Goal: Information Seeking & Learning: Find specific fact

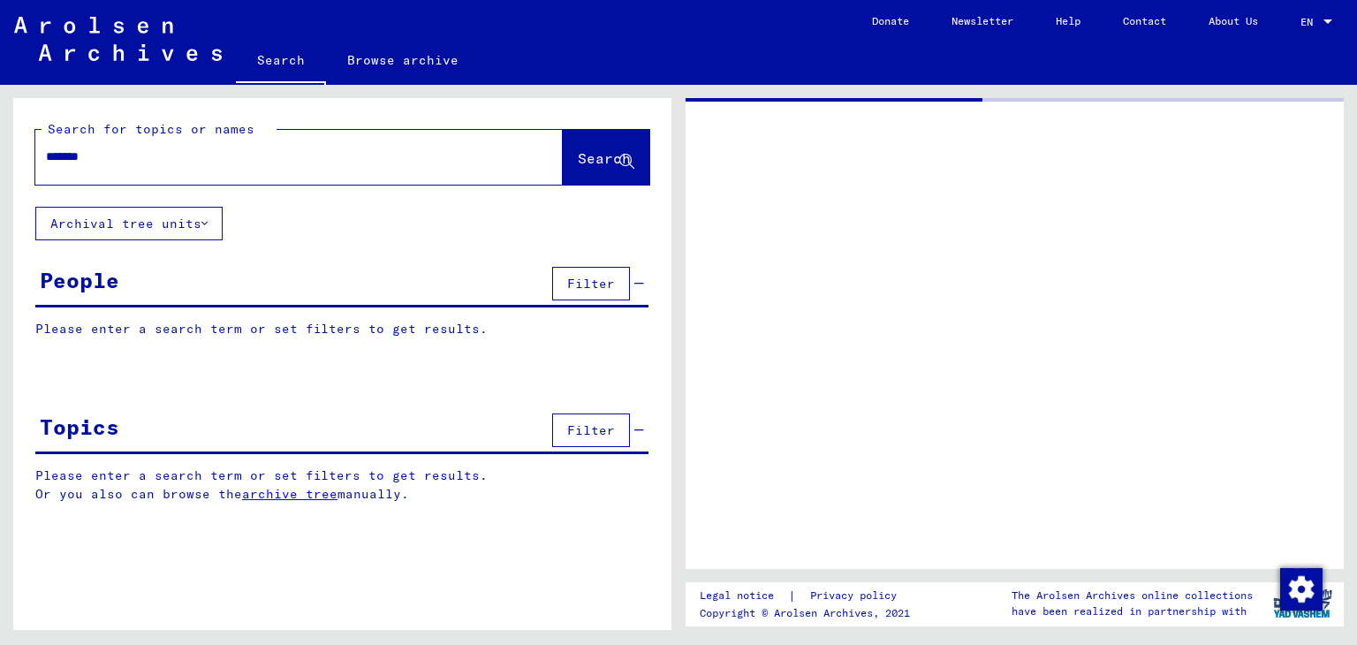
click at [1008, 78] on mat-toolbar "Search Browse archive Detailed questions/information about the documents? Send …" at bounding box center [678, 42] width 1357 height 85
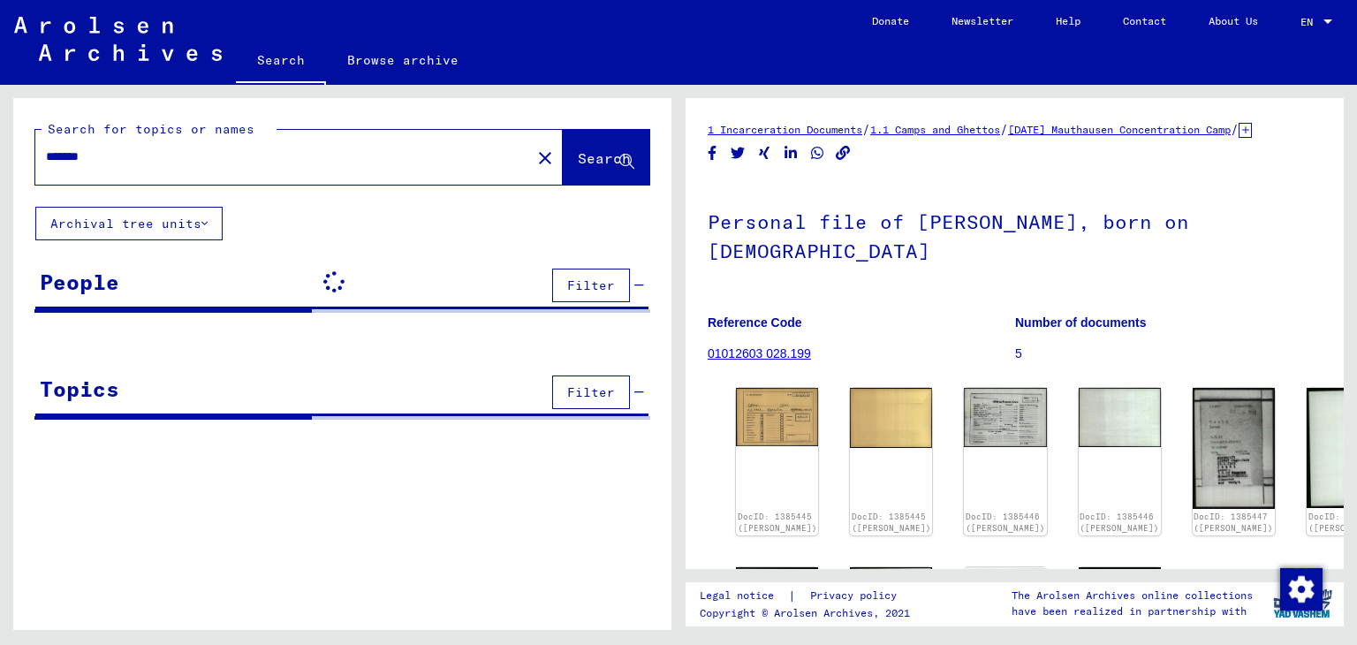
click at [187, 161] on input "*******" at bounding box center [283, 157] width 474 height 19
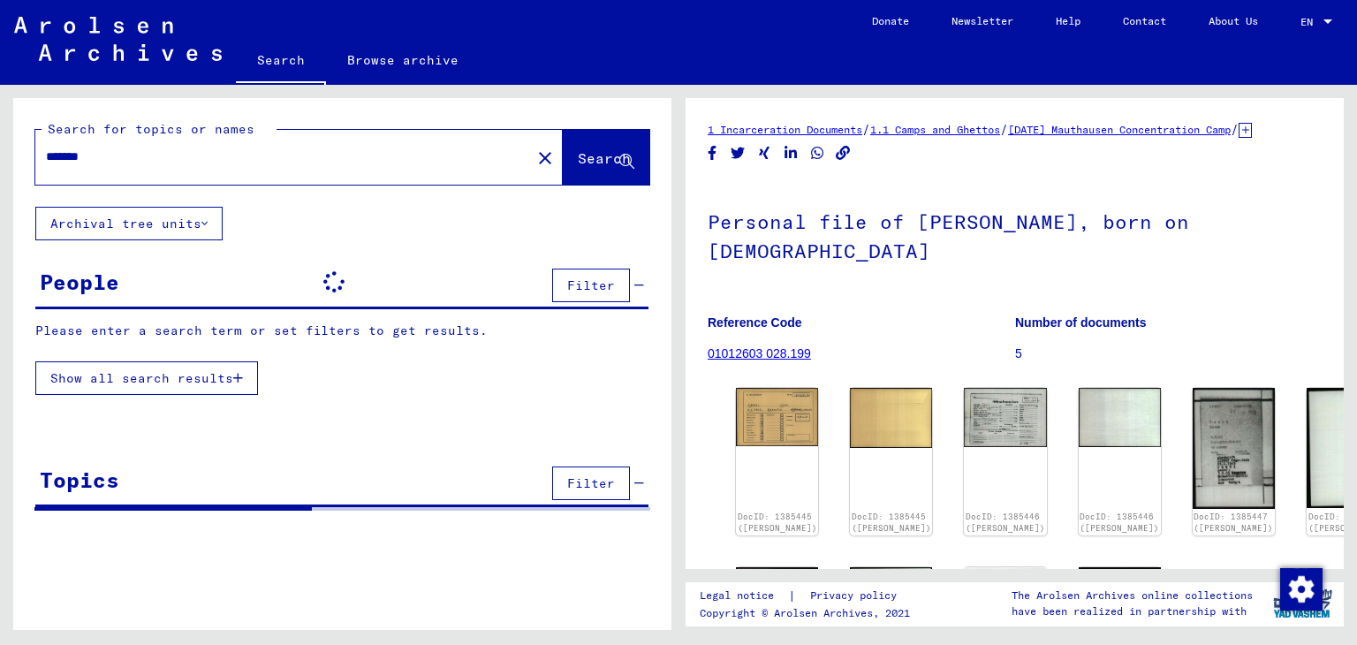
click at [187, 161] on input "*******" at bounding box center [283, 157] width 474 height 19
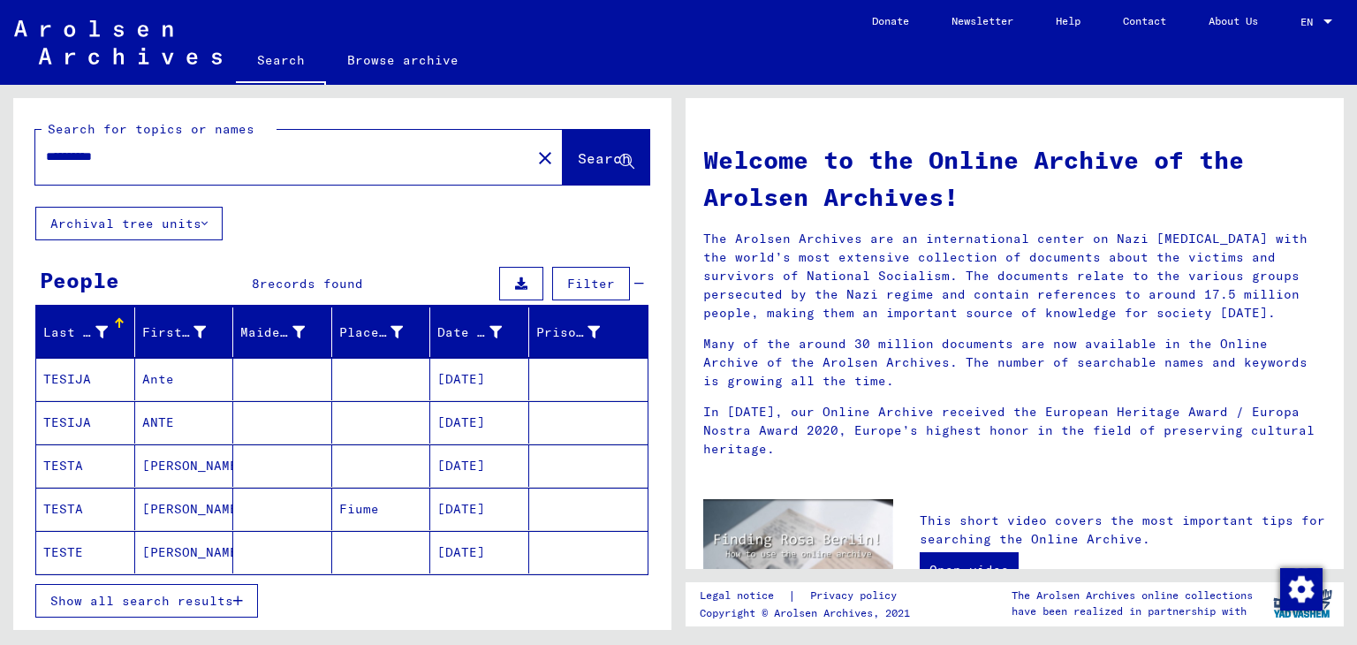
click at [206, 453] on mat-cell "[PERSON_NAME]" at bounding box center [184, 465] width 99 height 42
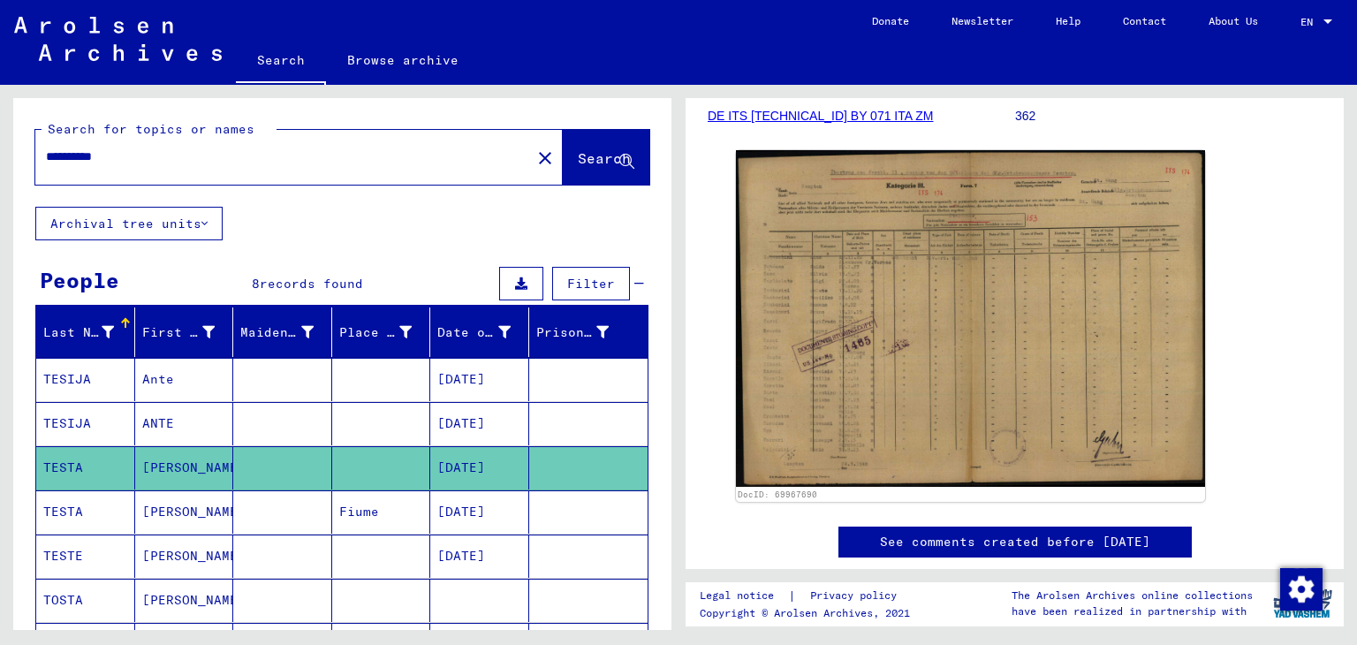
click at [68, 156] on input "**********" at bounding box center [283, 157] width 474 height 19
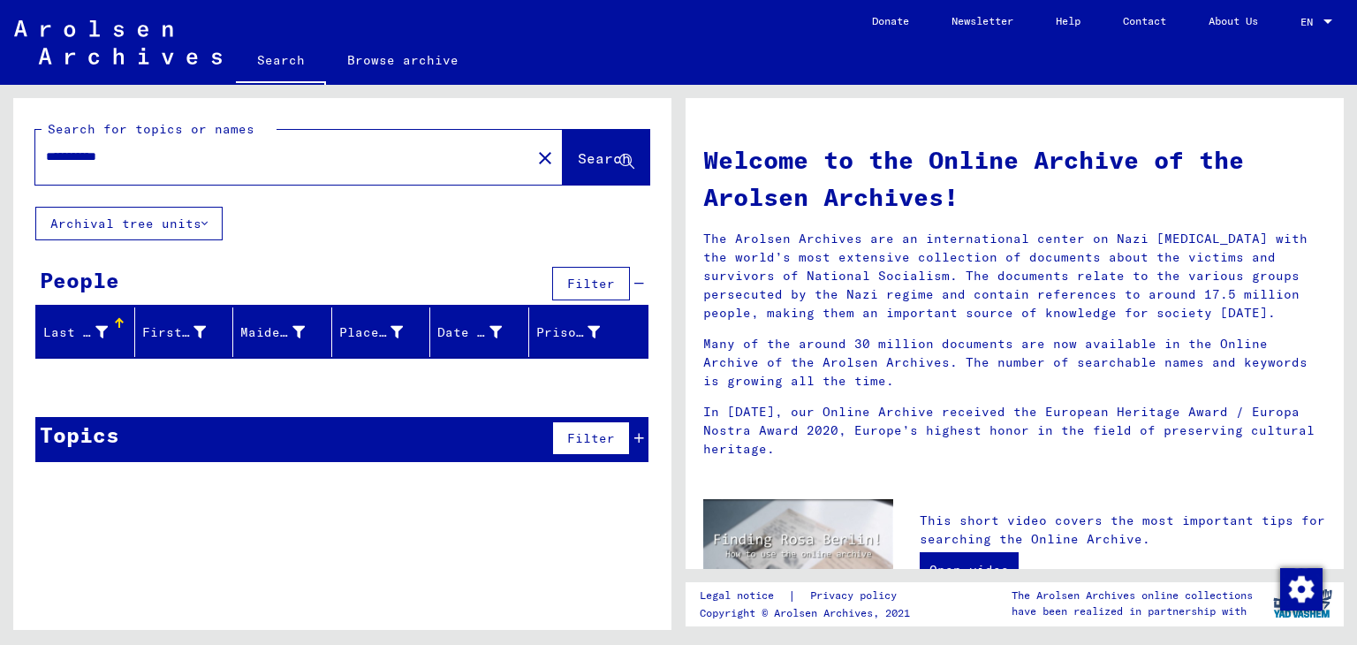
click at [156, 389] on div at bounding box center [342, 384] width 658 height 22
click at [50, 156] on input "**********" at bounding box center [278, 157] width 464 height 19
click at [144, 400] on div "**********" at bounding box center [342, 287] width 658 height 378
click at [362, 438] on span "records found" at bounding box center [311, 438] width 103 height 16
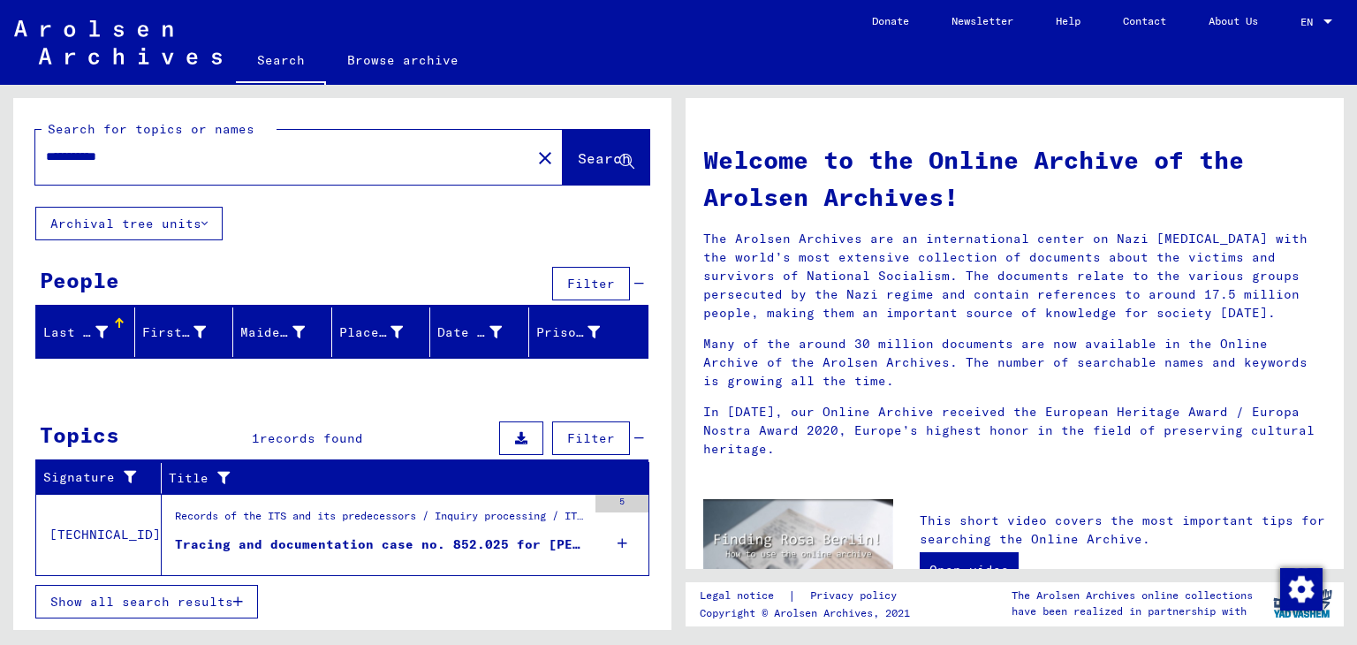
click at [152, 159] on input "**********" at bounding box center [278, 157] width 464 height 19
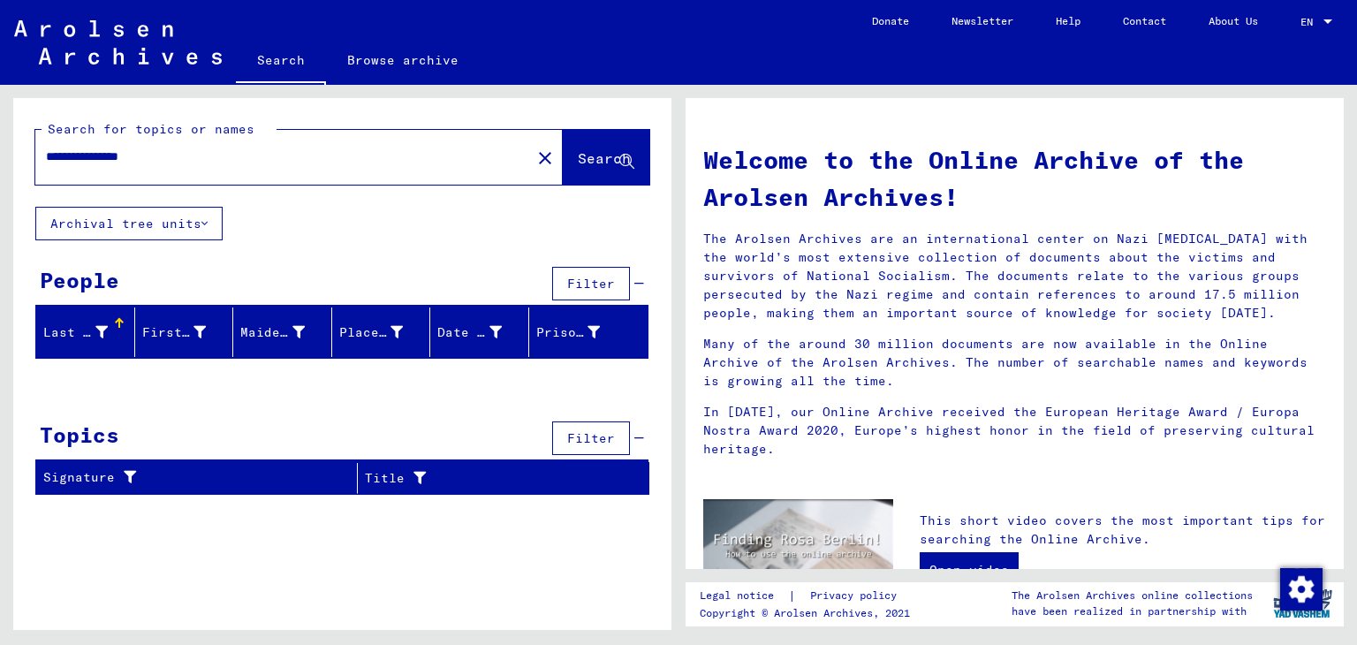
click at [217, 163] on input "**********" at bounding box center [278, 157] width 464 height 19
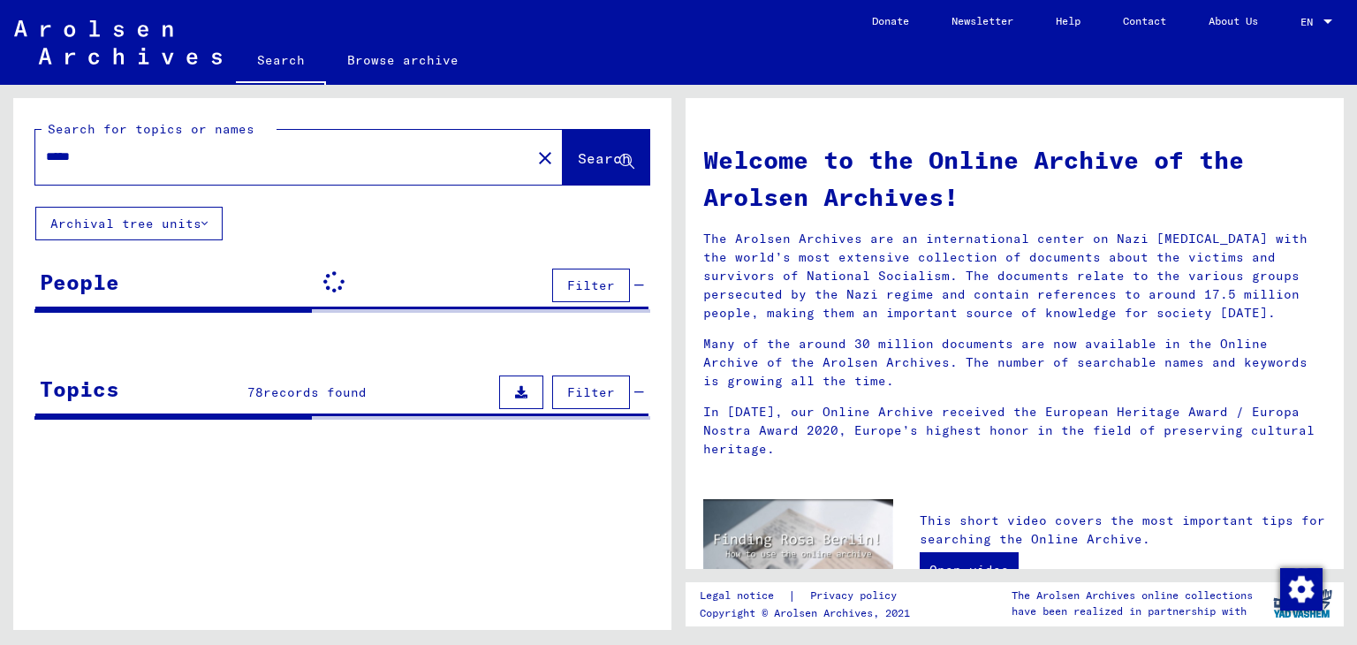
click at [47, 159] on input "*****" at bounding box center [278, 157] width 464 height 19
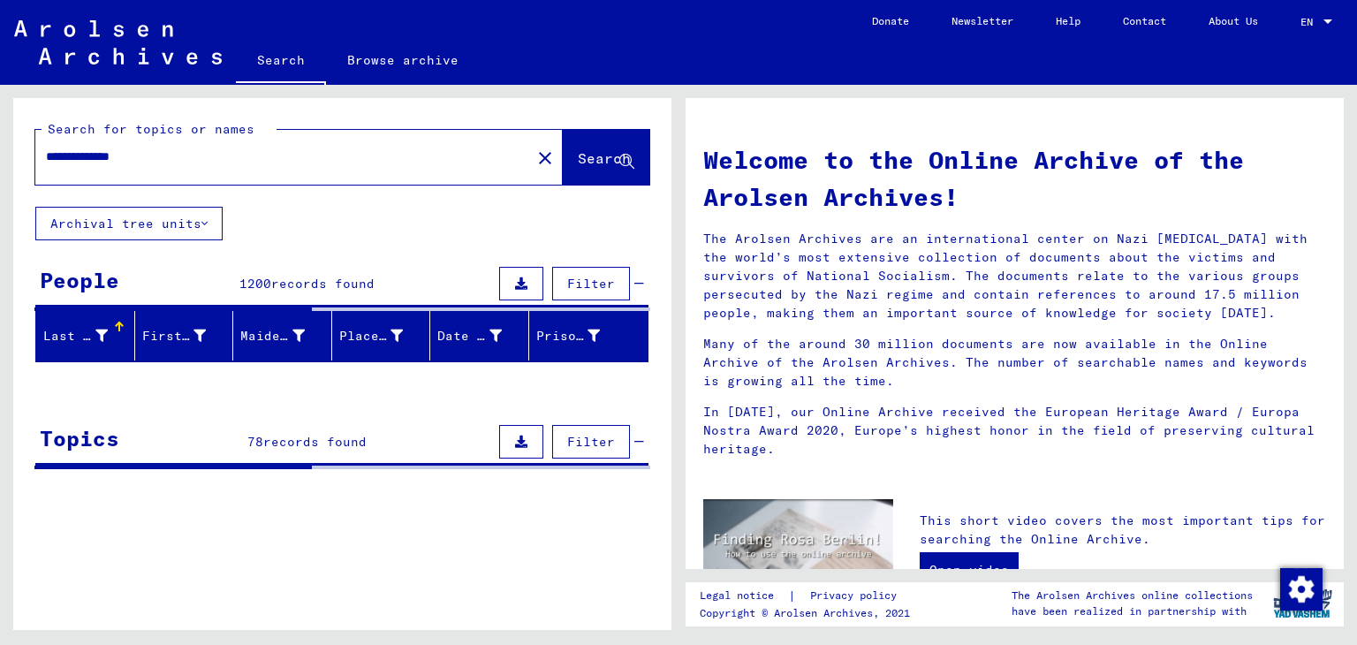
type input "**********"
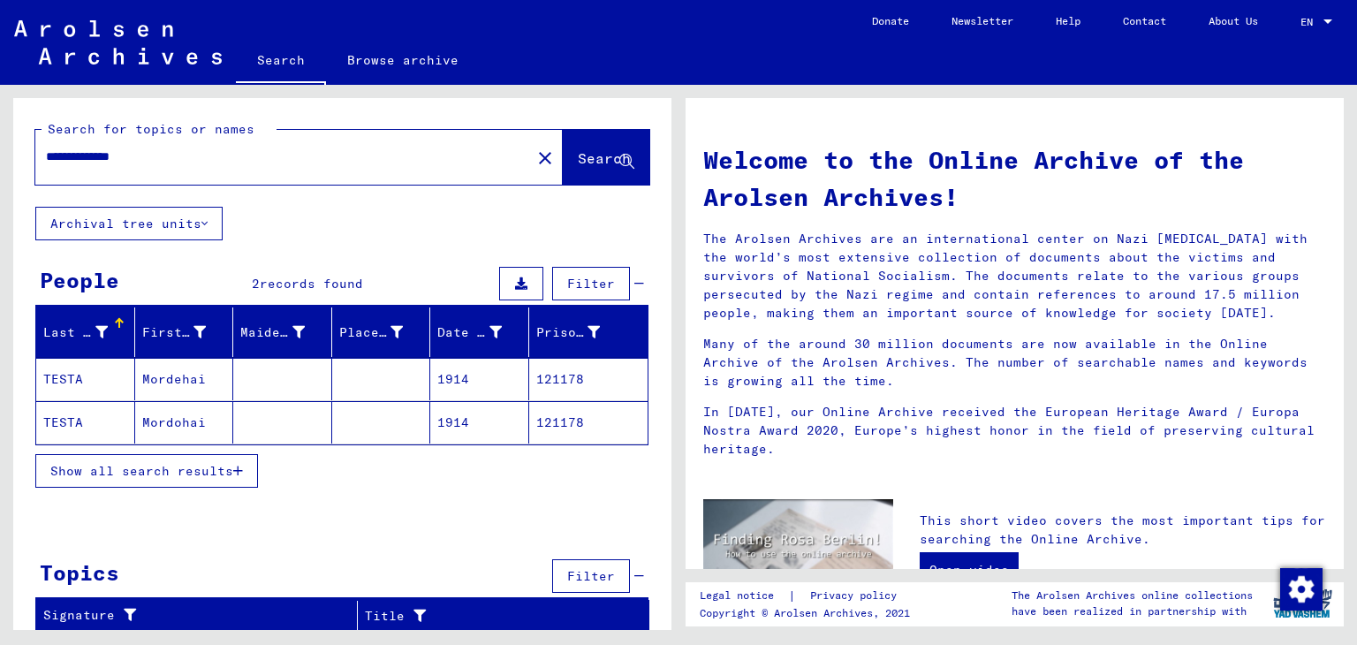
click at [136, 380] on mat-cell "Mordehai" at bounding box center [184, 379] width 99 height 42
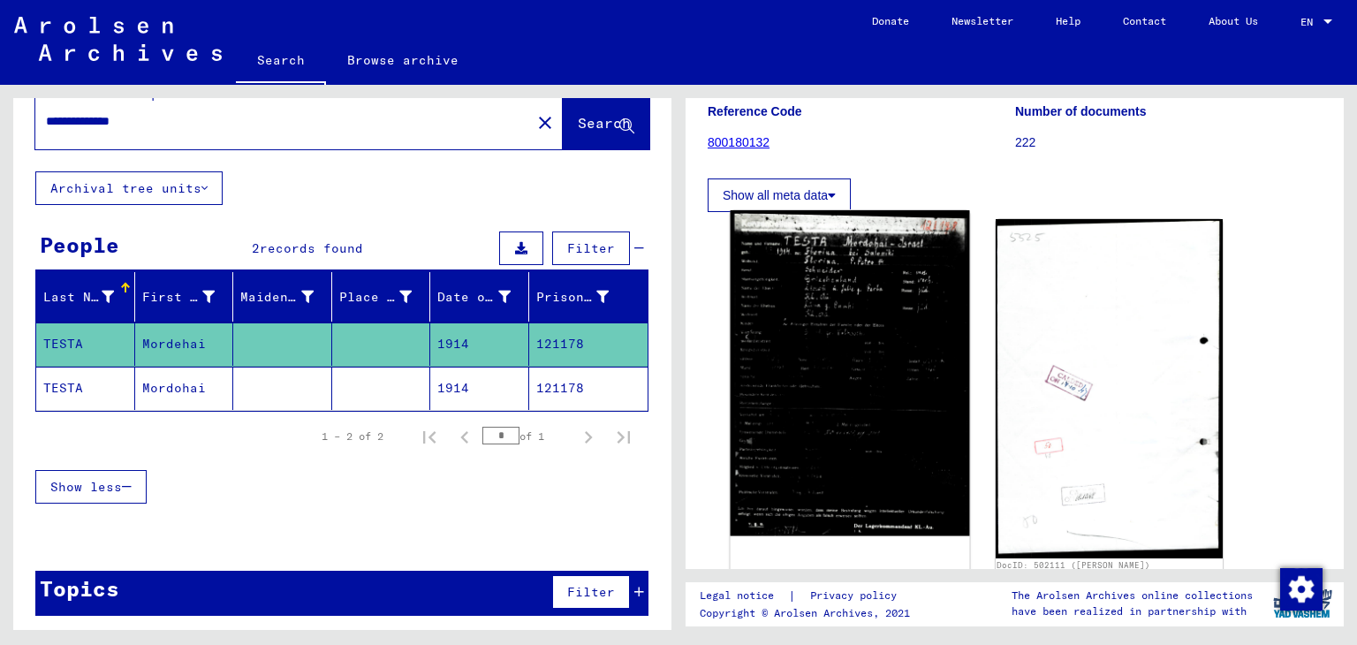
scroll to position [201, 0]
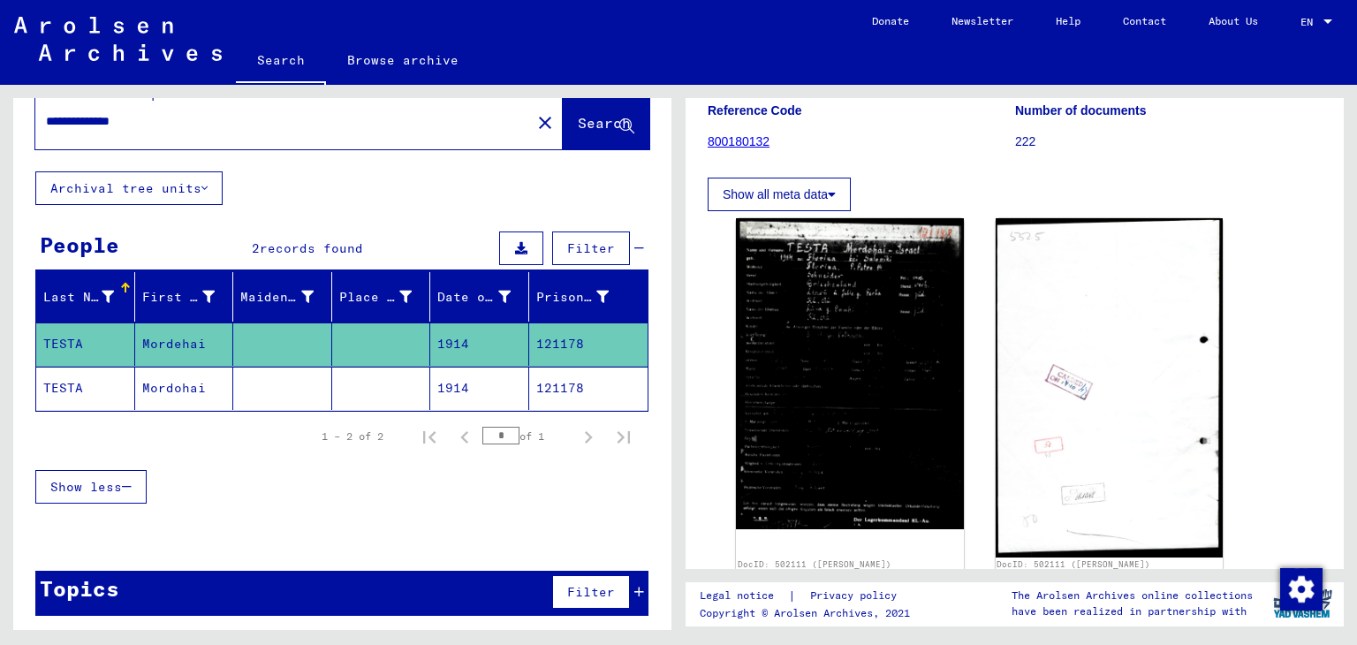
click at [481, 390] on mat-cell "1914" at bounding box center [479, 388] width 99 height 43
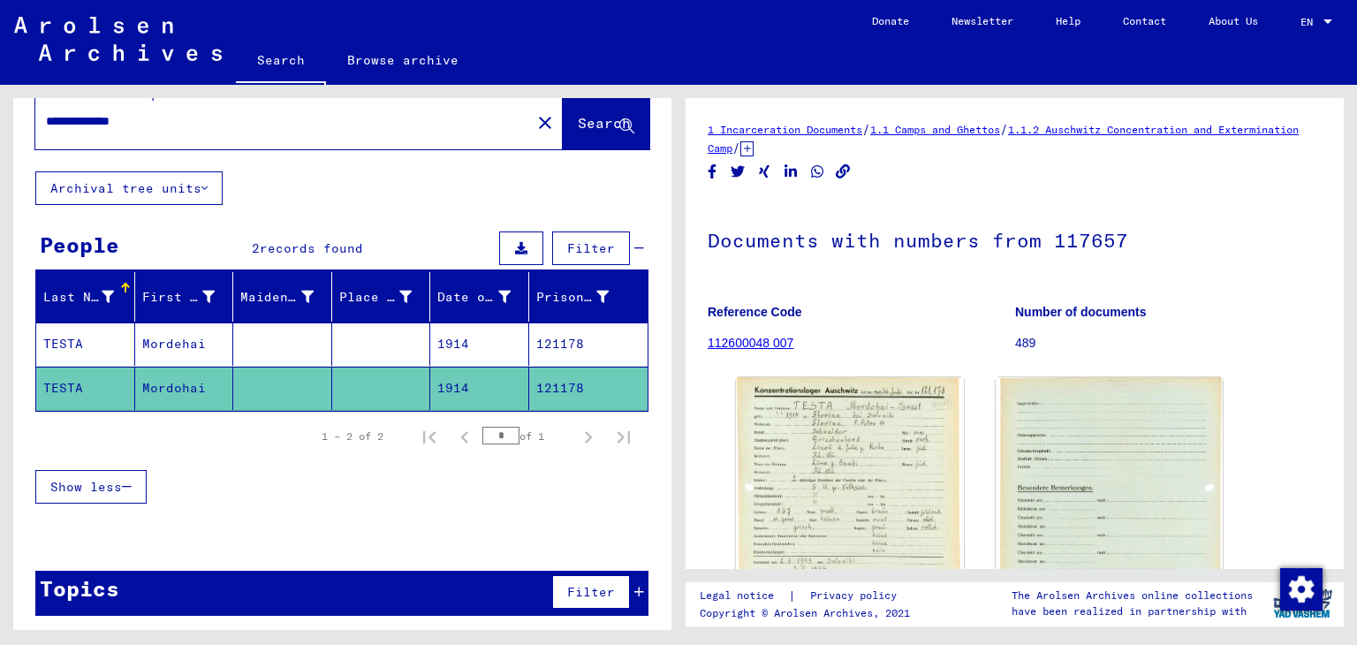
scroll to position [119, 0]
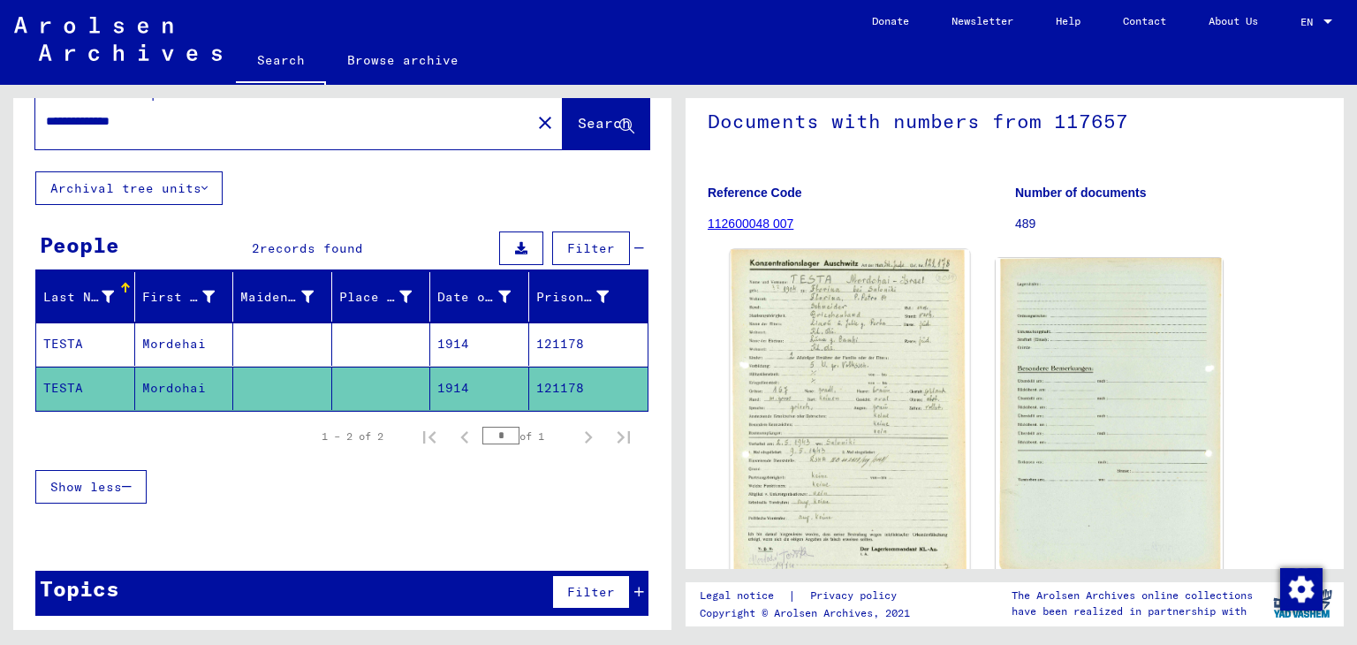
click at [834, 337] on img at bounding box center [850, 414] width 239 height 329
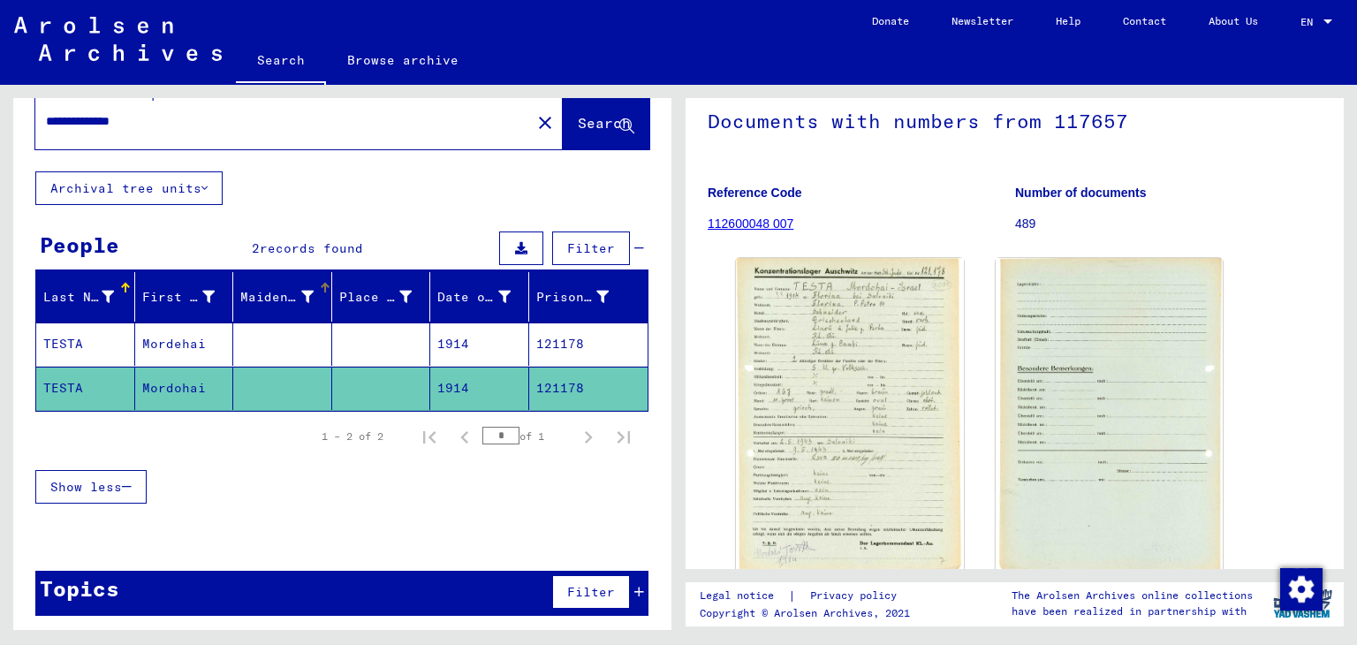
scroll to position [0, 0]
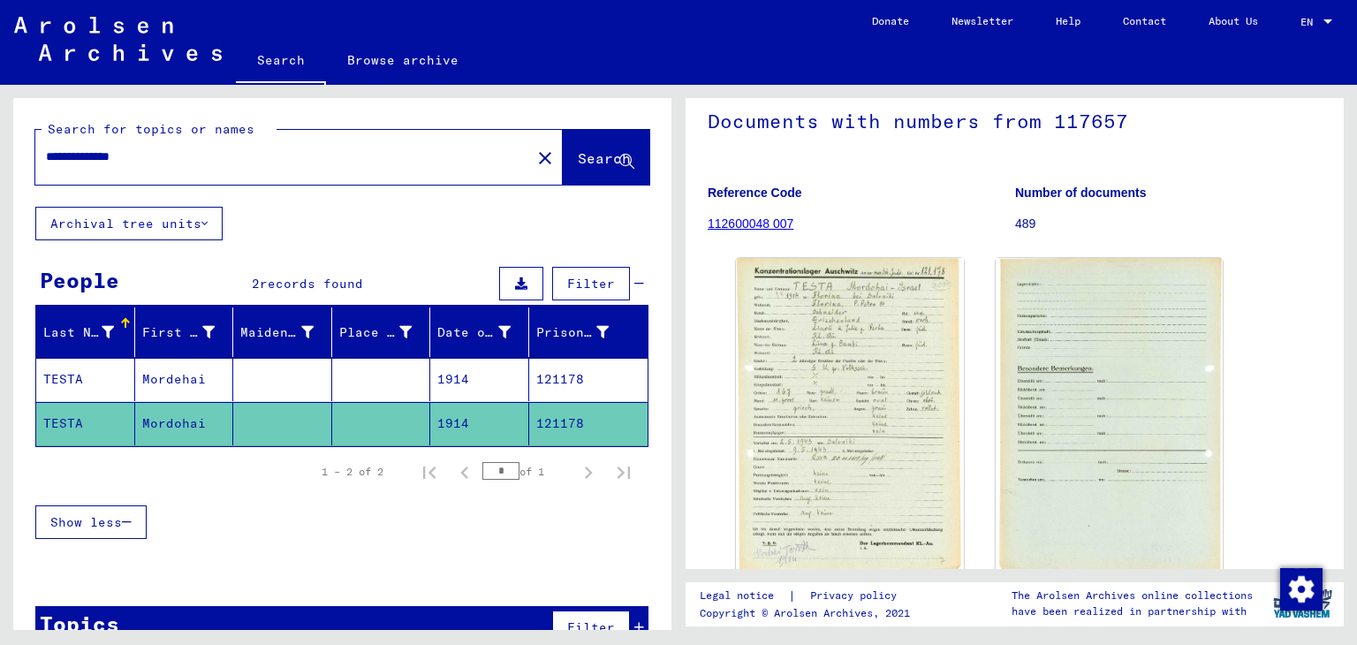
click at [42, 162] on div "**********" at bounding box center [277, 157] width 485 height 40
click at [64, 162] on input "**********" at bounding box center [283, 157] width 474 height 19
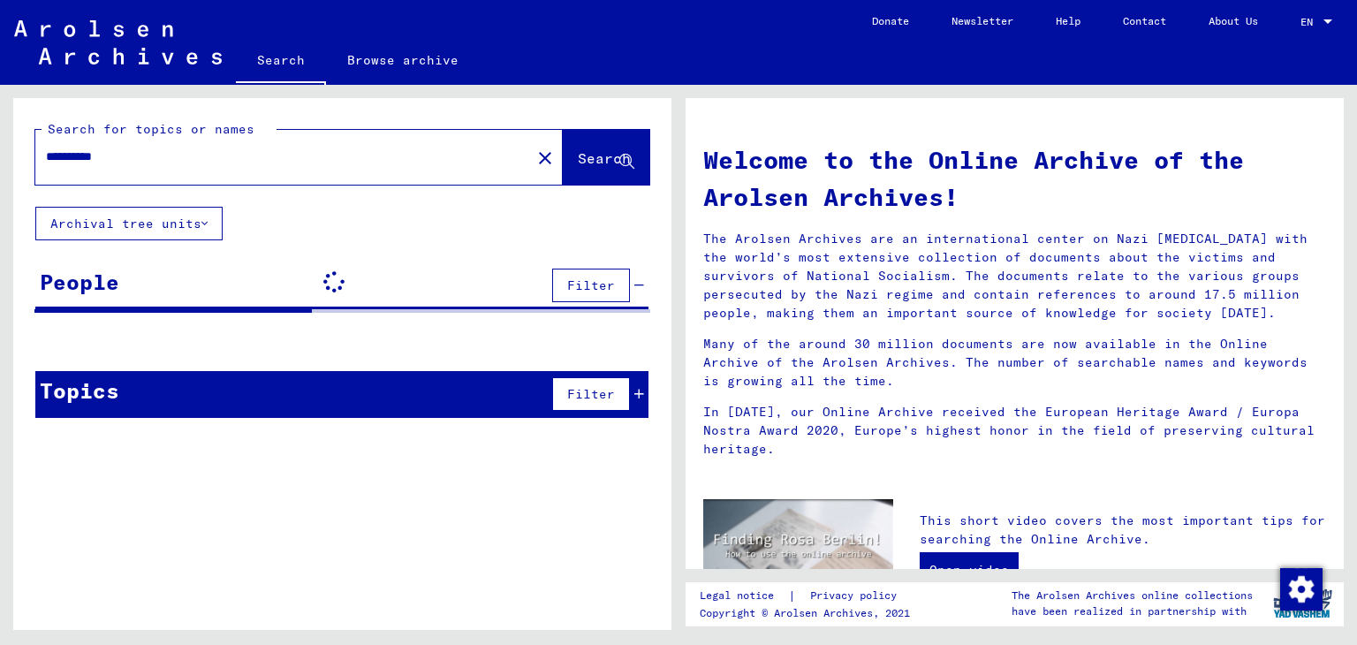
click at [64, 162] on input "**********" at bounding box center [278, 157] width 464 height 19
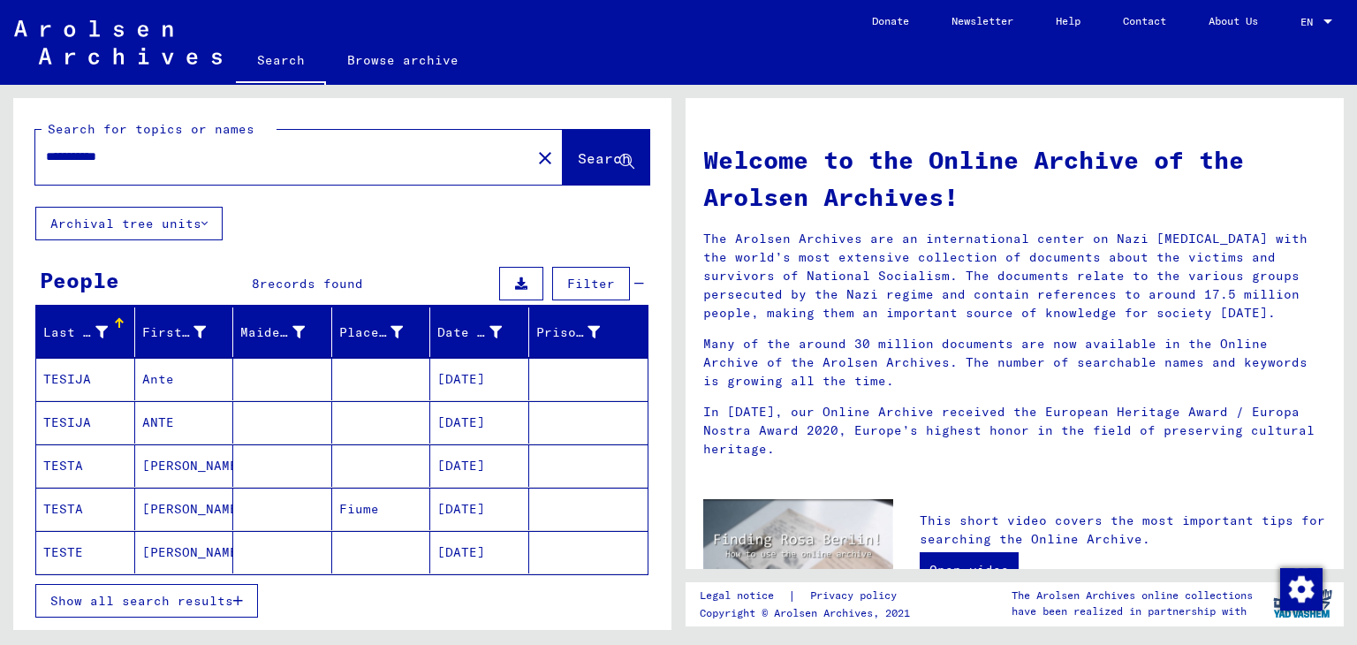
click at [198, 495] on mat-cell "[PERSON_NAME]" at bounding box center [184, 509] width 99 height 42
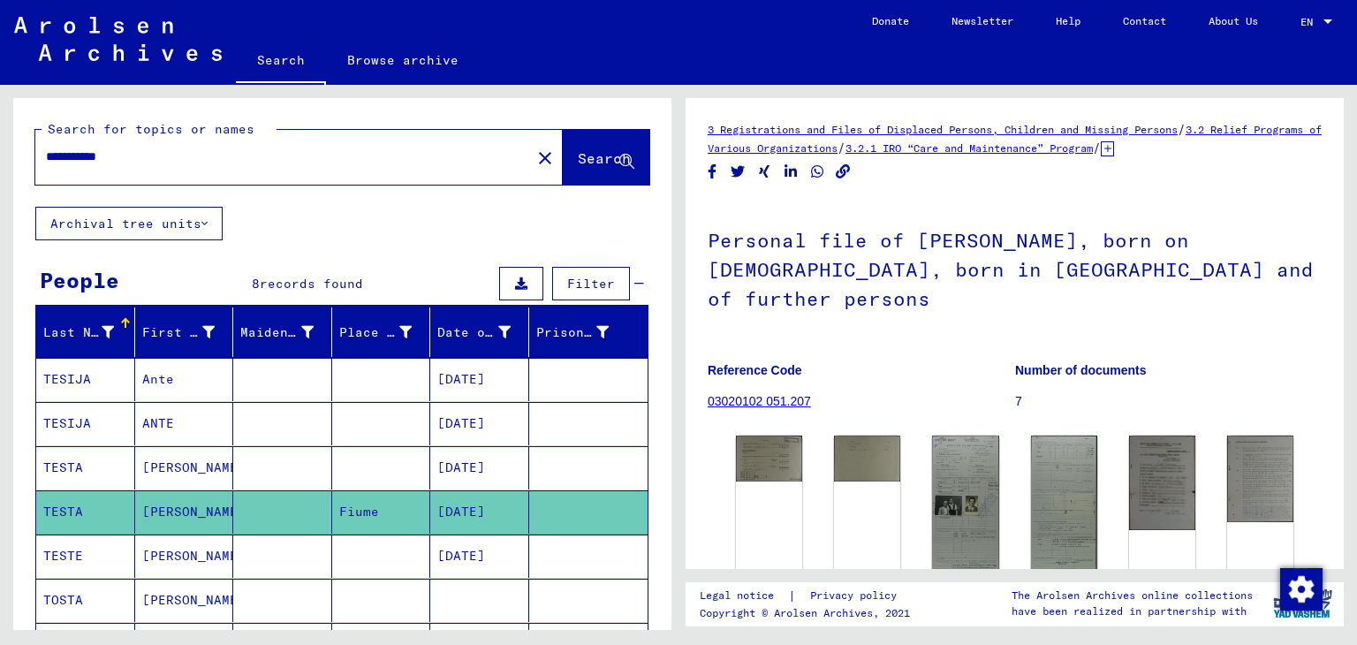
scroll to position [299, 0]
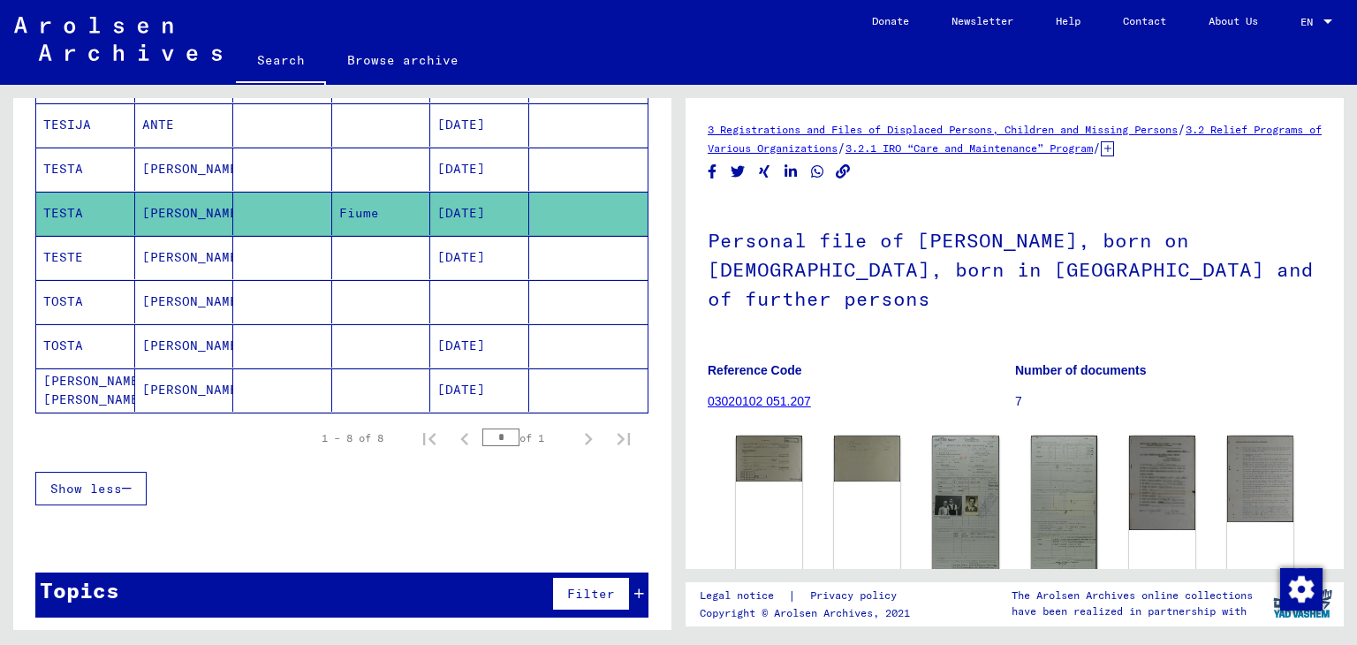
click at [272, 292] on mat-cell at bounding box center [282, 301] width 99 height 43
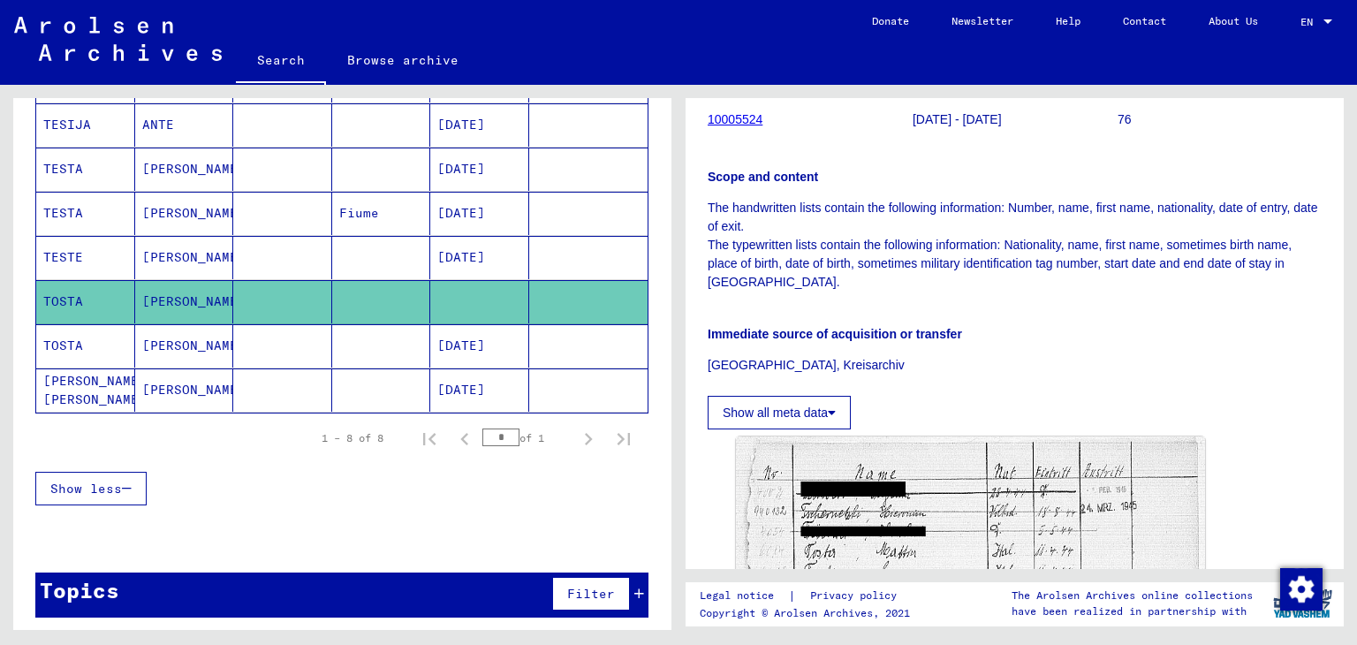
scroll to position [530, 0]
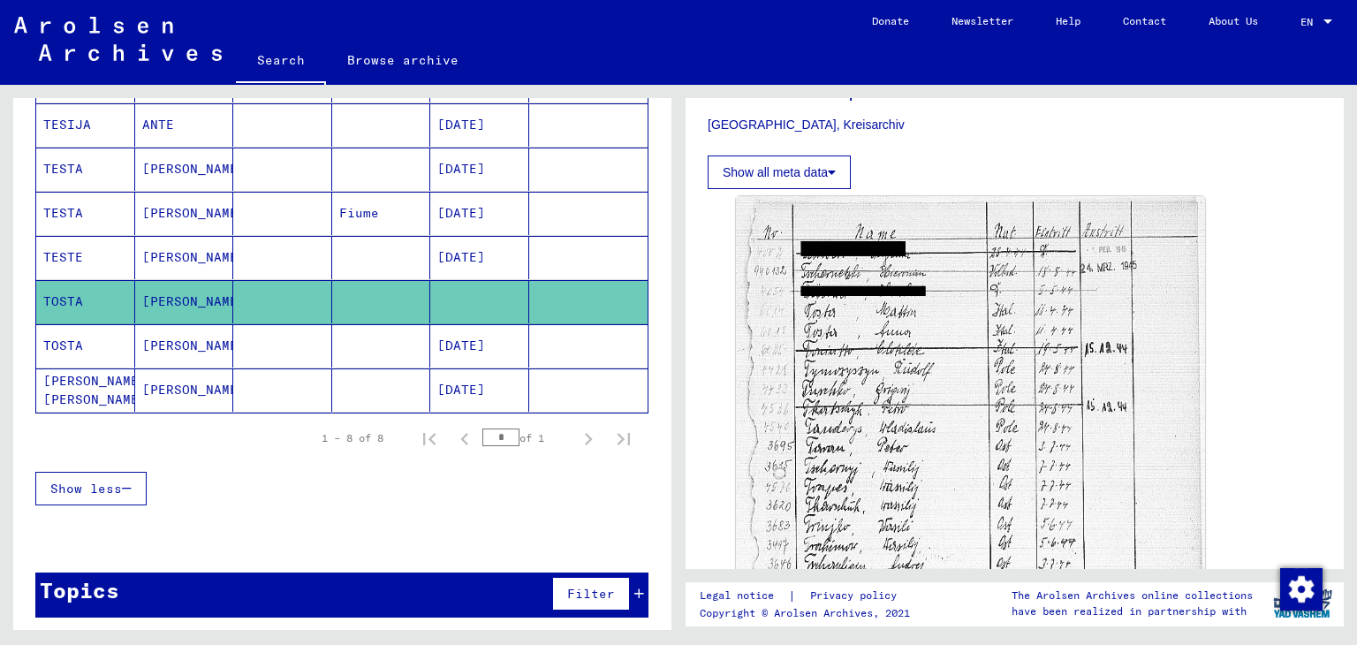
click at [412, 345] on mat-cell at bounding box center [381, 345] width 99 height 43
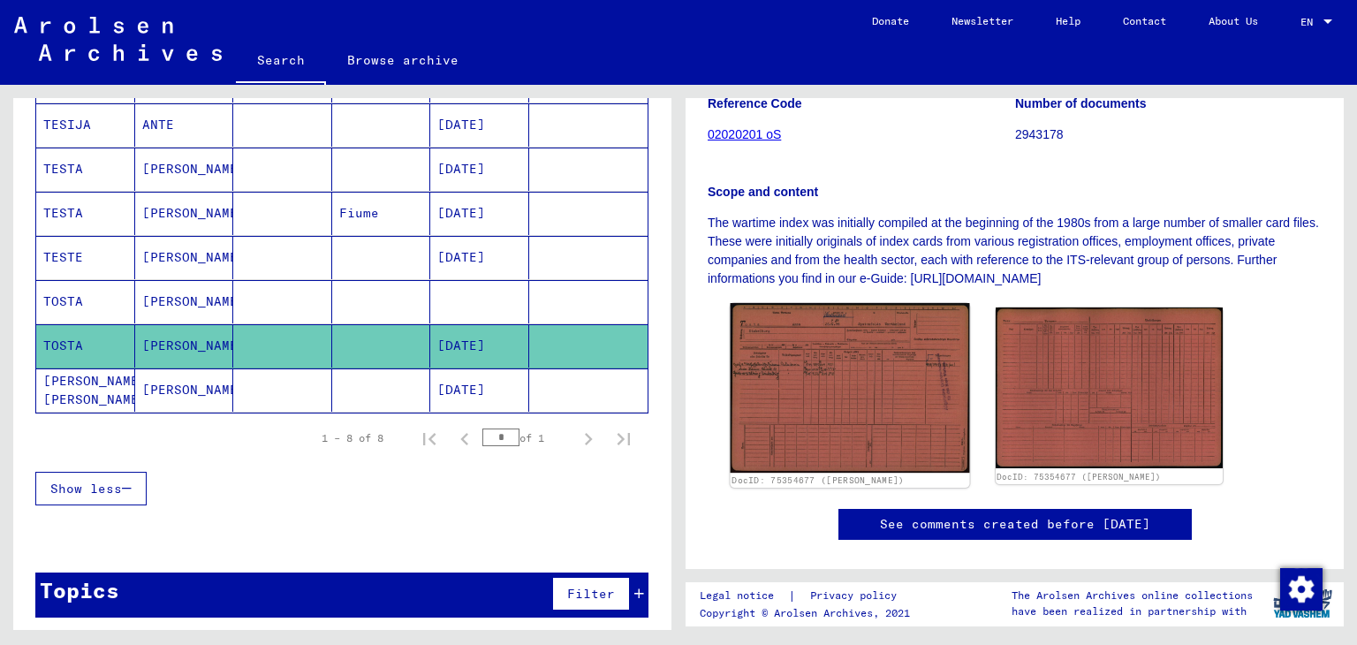
scroll to position [302, 0]
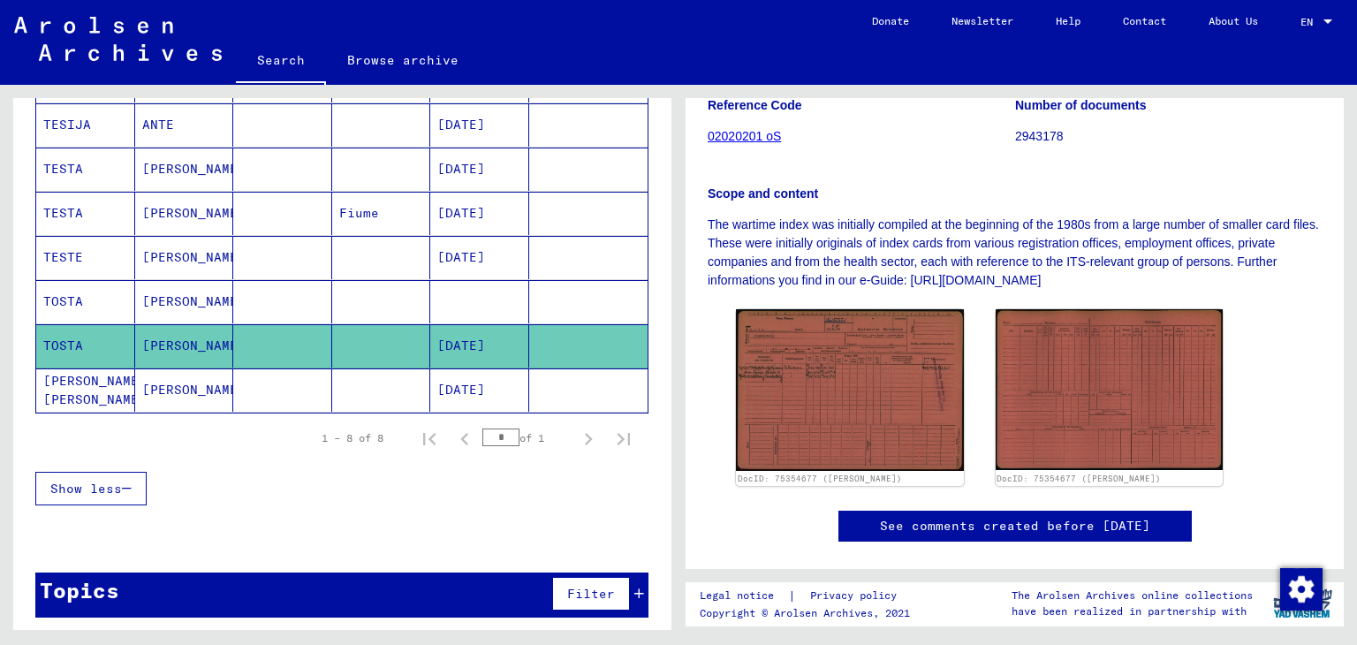
click at [334, 372] on mat-cell at bounding box center [381, 389] width 99 height 43
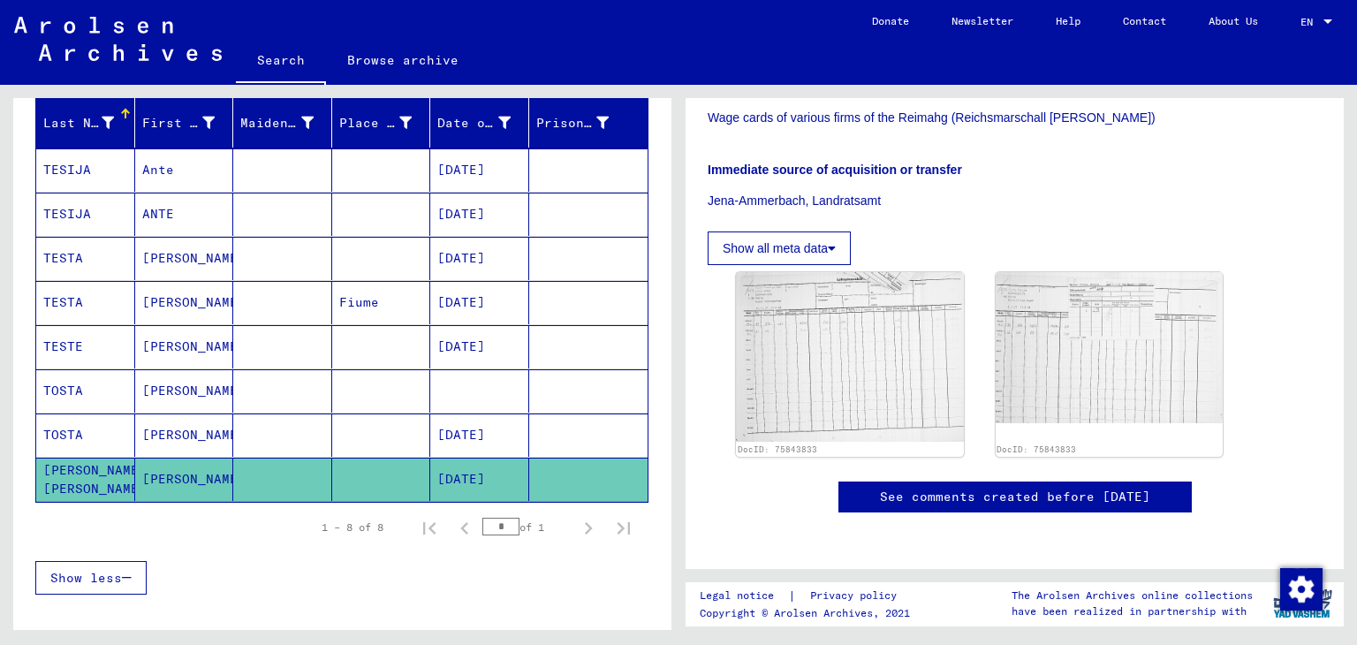
scroll to position [207, 0]
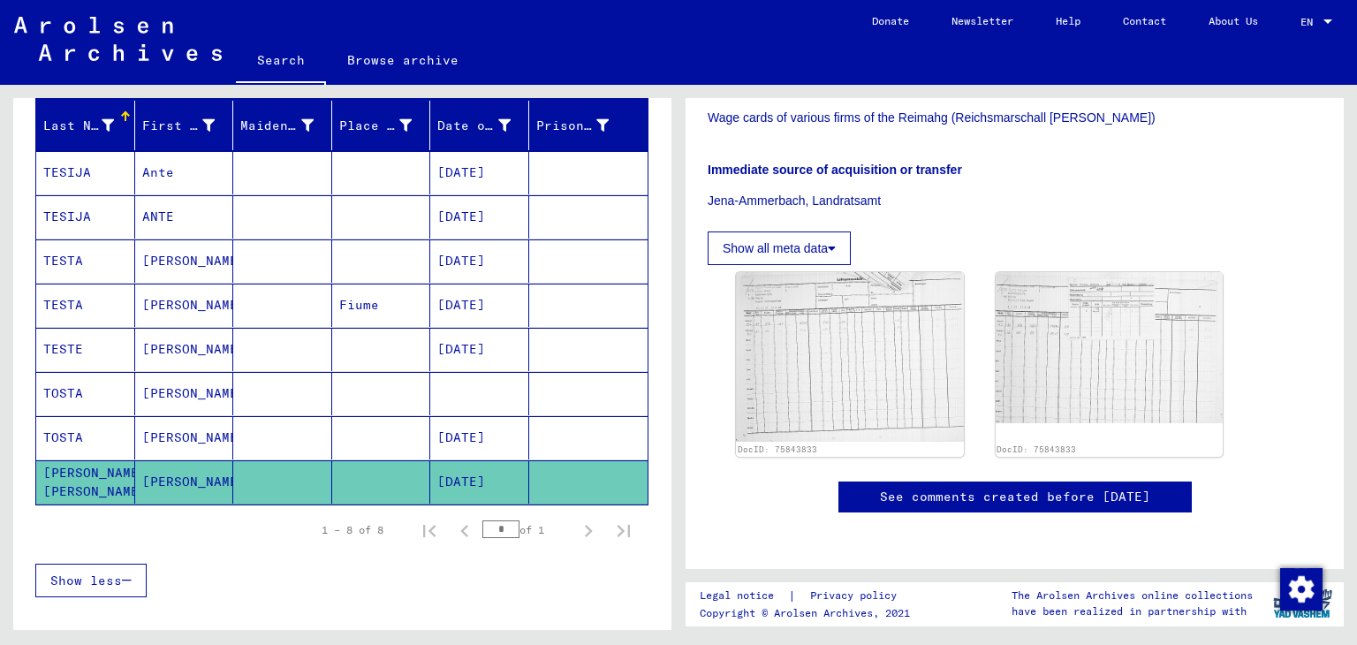
click at [345, 338] on mat-cell at bounding box center [381, 349] width 99 height 43
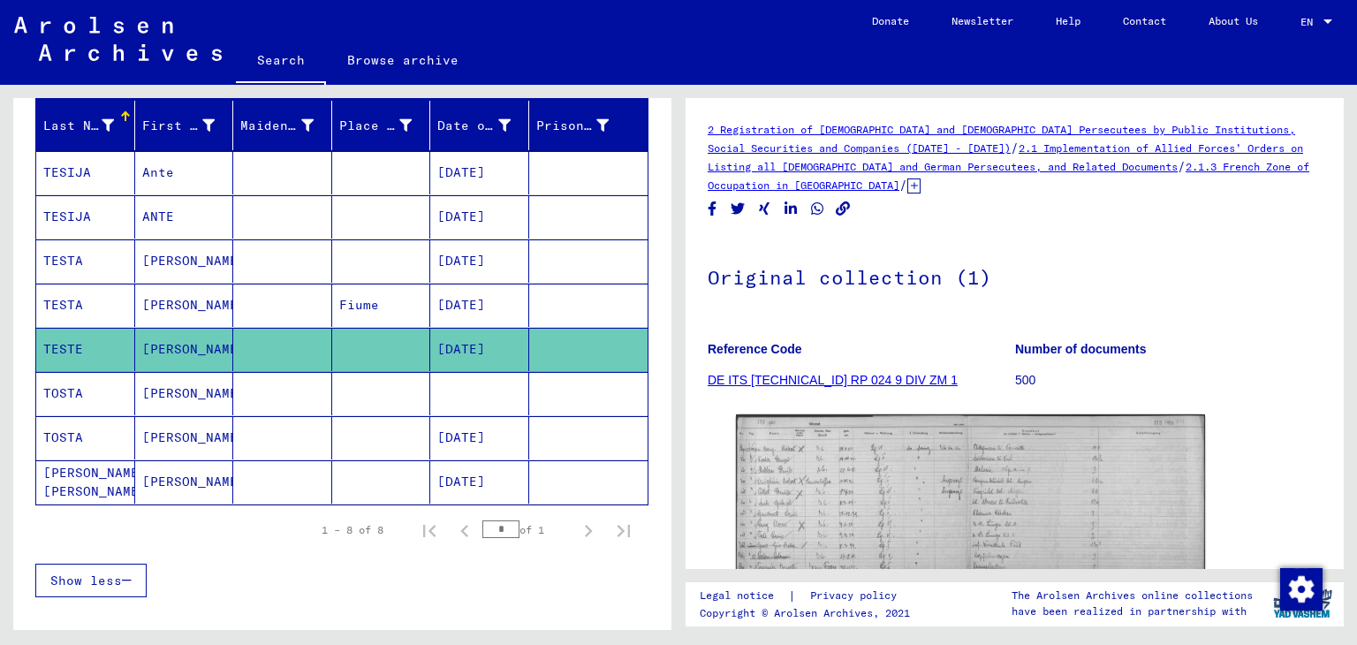
click at [322, 245] on mat-cell at bounding box center [282, 260] width 99 height 43
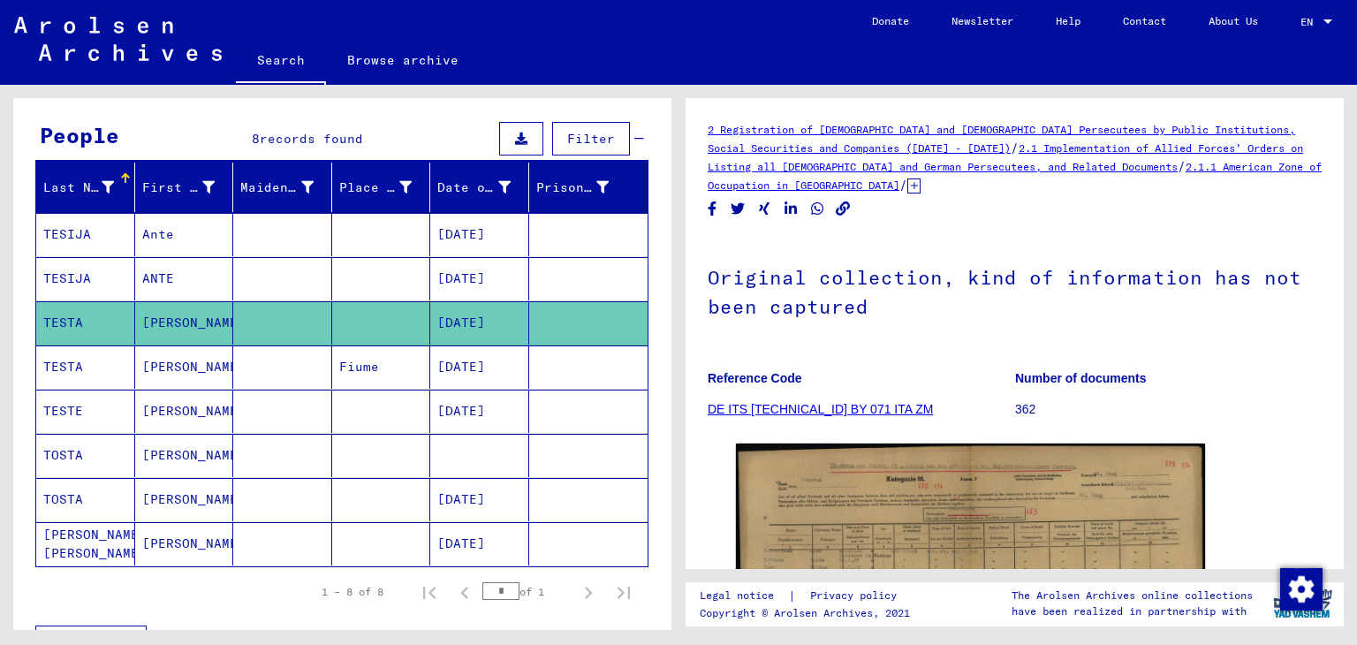
scroll to position [140, 0]
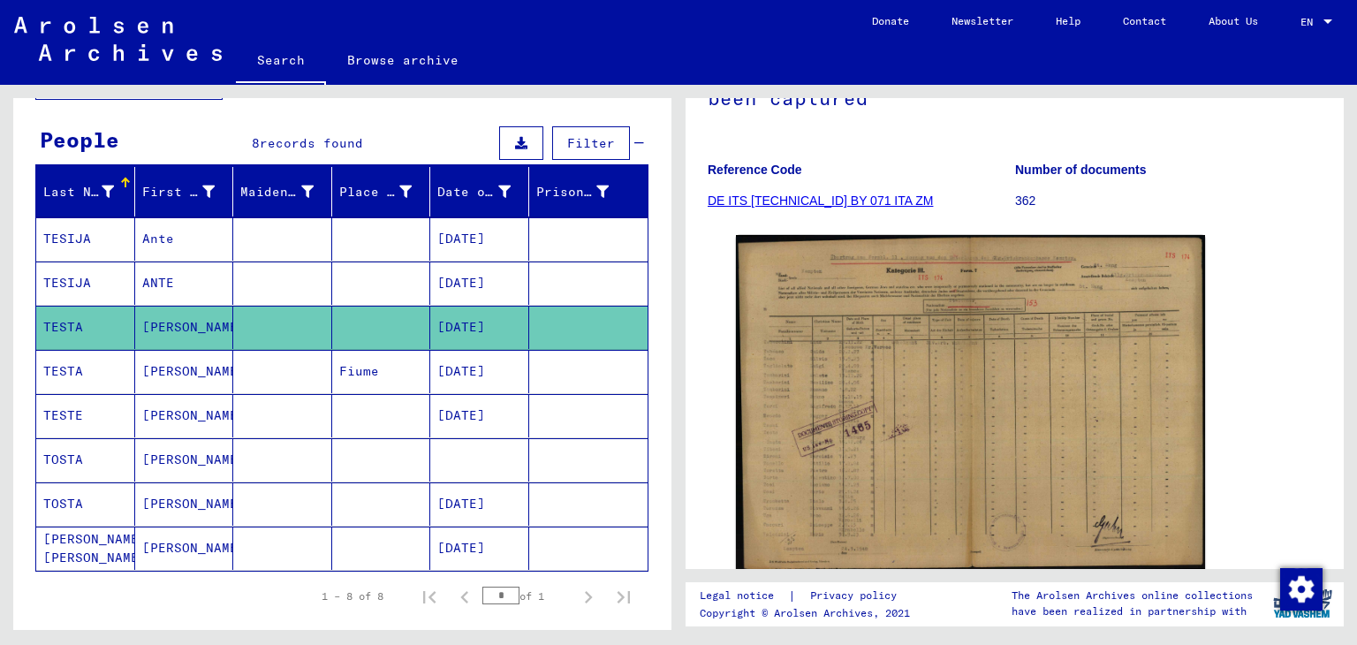
click at [411, 278] on mat-cell at bounding box center [381, 282] width 99 height 43
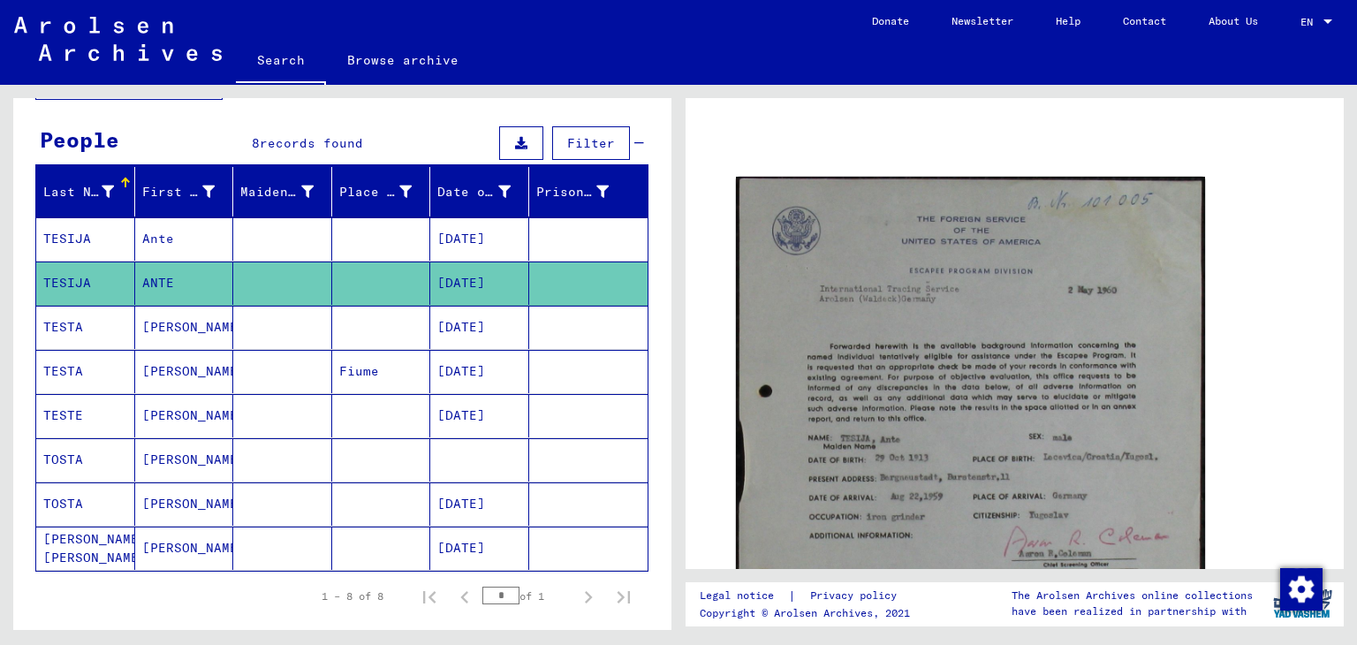
scroll to position [212, 0]
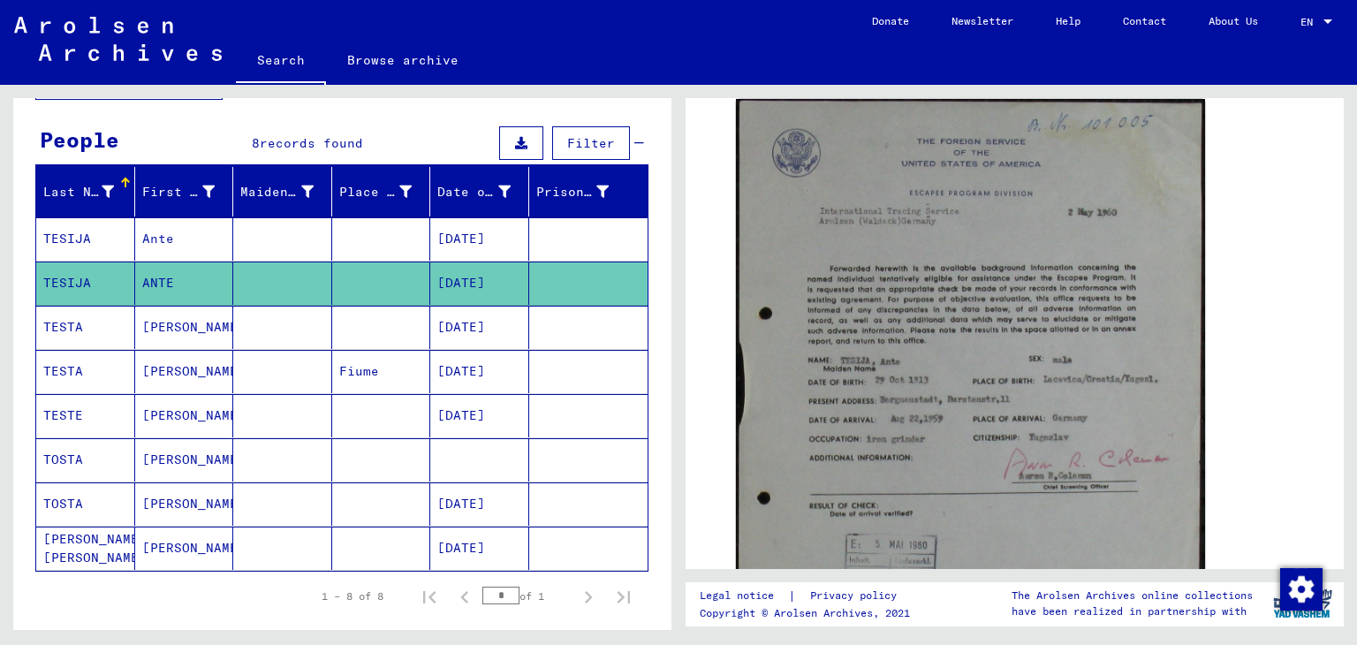
click at [430, 249] on mat-cell "[DATE]" at bounding box center [479, 238] width 99 height 43
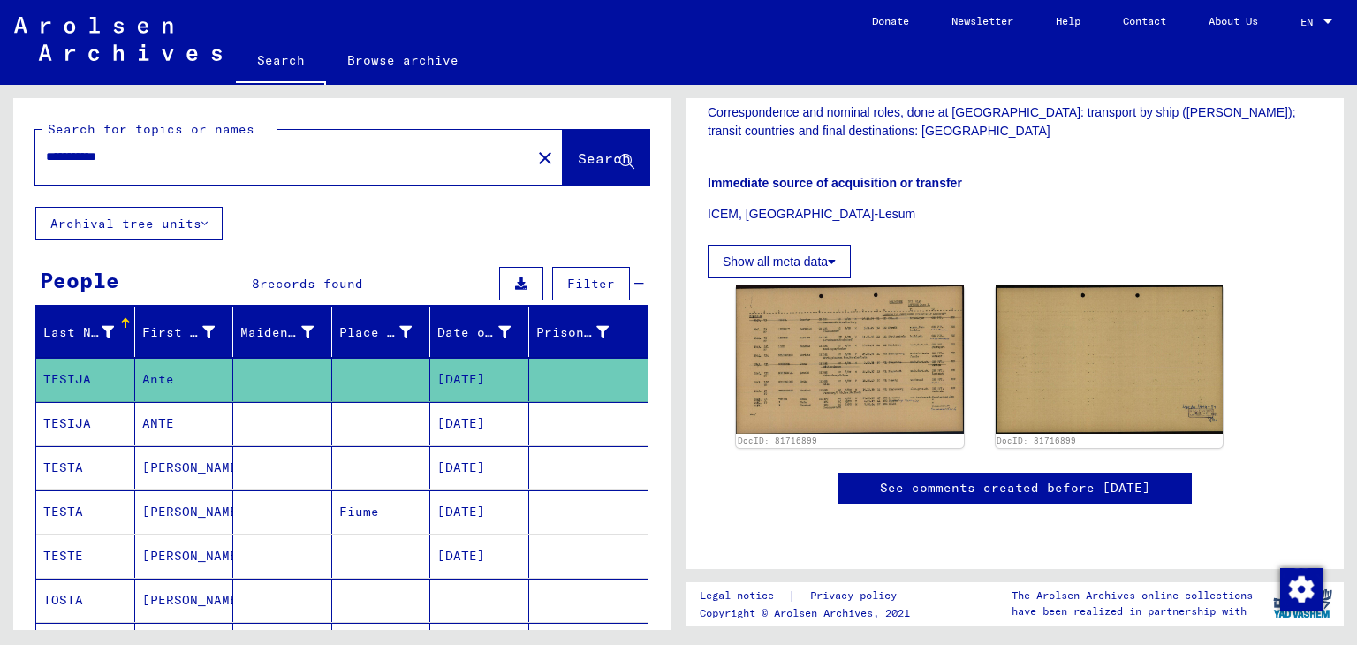
click at [71, 158] on input "**********" at bounding box center [283, 157] width 474 height 19
type input "*"
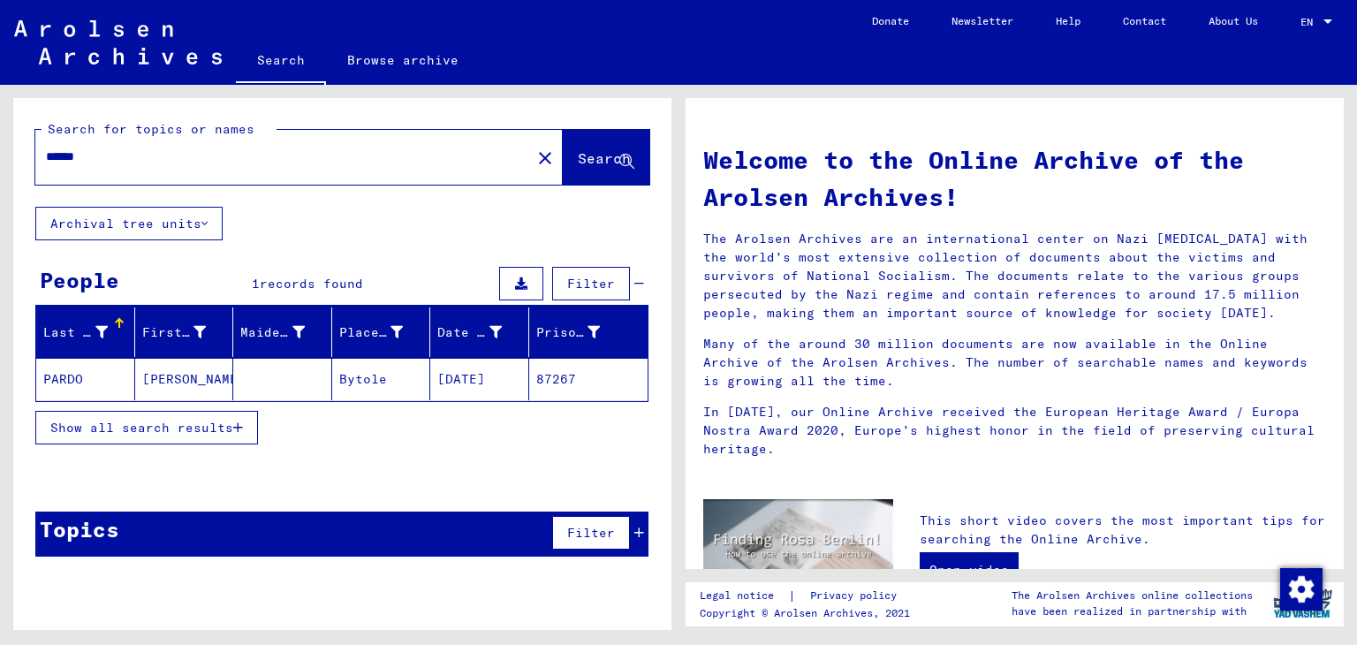
click at [99, 156] on input "******" at bounding box center [278, 157] width 464 height 19
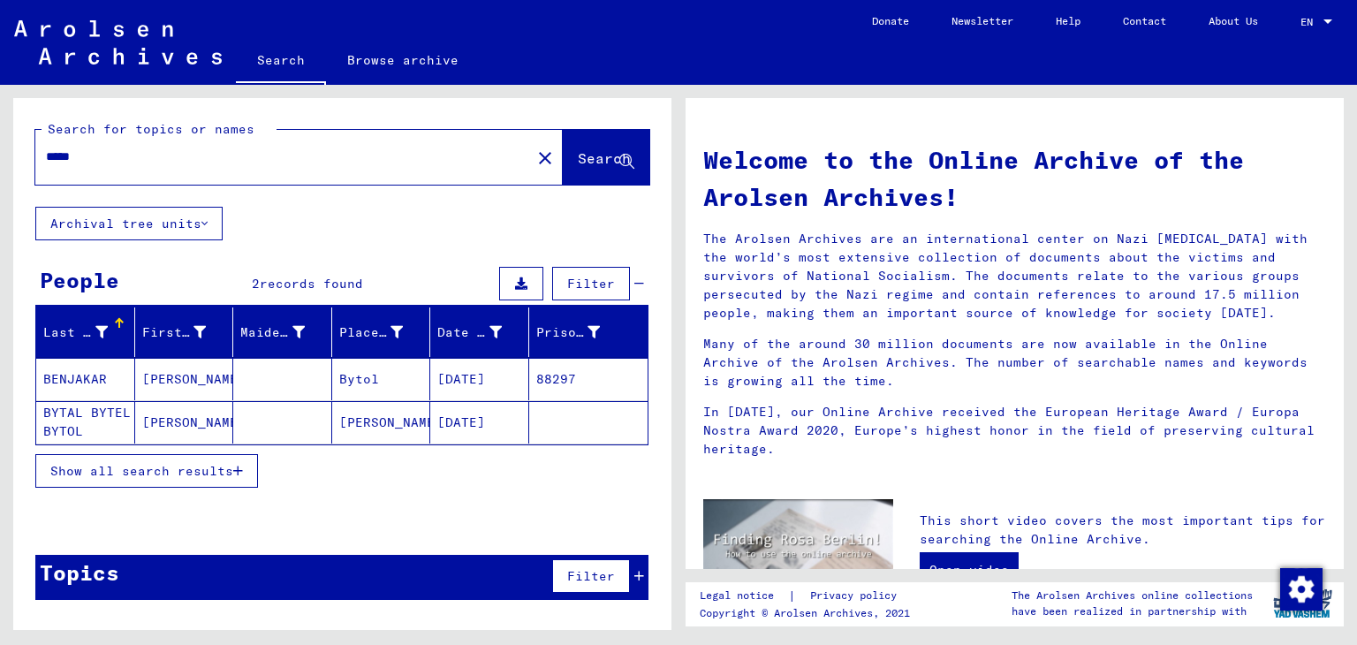
click at [268, 370] on mat-cell at bounding box center [282, 379] width 99 height 42
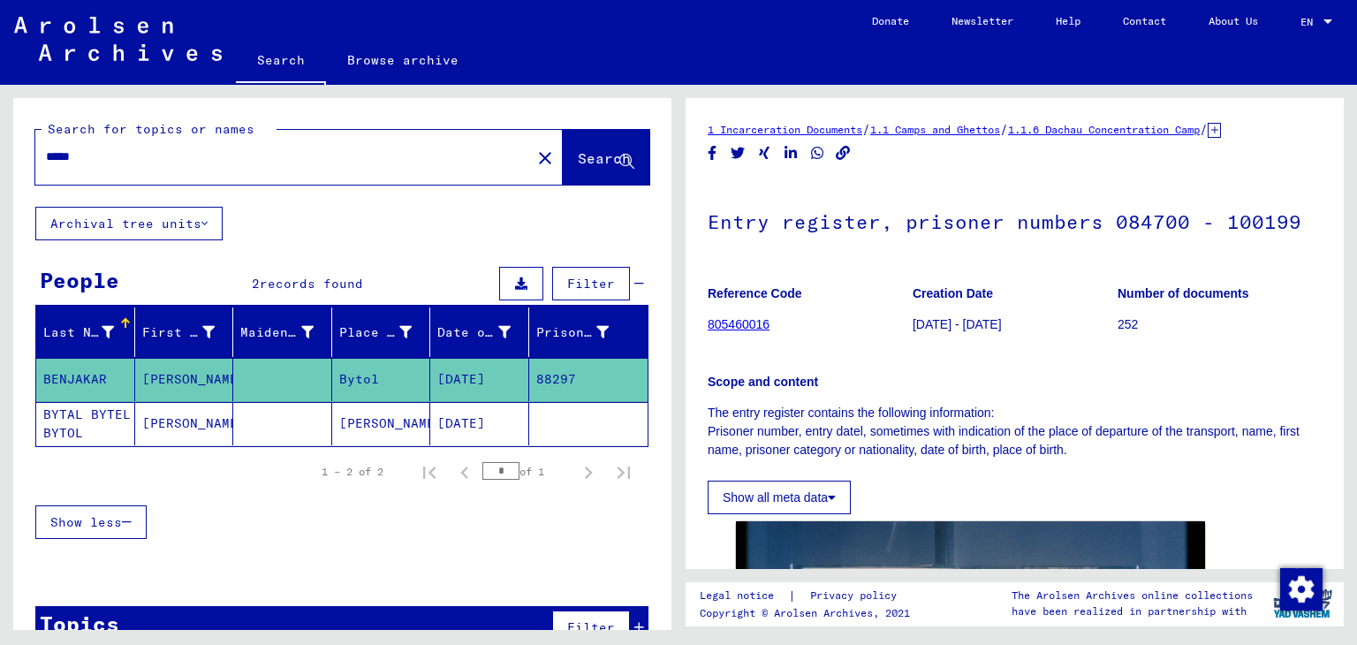
click at [246, 153] on input "*****" at bounding box center [283, 157] width 474 height 19
type input "********"
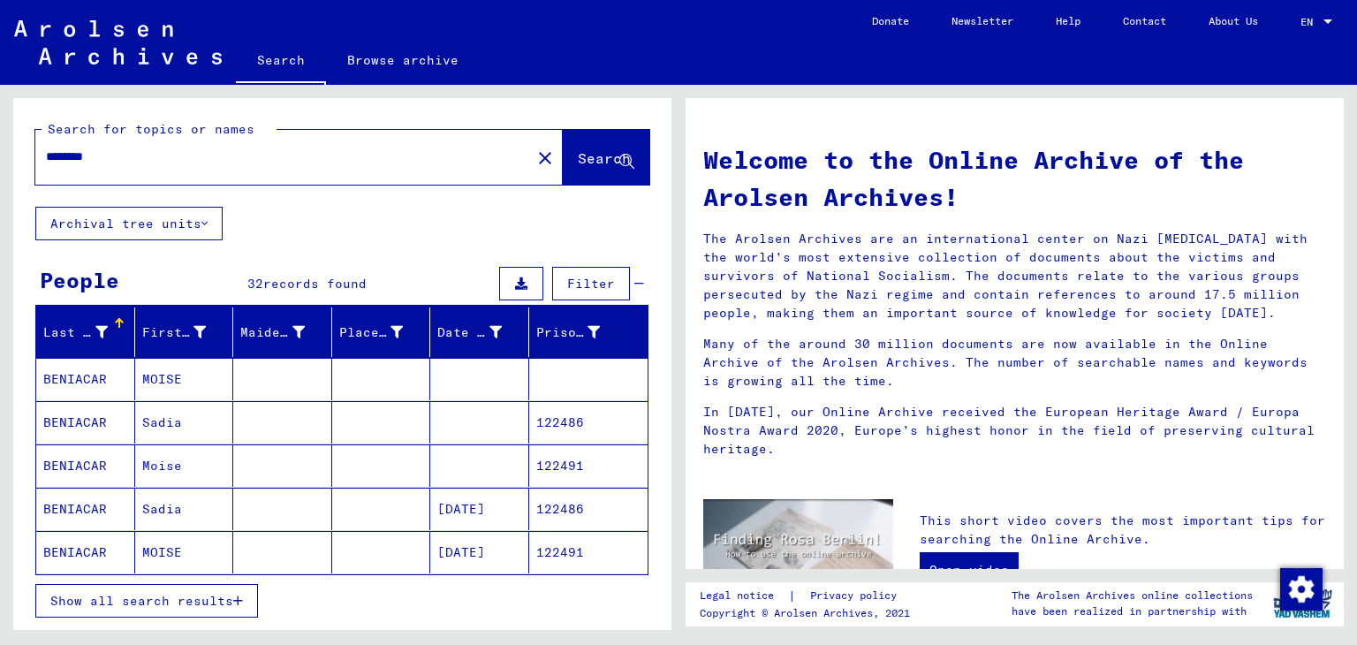
click at [184, 375] on mat-cell "MOISE" at bounding box center [184, 379] width 99 height 42
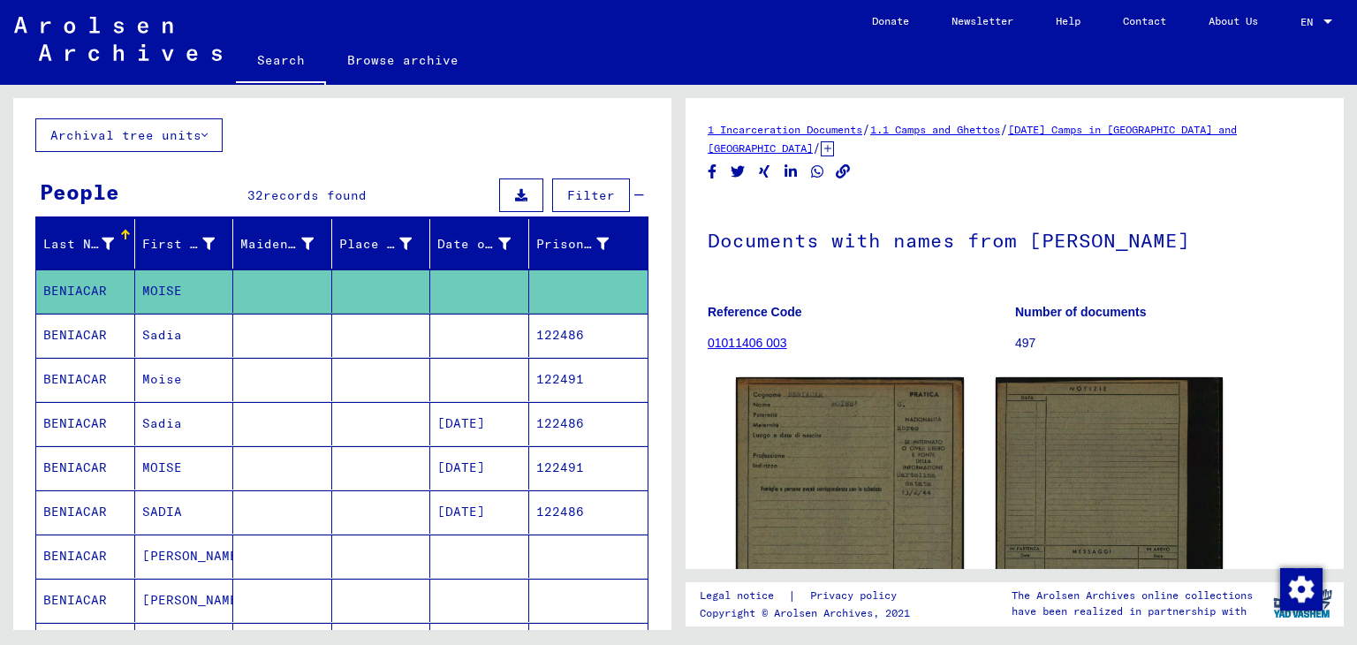
scroll to position [113, 0]
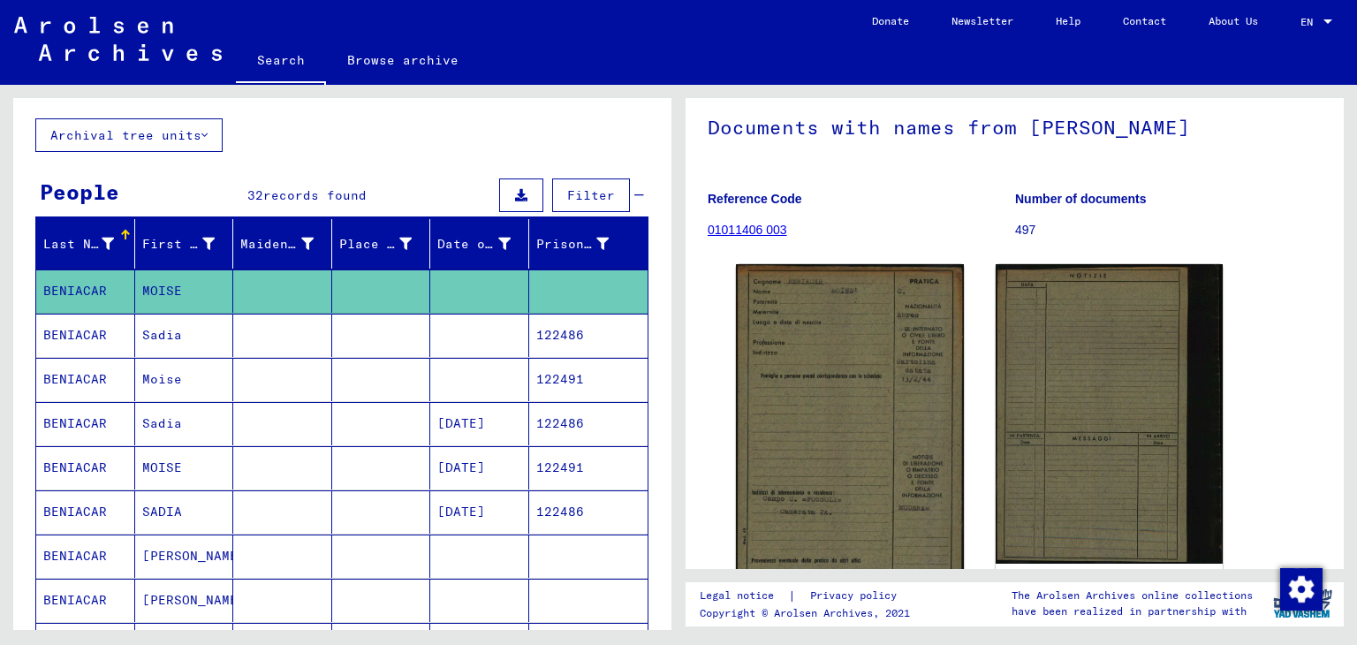
click at [462, 351] on mat-cell at bounding box center [479, 335] width 99 height 43
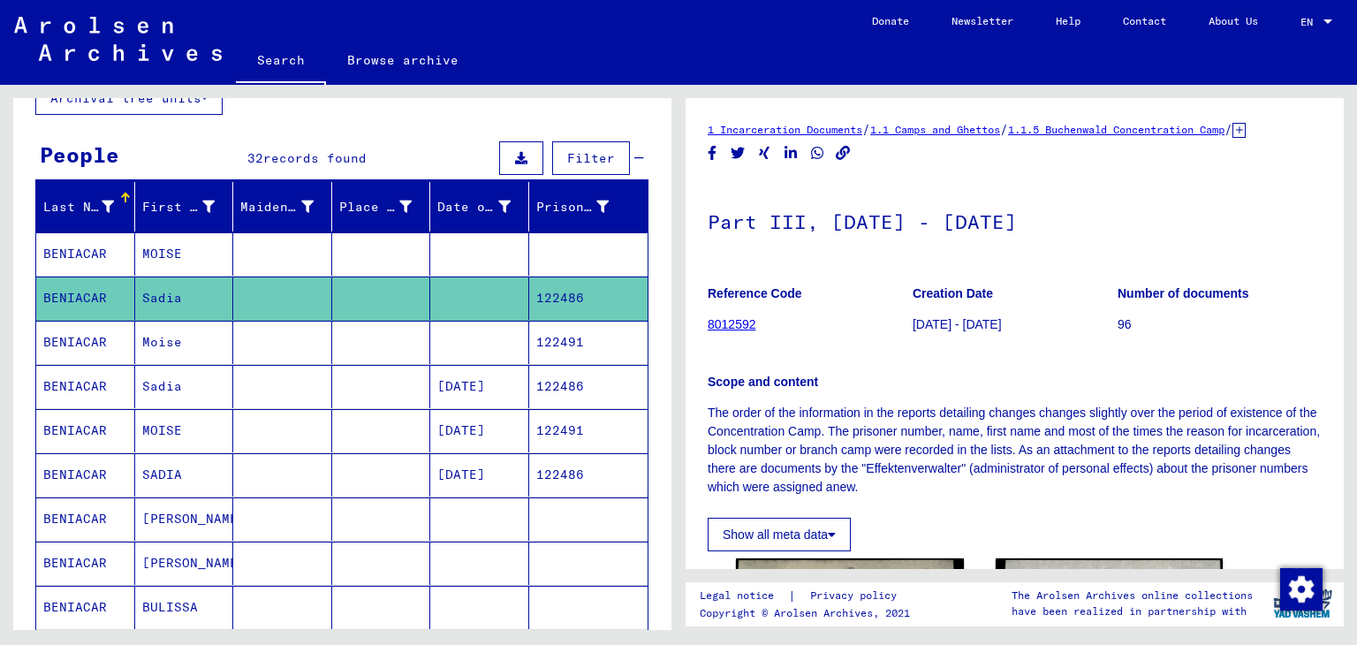
scroll to position [488, 0]
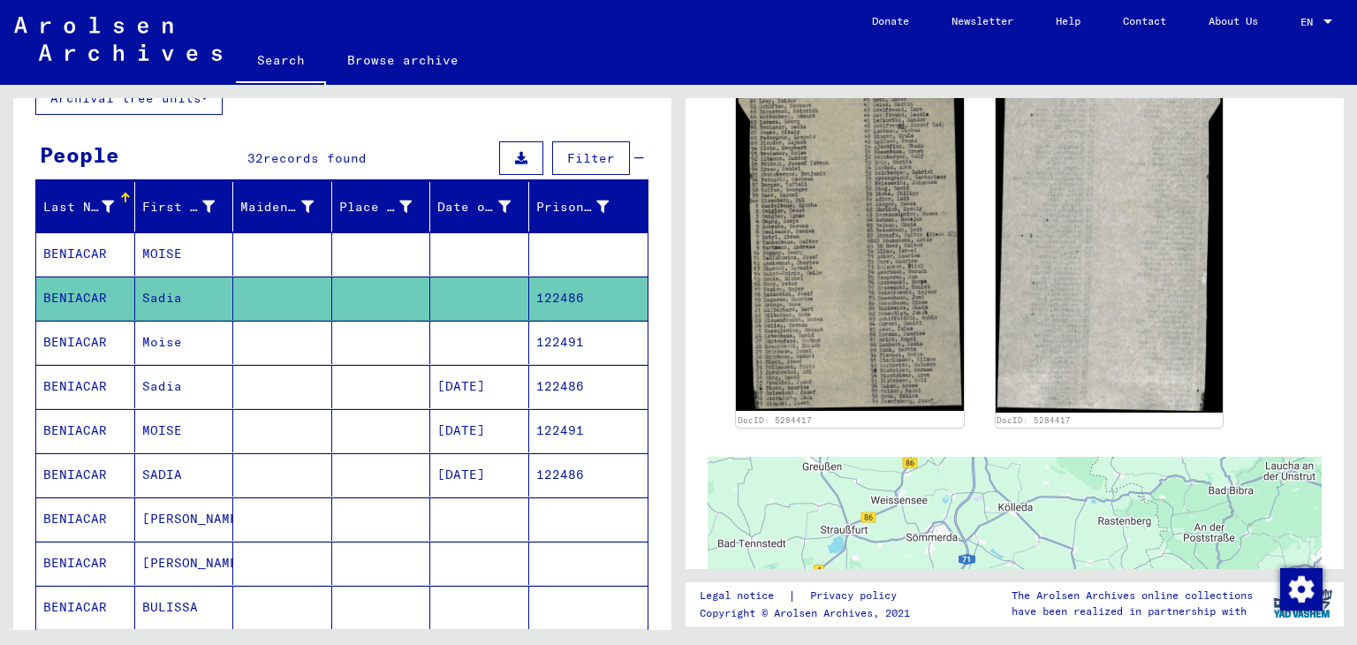
click at [484, 392] on mat-cell "[DATE]" at bounding box center [479, 386] width 99 height 43
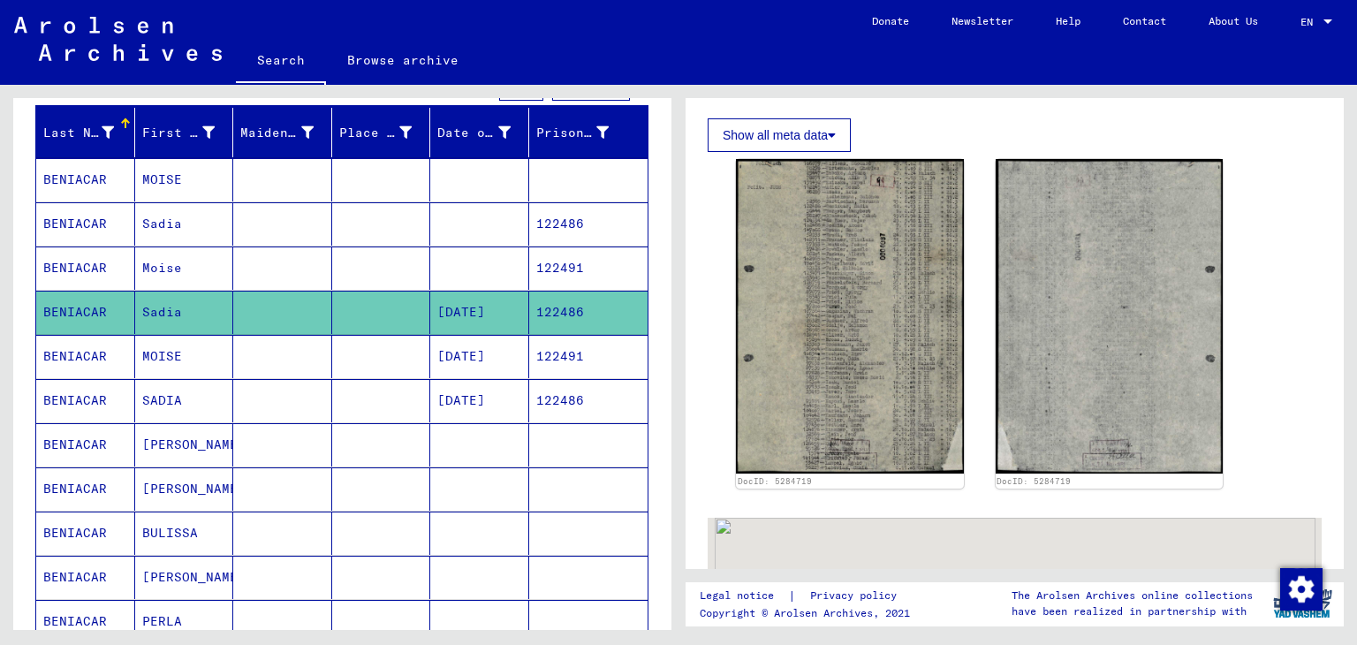
scroll to position [401, 0]
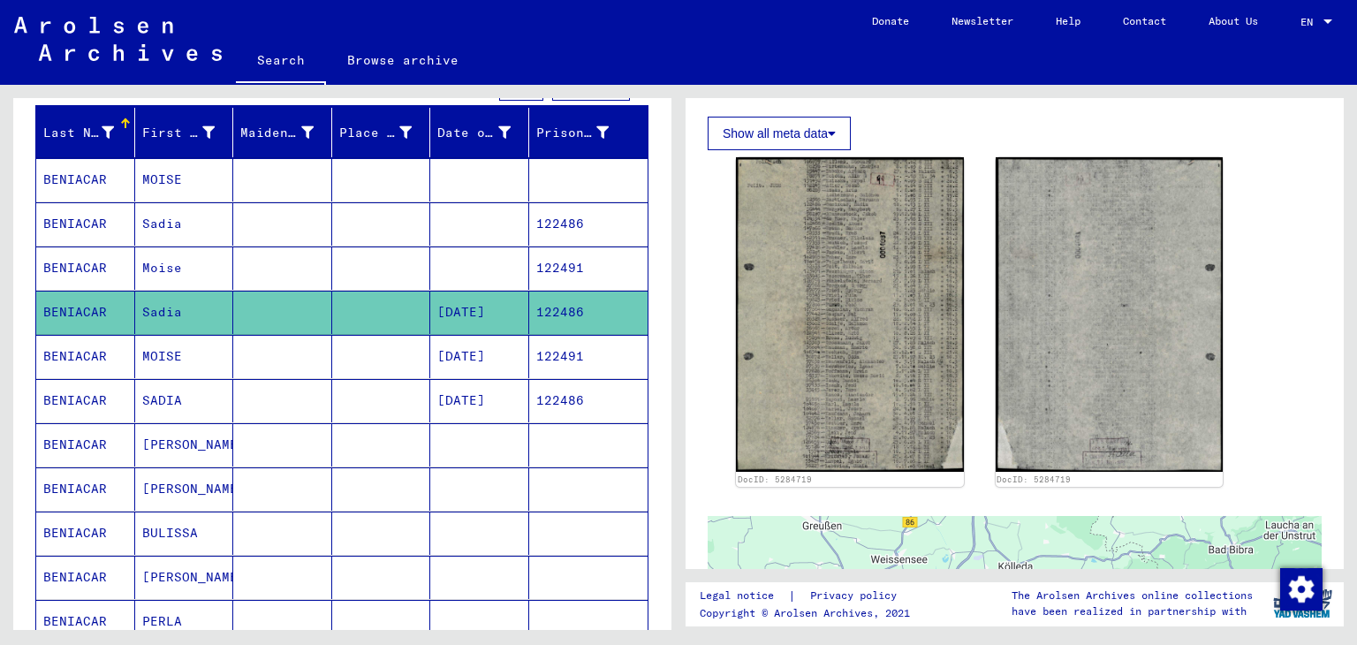
click at [516, 366] on mat-cell "[DATE]" at bounding box center [479, 356] width 99 height 43
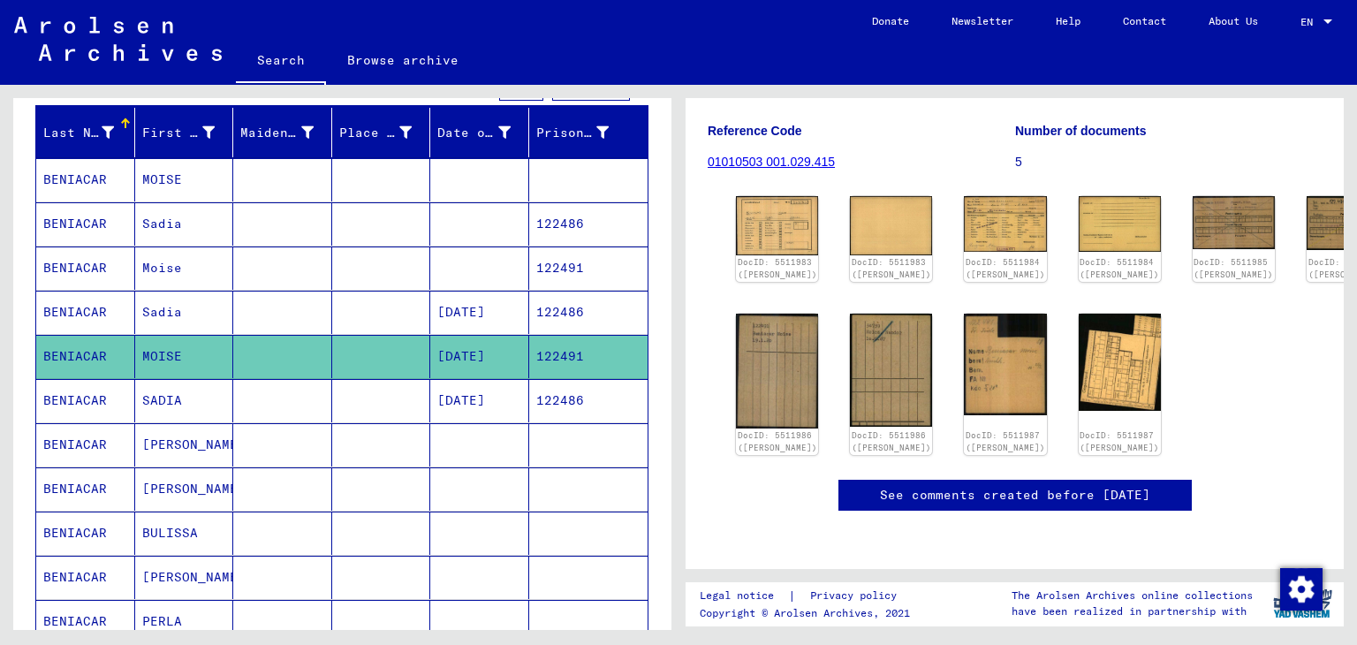
scroll to position [214, 0]
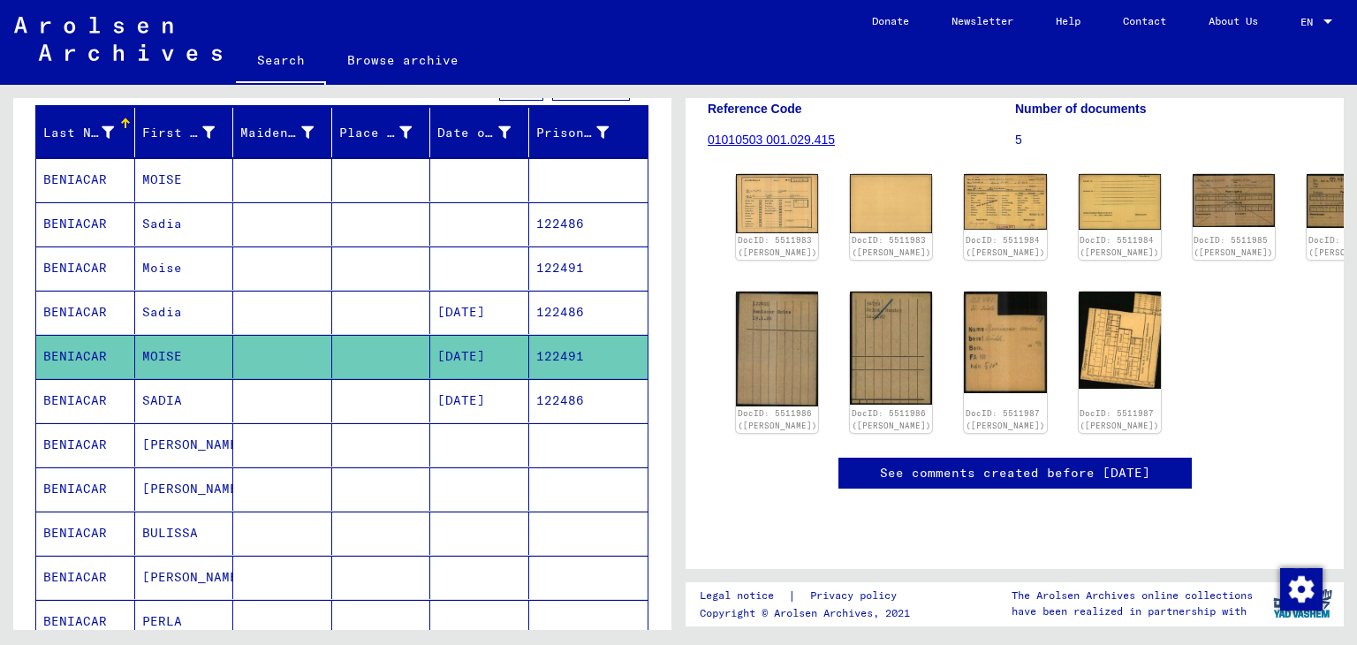
click at [279, 382] on mat-cell at bounding box center [282, 400] width 99 height 43
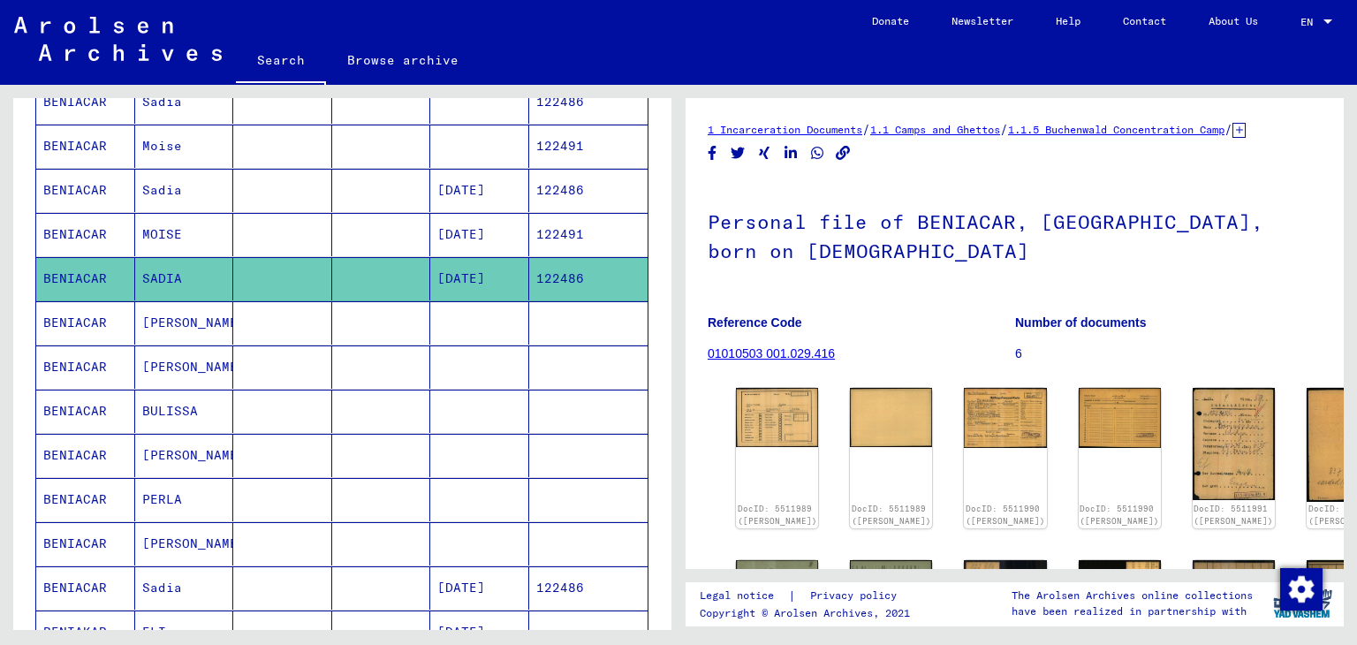
scroll to position [163, 0]
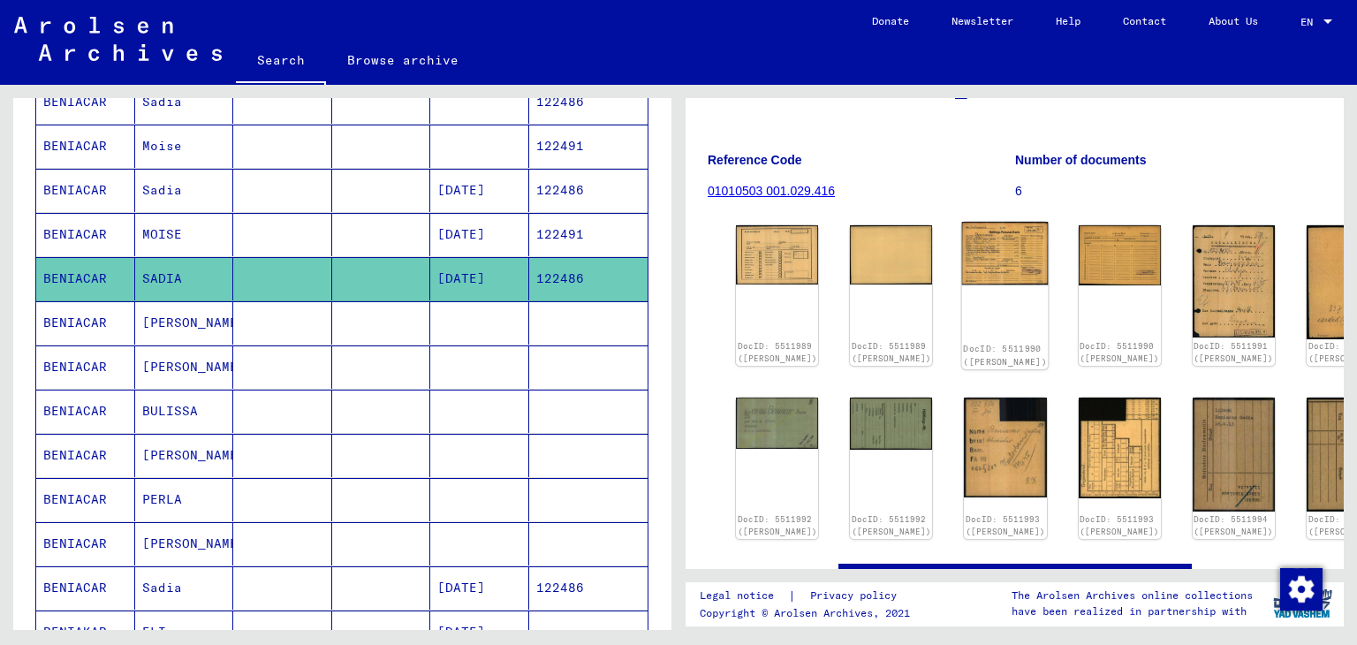
click at [962, 266] on img at bounding box center [1005, 254] width 87 height 64
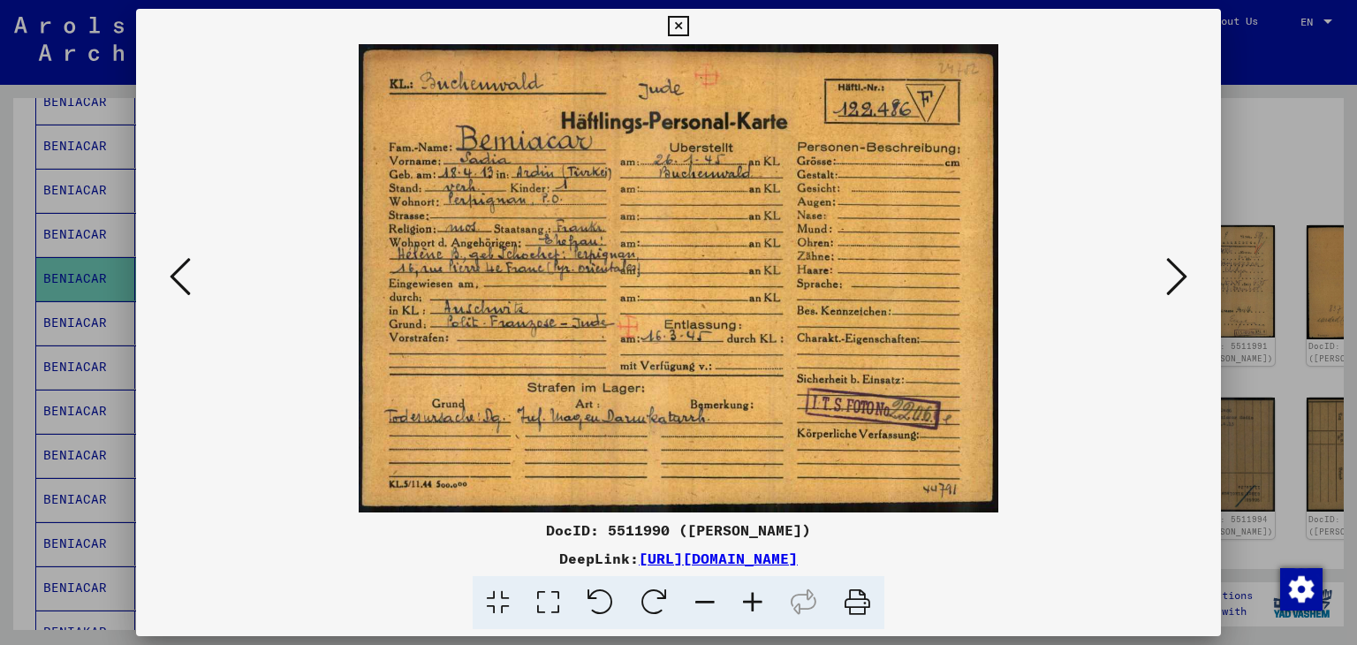
click at [67, 319] on div at bounding box center [678, 322] width 1357 height 645
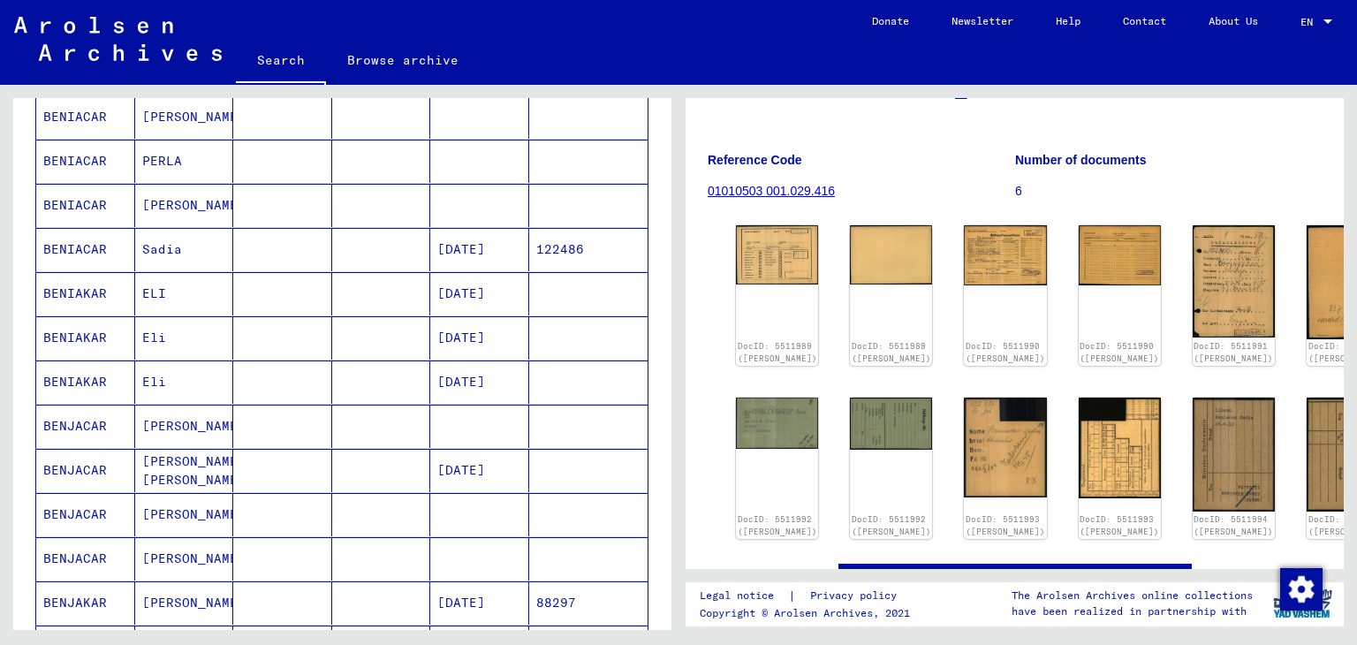
scroll to position [664, 0]
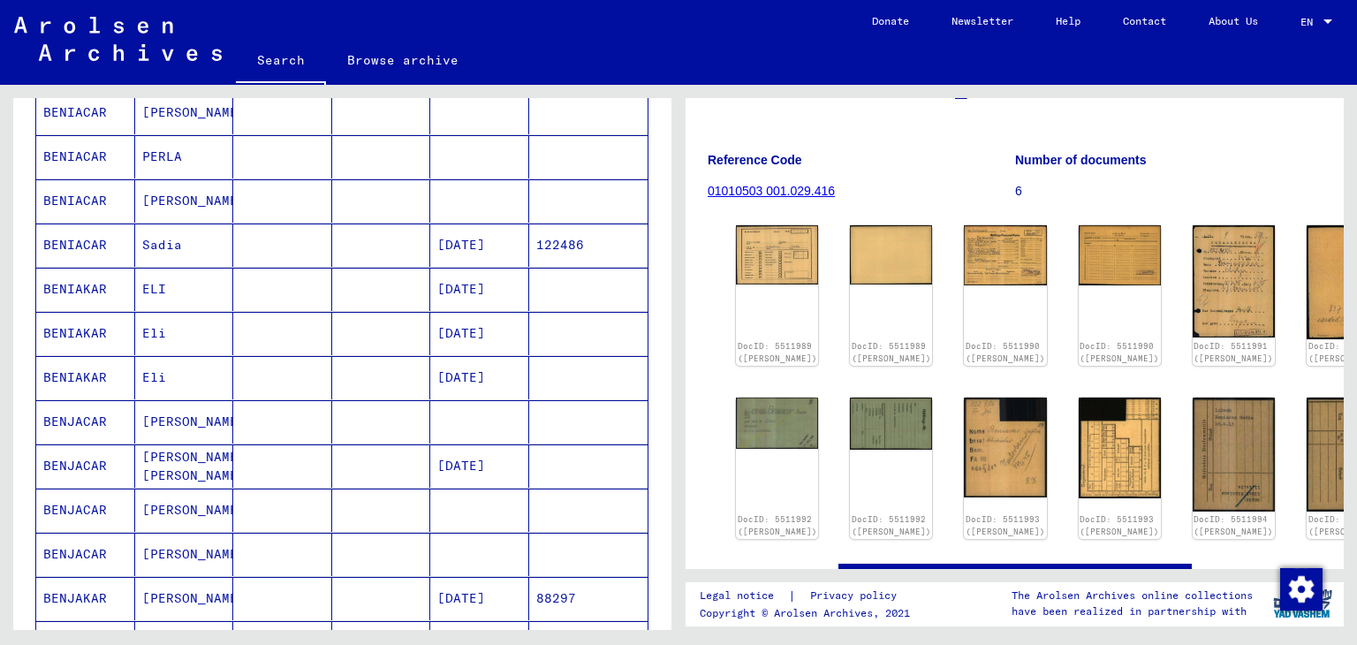
click at [364, 344] on mat-cell at bounding box center [381, 333] width 99 height 43
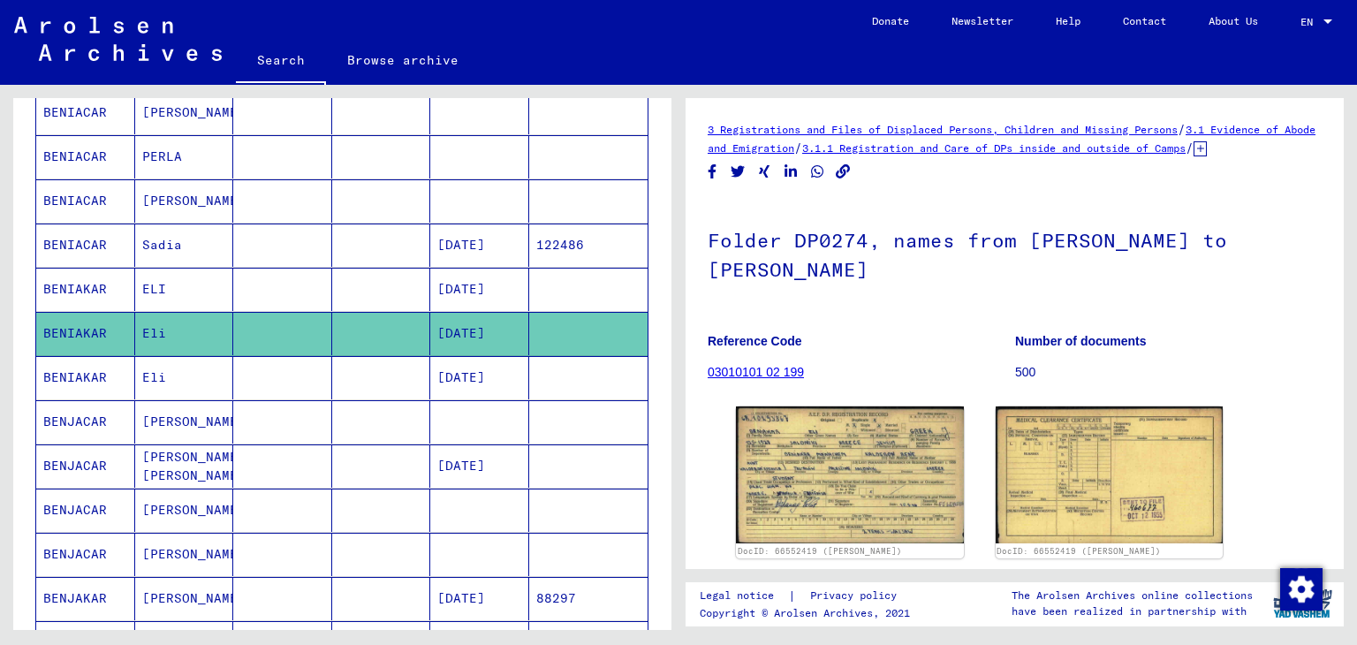
scroll to position [685, 0]
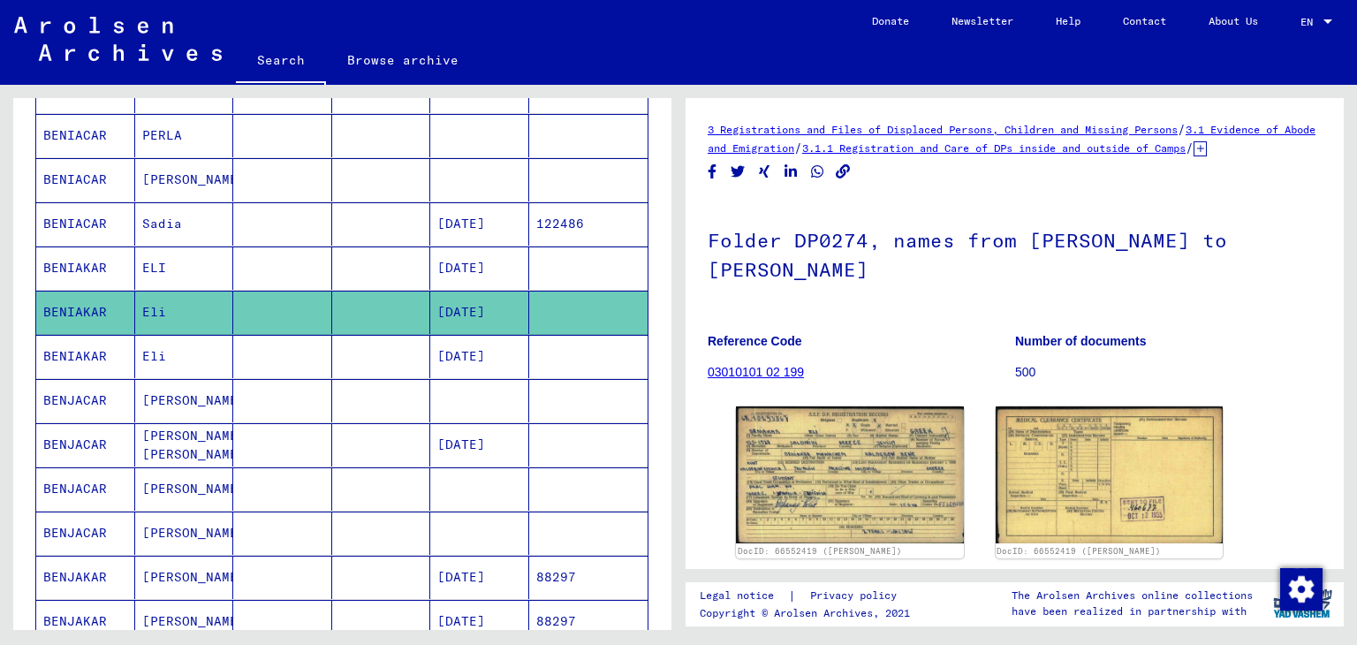
click at [352, 386] on mat-cell at bounding box center [381, 400] width 99 height 43
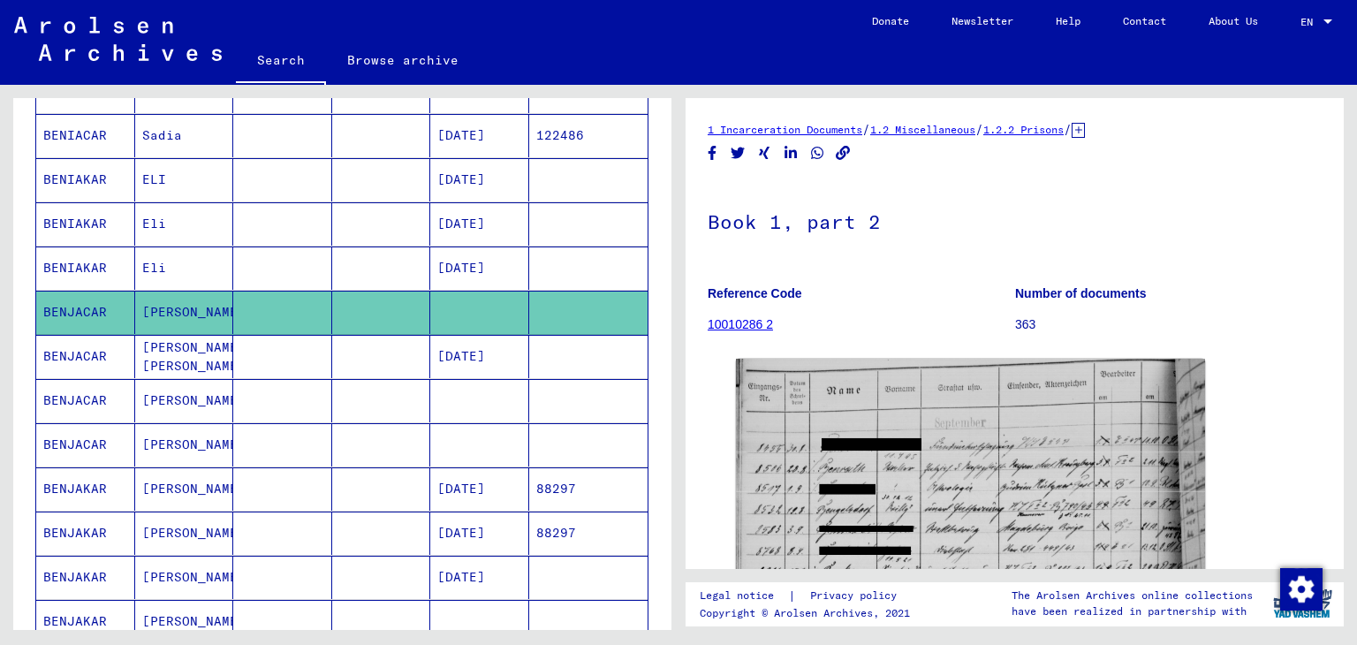
scroll to position [774, 0]
click at [455, 345] on mat-cell "[DATE]" at bounding box center [479, 356] width 99 height 43
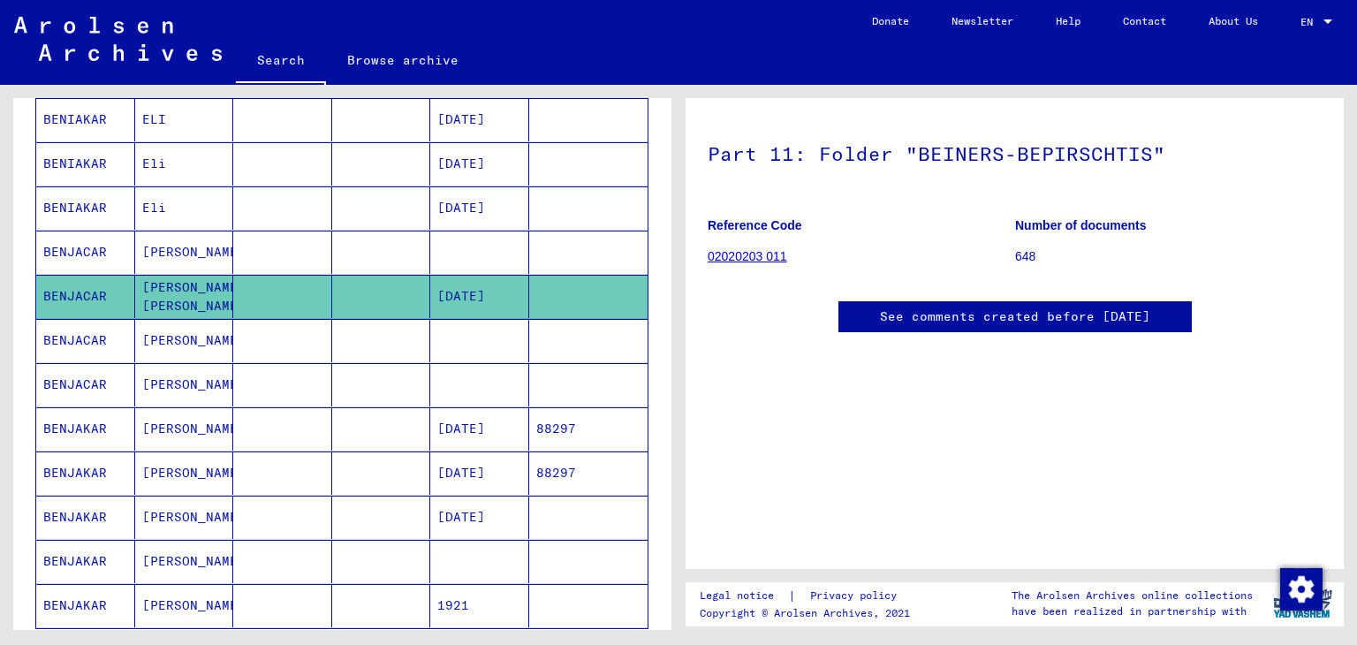
scroll to position [251, 0]
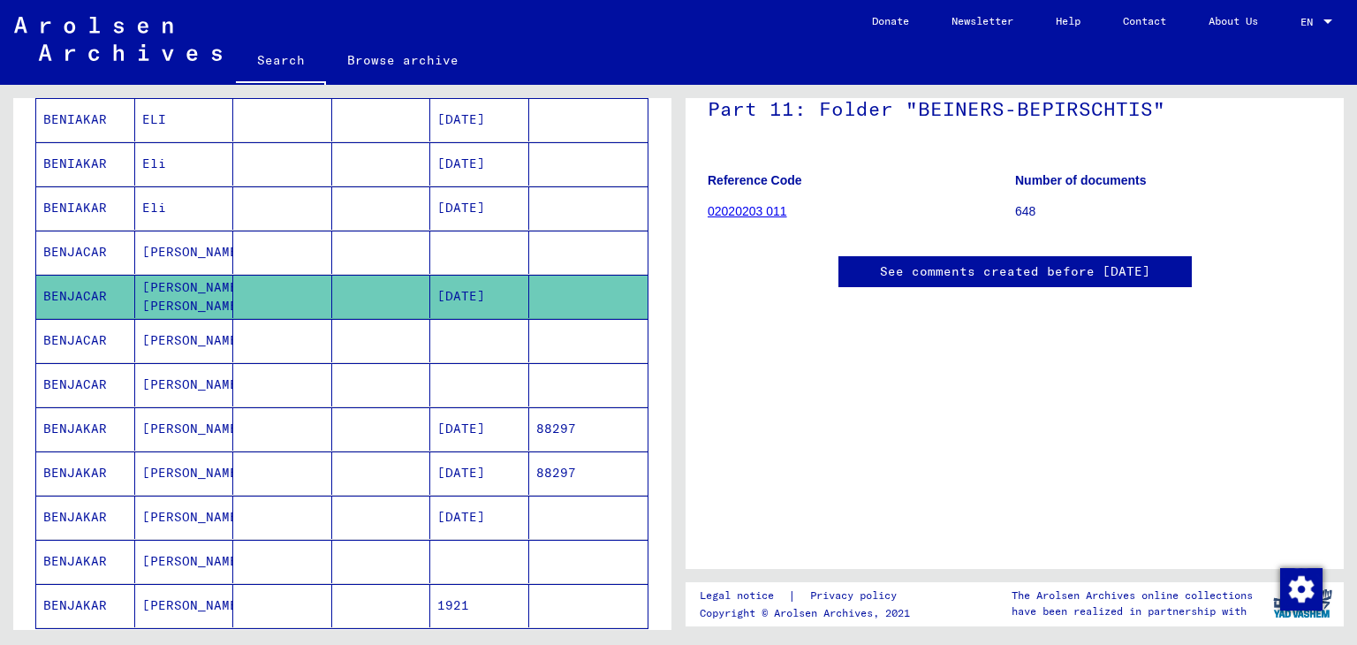
click at [495, 280] on mat-cell "[DATE]" at bounding box center [479, 296] width 99 height 43
click at [435, 333] on mat-cell at bounding box center [479, 340] width 99 height 43
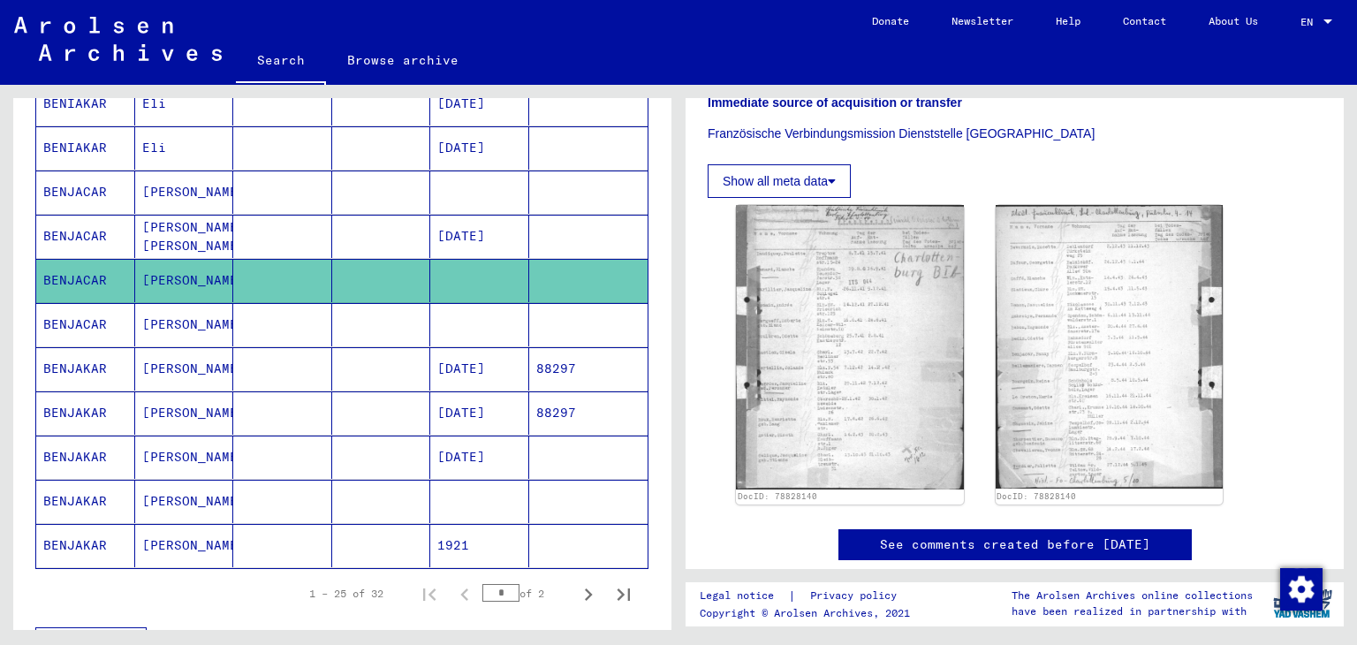
scroll to position [745, 0]
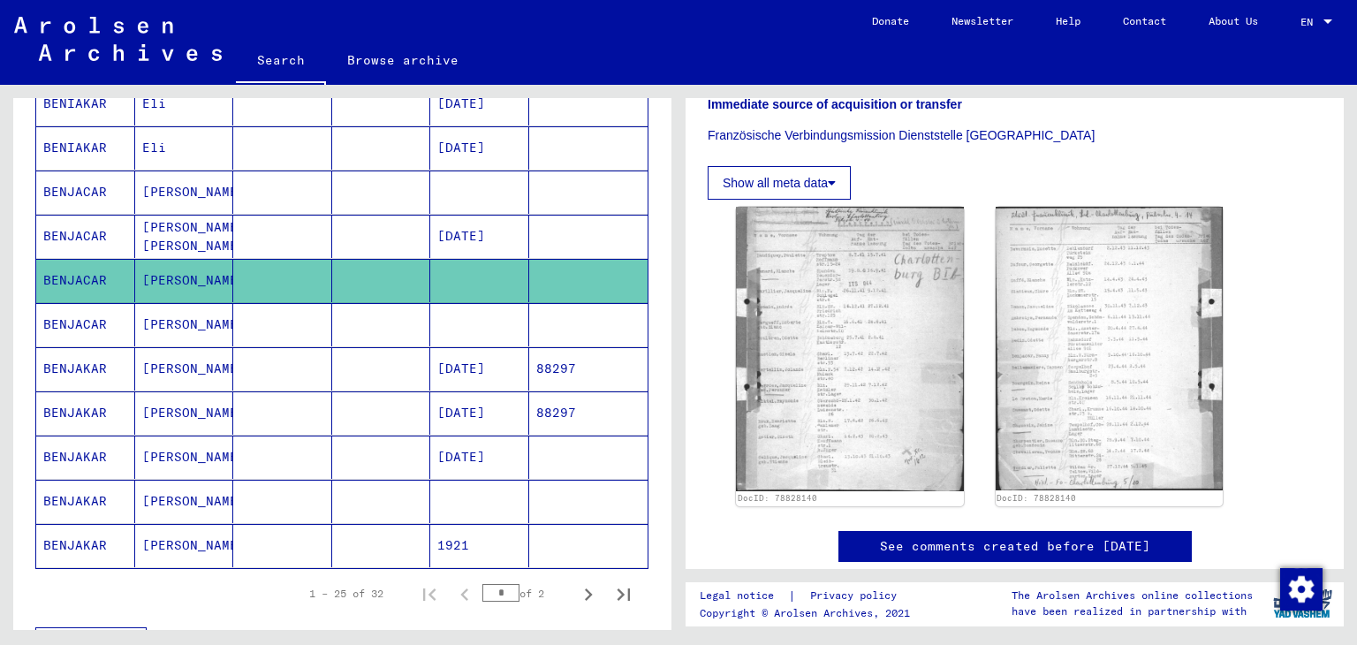
click at [473, 312] on mat-cell at bounding box center [479, 324] width 99 height 43
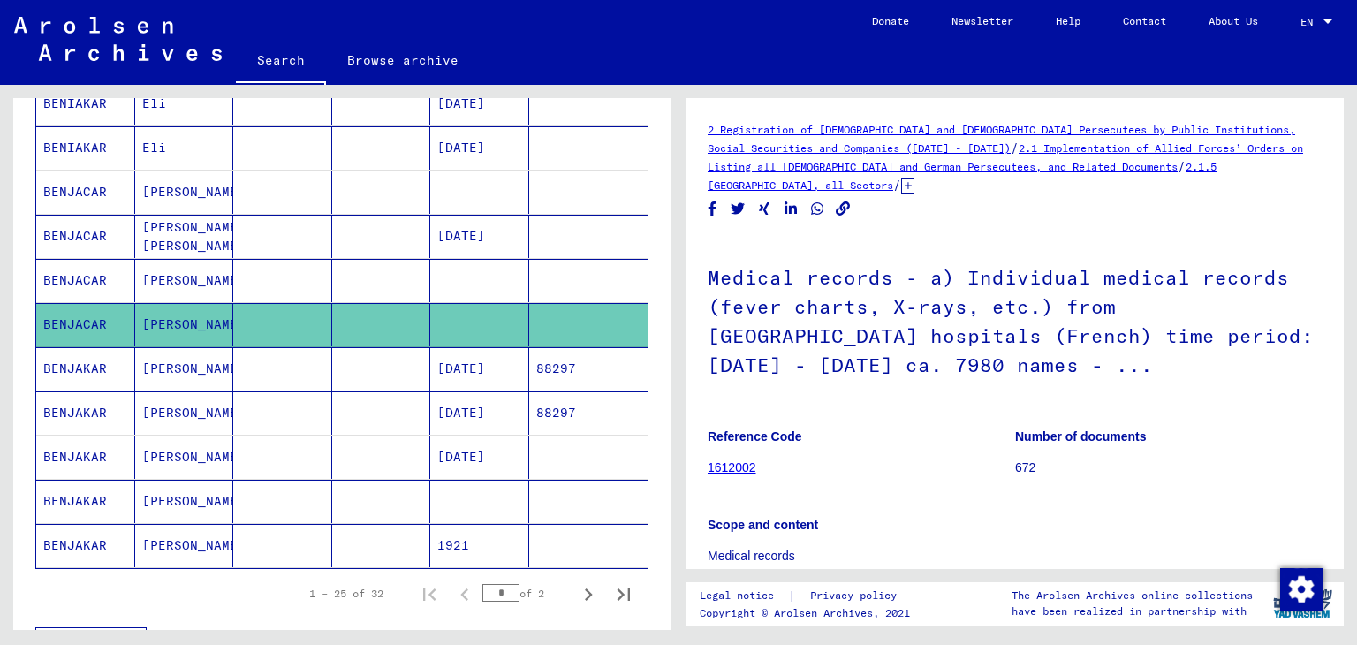
click at [473, 360] on mat-cell "[DATE]" at bounding box center [479, 368] width 99 height 43
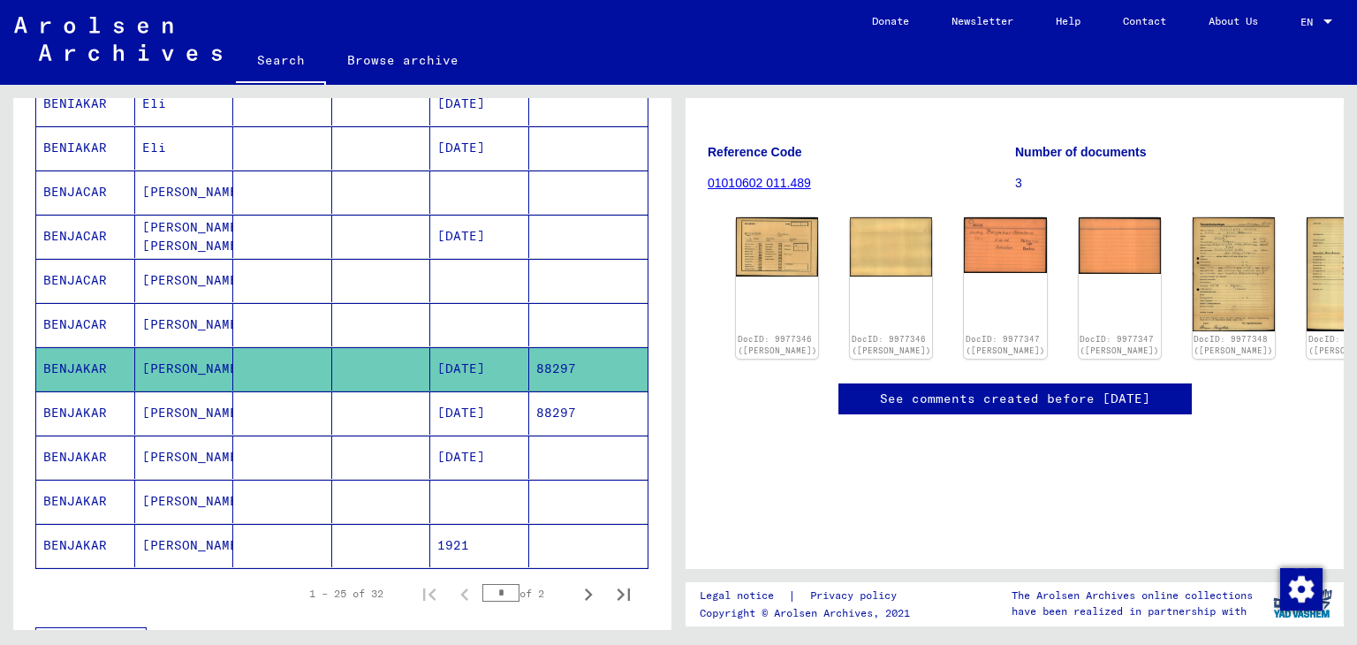
scroll to position [170, 0]
click at [478, 397] on mat-cell "[DATE]" at bounding box center [479, 412] width 99 height 43
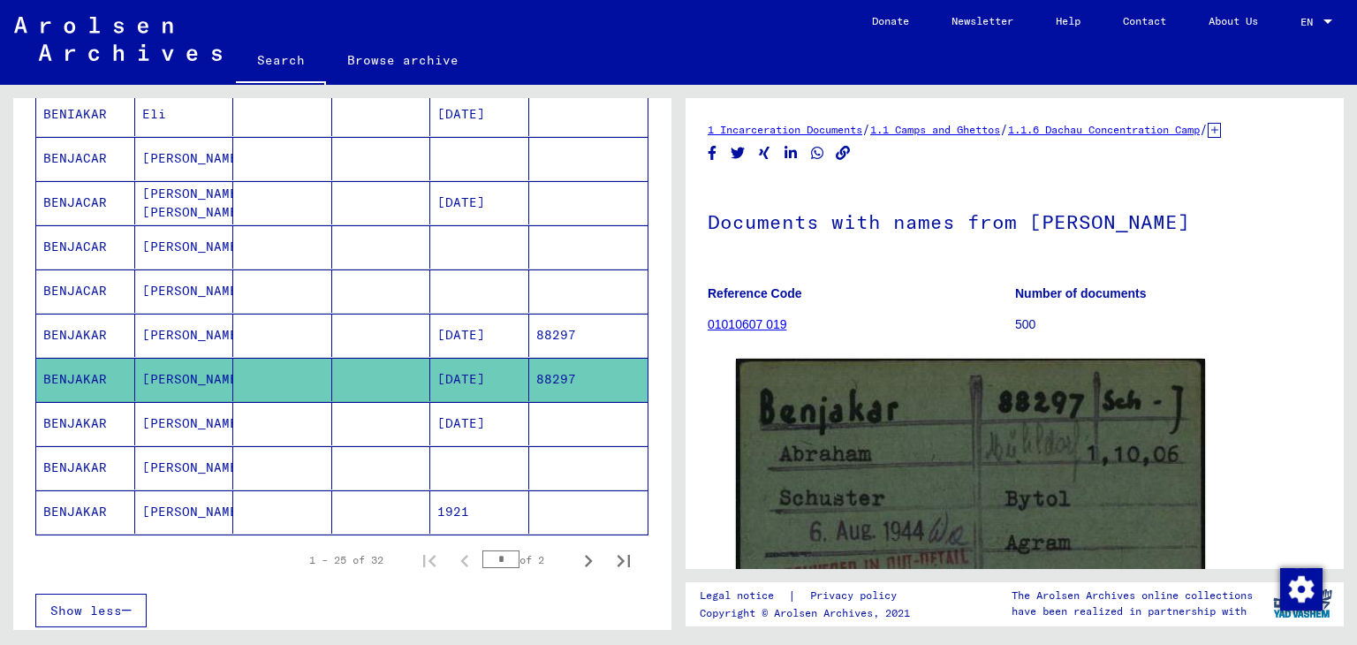
click at [444, 417] on mat-cell "[DATE]" at bounding box center [479, 423] width 99 height 43
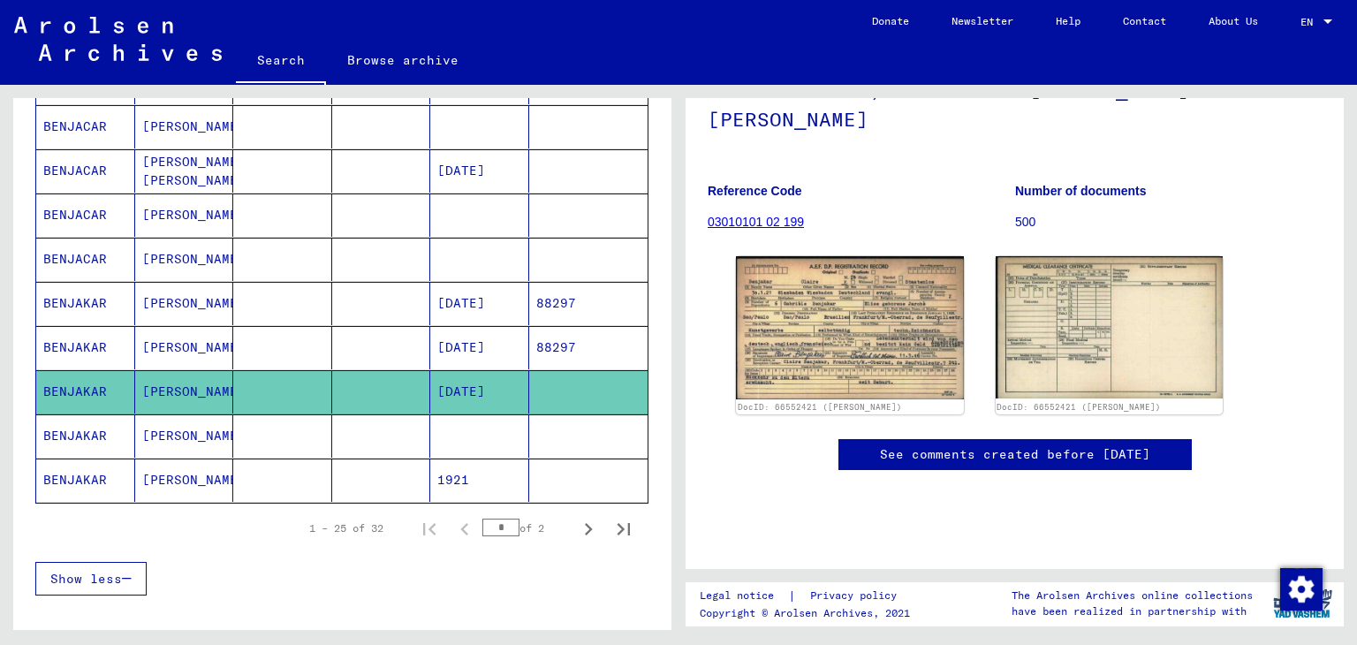
scroll to position [152, 0]
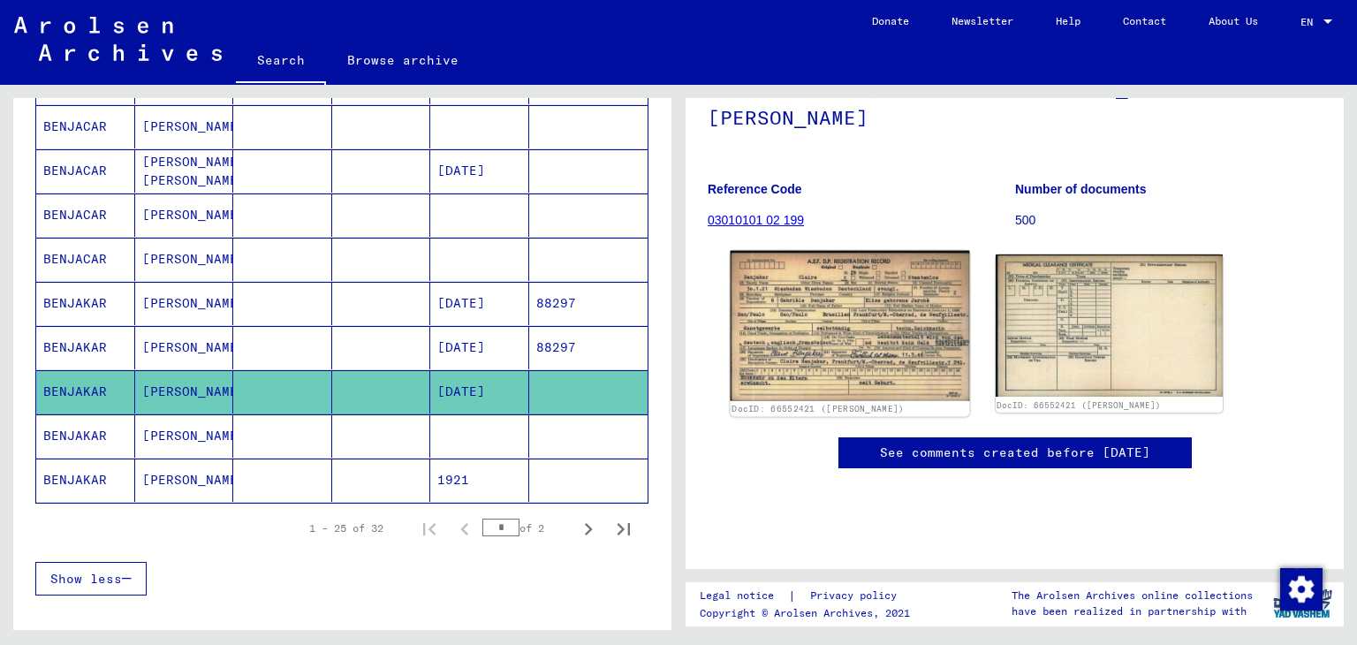
click at [858, 363] on img at bounding box center [850, 326] width 239 height 150
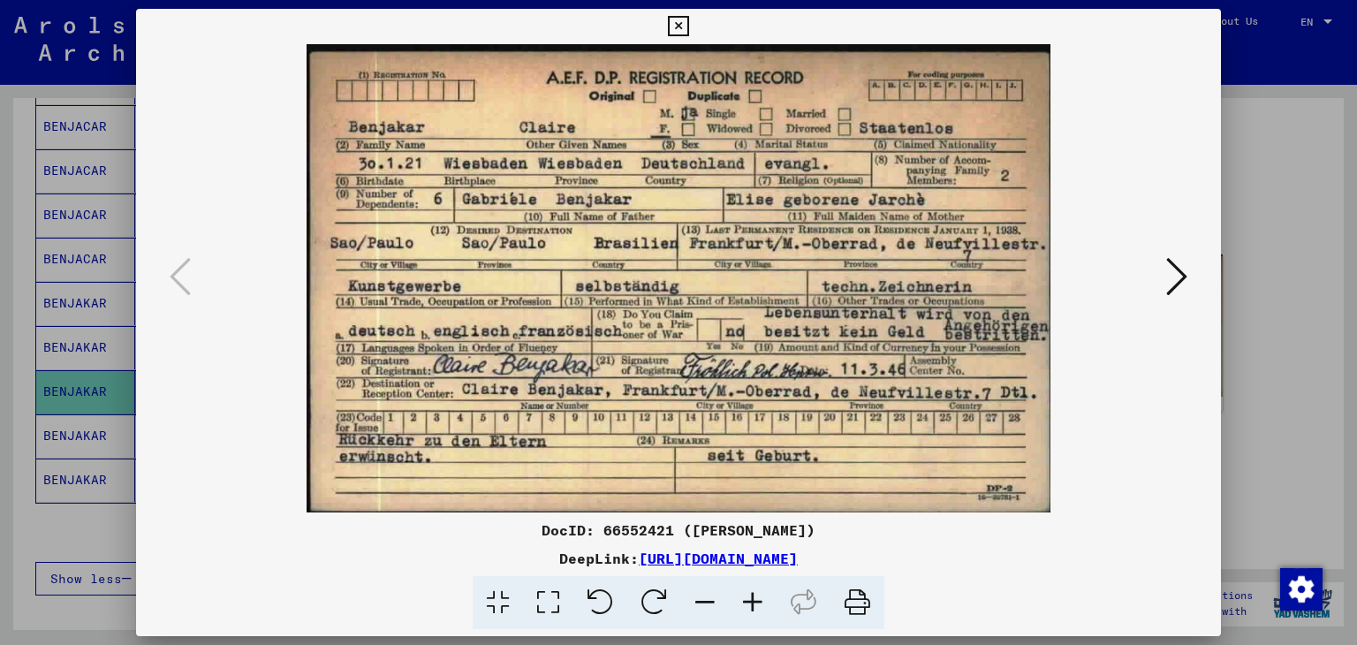
click at [134, 206] on div at bounding box center [678, 322] width 1357 height 645
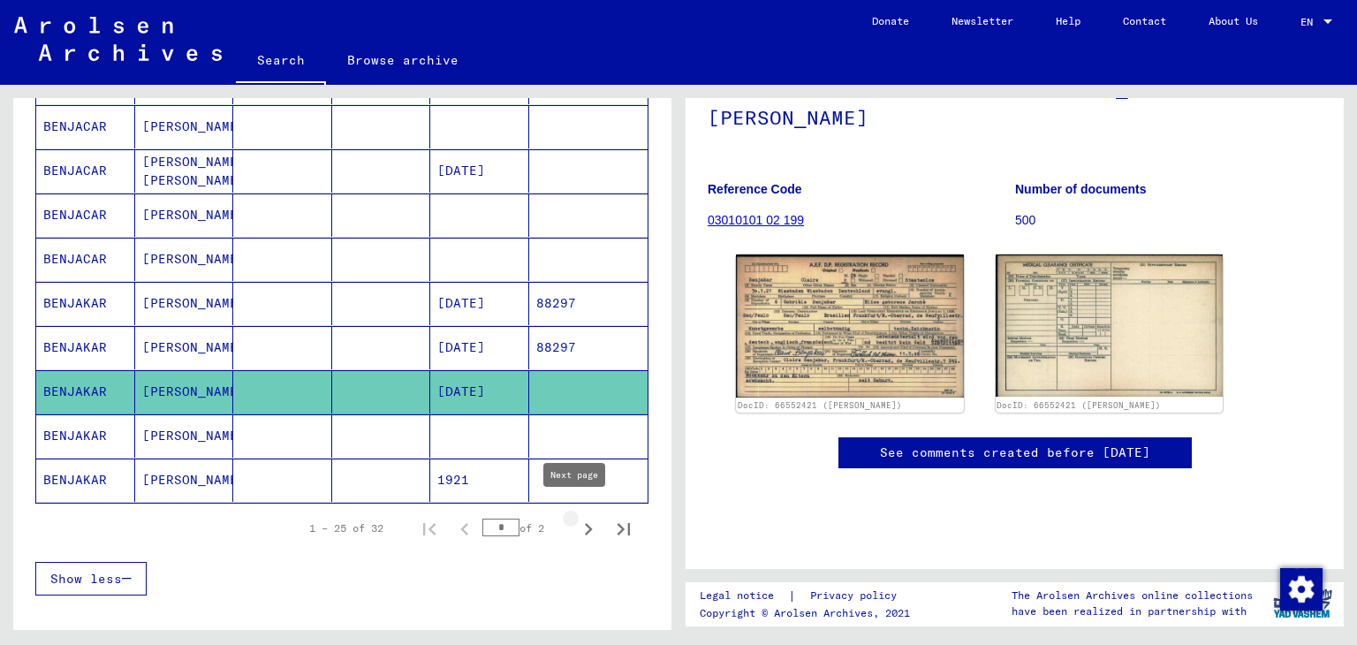
click at [576, 518] on icon "Next page" at bounding box center [588, 529] width 25 height 25
type input "*"
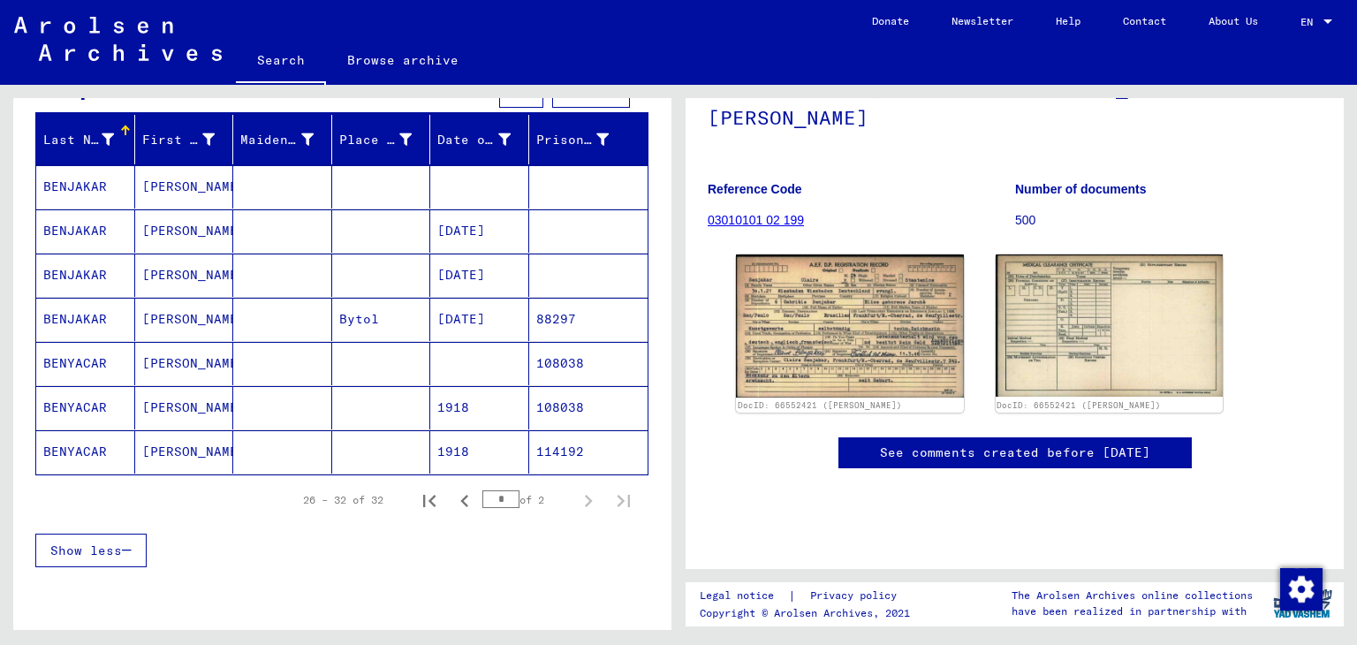
scroll to position [180, 0]
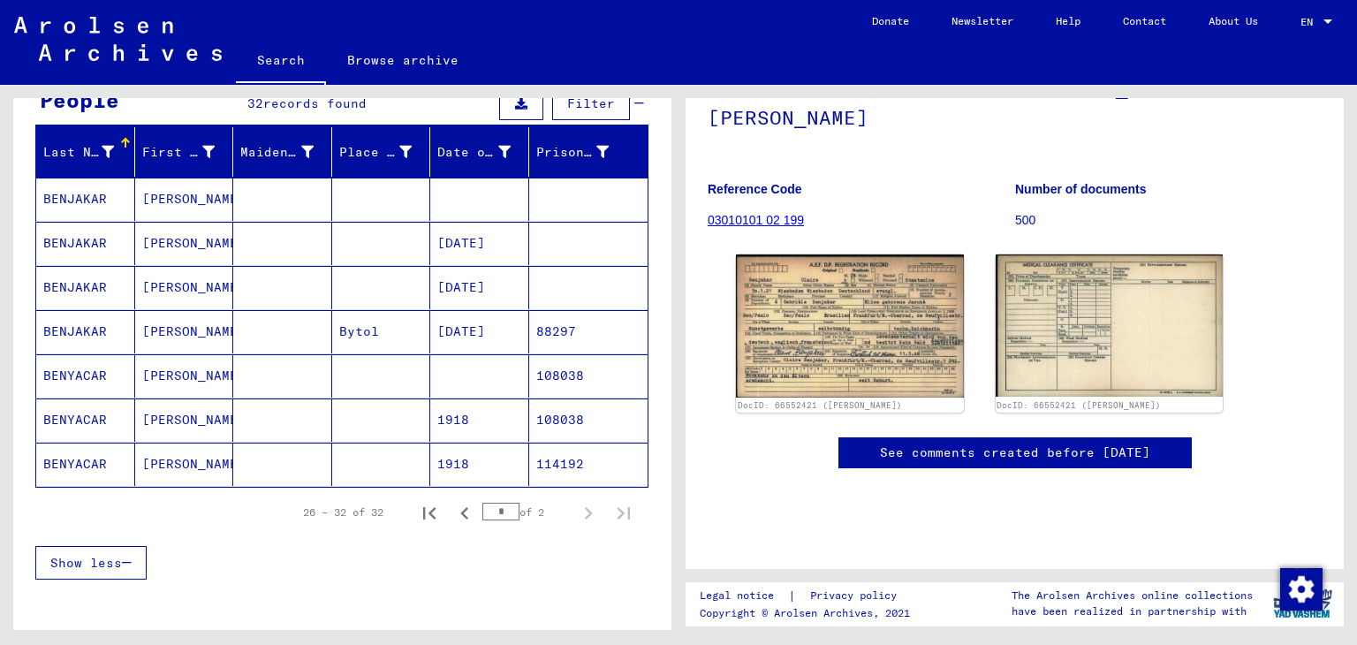
click at [368, 337] on mat-cell "Bytol" at bounding box center [381, 331] width 99 height 43
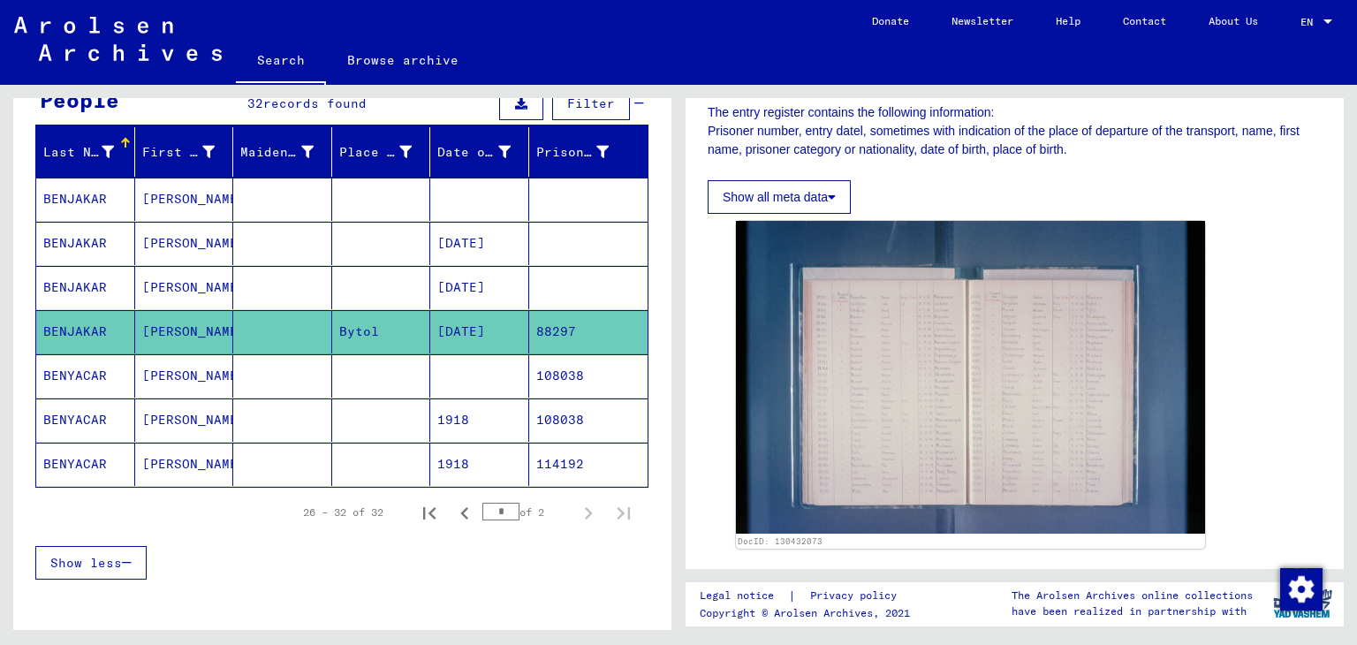
click at [442, 407] on mat-cell "1918" at bounding box center [479, 419] width 99 height 43
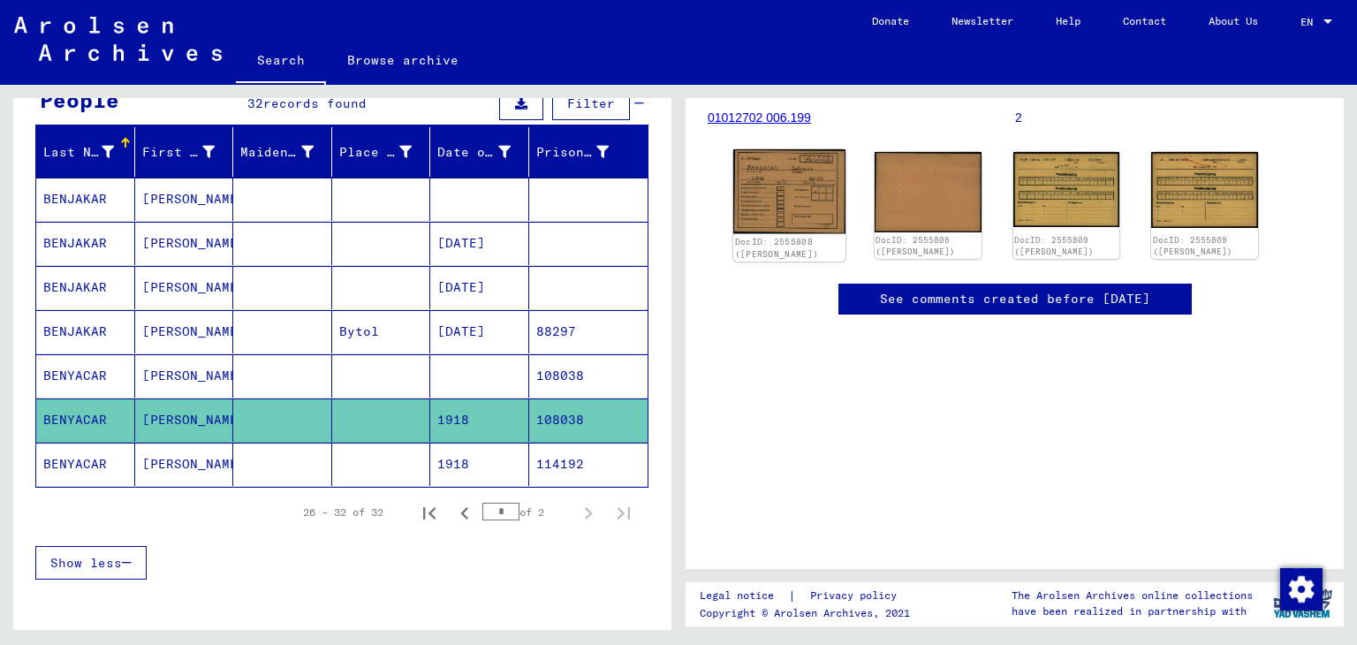
click at [760, 195] on img at bounding box center [789, 191] width 112 height 84
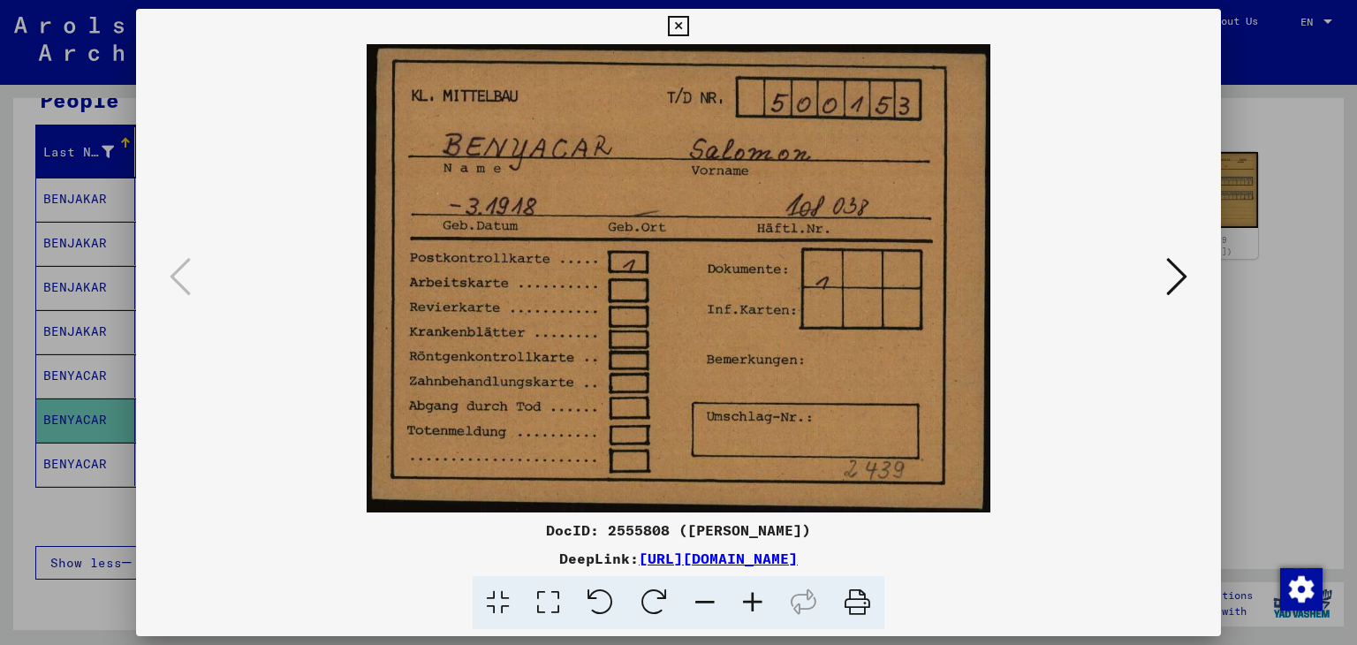
click at [133, 241] on div at bounding box center [678, 322] width 1357 height 645
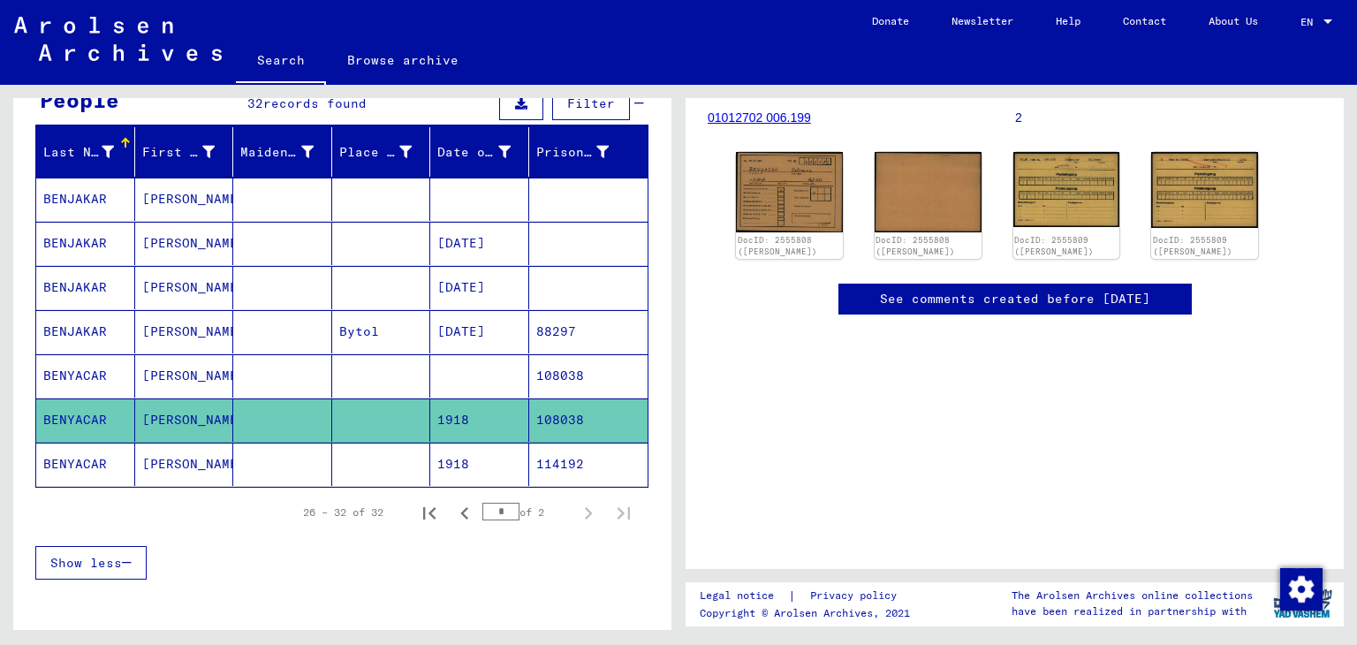
click at [249, 443] on mat-cell at bounding box center [282, 464] width 99 height 43
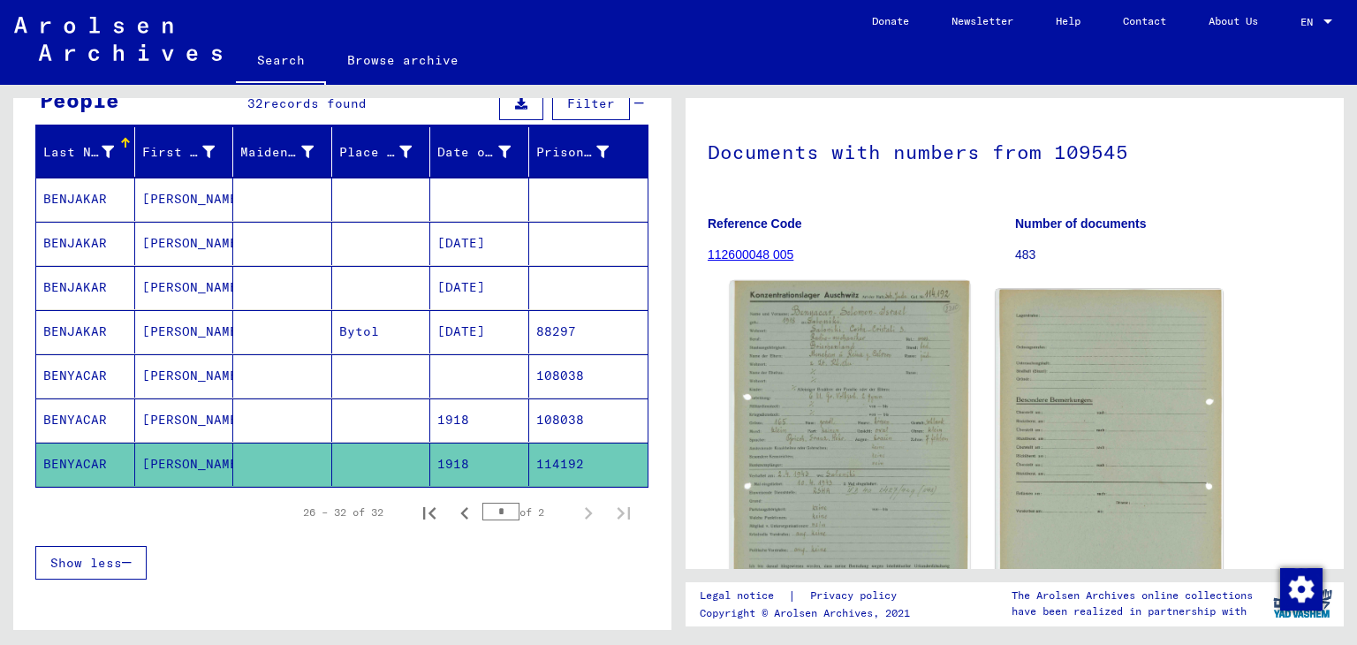
click at [812, 357] on img at bounding box center [850, 445] width 239 height 329
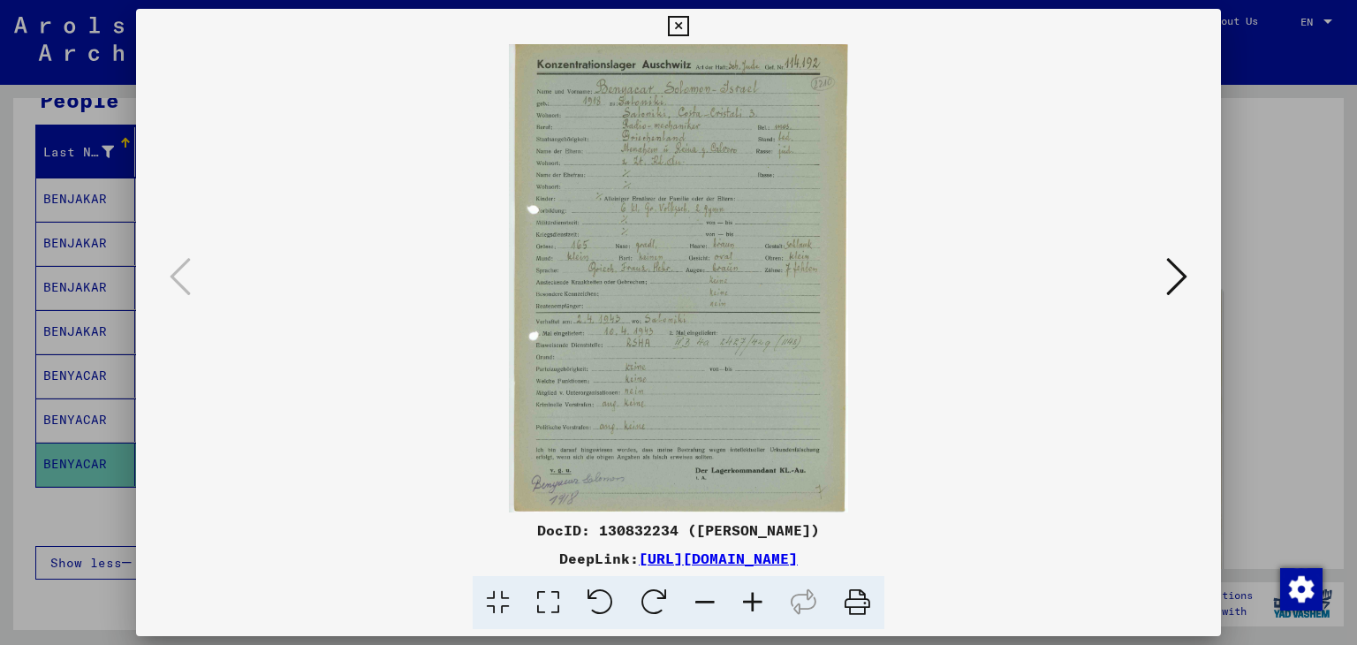
click at [110, 291] on div at bounding box center [678, 322] width 1357 height 645
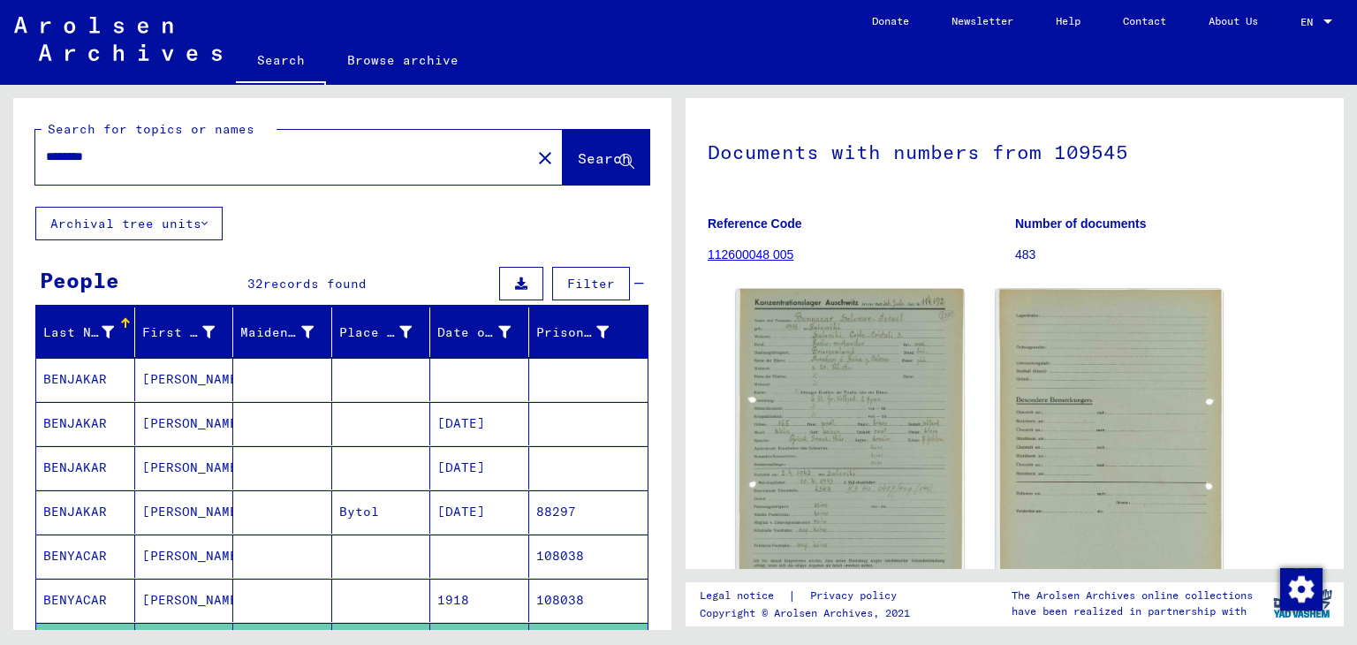
click at [229, 143] on div "********" at bounding box center [277, 157] width 485 height 40
click at [203, 163] on input "********" at bounding box center [283, 157] width 474 height 19
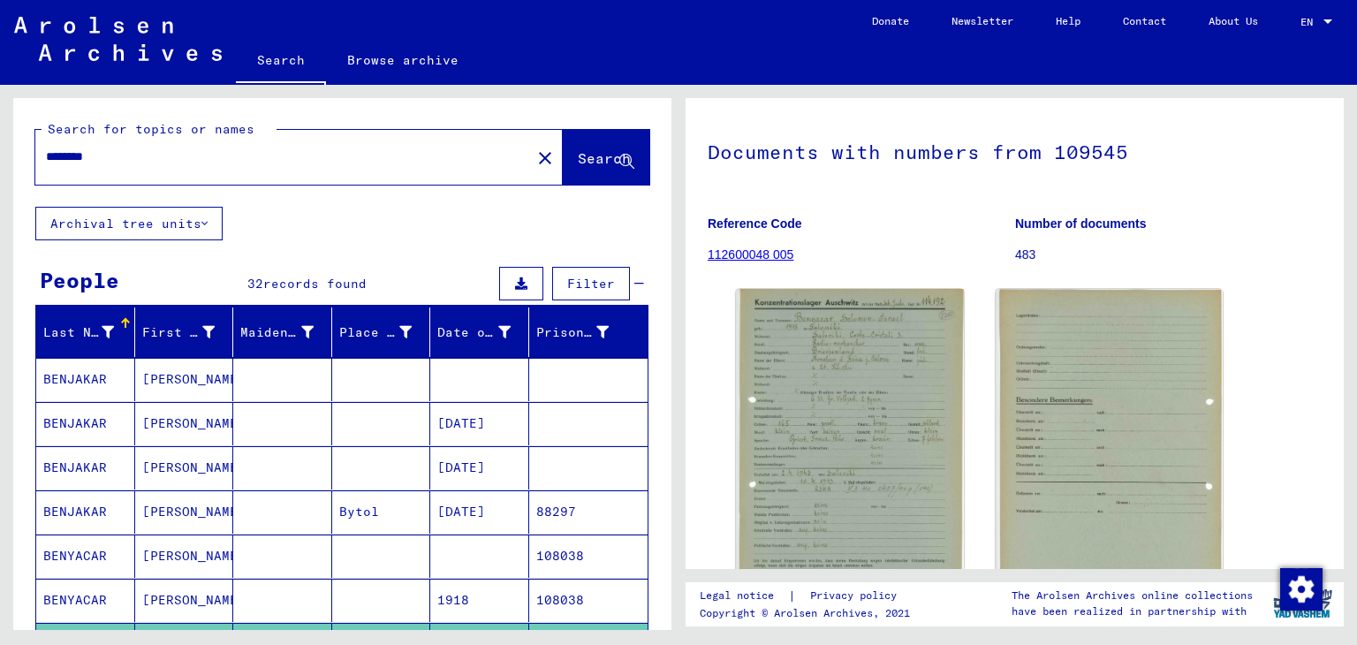
click at [203, 163] on input "********" at bounding box center [283, 157] width 474 height 19
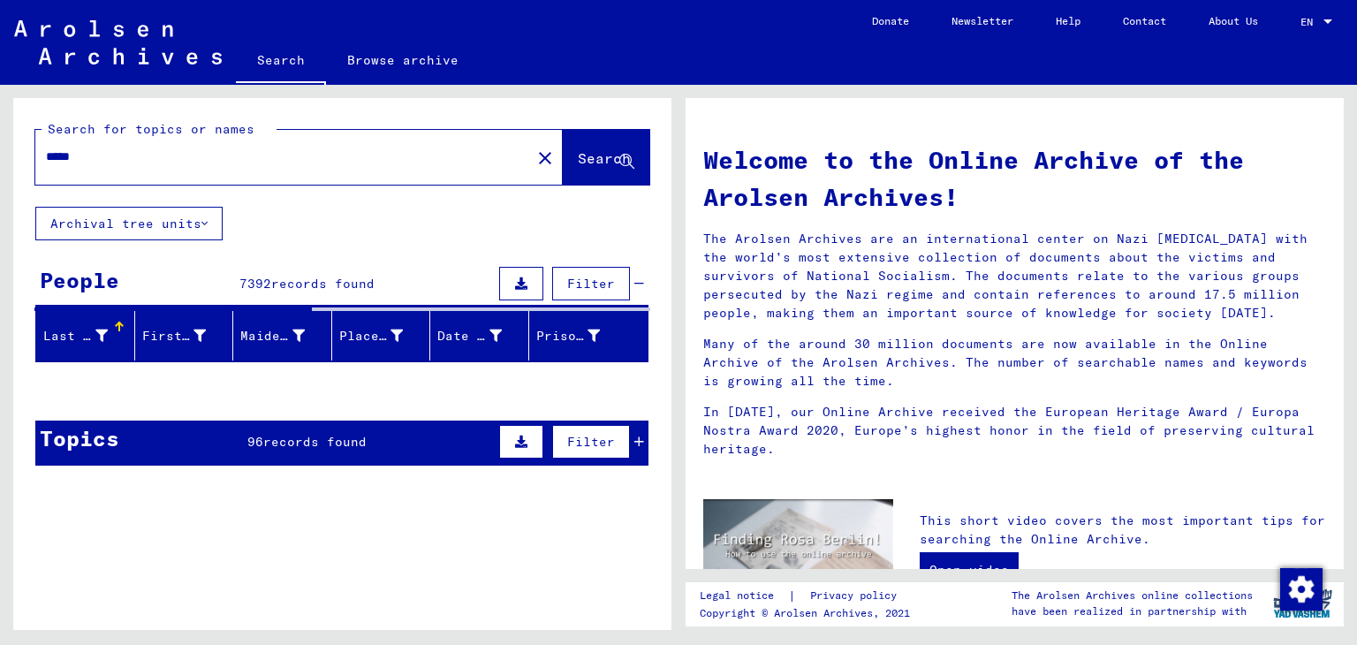
scroll to position [166, 0]
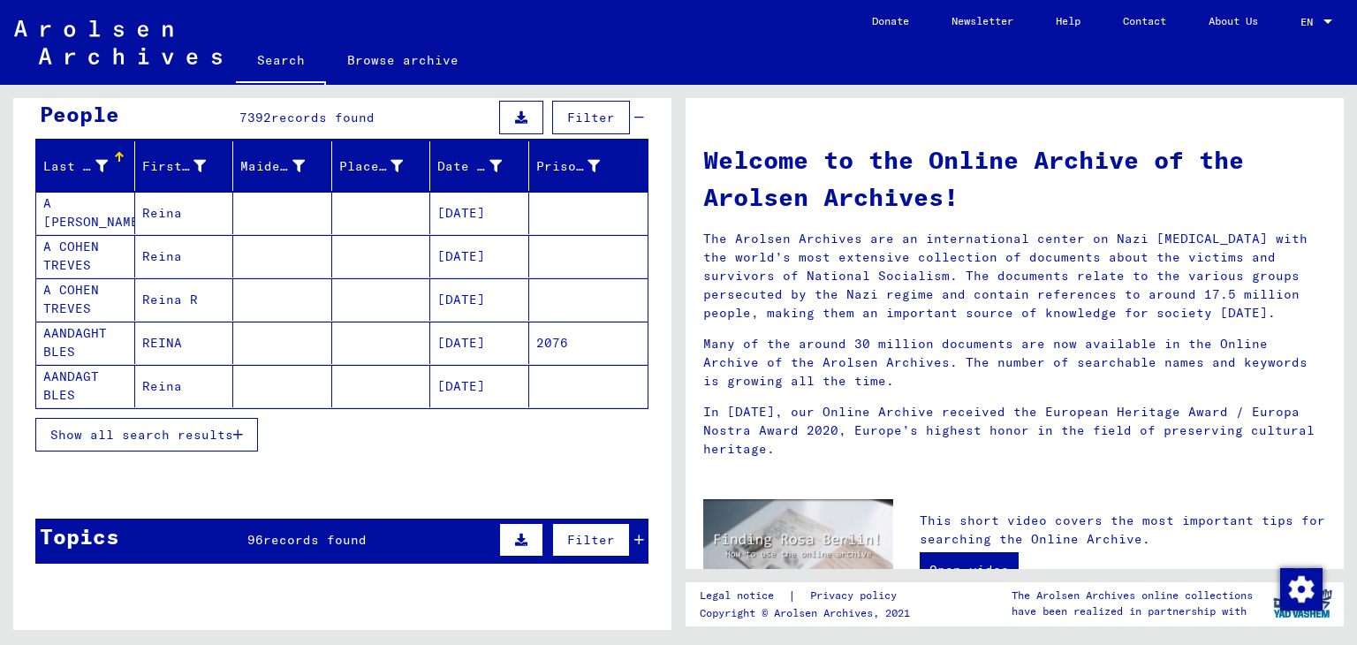
click at [208, 236] on mat-cell "Reina" at bounding box center [184, 256] width 99 height 42
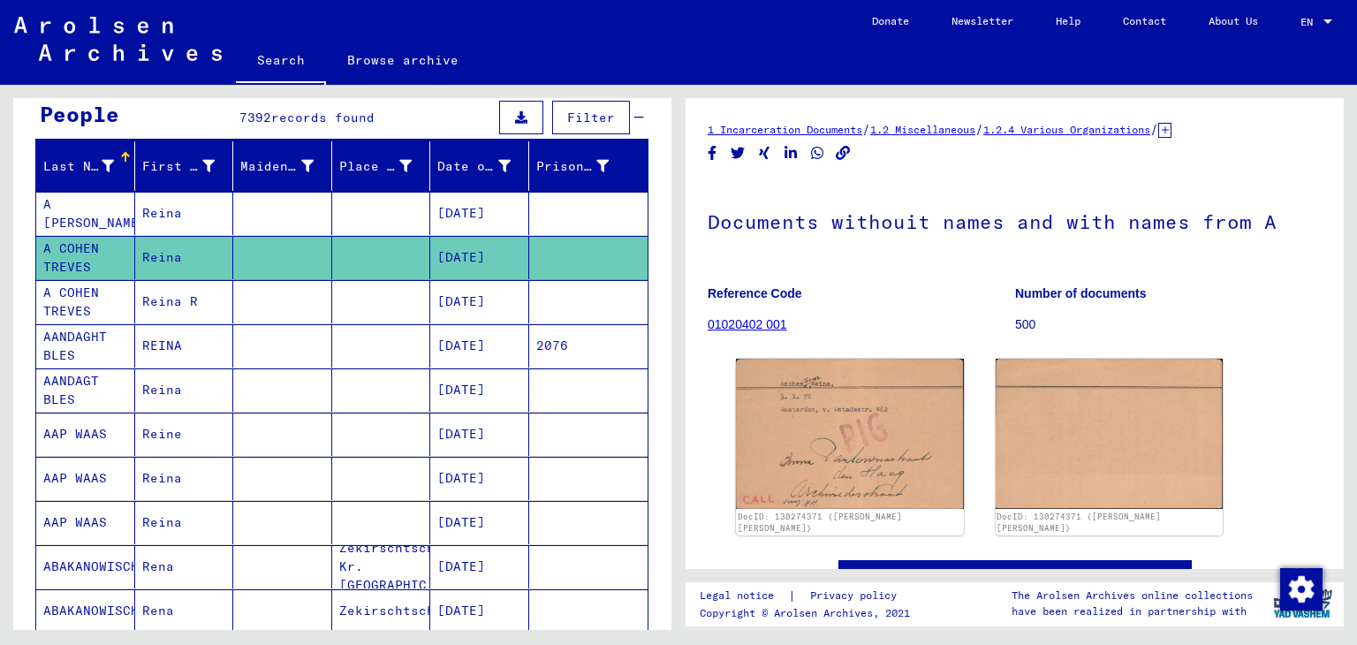
scroll to position [171, 0]
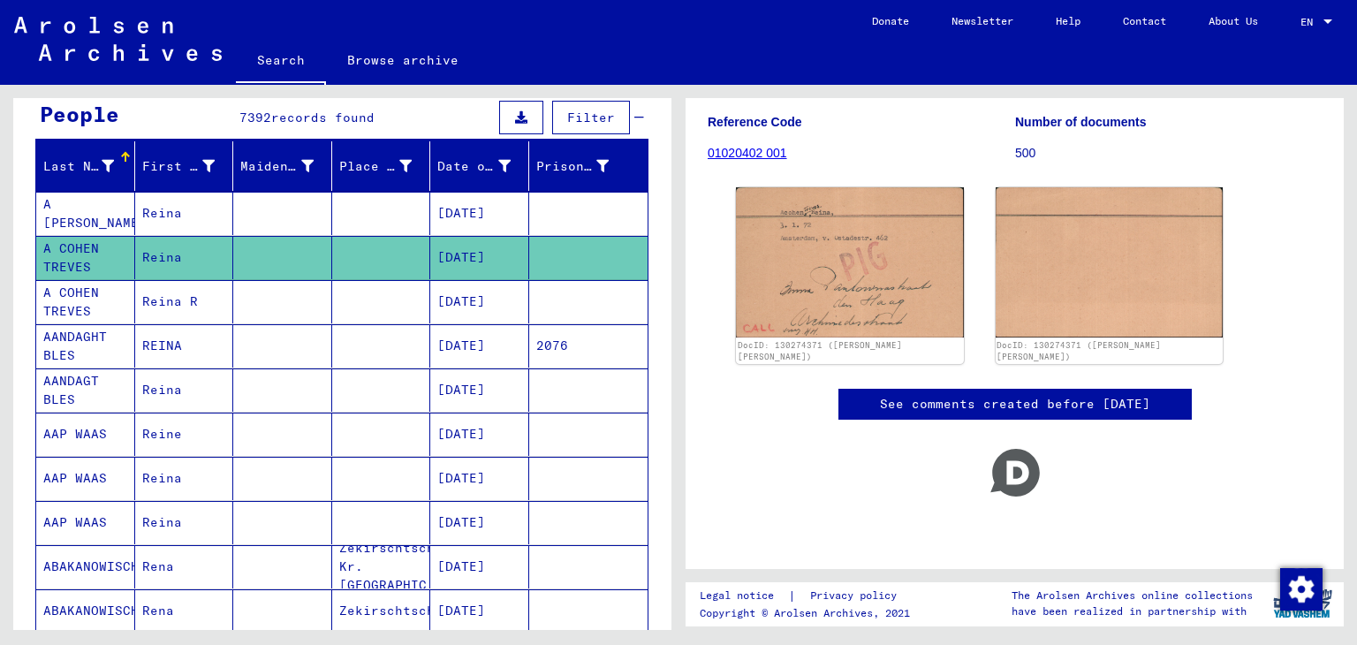
click at [446, 291] on mat-cell "[DATE]" at bounding box center [479, 301] width 99 height 43
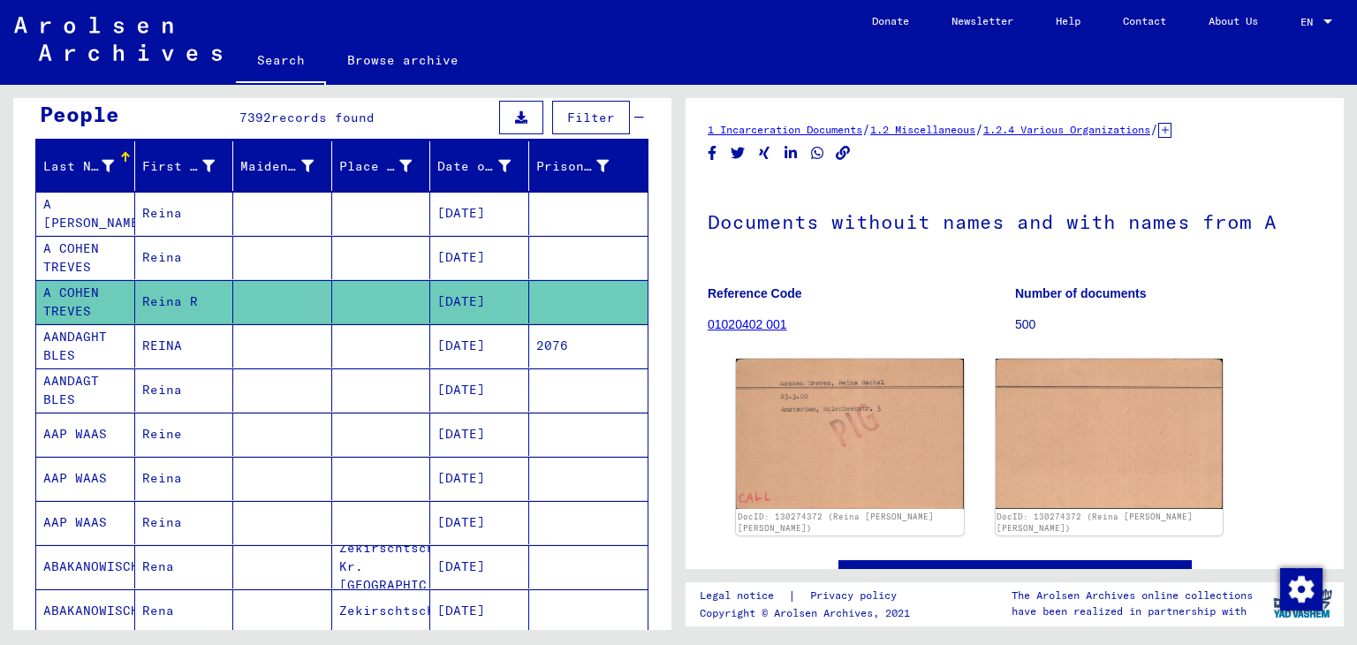
click at [432, 223] on mat-cell "[DATE]" at bounding box center [479, 213] width 99 height 43
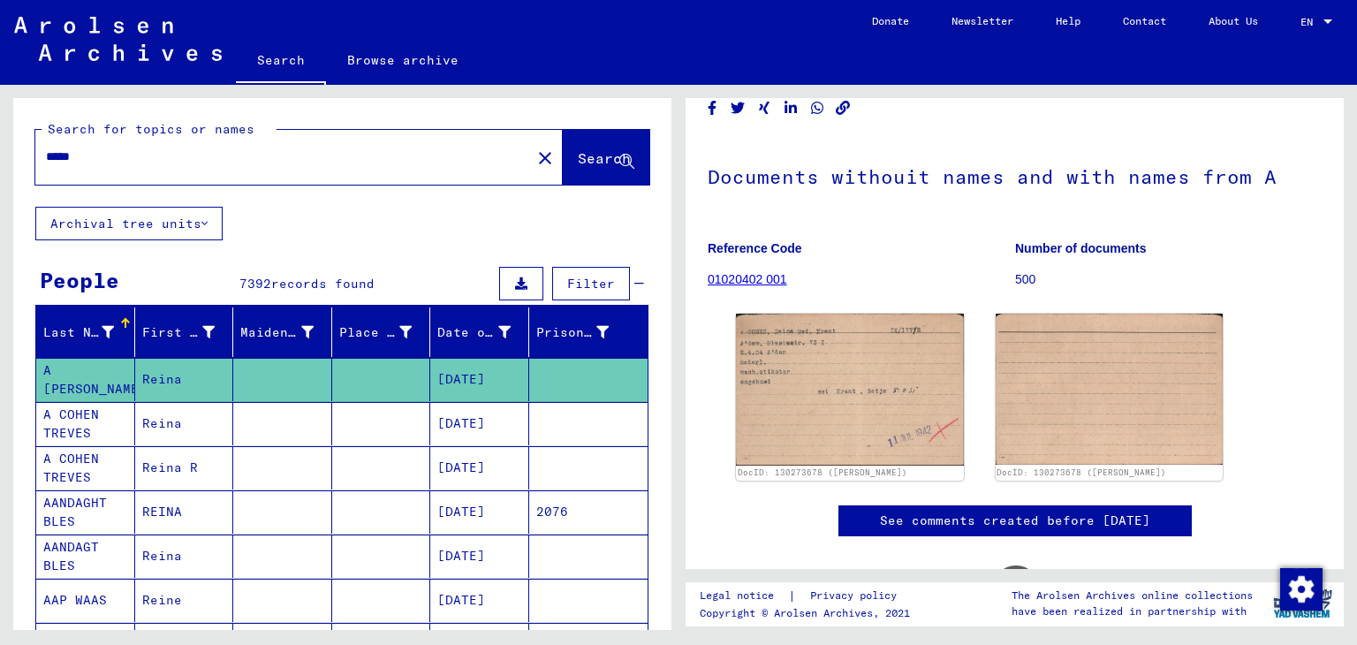
click at [200, 154] on input "*****" at bounding box center [283, 157] width 474 height 19
type input "****"
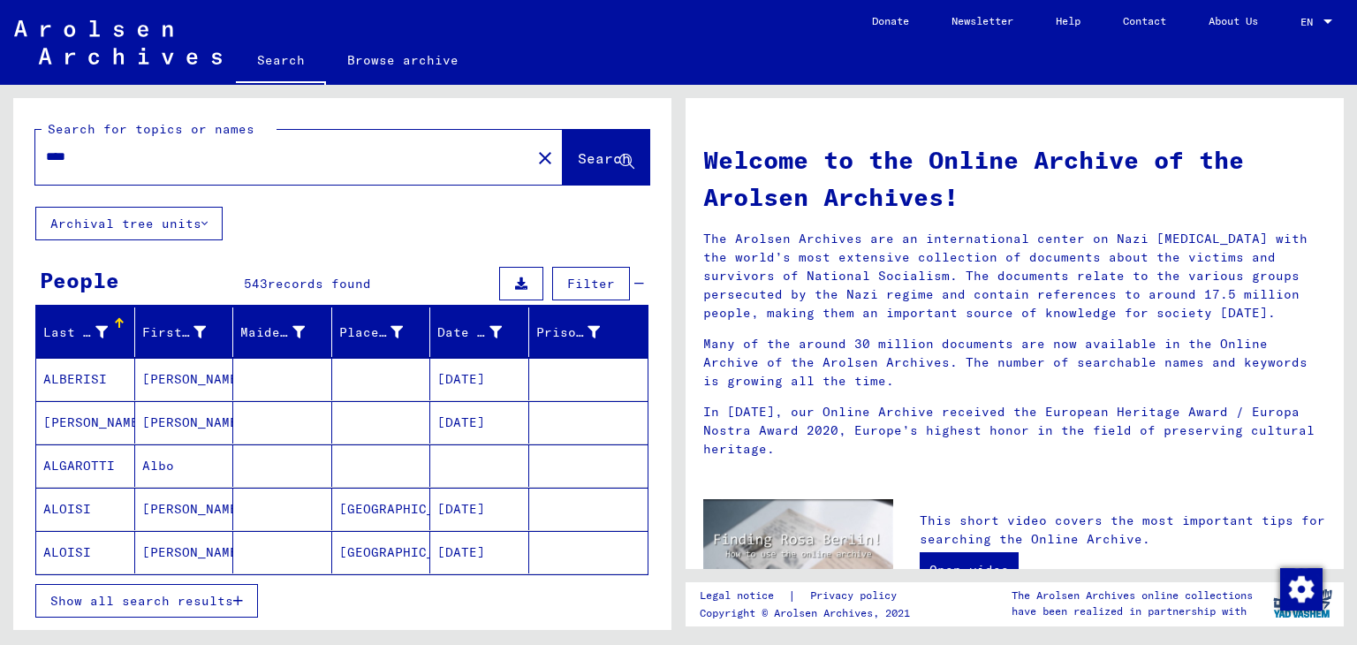
click at [246, 495] on mat-cell at bounding box center [282, 509] width 99 height 42
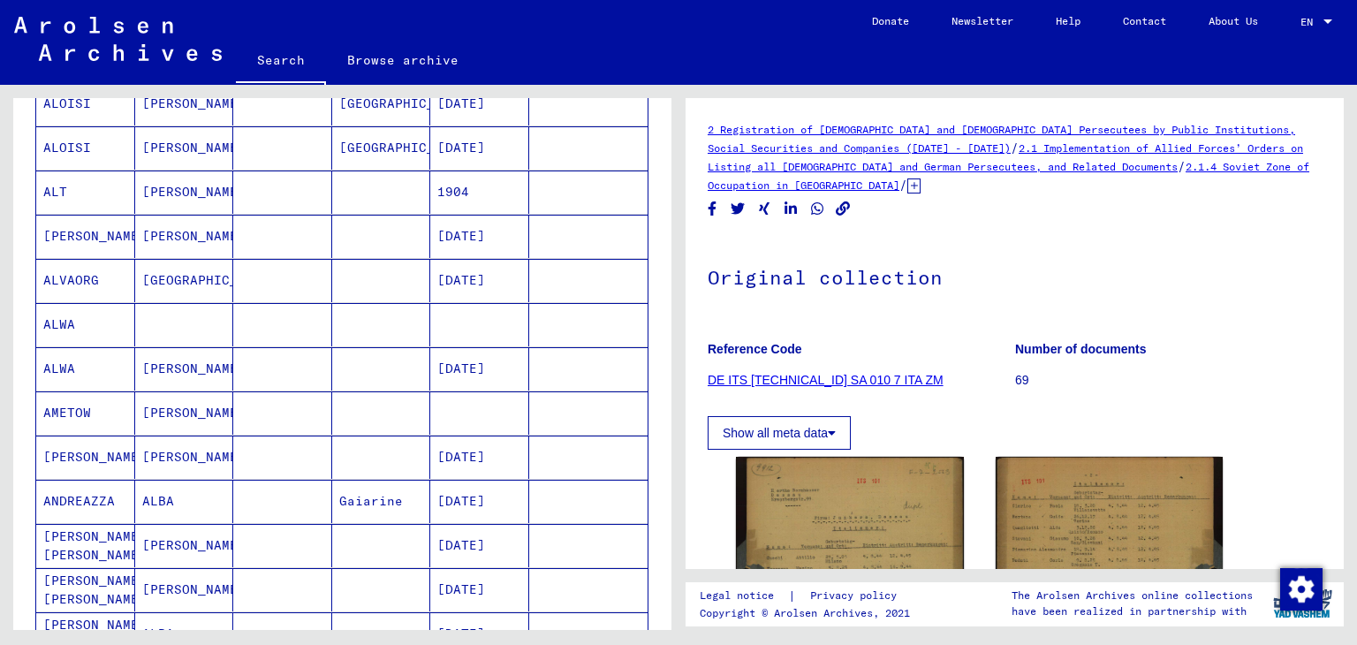
scroll to position [455, 0]
click at [227, 325] on mat-cell at bounding box center [184, 321] width 99 height 43
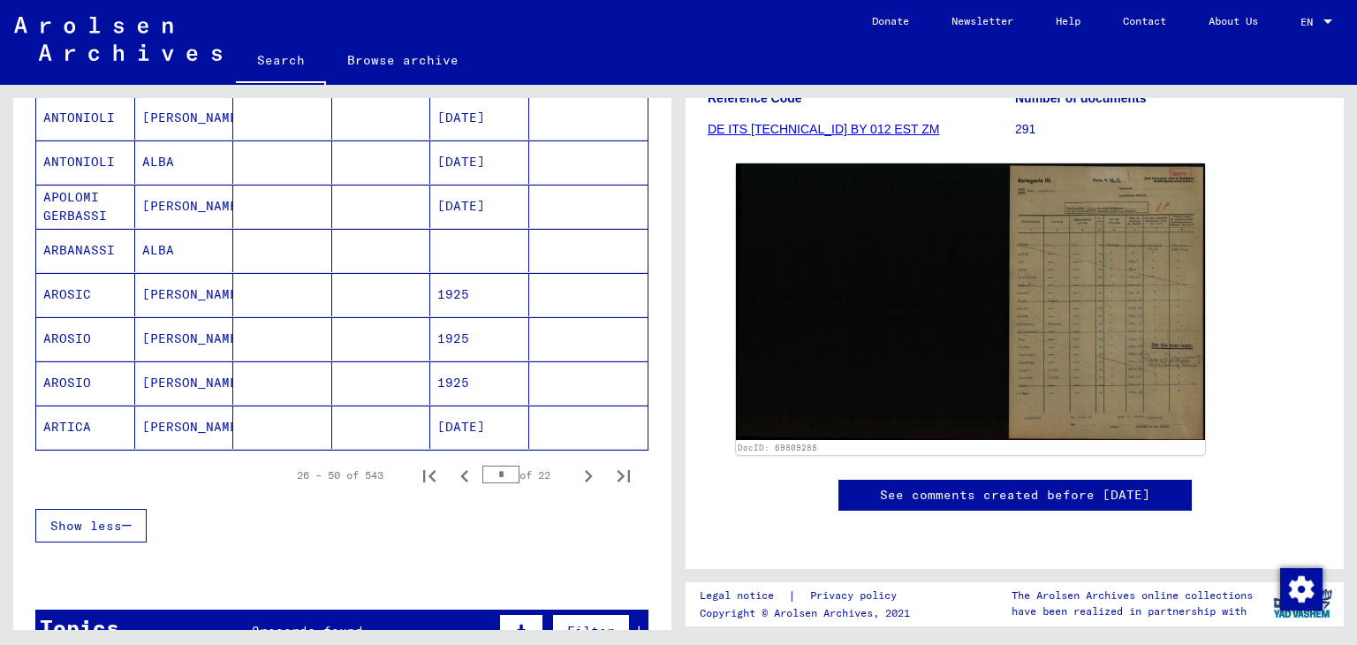
scroll to position [1010, 0]
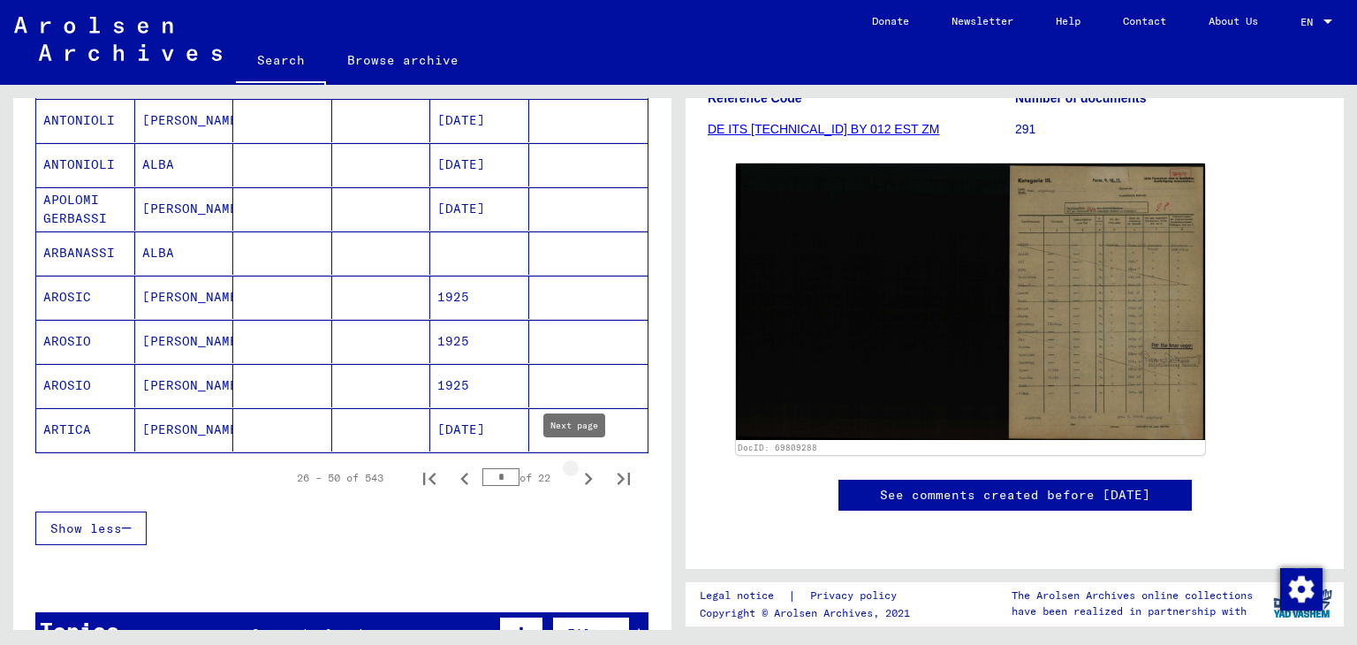
click at [576, 466] on icon "Next page" at bounding box center [588, 478] width 25 height 25
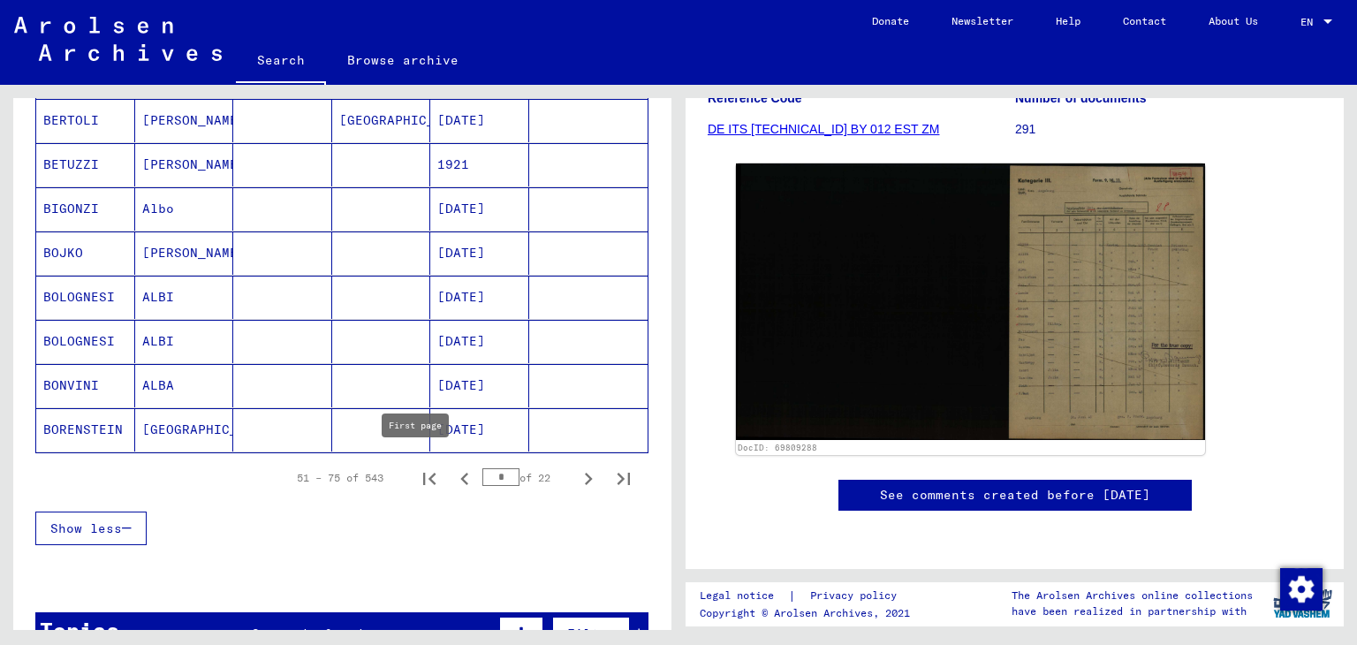
click at [452, 472] on icon "Previous page" at bounding box center [464, 478] width 25 height 25
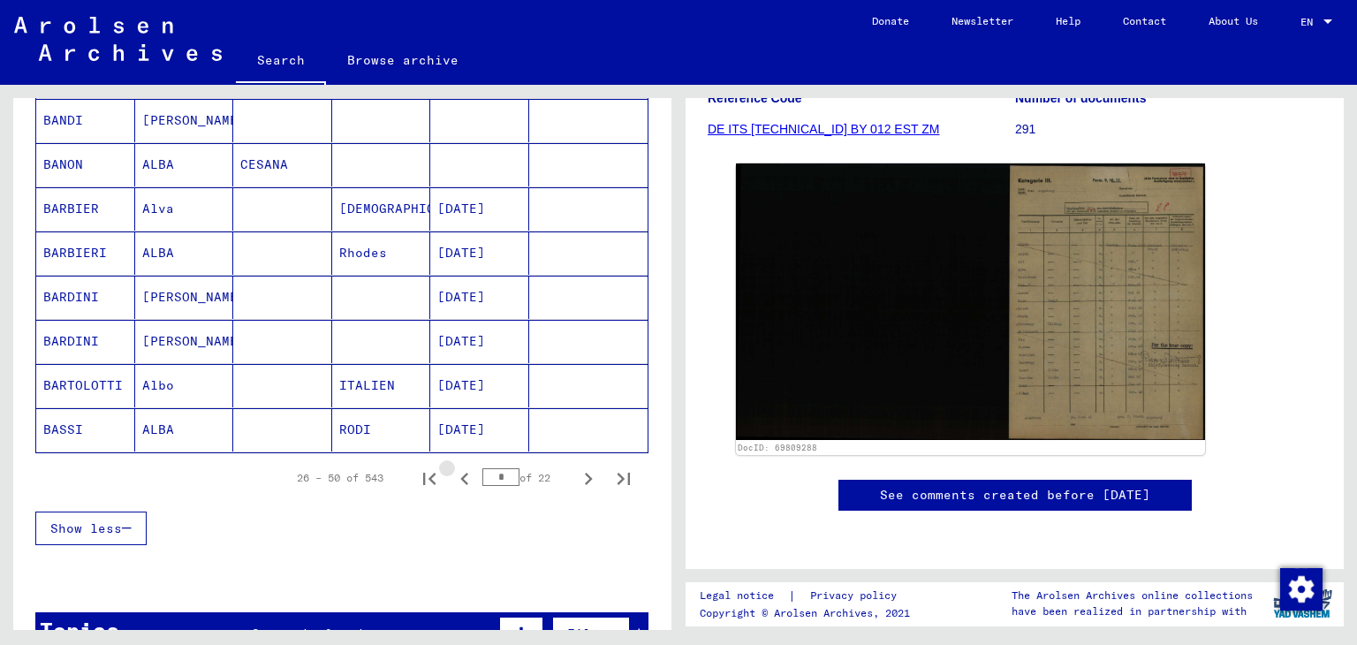
click at [452, 472] on icon "Previous page" at bounding box center [464, 478] width 25 height 25
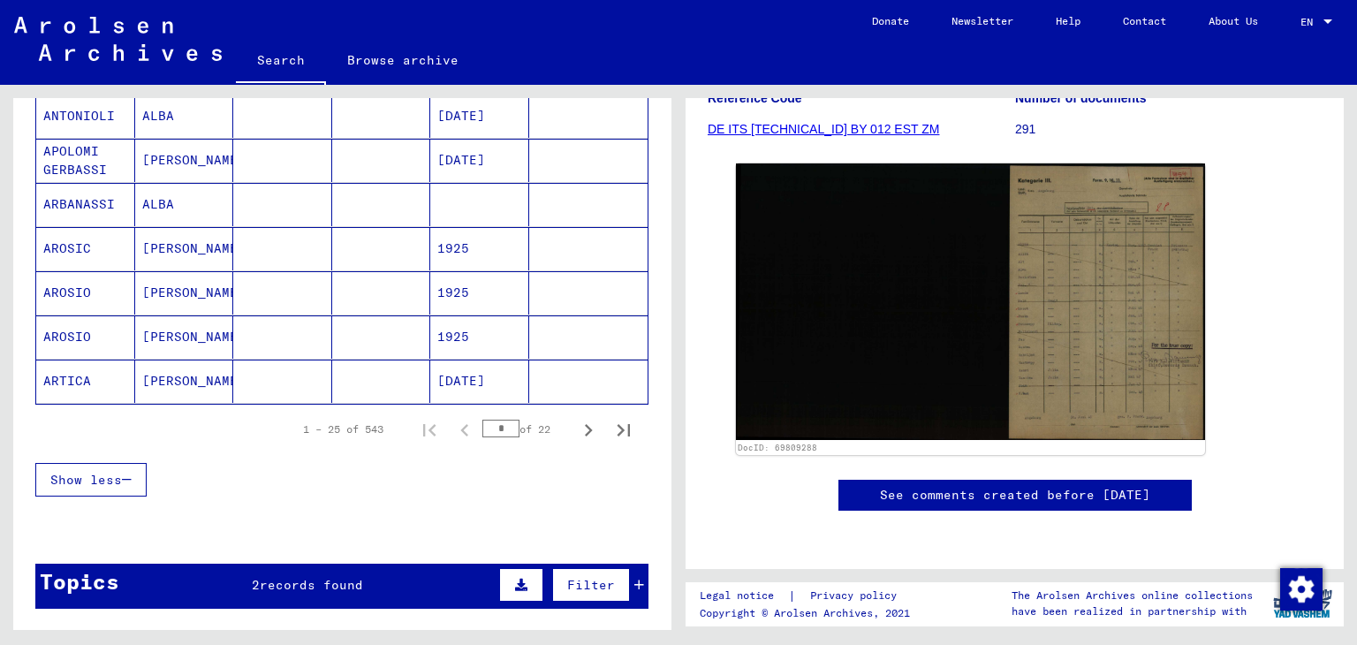
scroll to position [1059, 0]
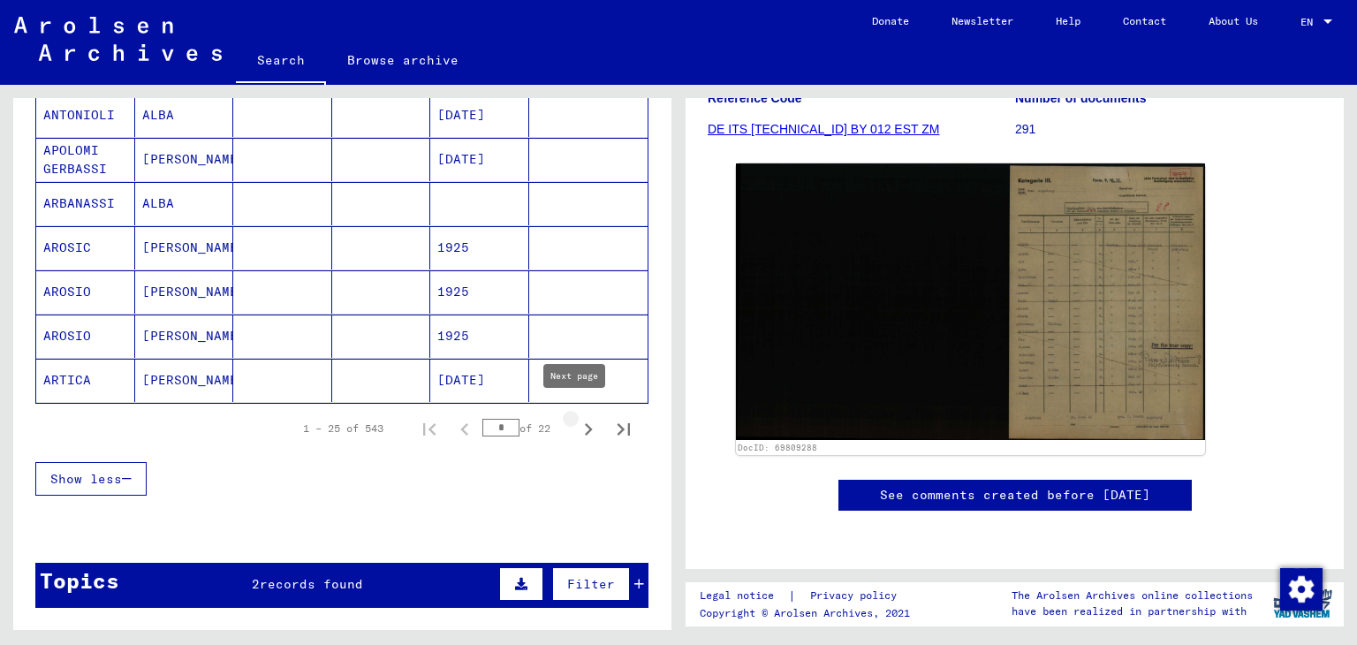
click at [585, 423] on icon "Next page" at bounding box center [589, 429] width 8 height 12
type input "*"
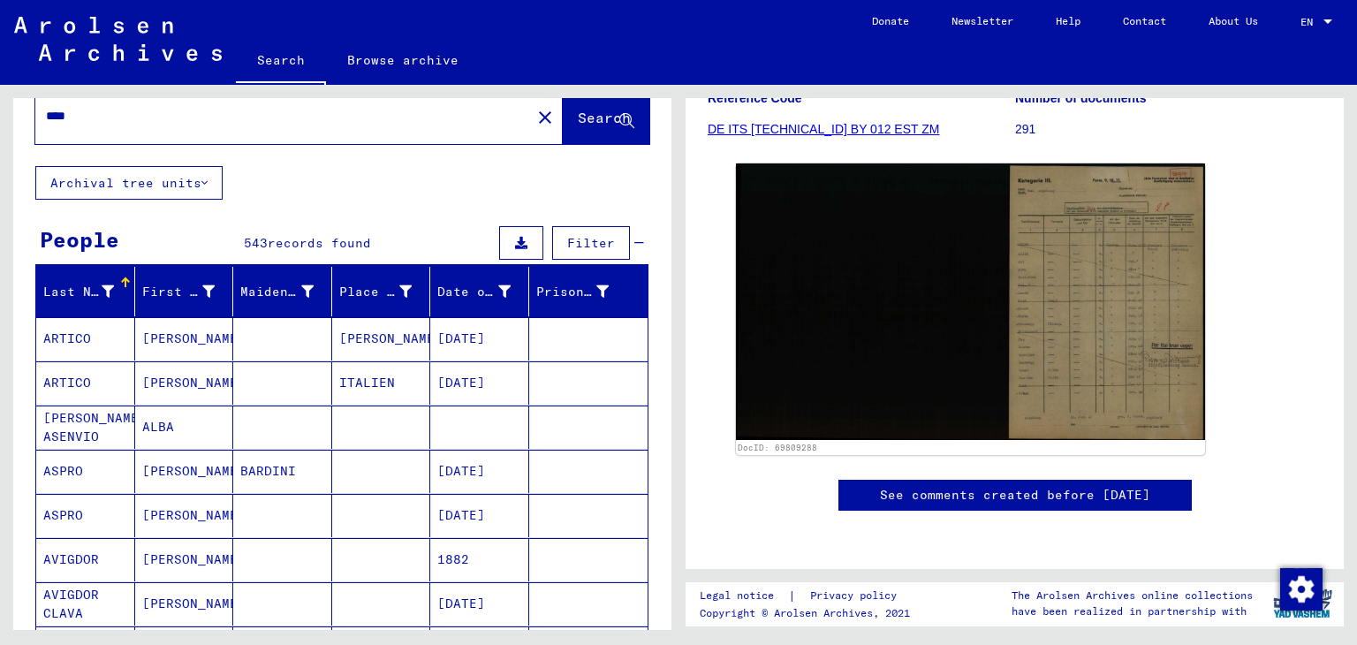
scroll to position [0, 0]
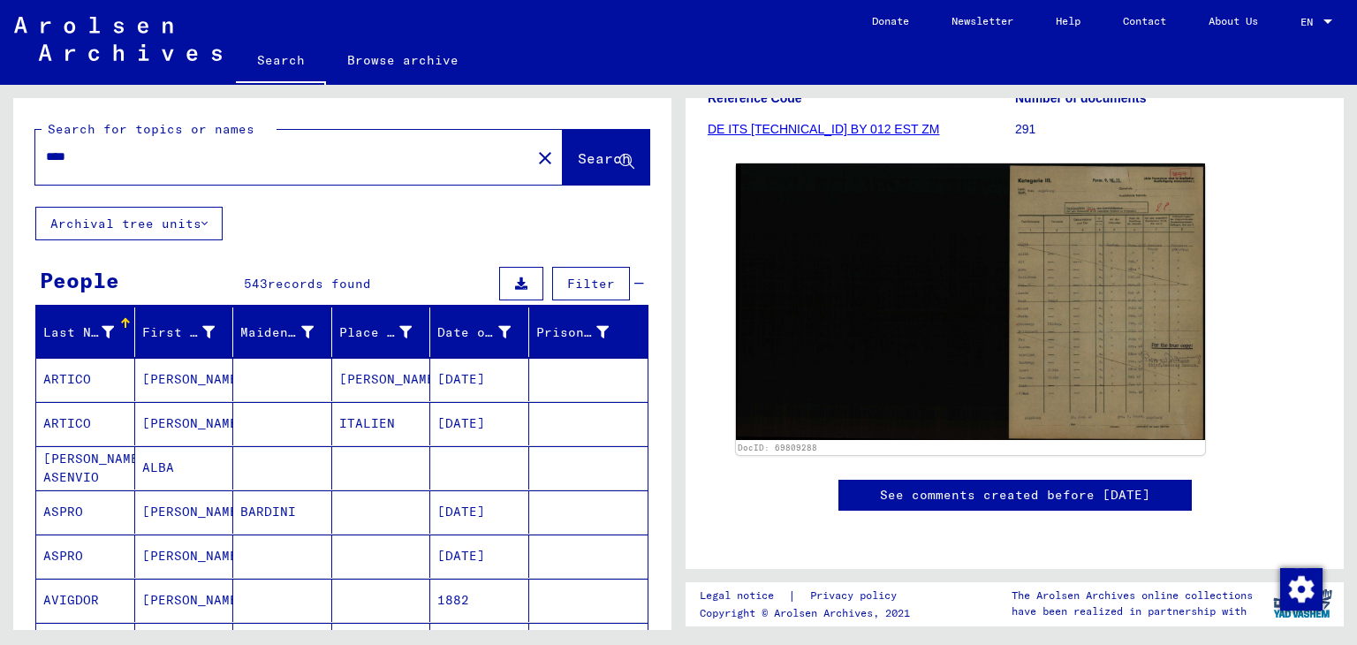
click at [216, 155] on input "****" at bounding box center [283, 157] width 474 height 19
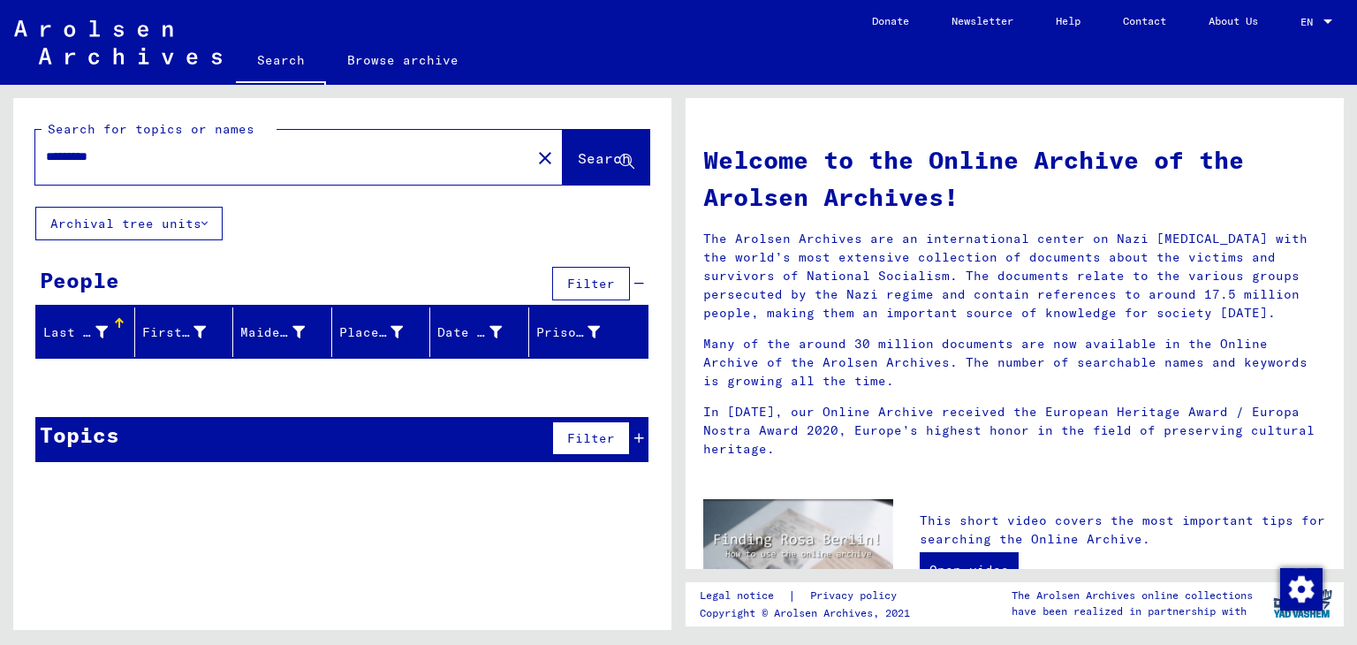
click at [81, 154] on input "*********" at bounding box center [278, 157] width 464 height 19
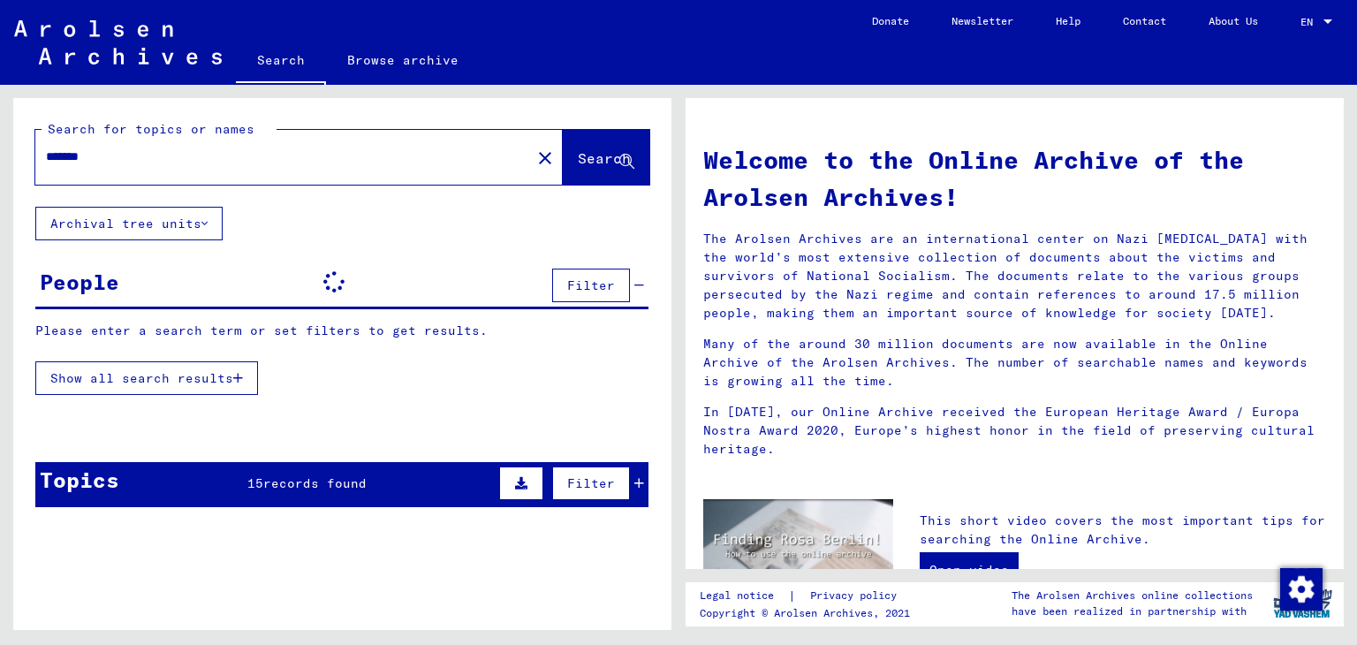
click at [70, 159] on input "*******" at bounding box center [278, 157] width 464 height 19
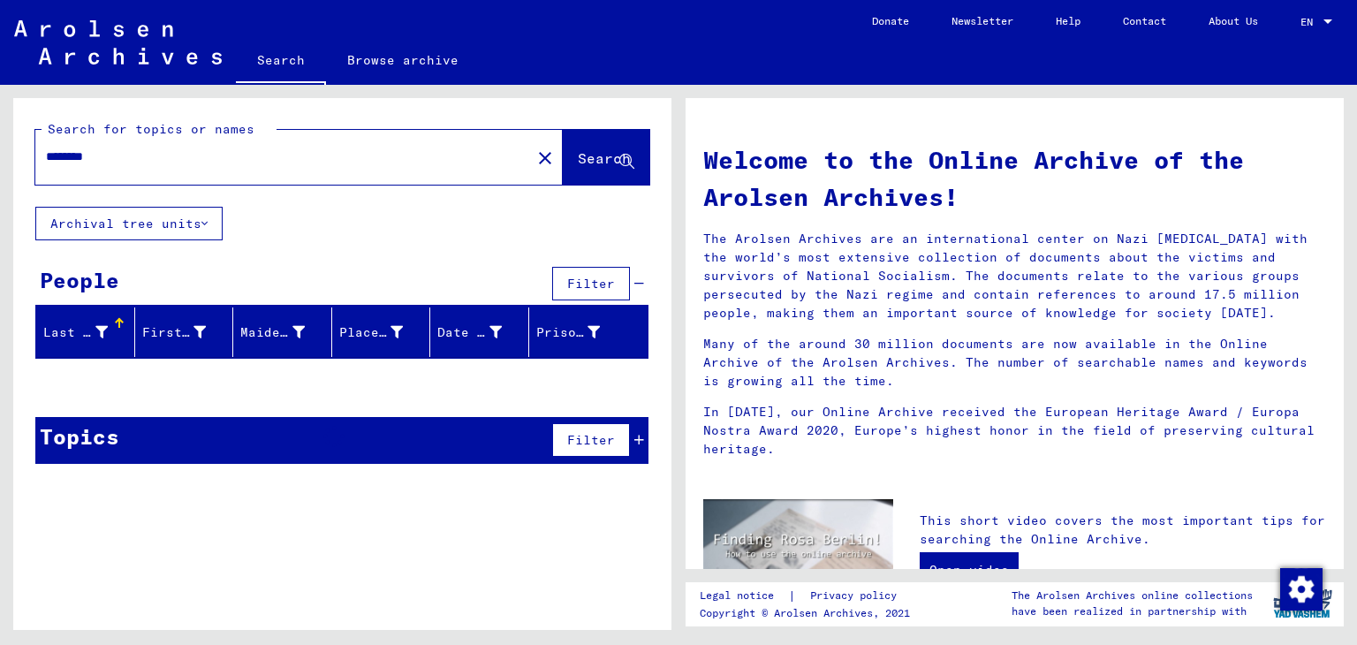
click at [75, 160] on input "********" at bounding box center [278, 157] width 464 height 19
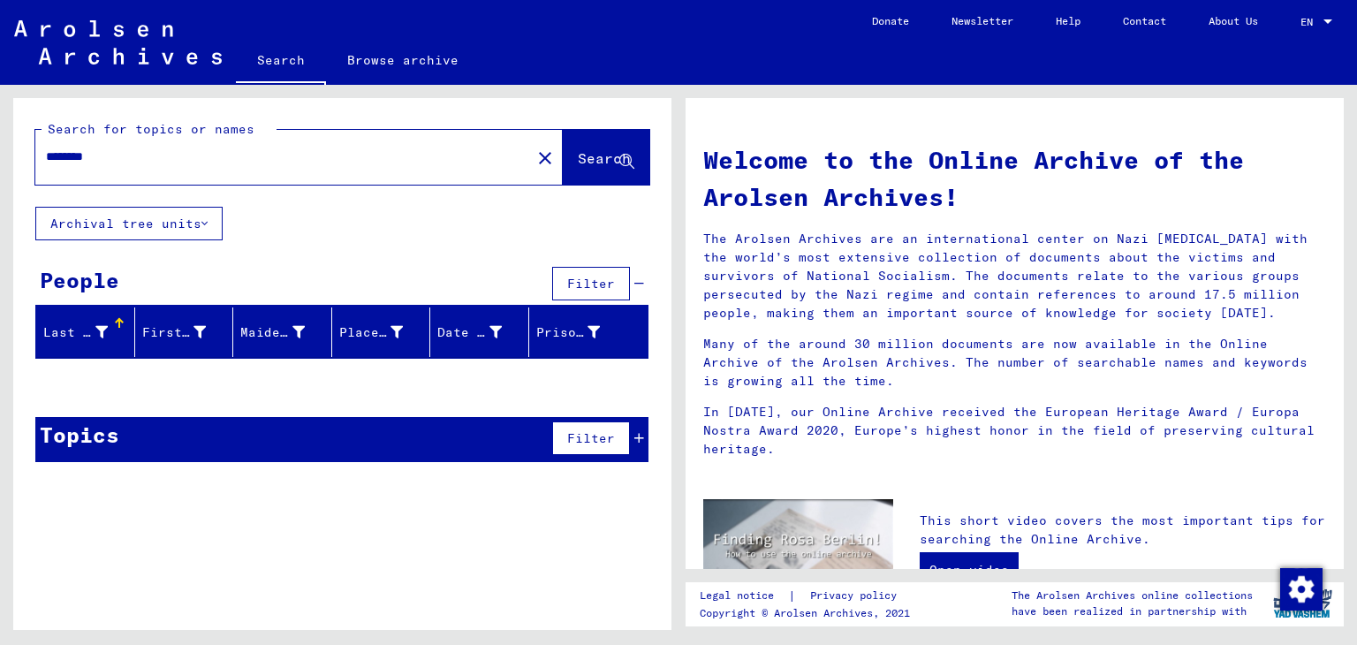
click at [123, 162] on input "********" at bounding box center [278, 157] width 464 height 19
type input "*******"
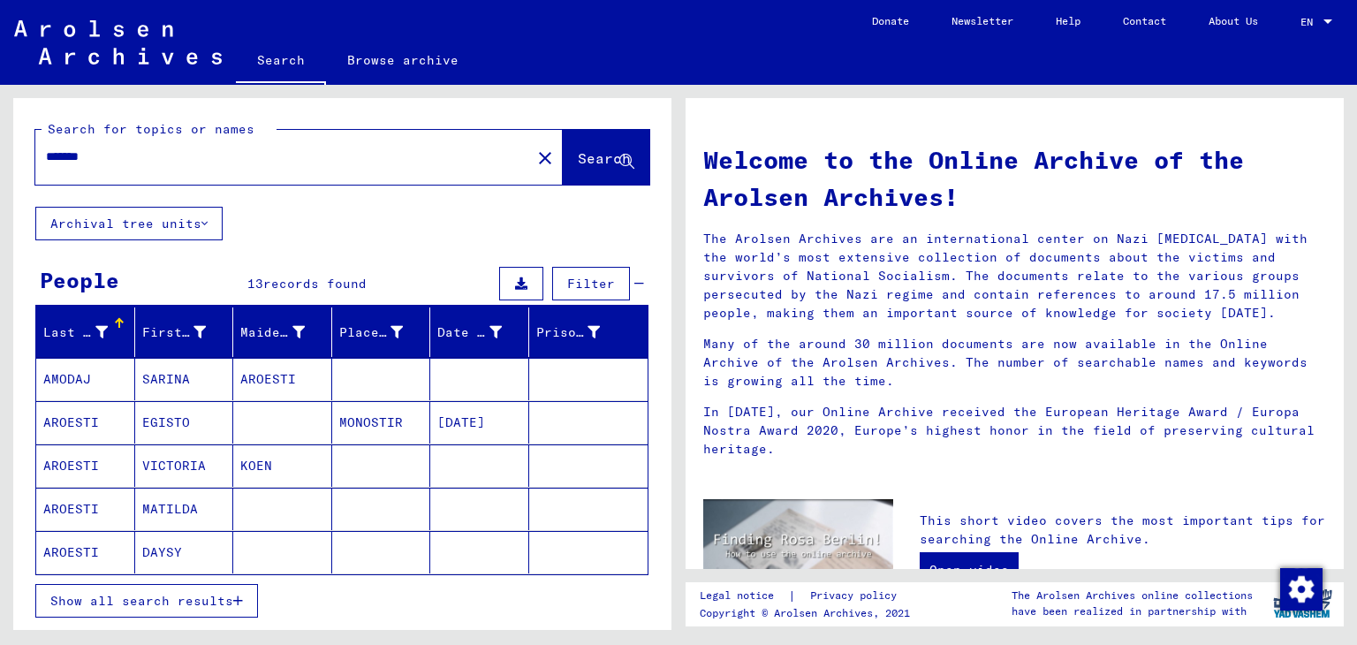
click at [135, 167] on div "*******" at bounding box center [272, 157] width 474 height 40
click at [194, 560] on mat-cell "DAYSY" at bounding box center [184, 552] width 99 height 42
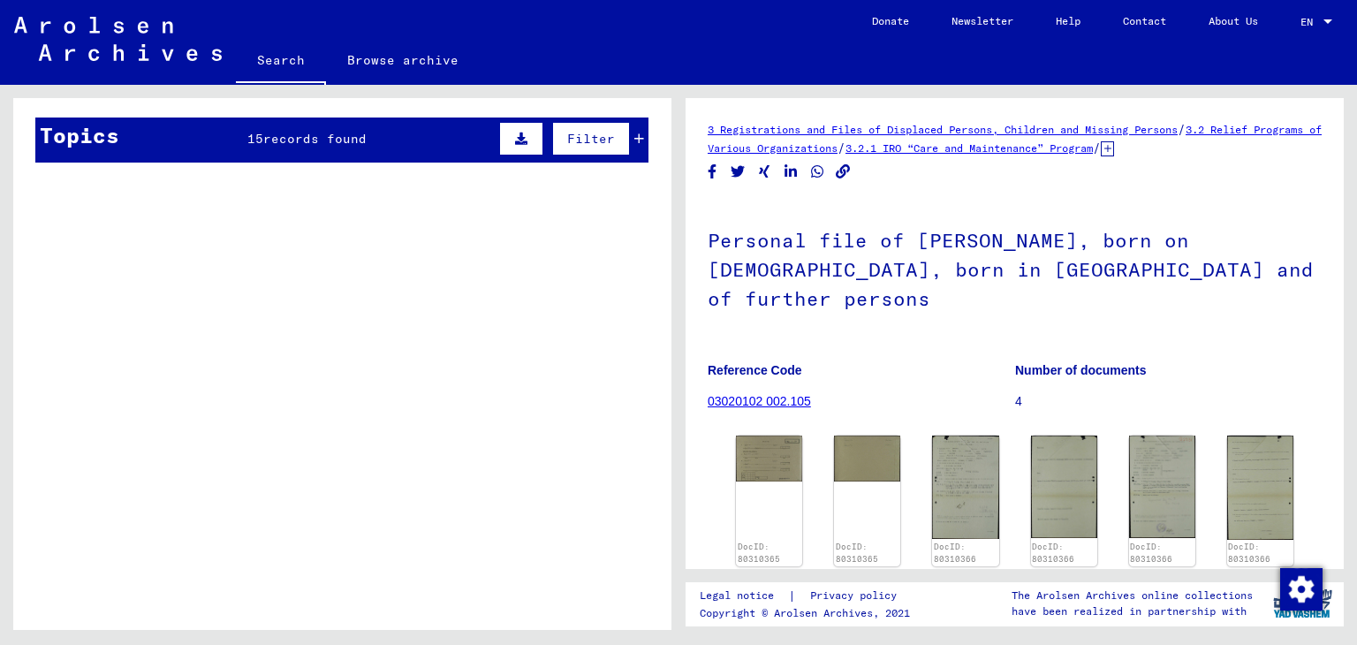
scroll to position [504, 0]
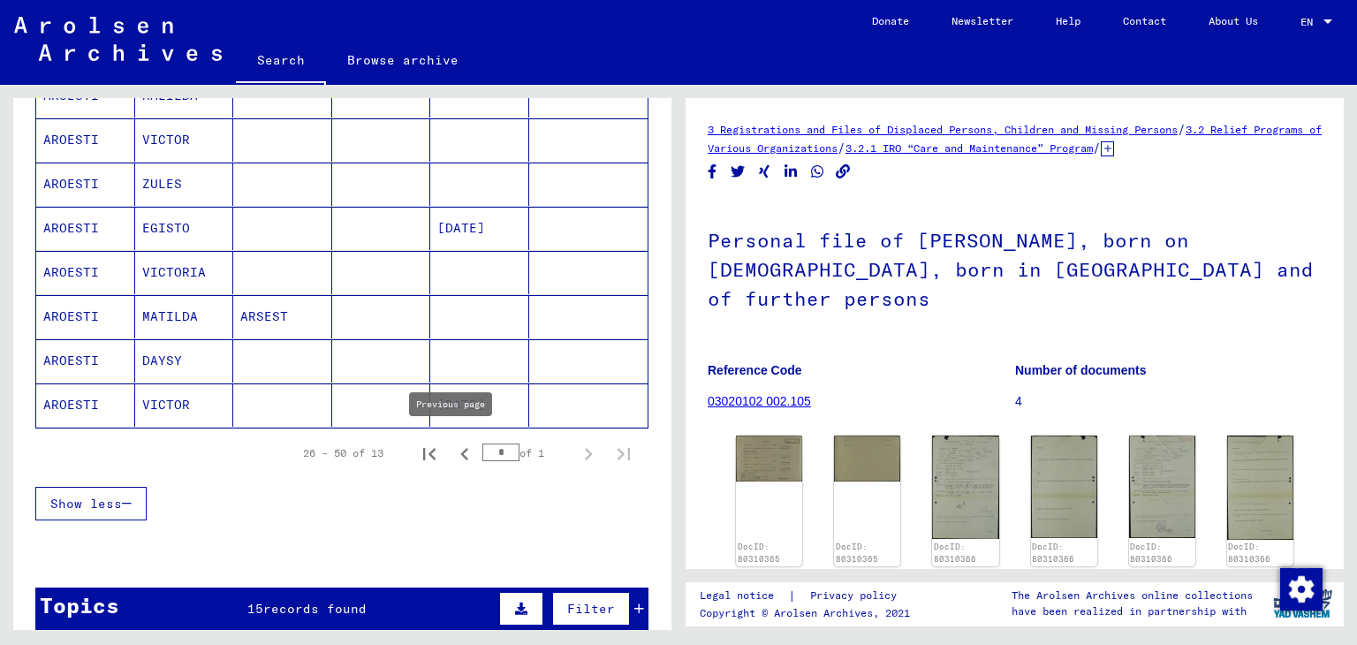
click at [452, 447] on icon "Previous page" at bounding box center [464, 454] width 25 height 25
type input "*"
click at [332, 347] on mat-cell at bounding box center [381, 360] width 99 height 43
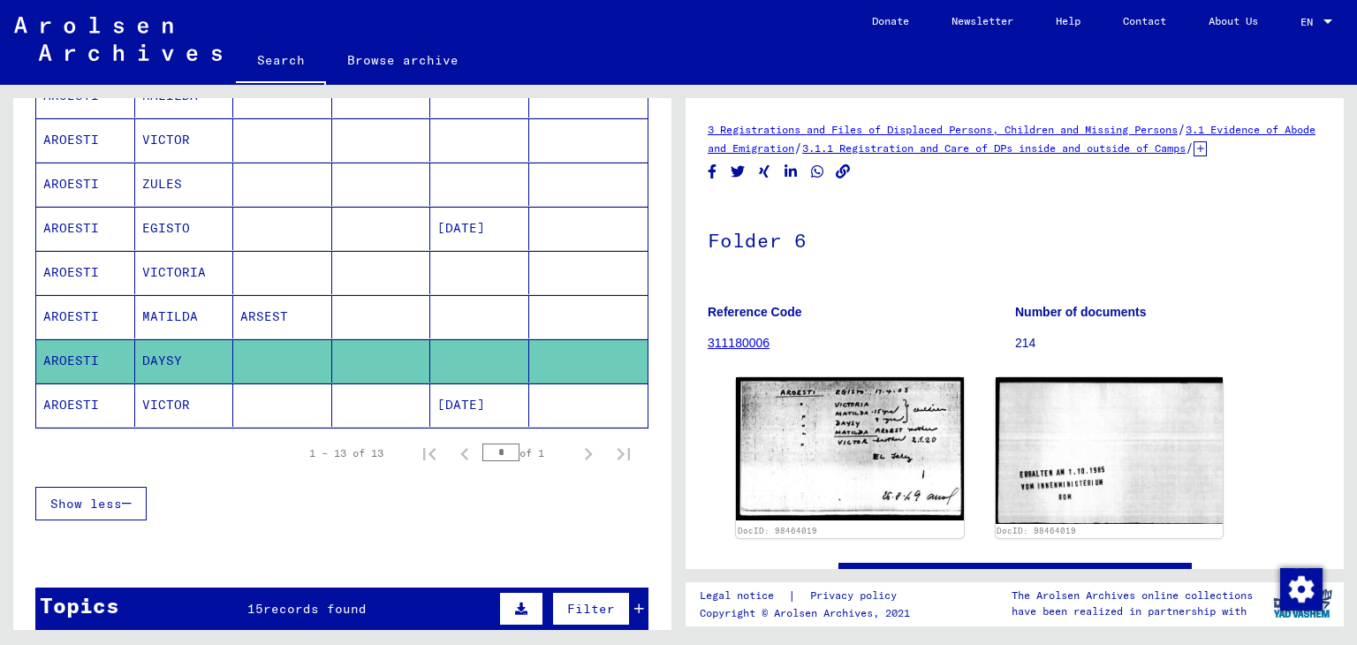
scroll to position [134, 0]
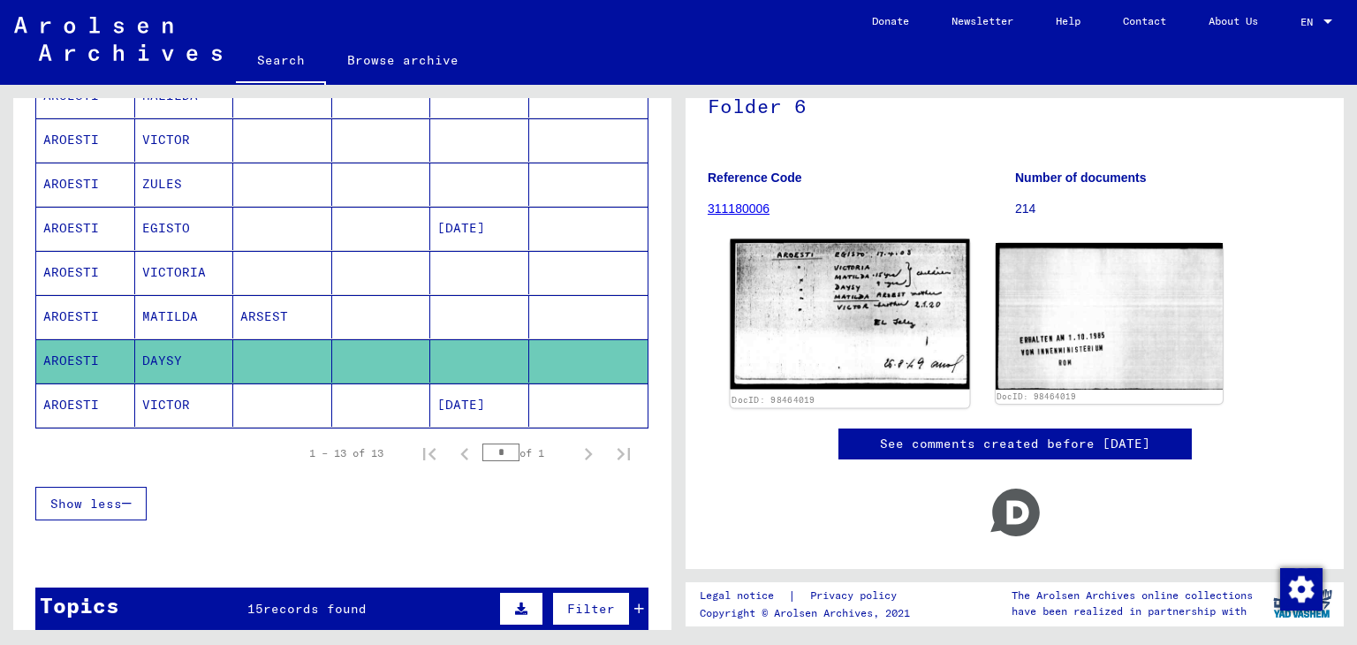
click at [795, 322] on img at bounding box center [850, 314] width 239 height 150
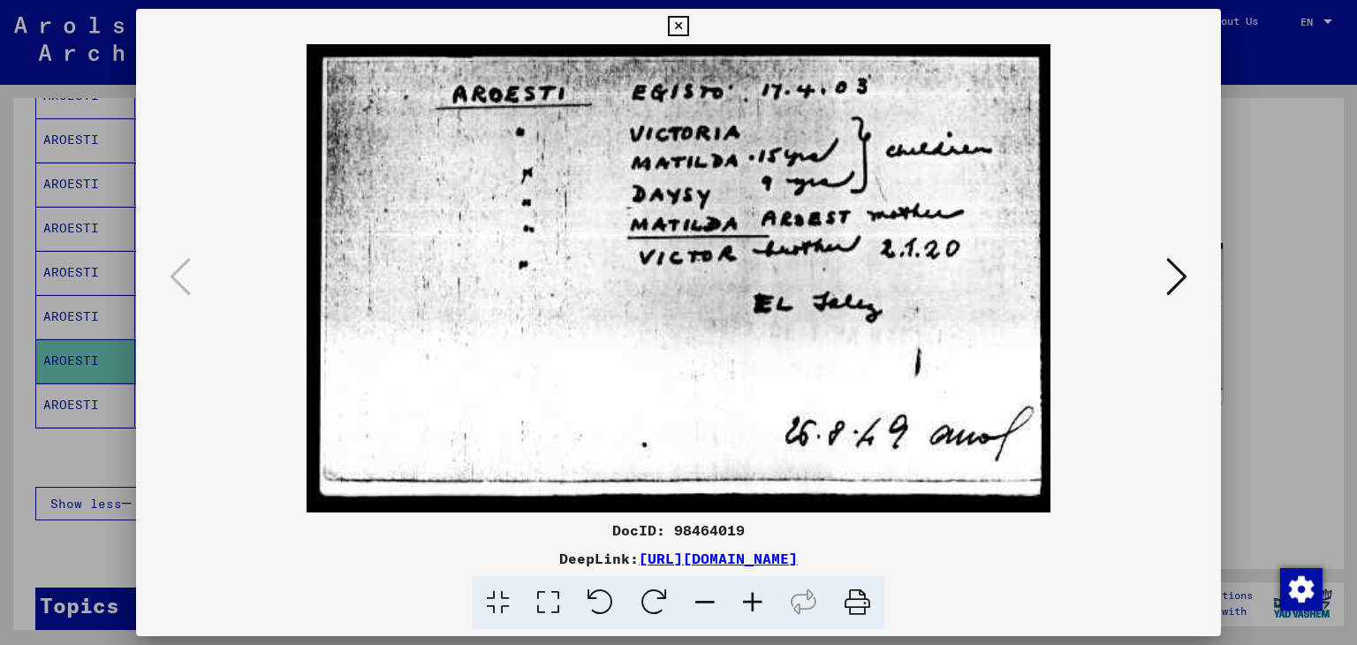
click at [64, 178] on div at bounding box center [678, 322] width 1357 height 645
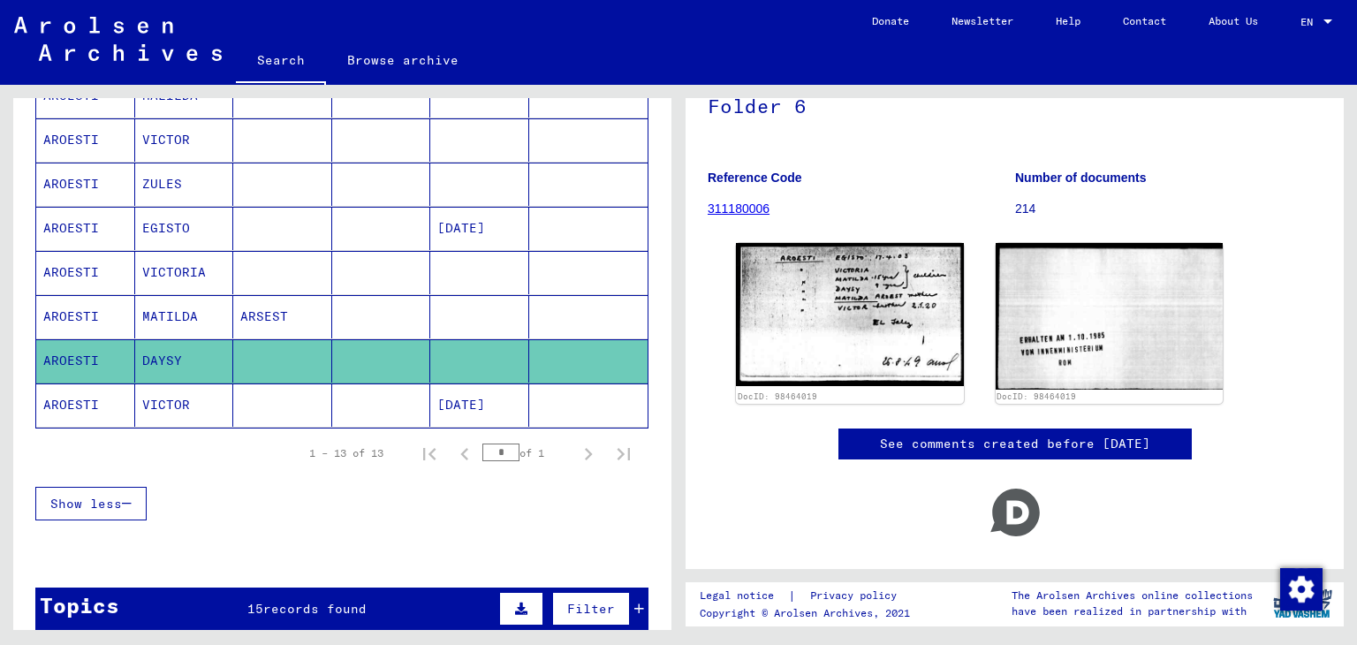
scroll to position [0, 0]
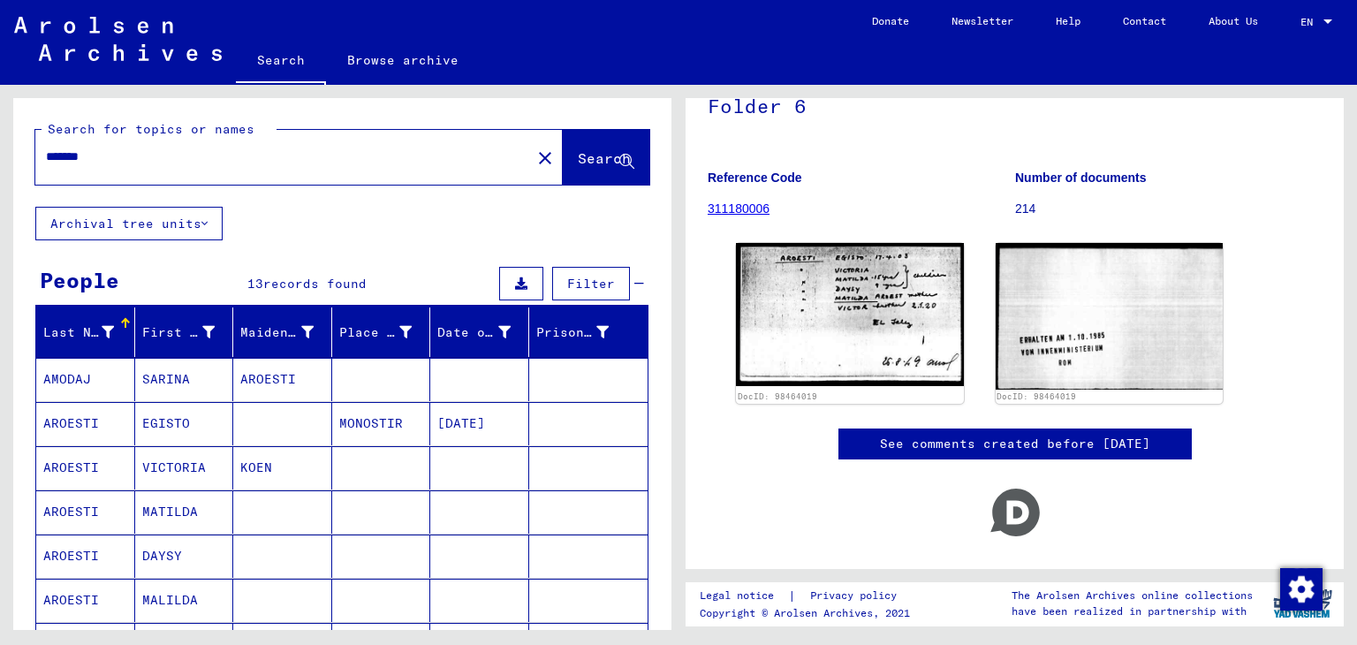
click at [145, 163] on input "*******" at bounding box center [283, 157] width 474 height 19
type input "*****"
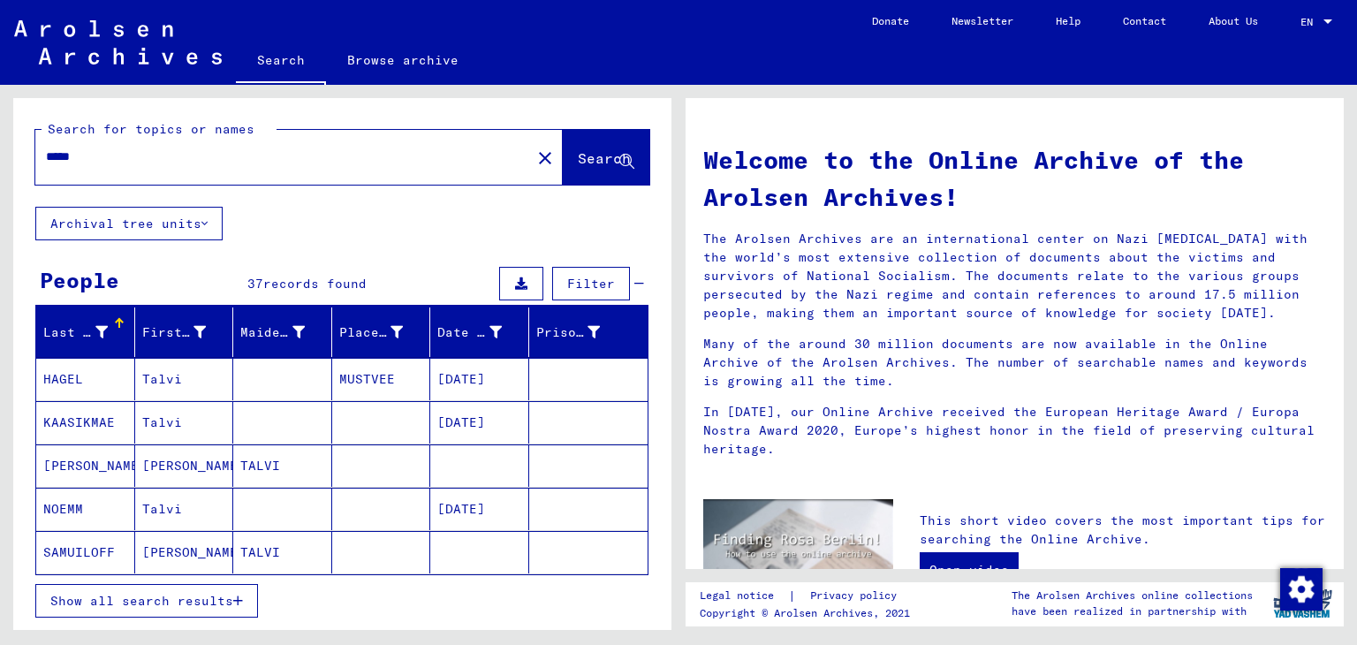
click at [264, 370] on mat-cell at bounding box center [282, 379] width 99 height 42
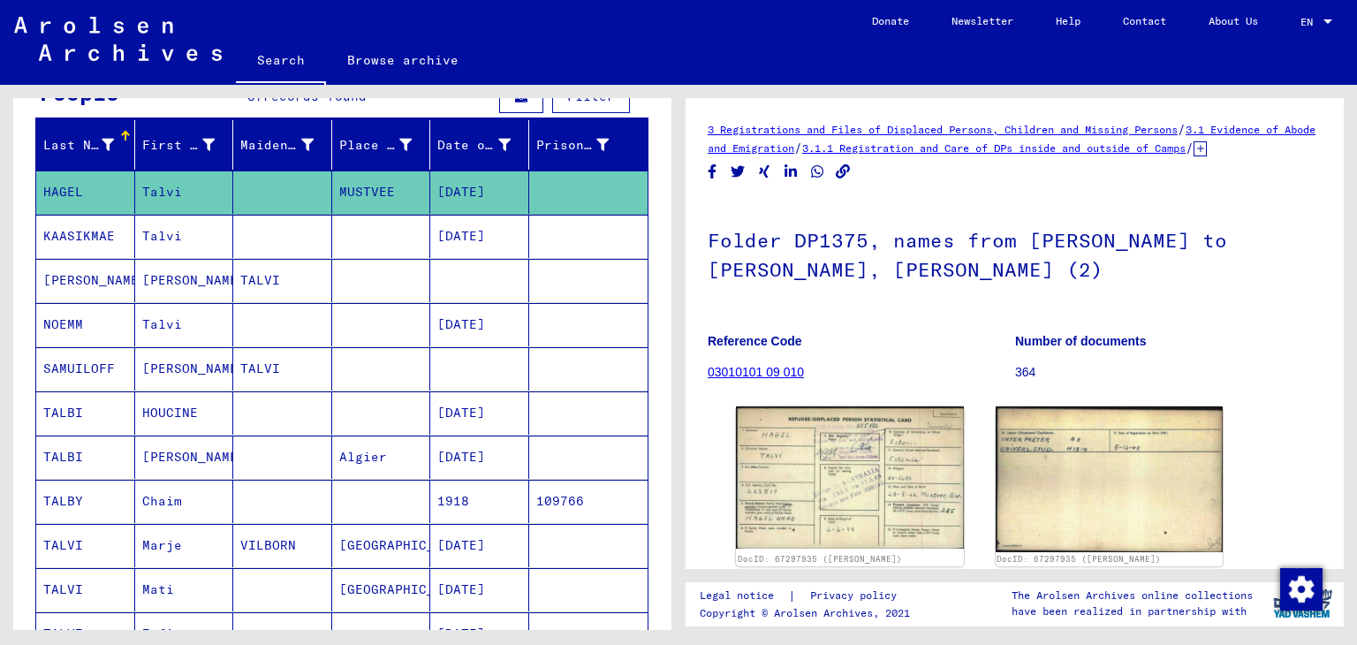
click at [255, 397] on mat-cell at bounding box center [282, 412] width 99 height 43
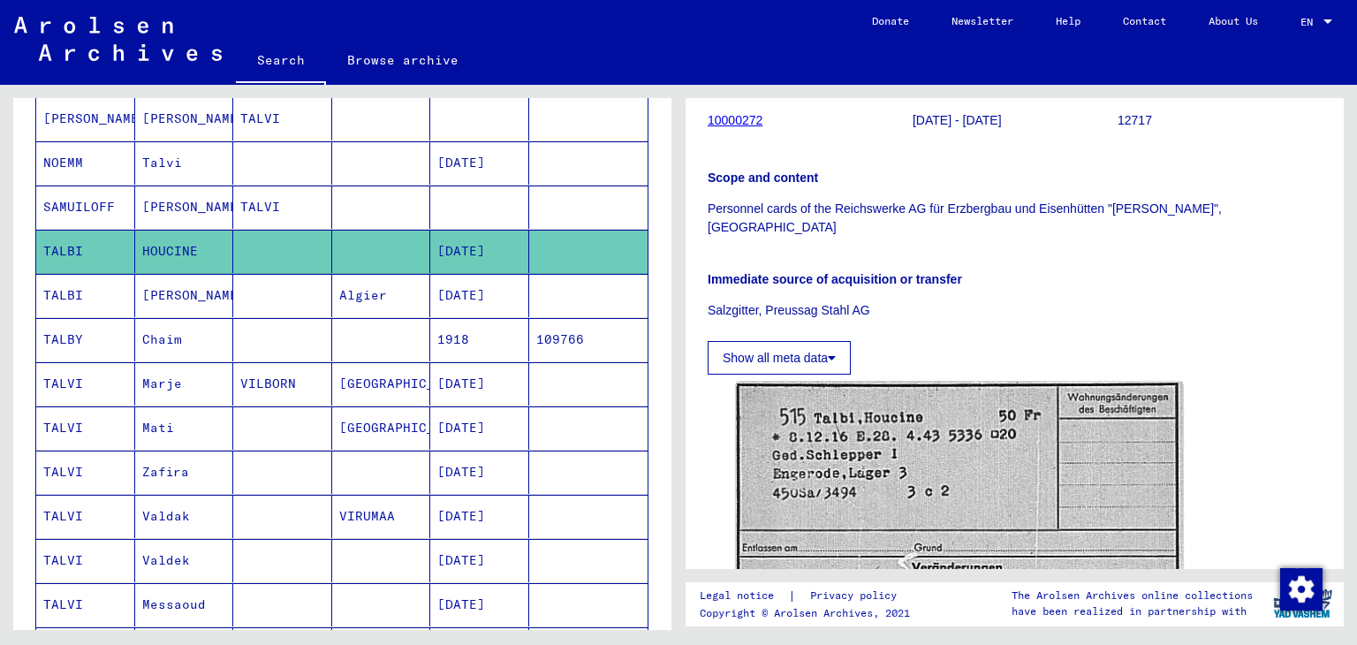
scroll to position [490, 0]
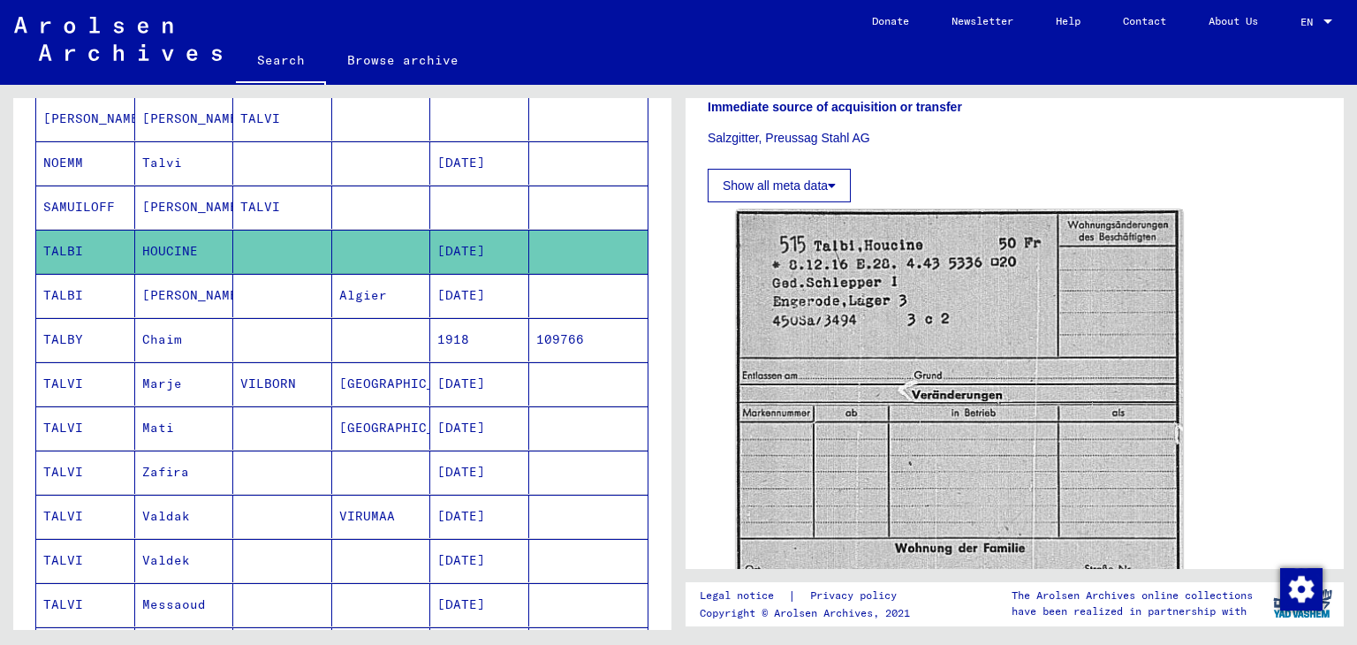
click at [430, 308] on mat-cell "[DATE]" at bounding box center [479, 295] width 99 height 43
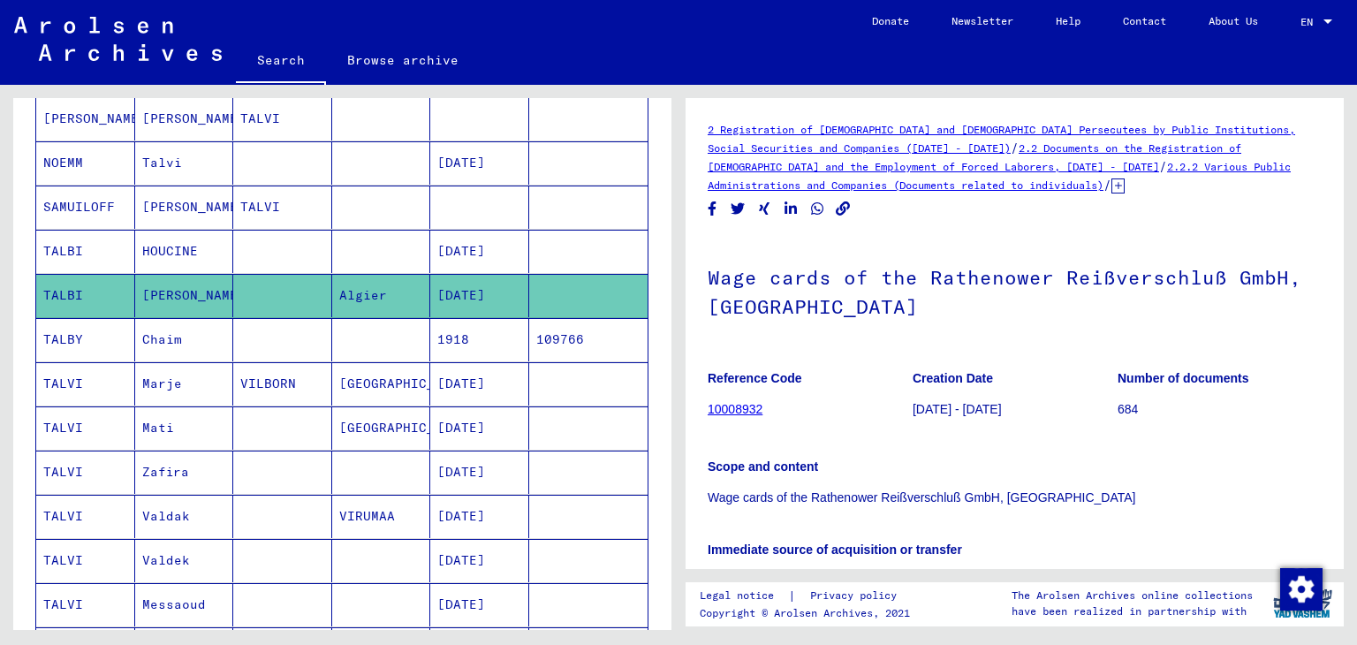
click at [375, 370] on mat-cell "[GEOGRAPHIC_DATA]" at bounding box center [381, 383] width 99 height 43
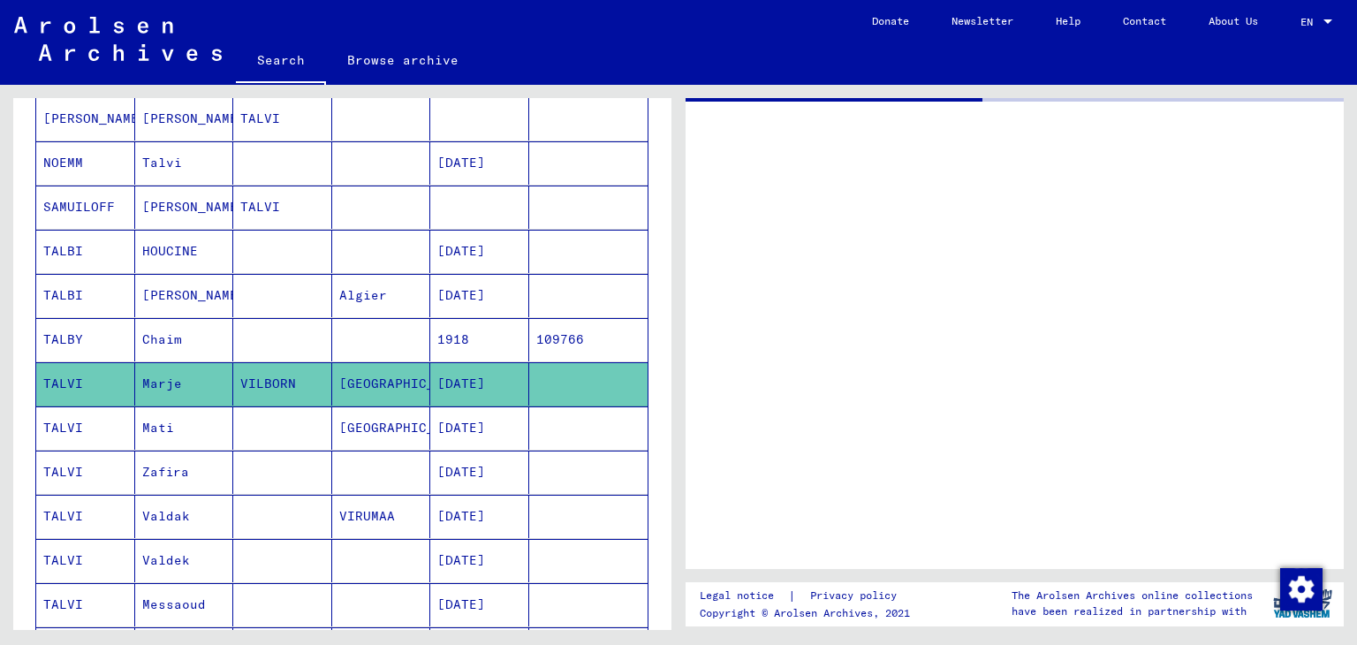
click at [411, 345] on mat-cell at bounding box center [381, 339] width 99 height 43
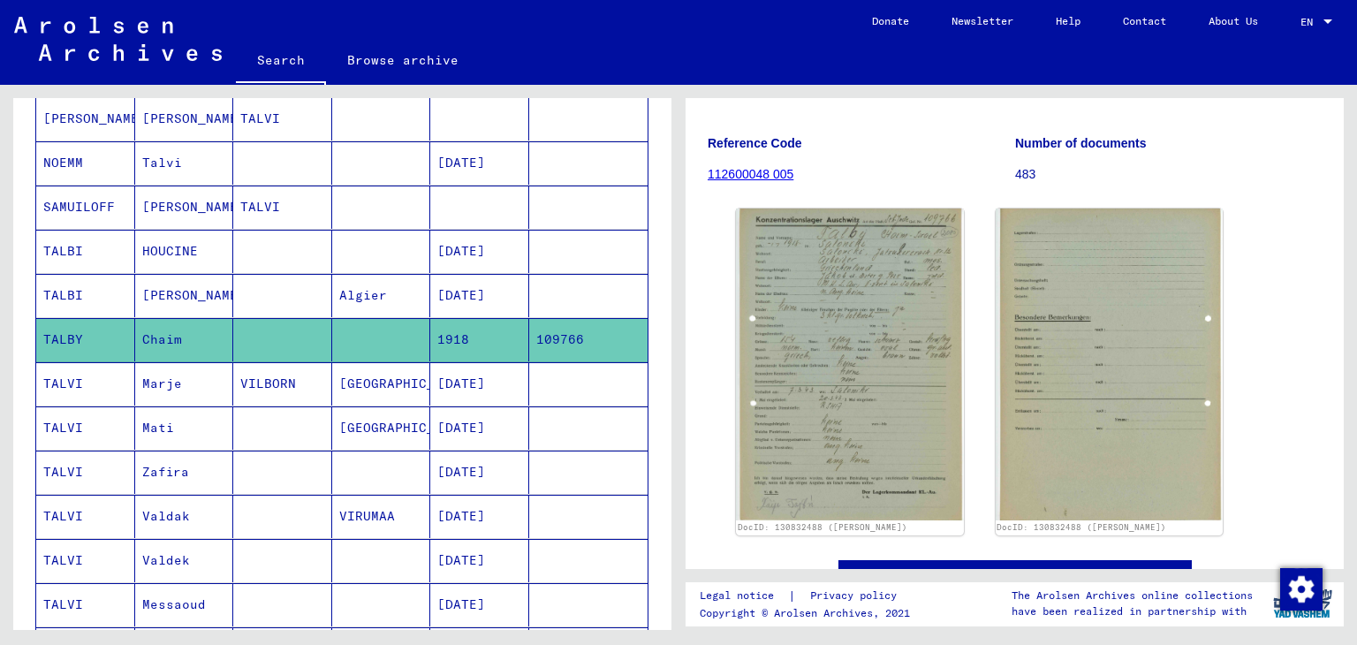
scroll to position [170, 0]
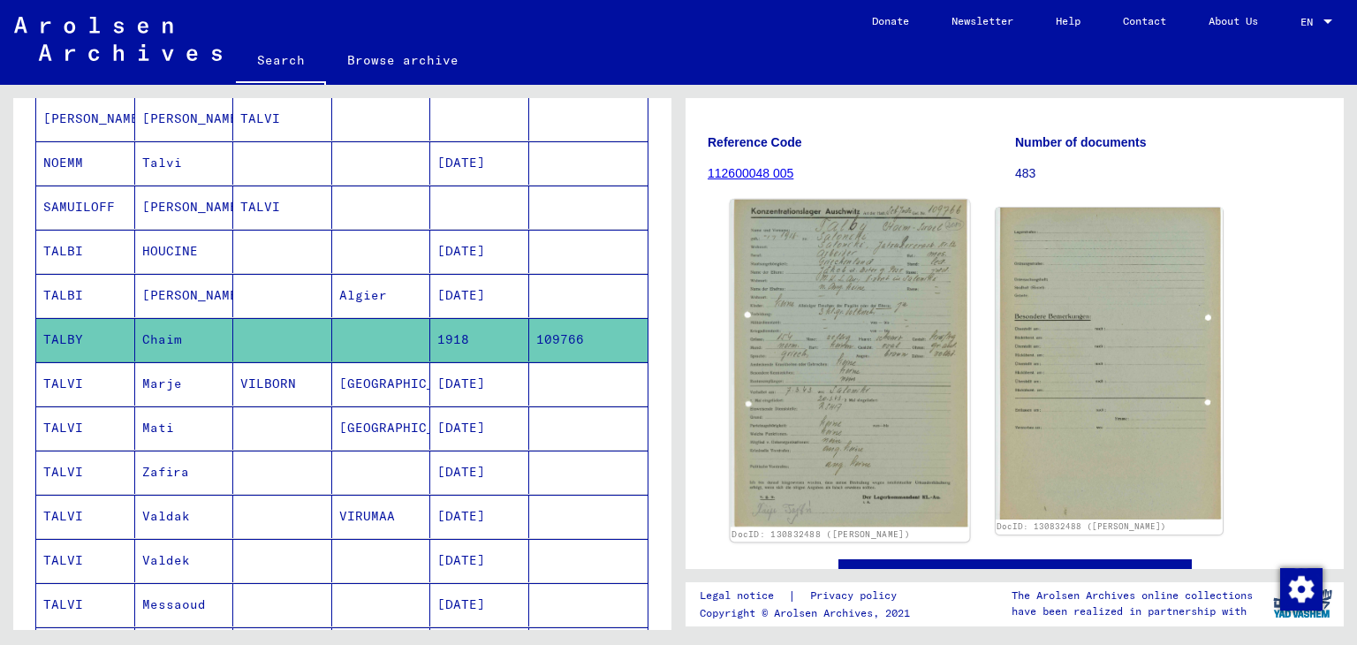
click at [820, 285] on img at bounding box center [850, 363] width 239 height 327
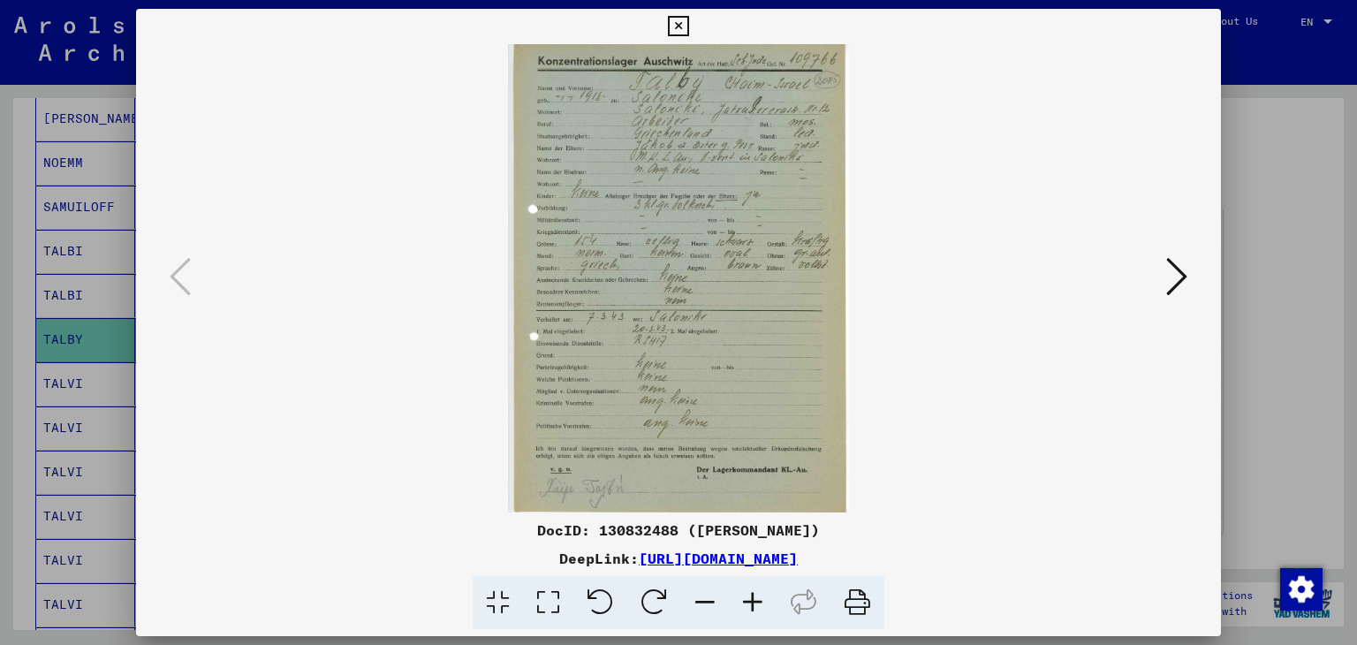
click at [0, 169] on div at bounding box center [678, 322] width 1357 height 645
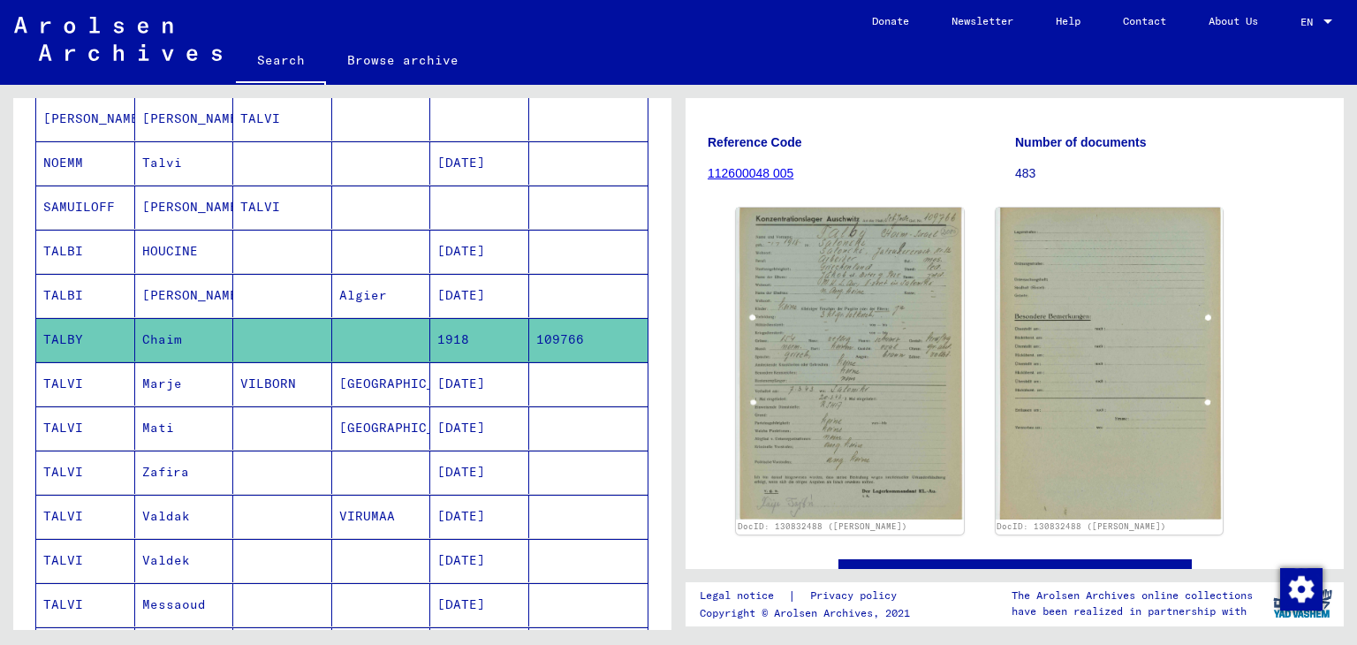
click at [198, 480] on mat-cell "Zafira" at bounding box center [184, 472] width 99 height 43
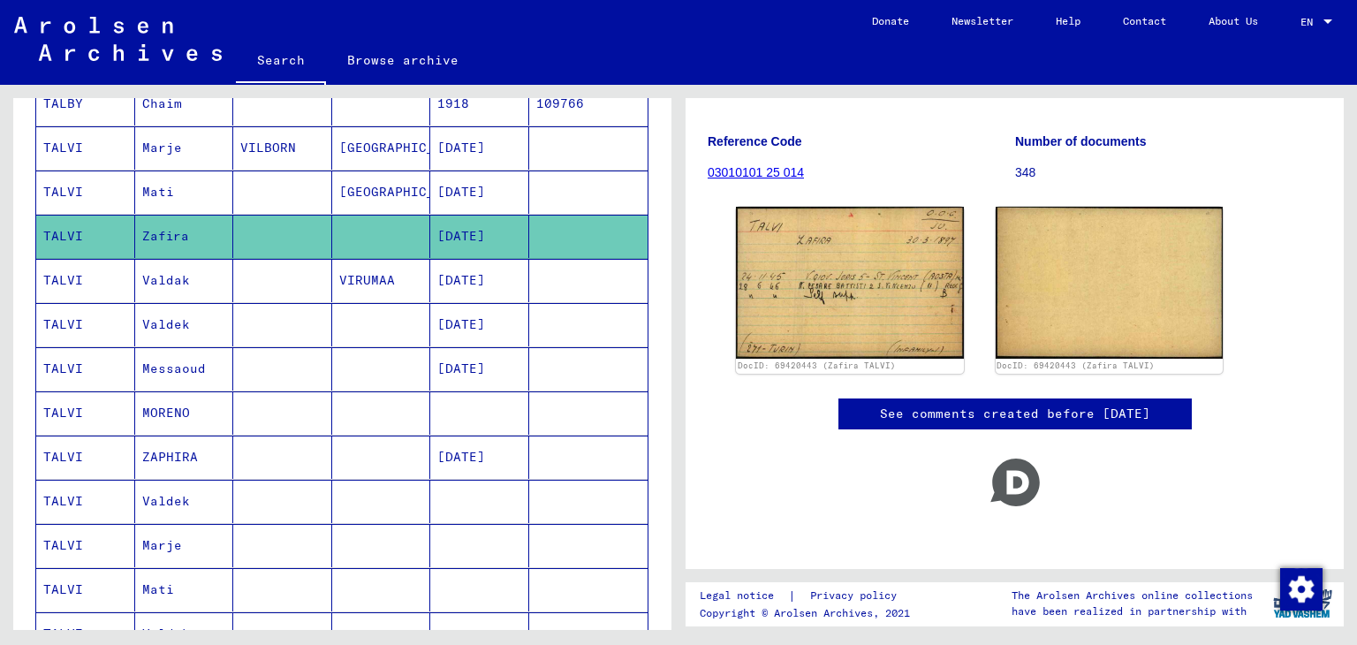
scroll to position [602, 0]
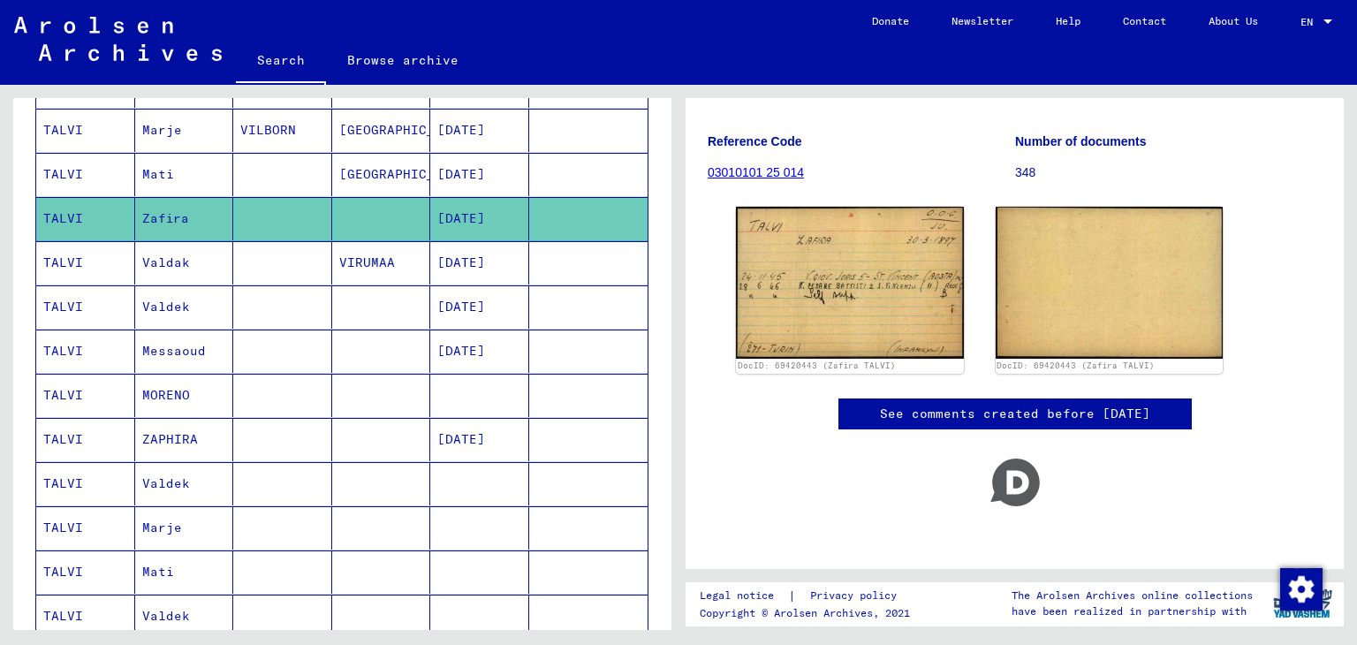
click at [297, 379] on mat-cell at bounding box center [282, 395] width 99 height 43
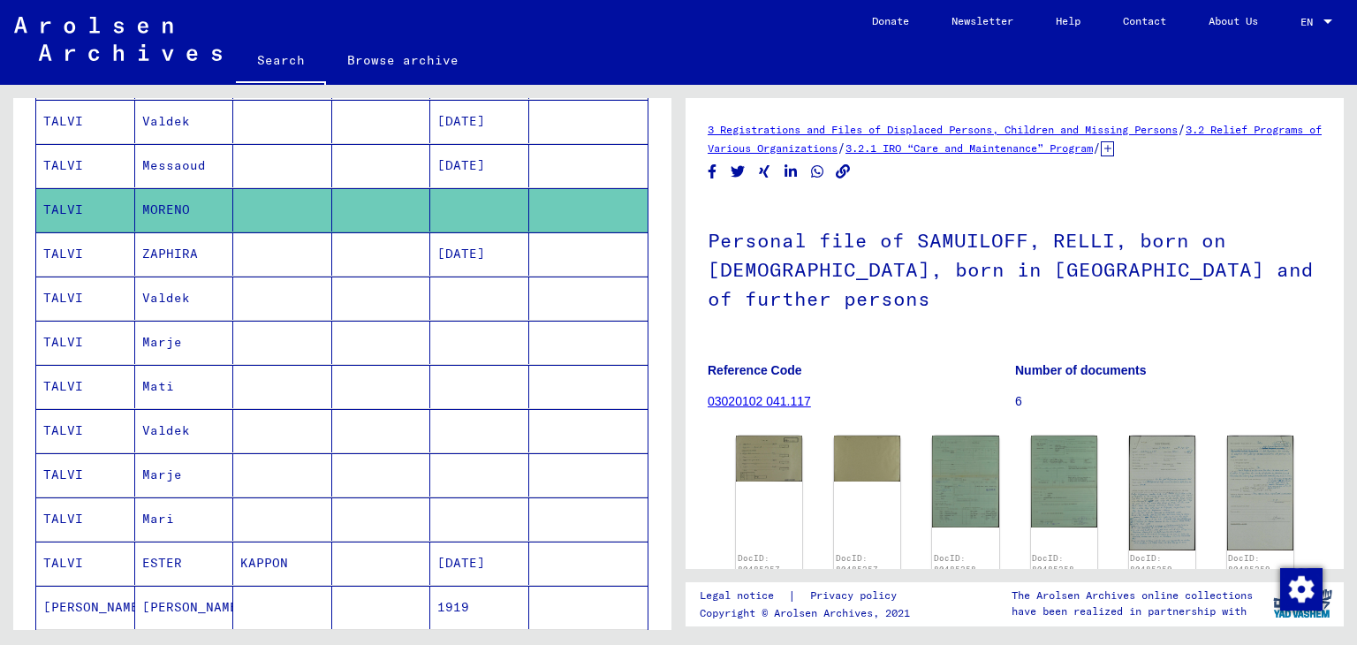
scroll to position [111, 0]
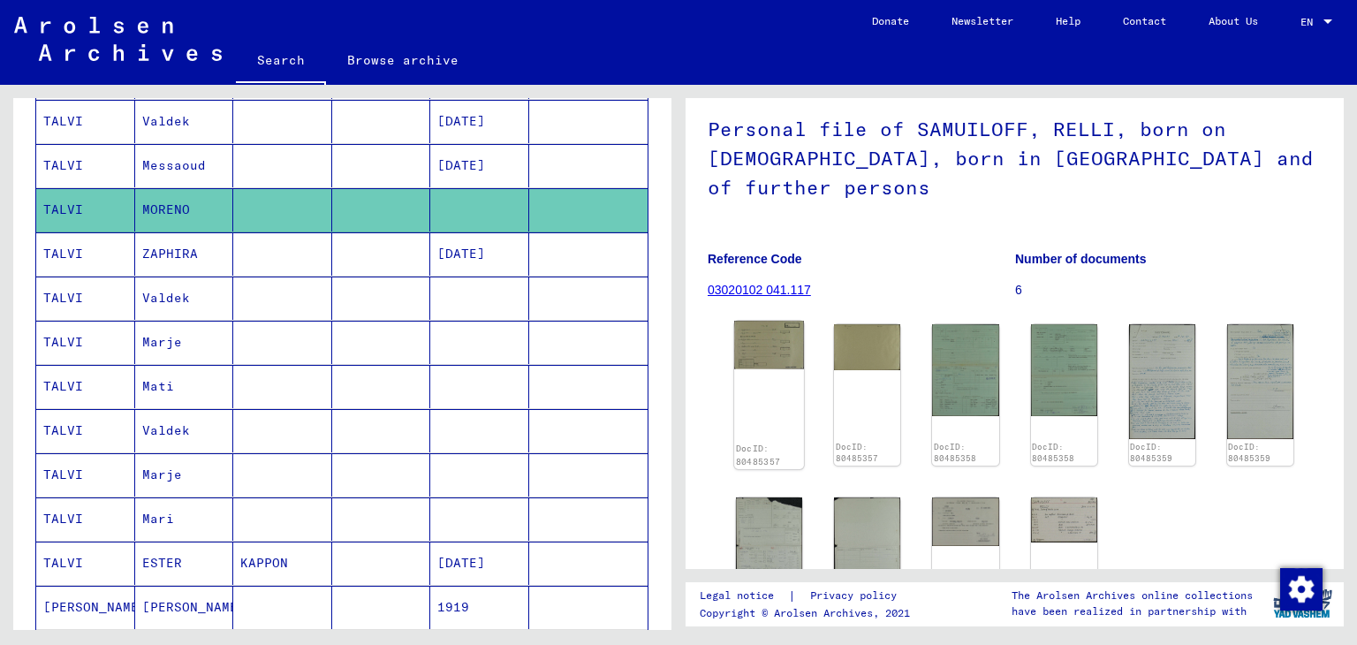
click at [759, 339] on div "DocID: 80485357" at bounding box center [769, 395] width 70 height 148
click at [759, 321] on img at bounding box center [769, 345] width 70 height 49
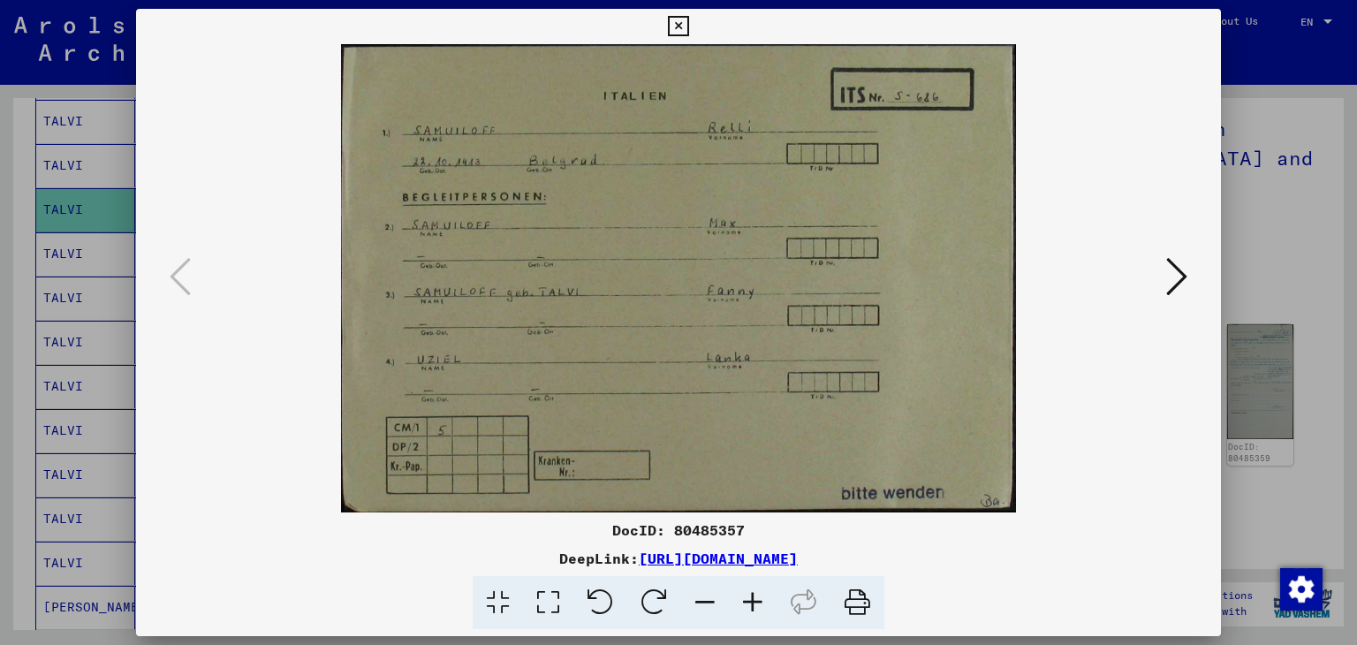
click at [46, 181] on div at bounding box center [678, 322] width 1357 height 645
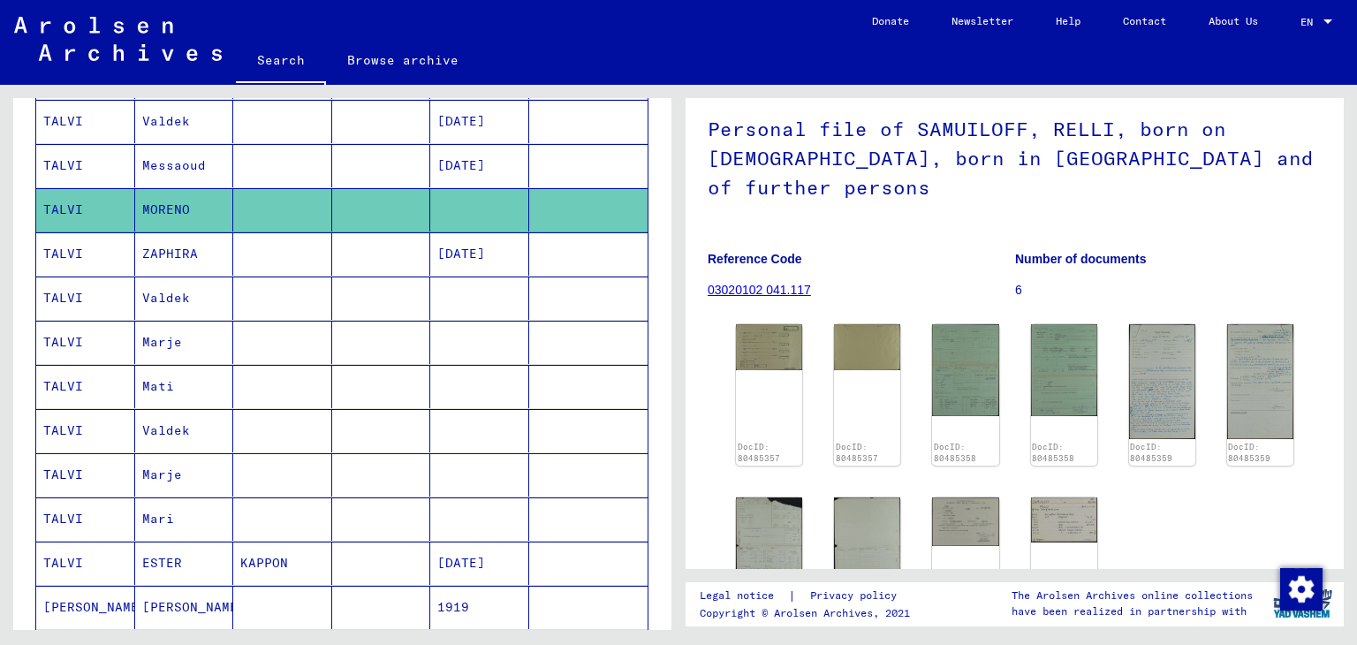
click at [318, 549] on mat-cell "KAPPON" at bounding box center [282, 562] width 99 height 43
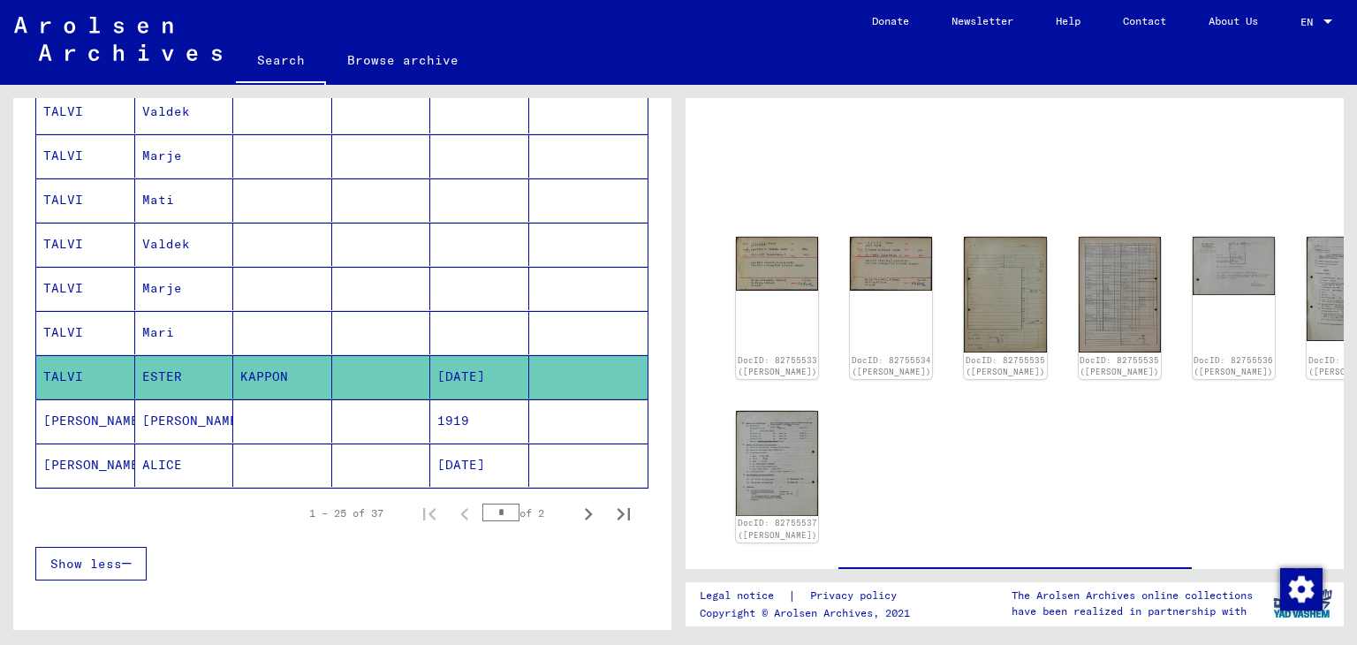
scroll to position [1028, 0]
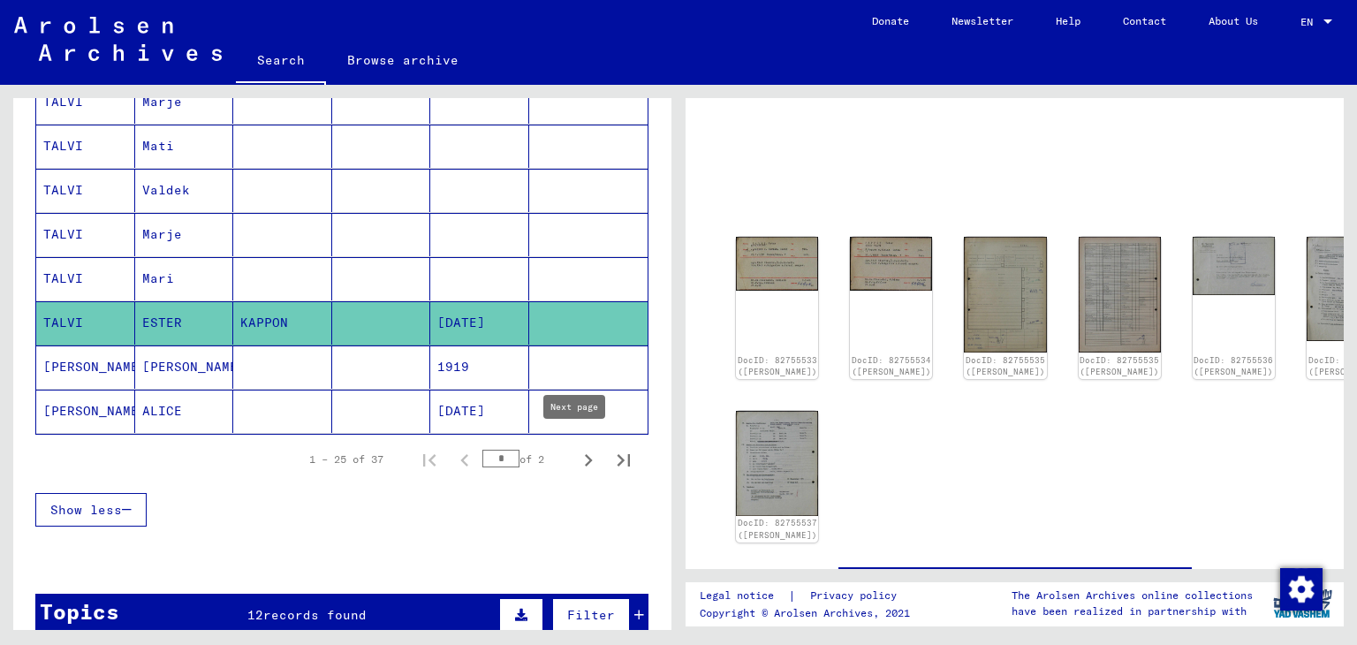
click at [576, 448] on icon "Next page" at bounding box center [588, 460] width 25 height 25
type input "*"
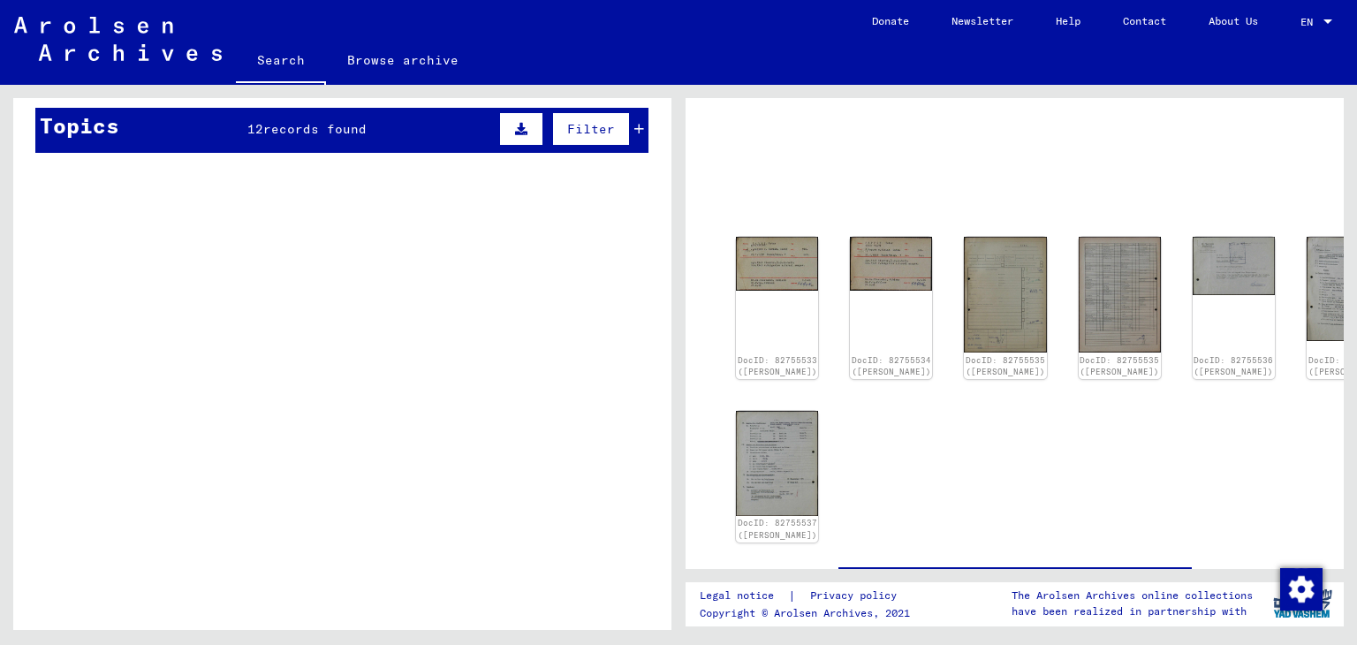
scroll to position [930, 0]
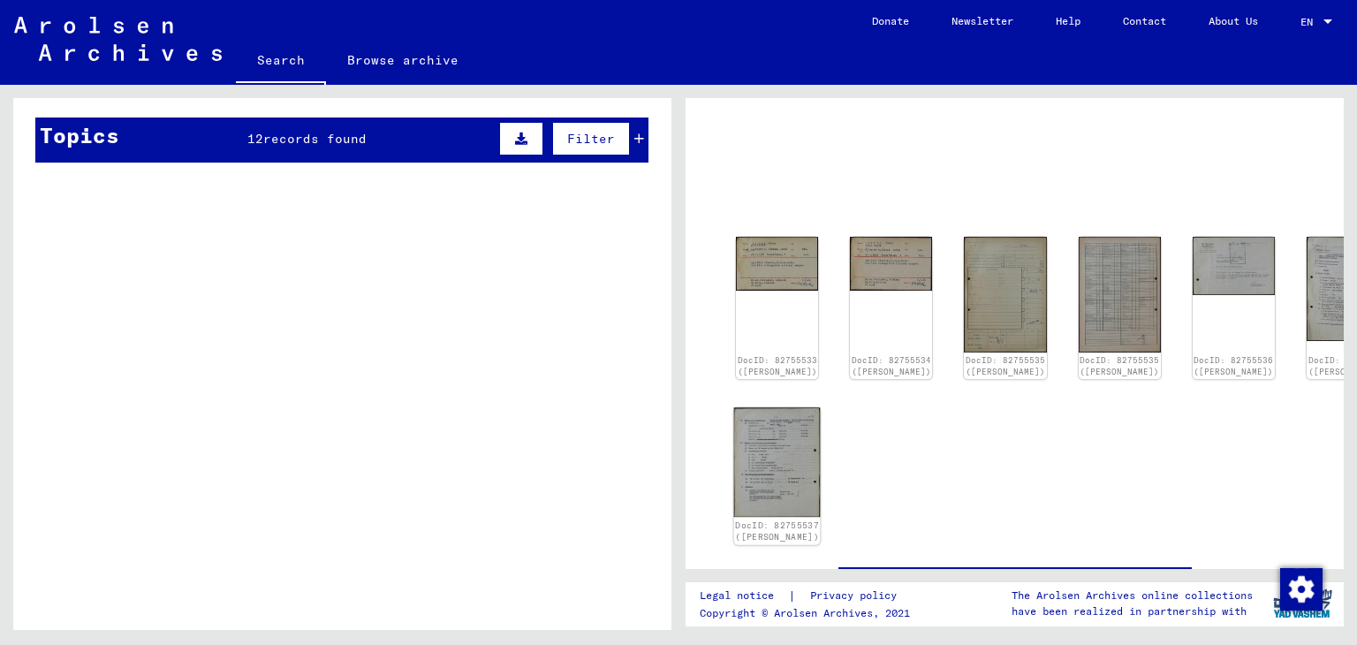
click at [782, 485] on img at bounding box center [777, 463] width 87 height 110
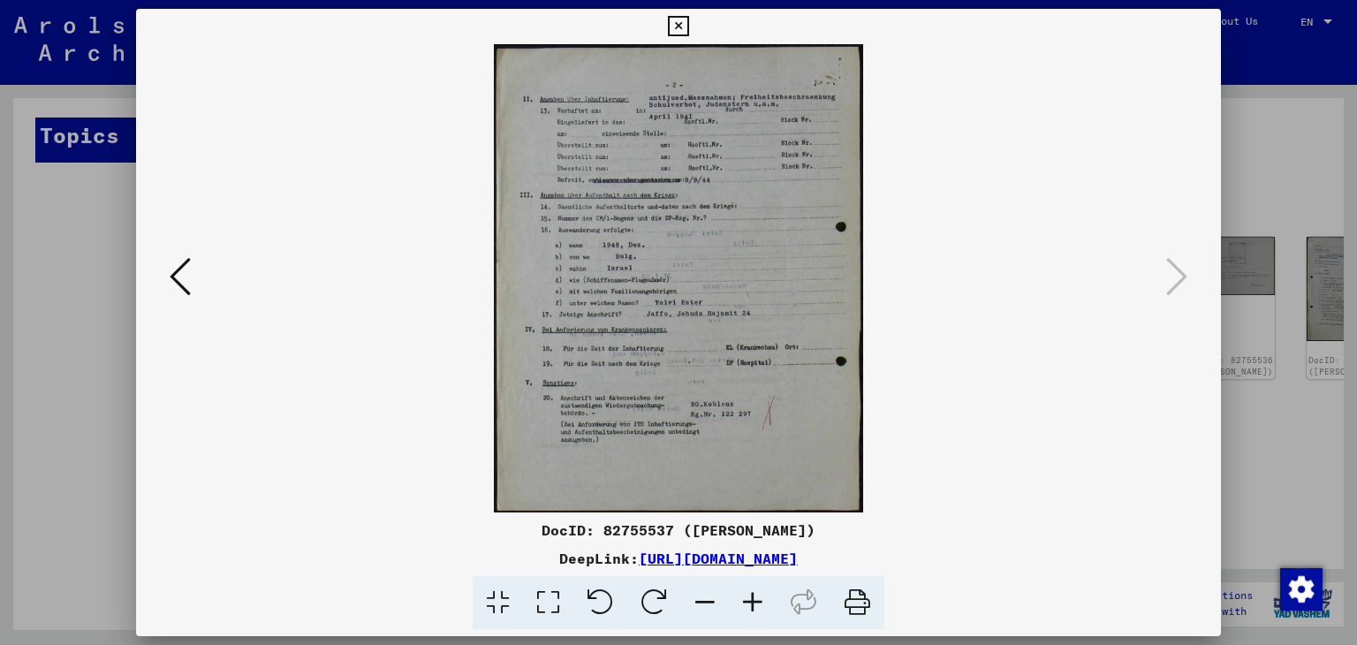
click at [185, 276] on icon at bounding box center [180, 276] width 21 height 42
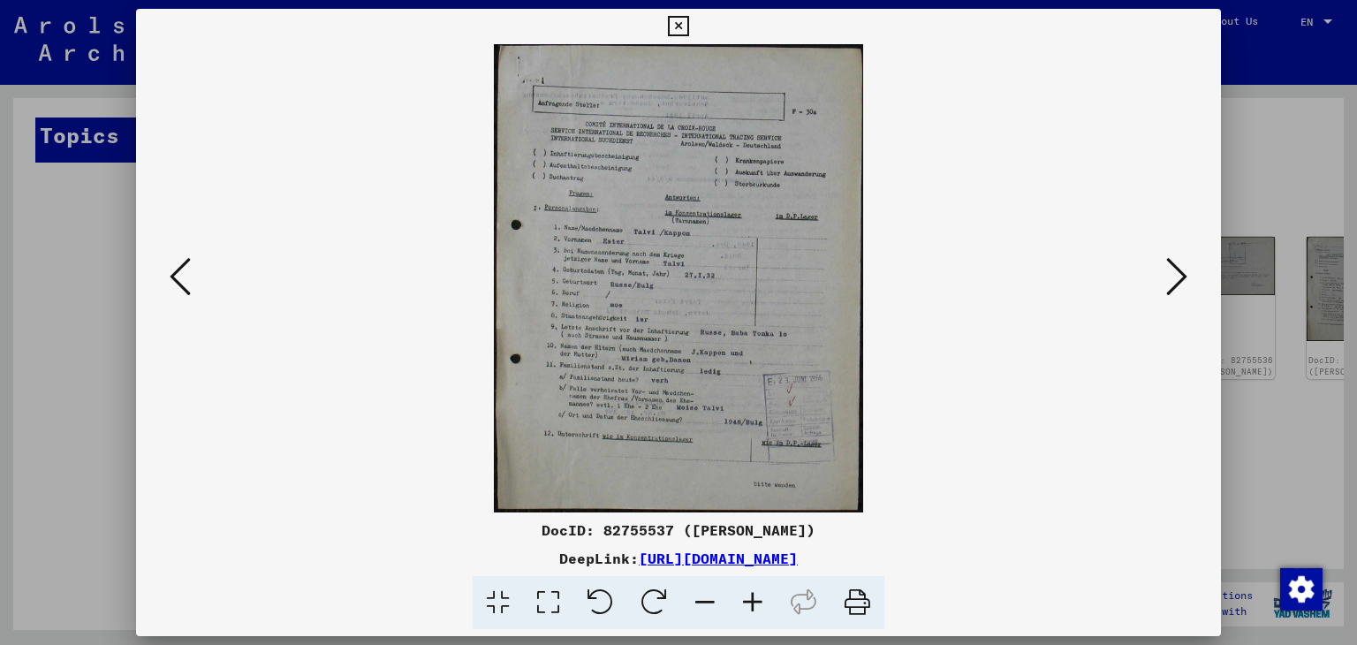
click at [185, 276] on icon at bounding box center [180, 276] width 21 height 42
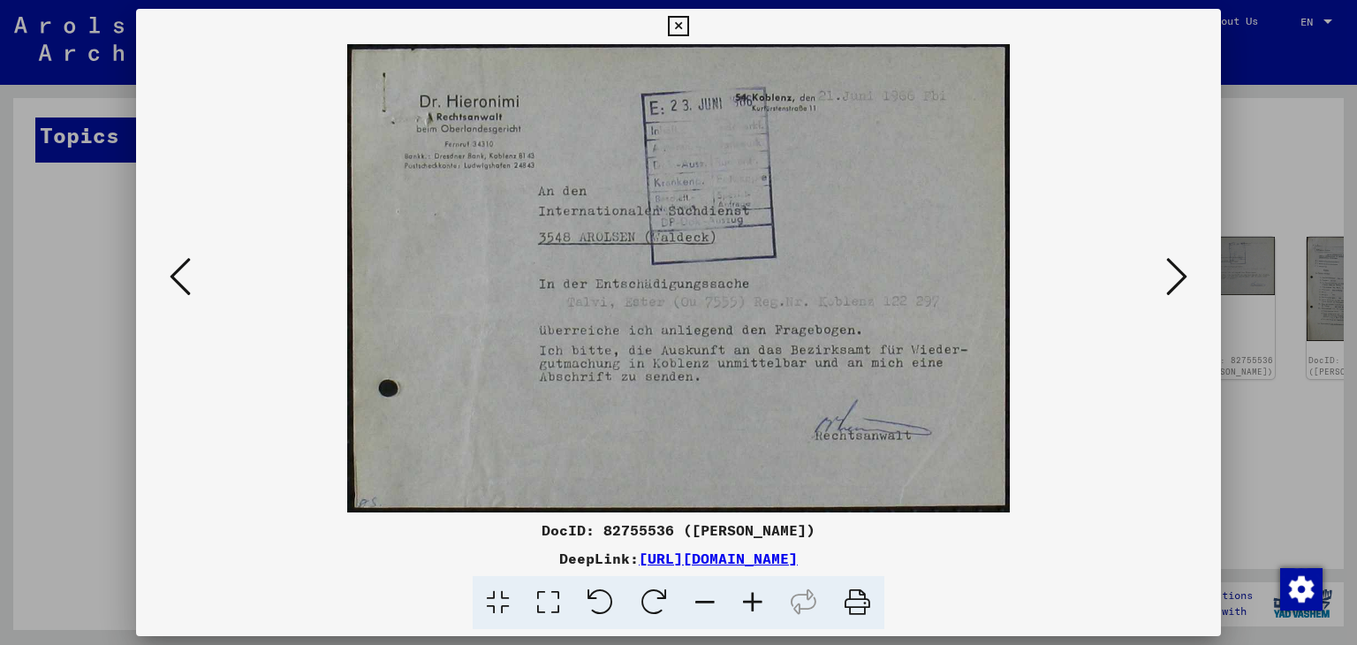
click at [1186, 283] on icon at bounding box center [1176, 276] width 21 height 42
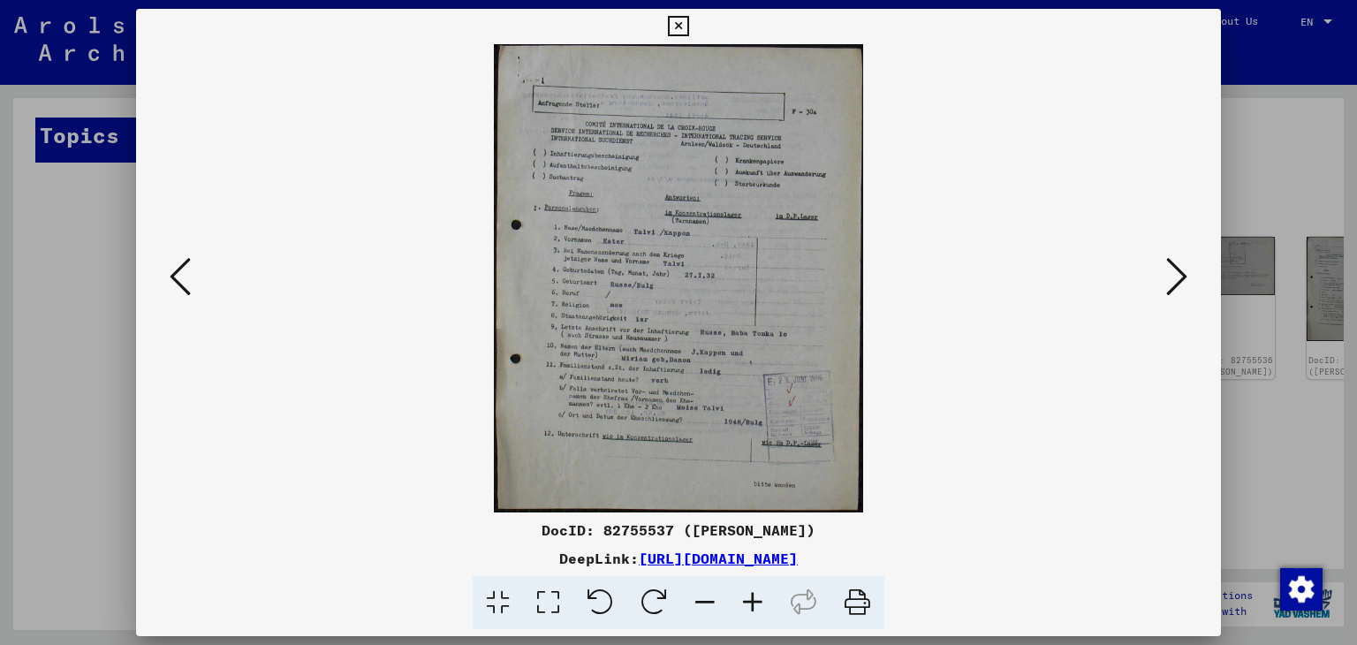
click at [70, 298] on div at bounding box center [678, 322] width 1357 height 645
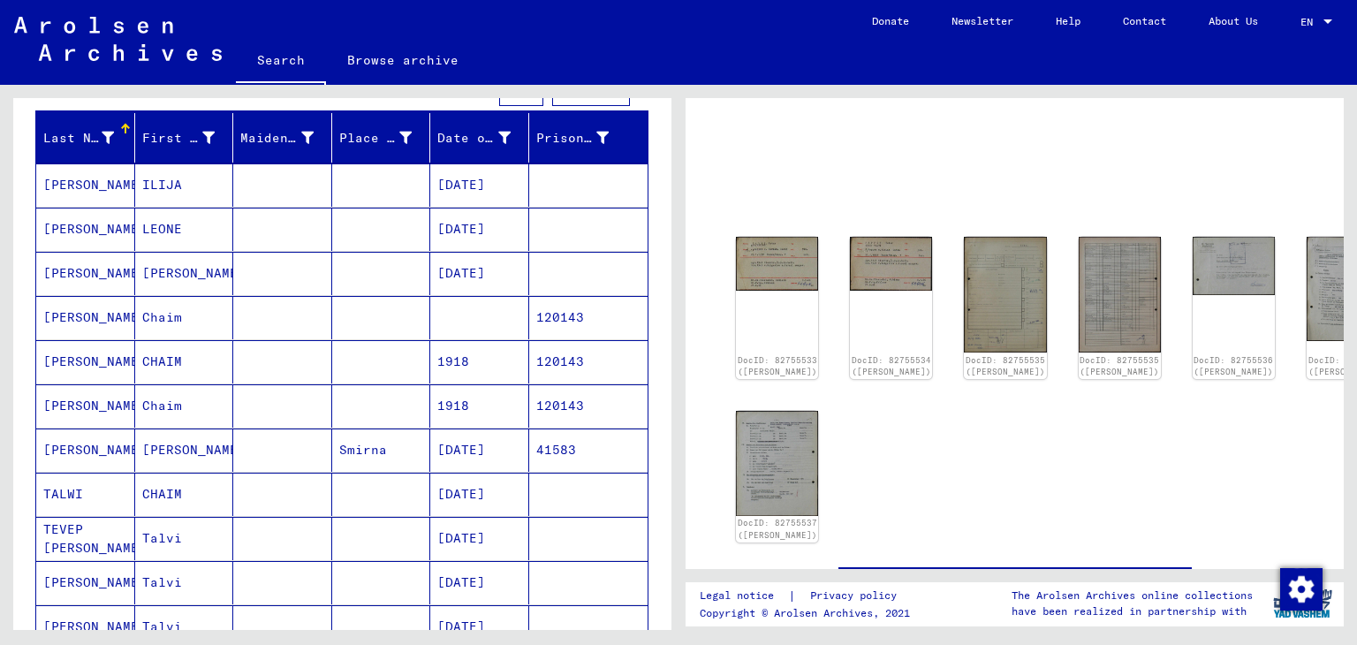
scroll to position [194, 0]
click at [204, 187] on mat-cell "ILIJA" at bounding box center [184, 184] width 99 height 43
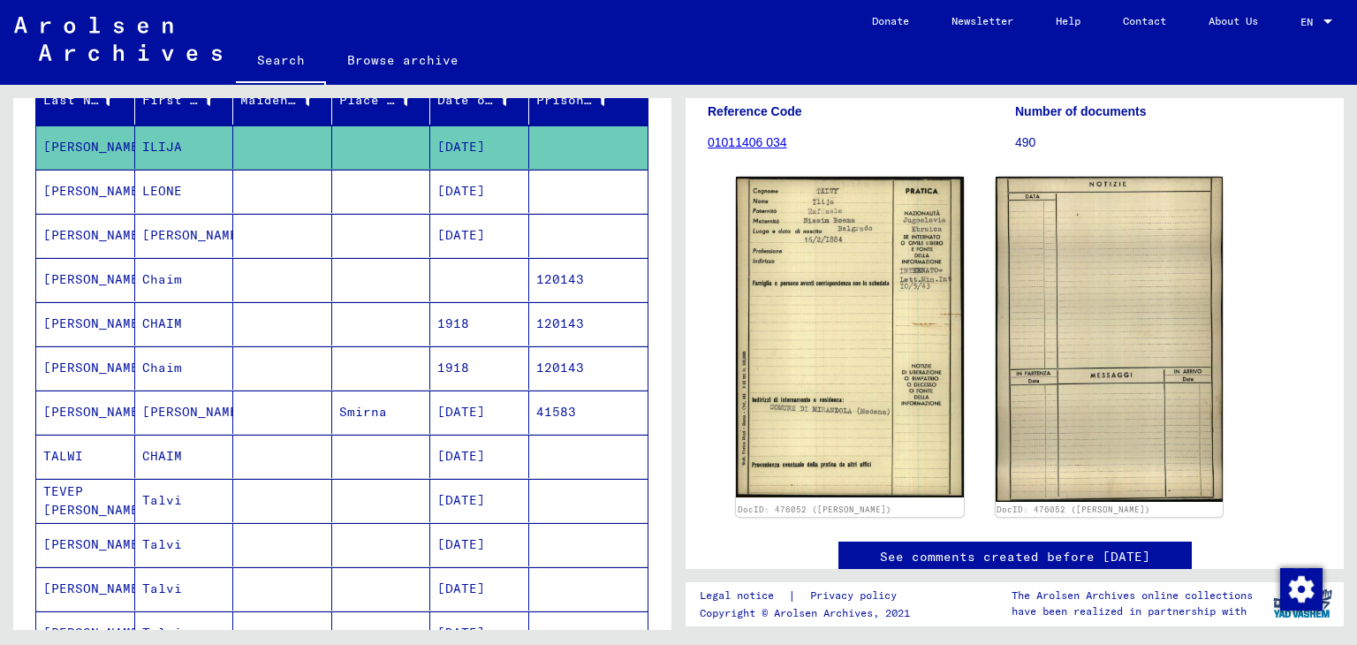
scroll to position [201, 0]
click at [456, 193] on mat-cell "[DATE]" at bounding box center [479, 191] width 99 height 43
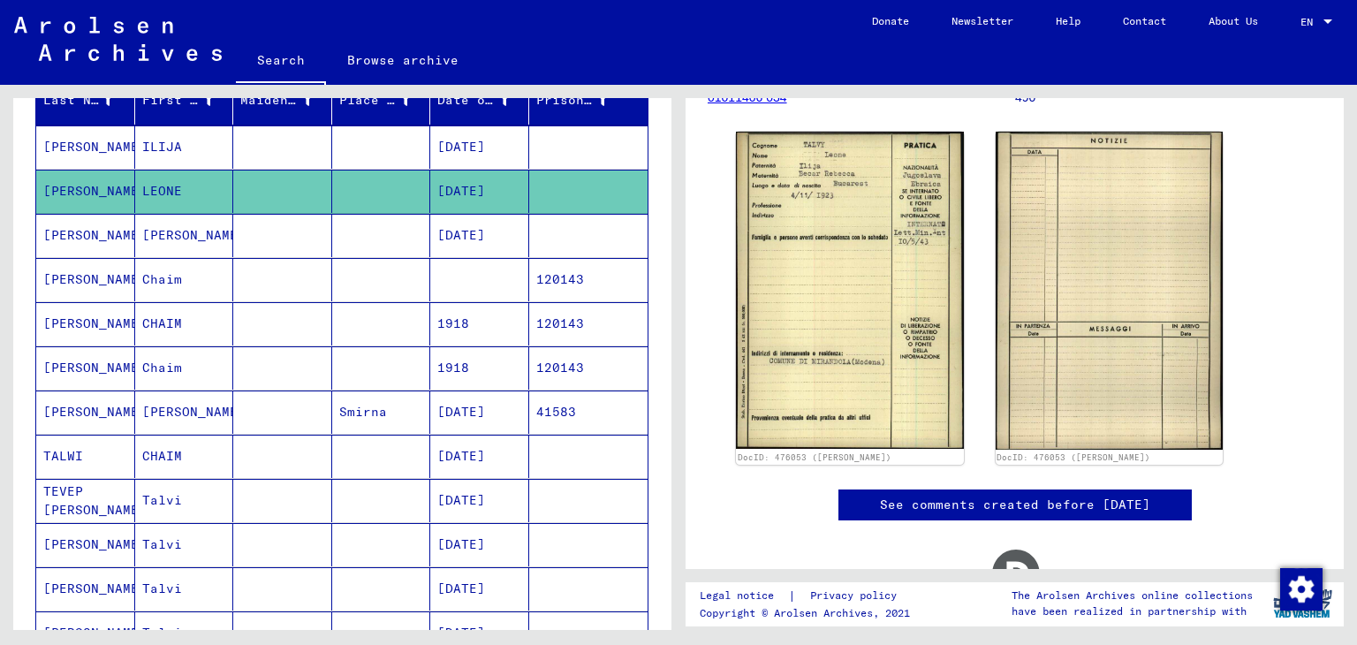
scroll to position [261, 0]
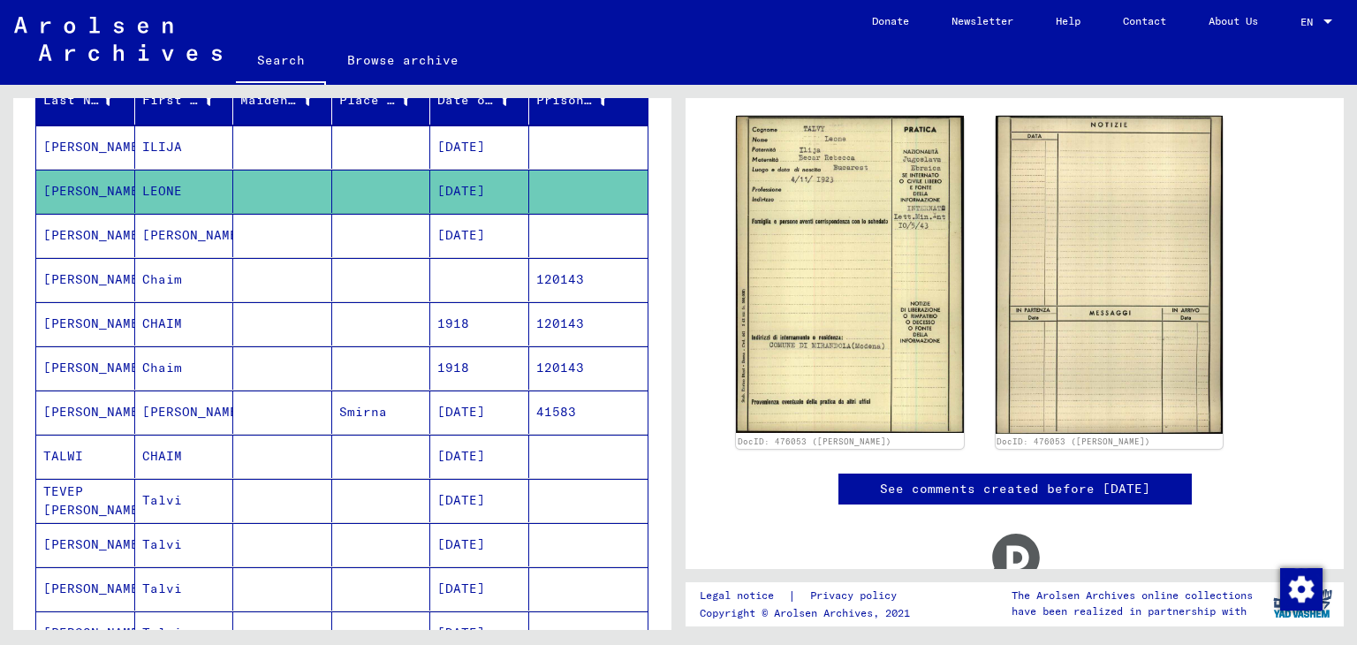
click at [472, 241] on mat-cell "[DATE]" at bounding box center [479, 235] width 99 height 43
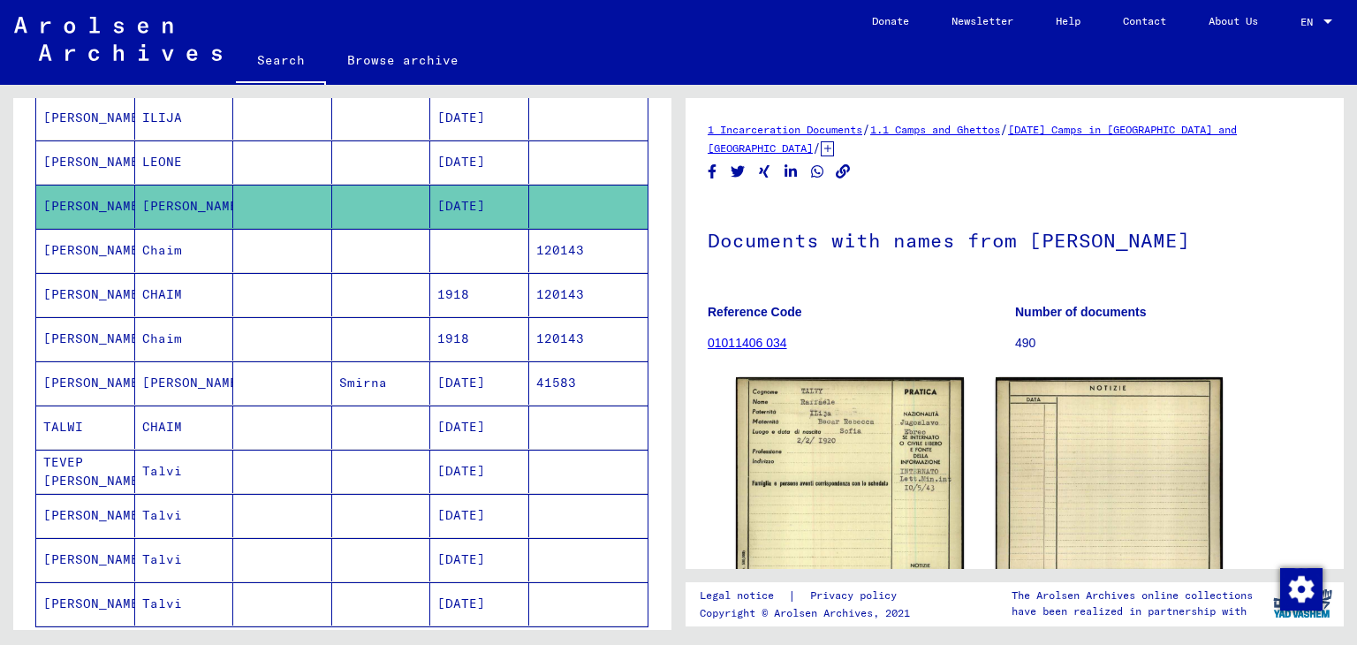
scroll to position [204, 0]
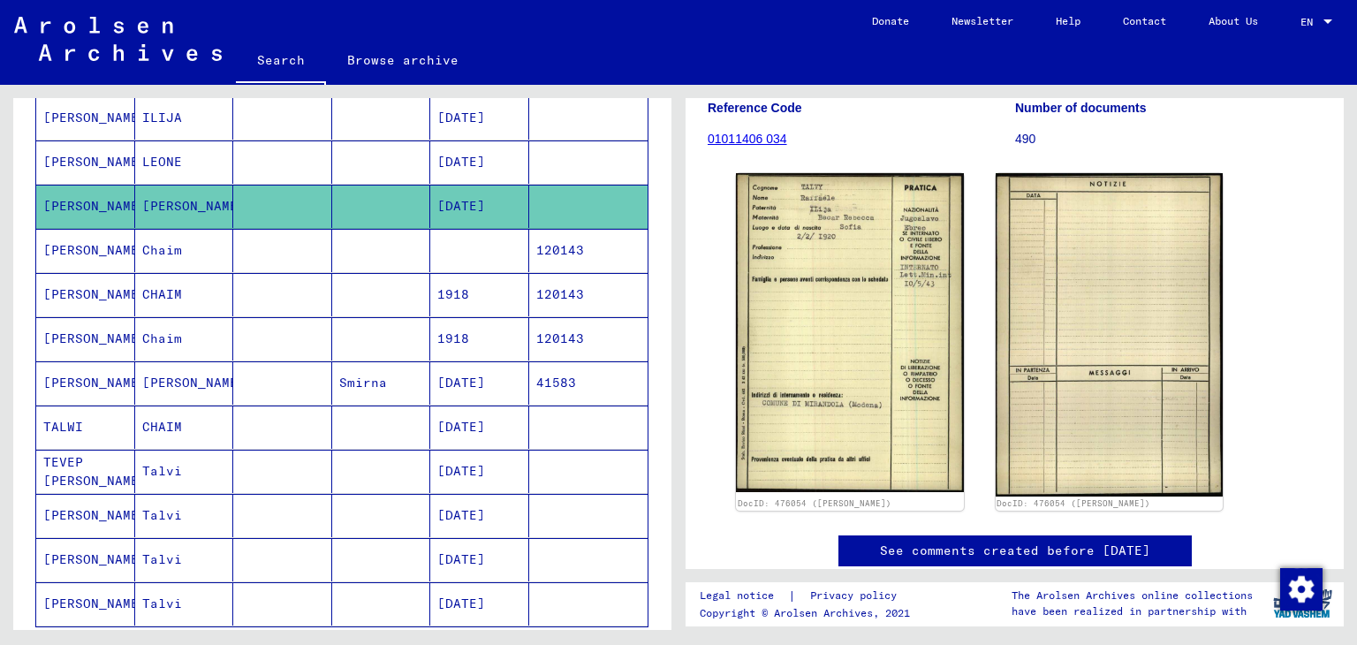
click at [317, 298] on mat-cell at bounding box center [282, 294] width 99 height 43
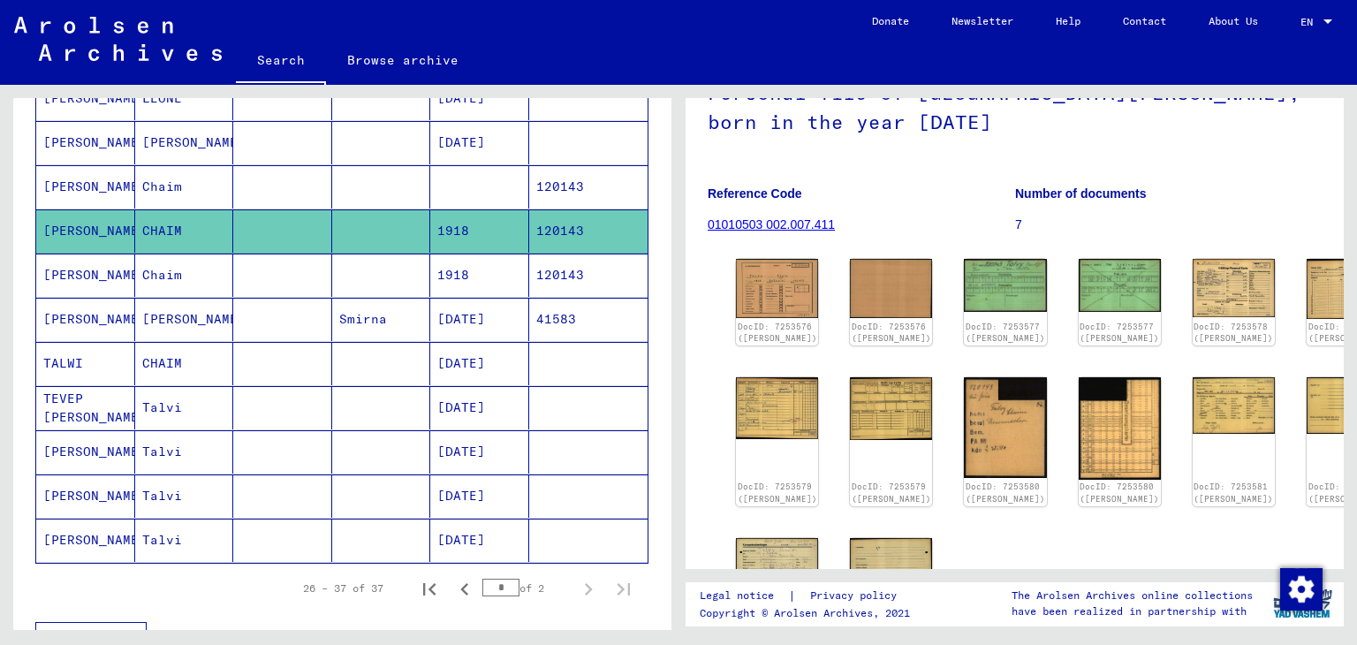
scroll to position [131, 0]
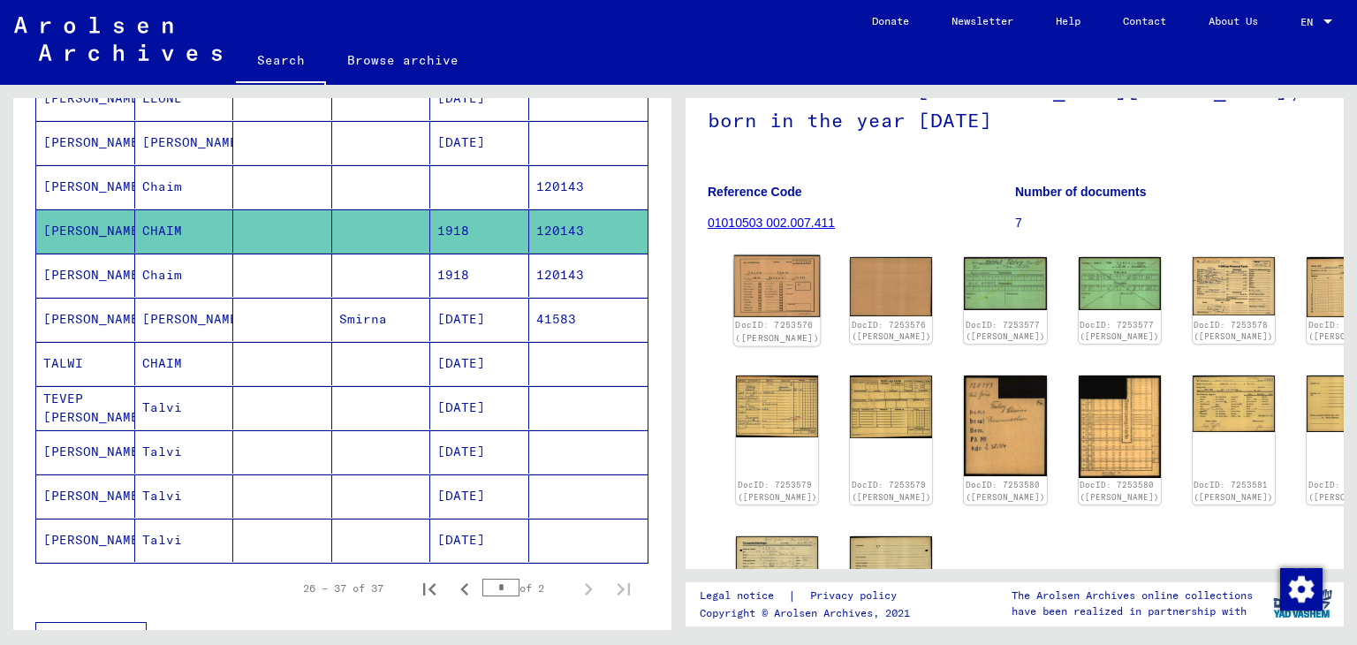
click at [756, 294] on img at bounding box center [777, 286] width 87 height 62
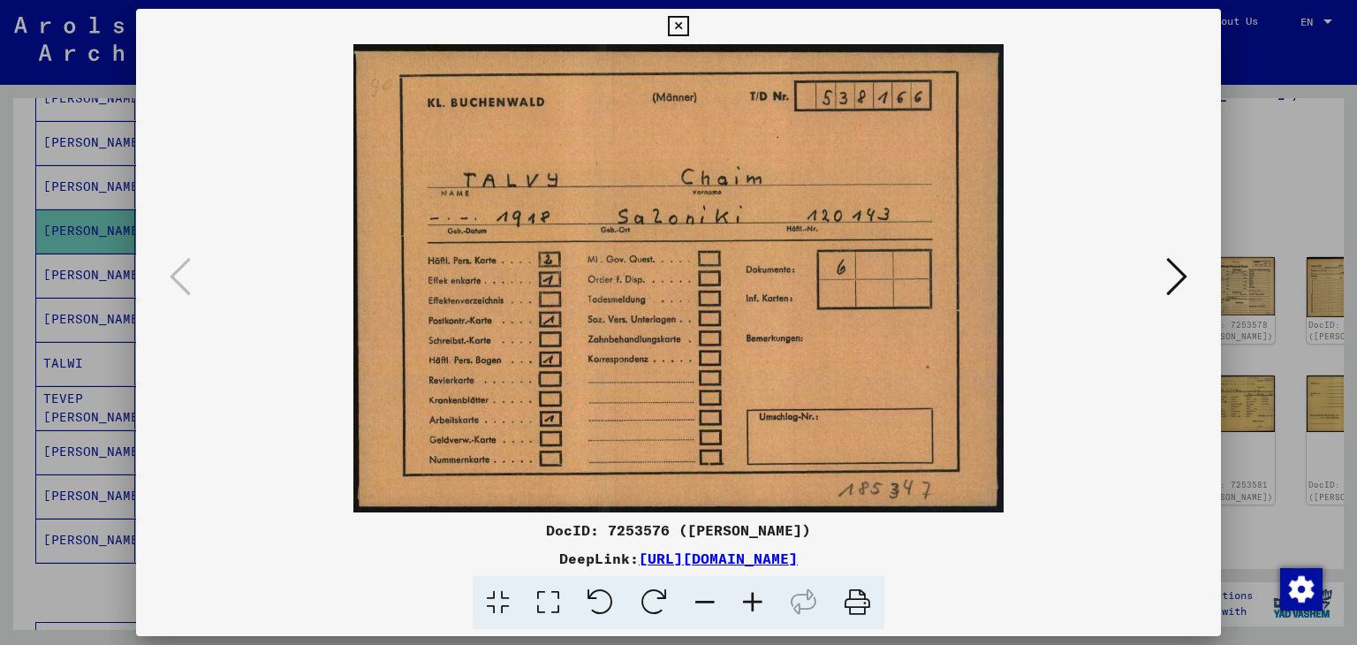
click at [1152, 259] on img at bounding box center [678, 278] width 965 height 468
click at [1177, 280] on icon at bounding box center [1176, 276] width 21 height 42
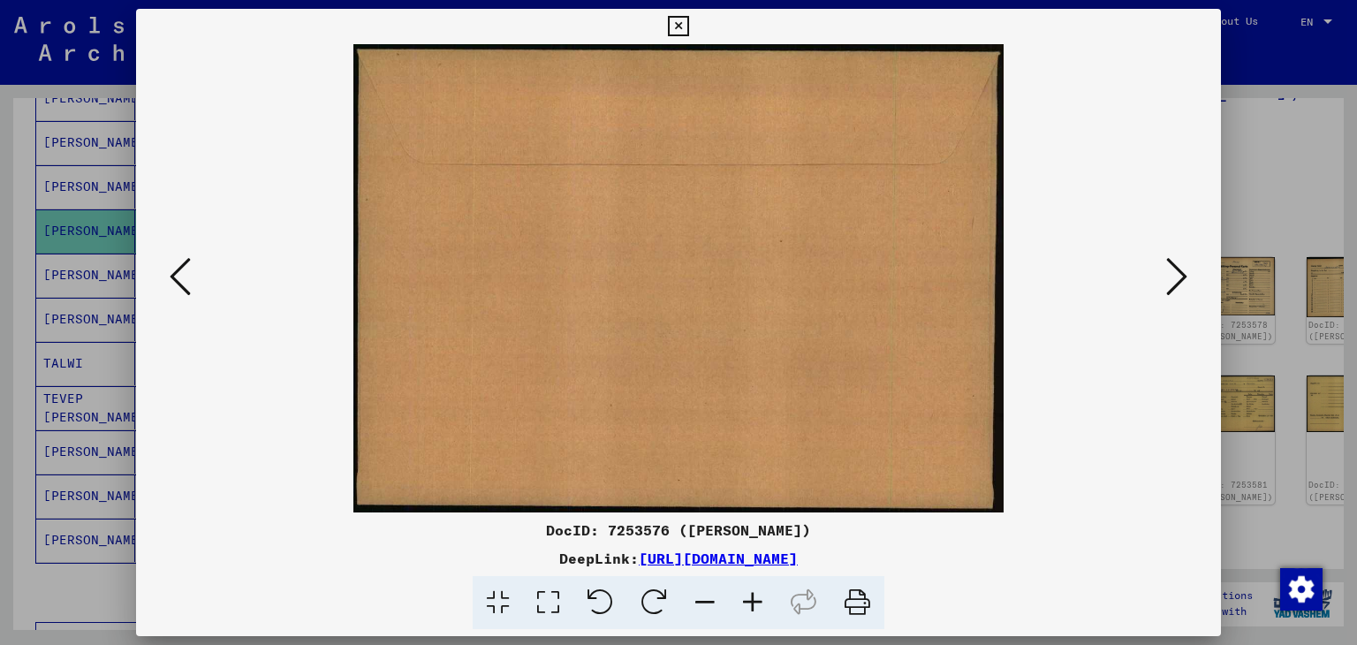
click at [1177, 280] on icon at bounding box center [1176, 276] width 21 height 42
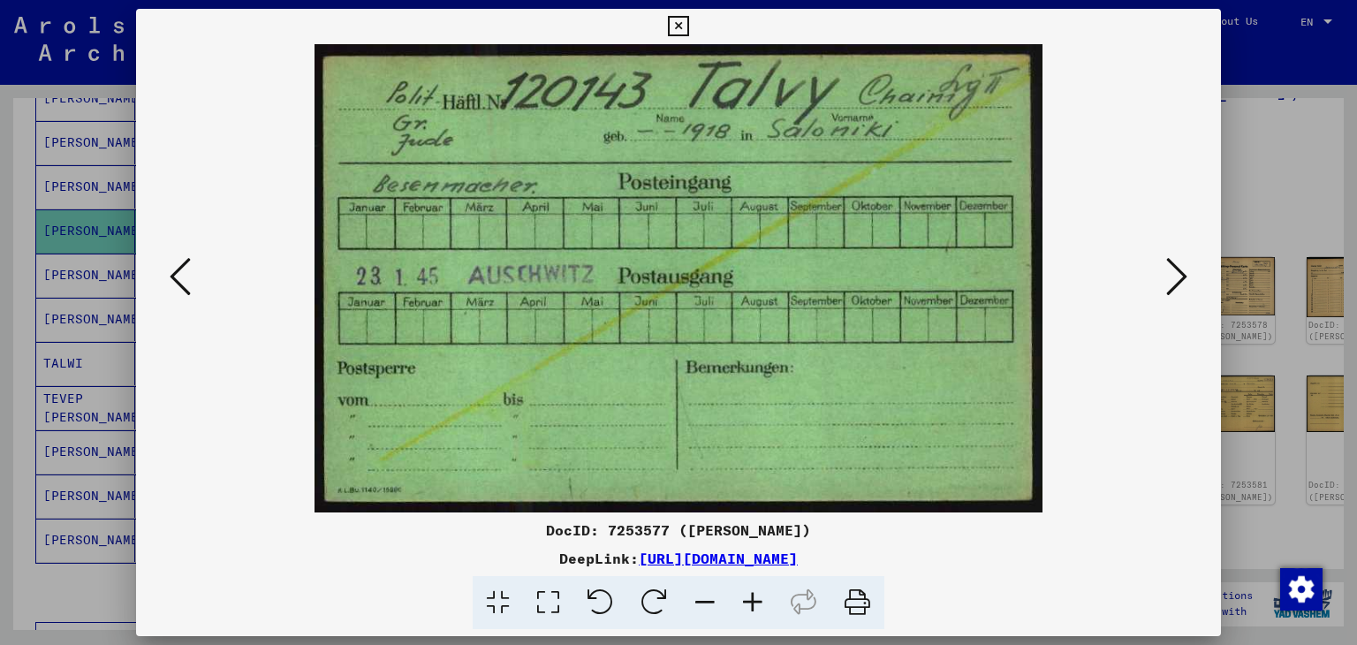
click at [1177, 280] on icon at bounding box center [1176, 276] width 21 height 42
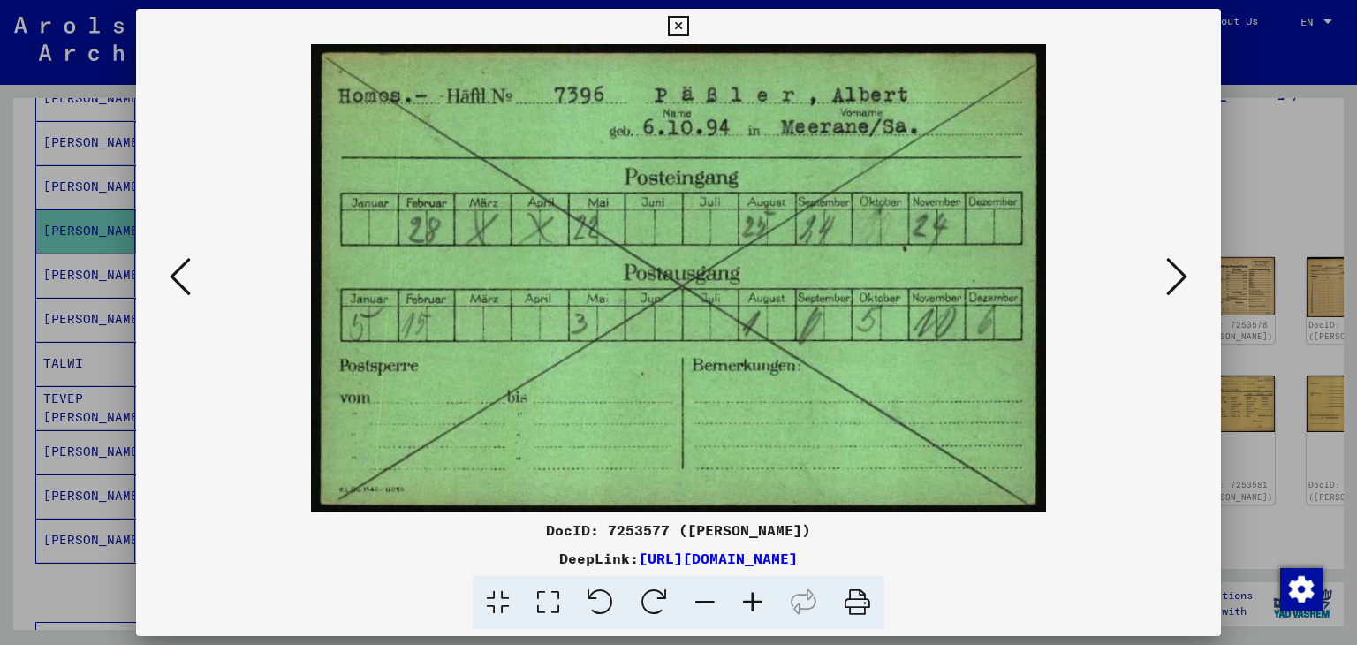
click at [1177, 280] on icon at bounding box center [1176, 276] width 21 height 42
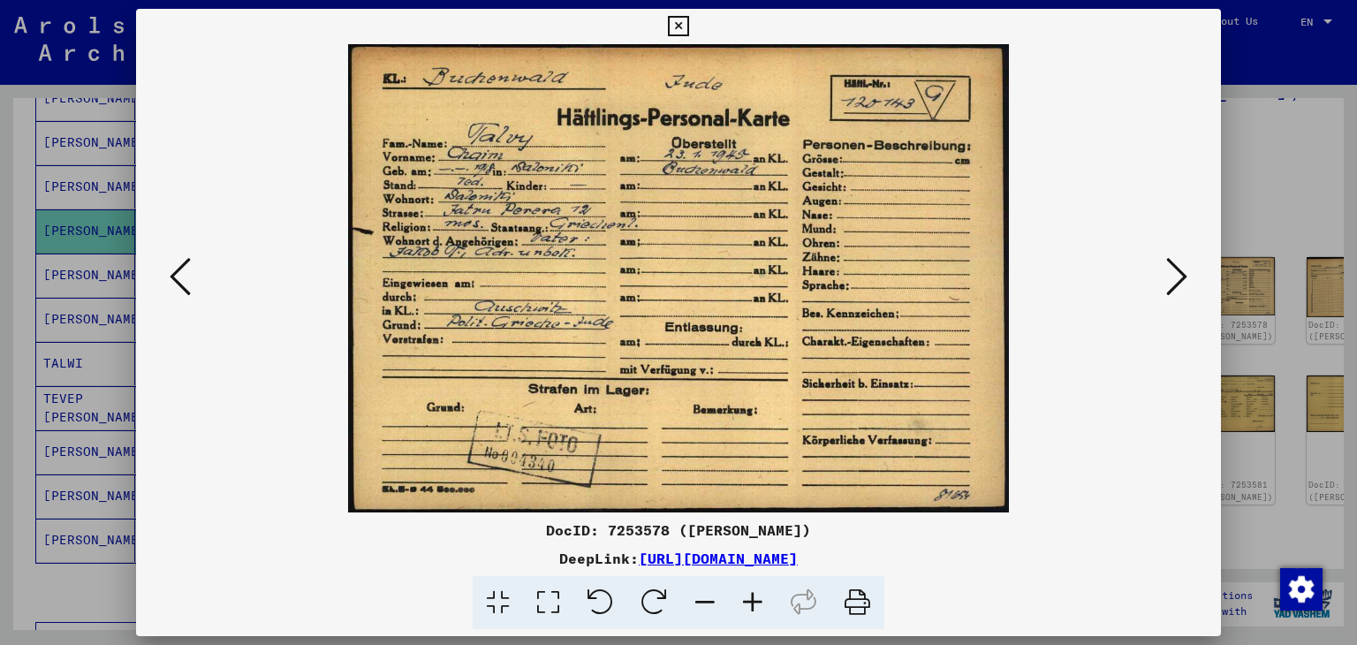
click at [1177, 280] on icon at bounding box center [1176, 276] width 21 height 42
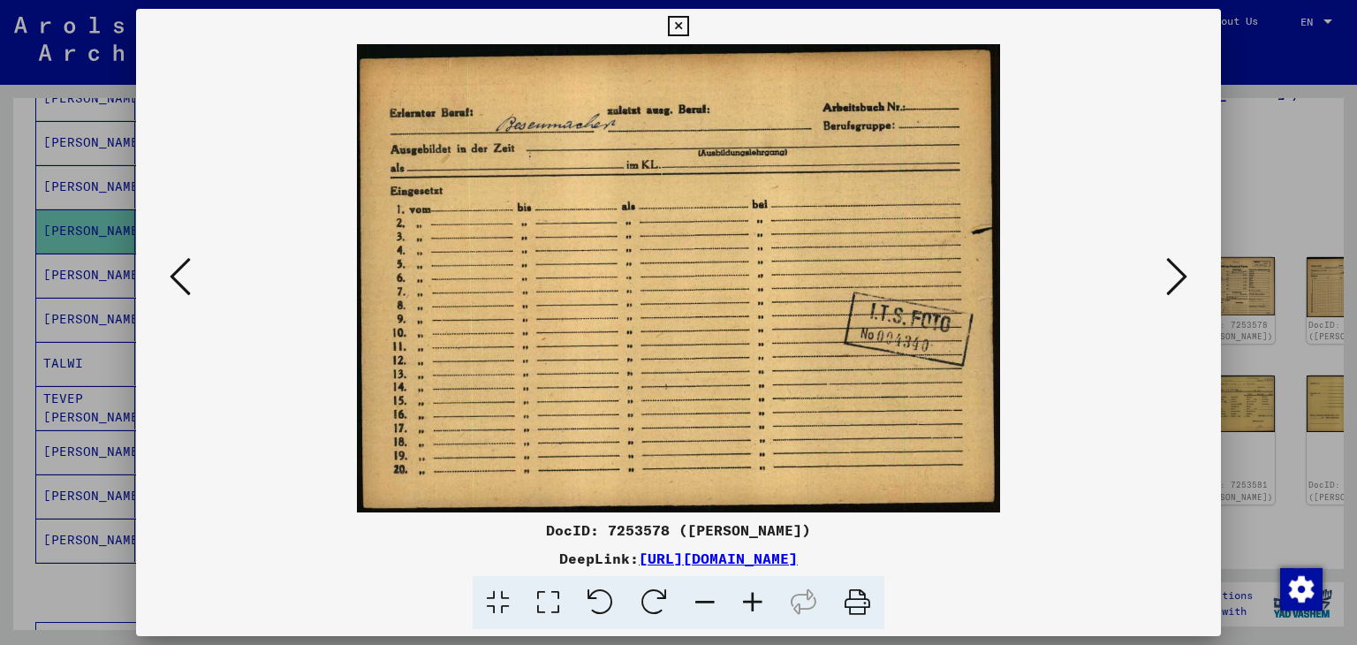
click at [1177, 280] on icon at bounding box center [1176, 276] width 21 height 42
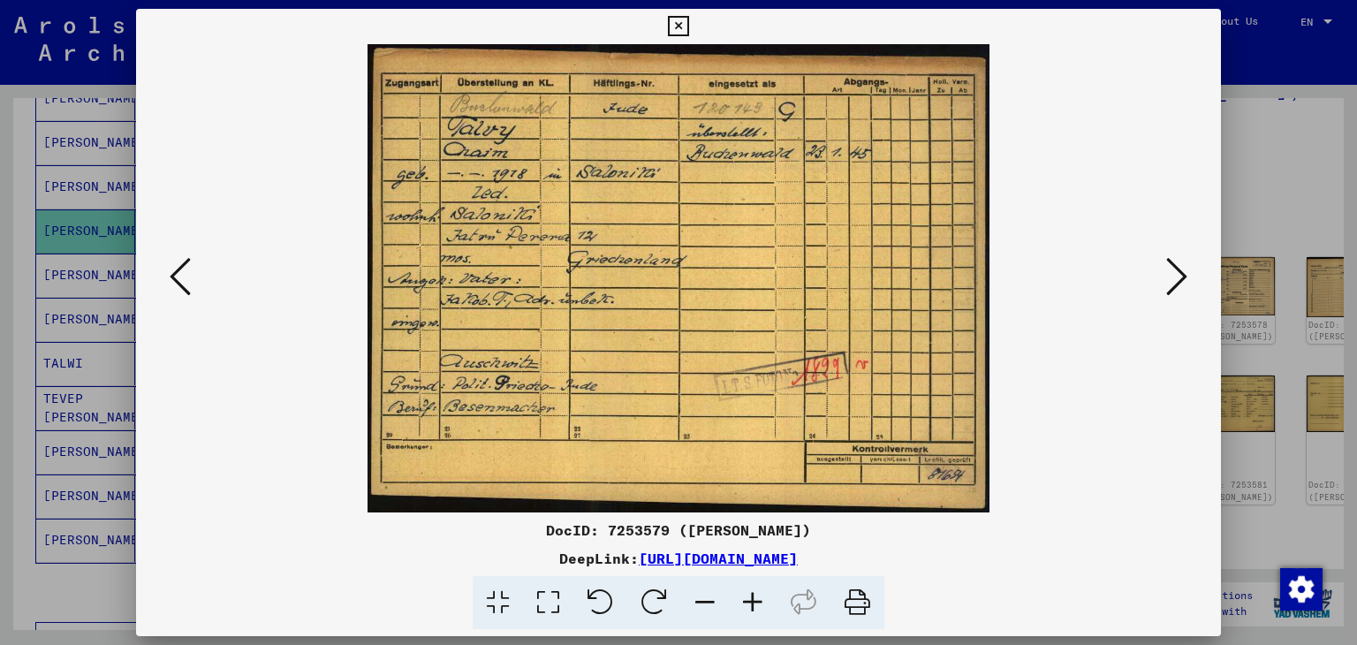
click at [1291, 206] on div at bounding box center [678, 322] width 1357 height 645
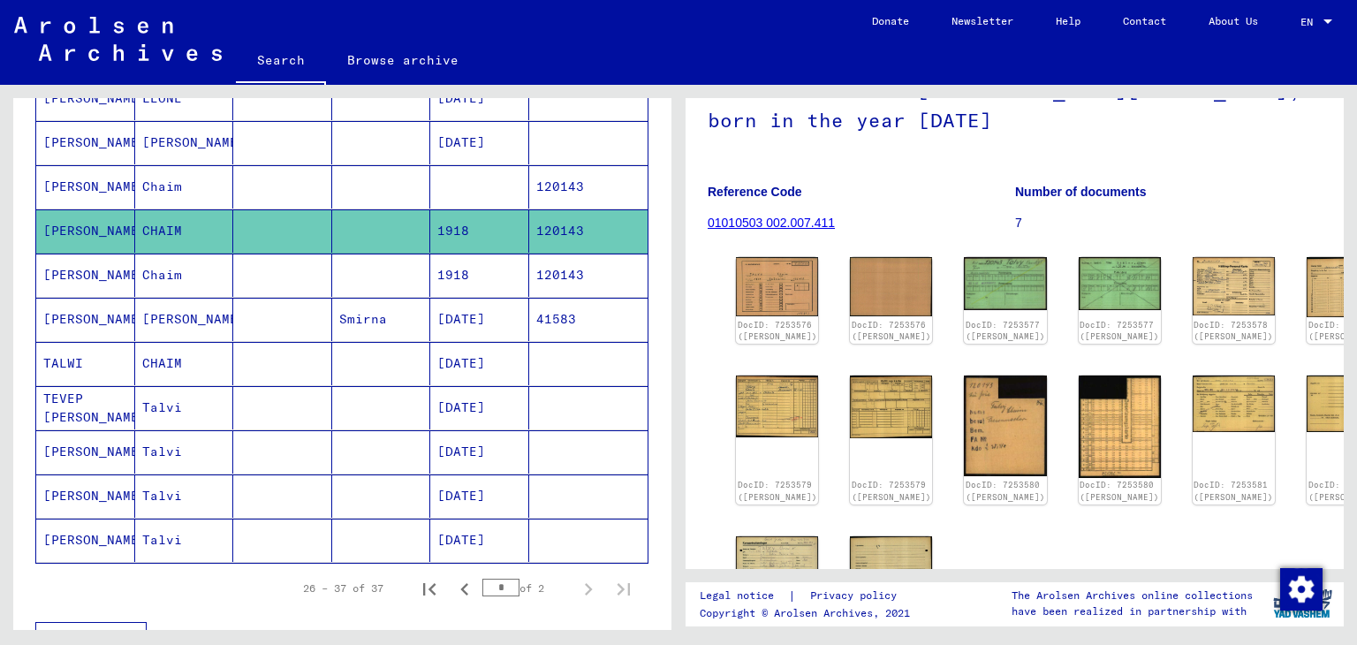
click at [322, 313] on mat-cell at bounding box center [282, 319] width 99 height 43
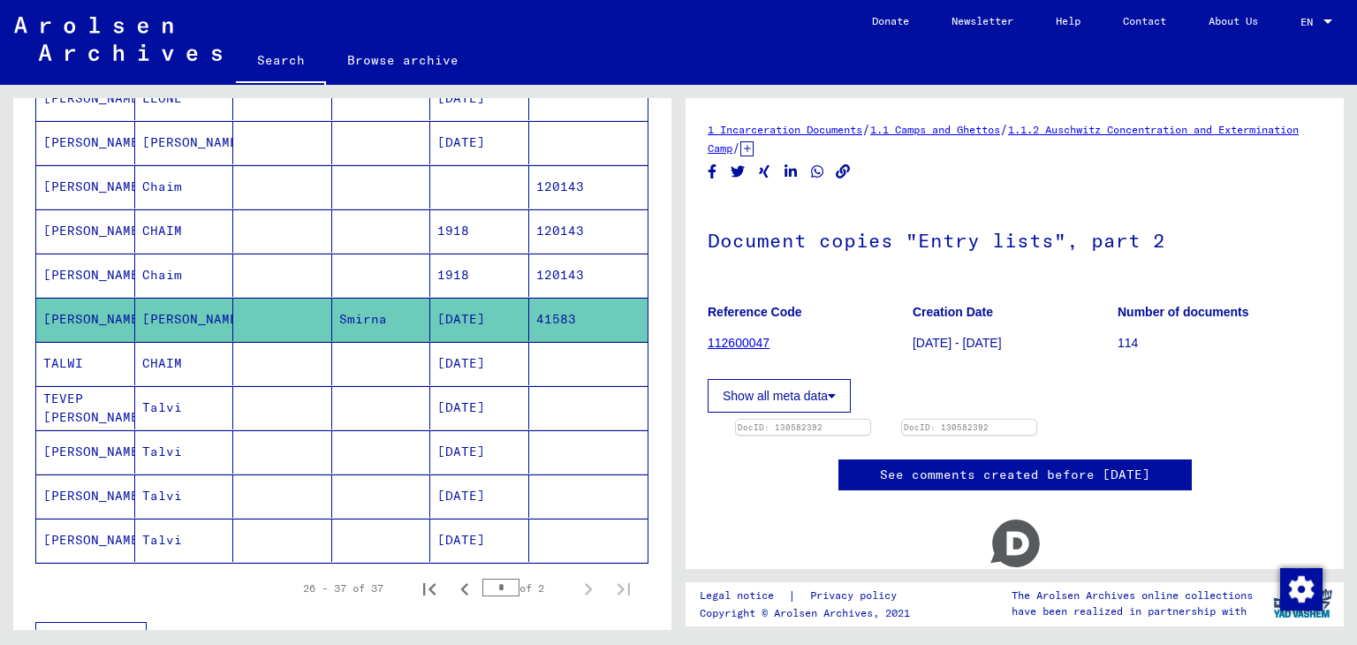
click at [285, 357] on mat-cell at bounding box center [282, 363] width 99 height 43
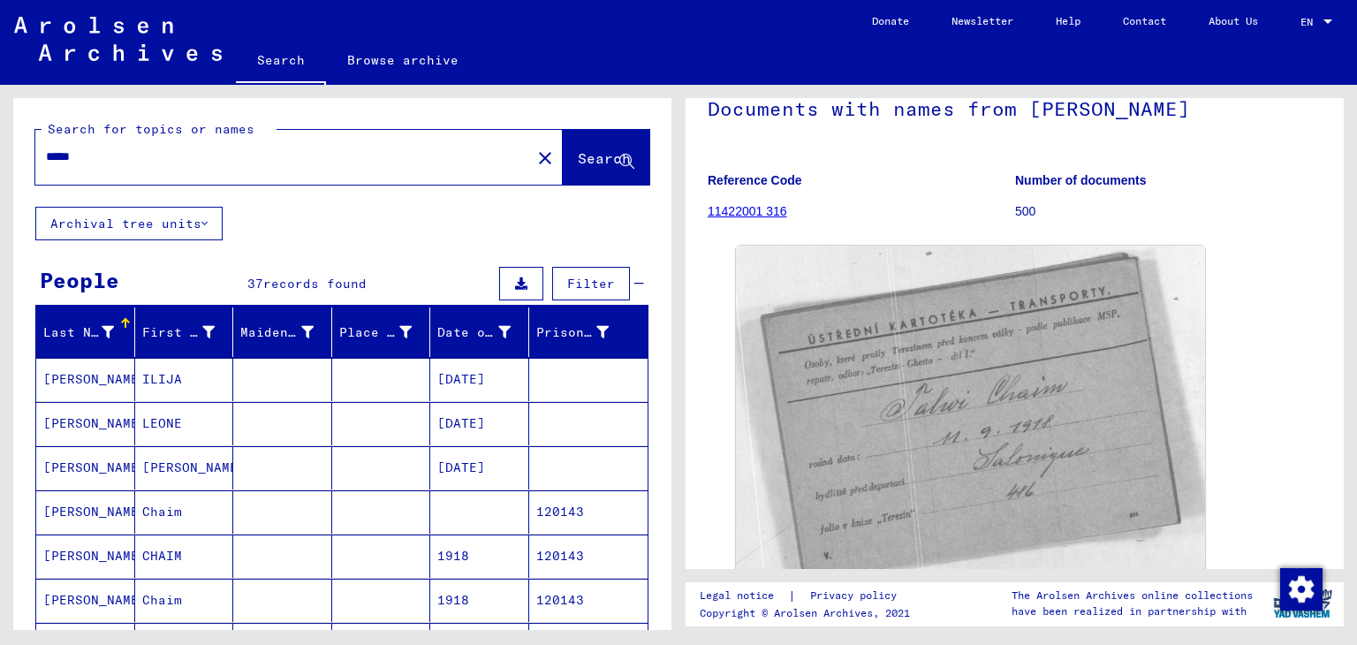
click at [170, 152] on input "*****" at bounding box center [283, 157] width 474 height 19
type input "*"
type input "******"
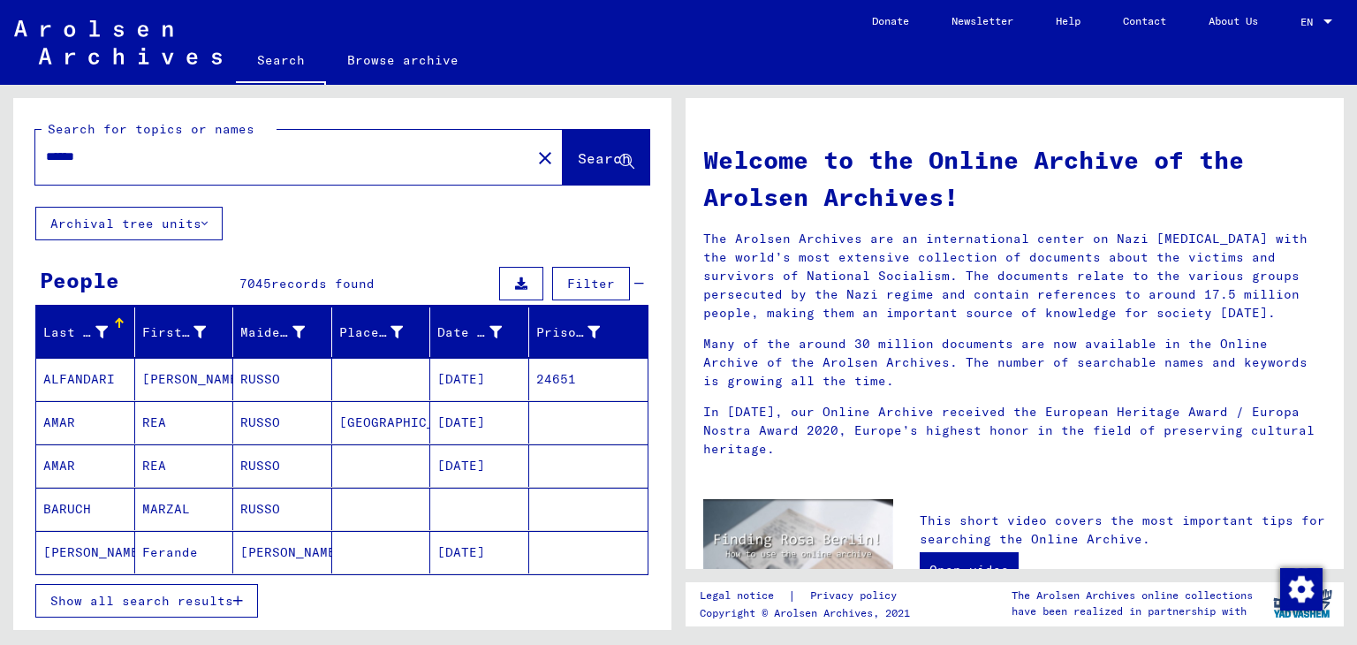
click at [140, 369] on mat-cell "[PERSON_NAME]" at bounding box center [184, 379] width 99 height 42
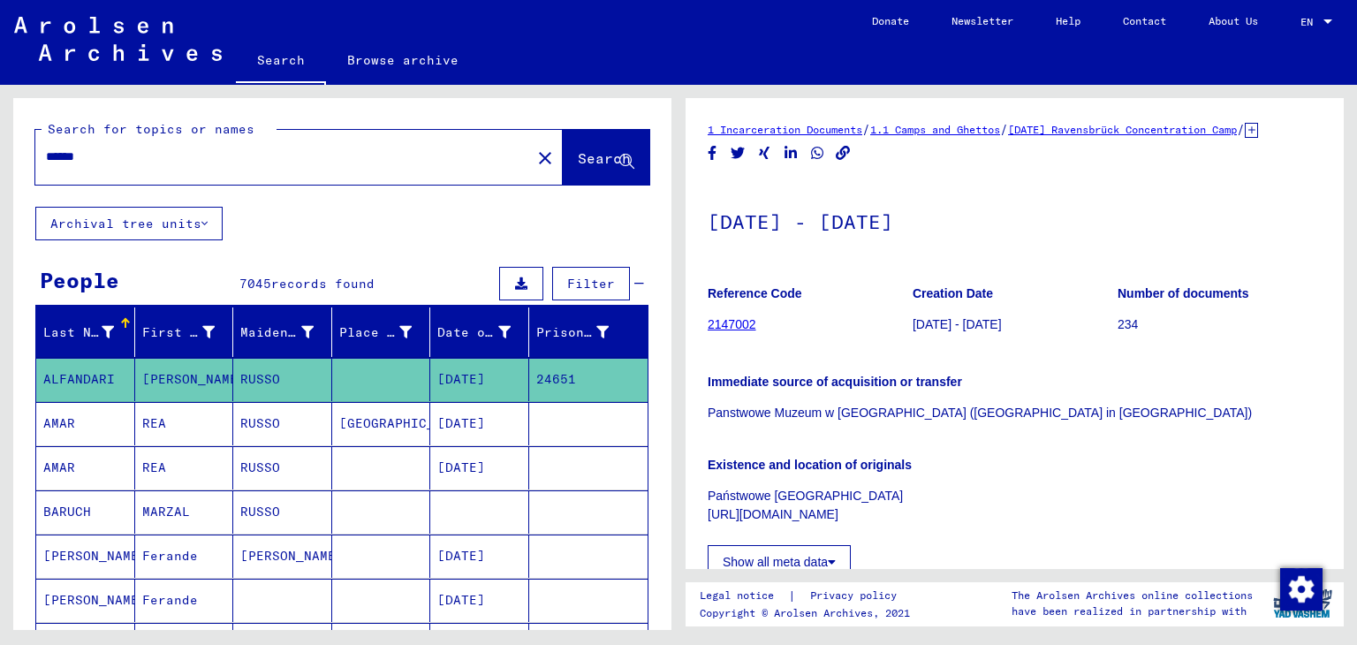
scroll to position [25, 0]
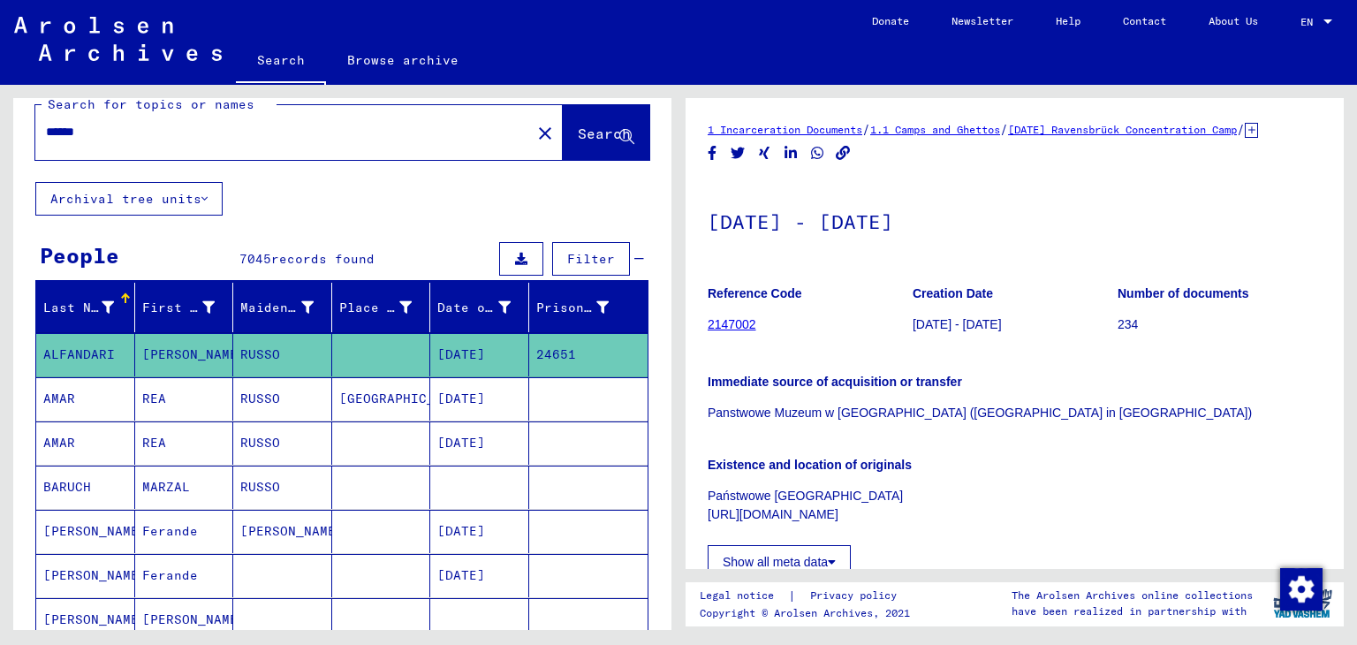
click at [272, 478] on mat-cell "RUSSO" at bounding box center [282, 487] width 99 height 43
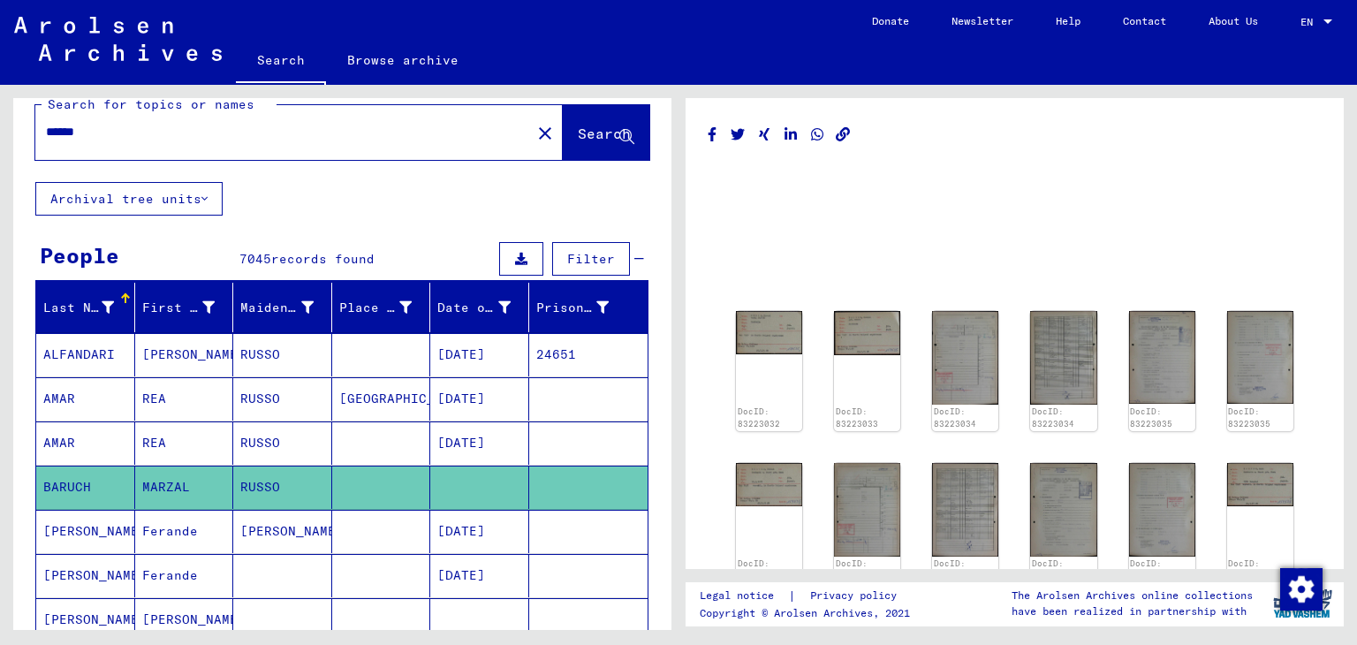
scroll to position [140, 0]
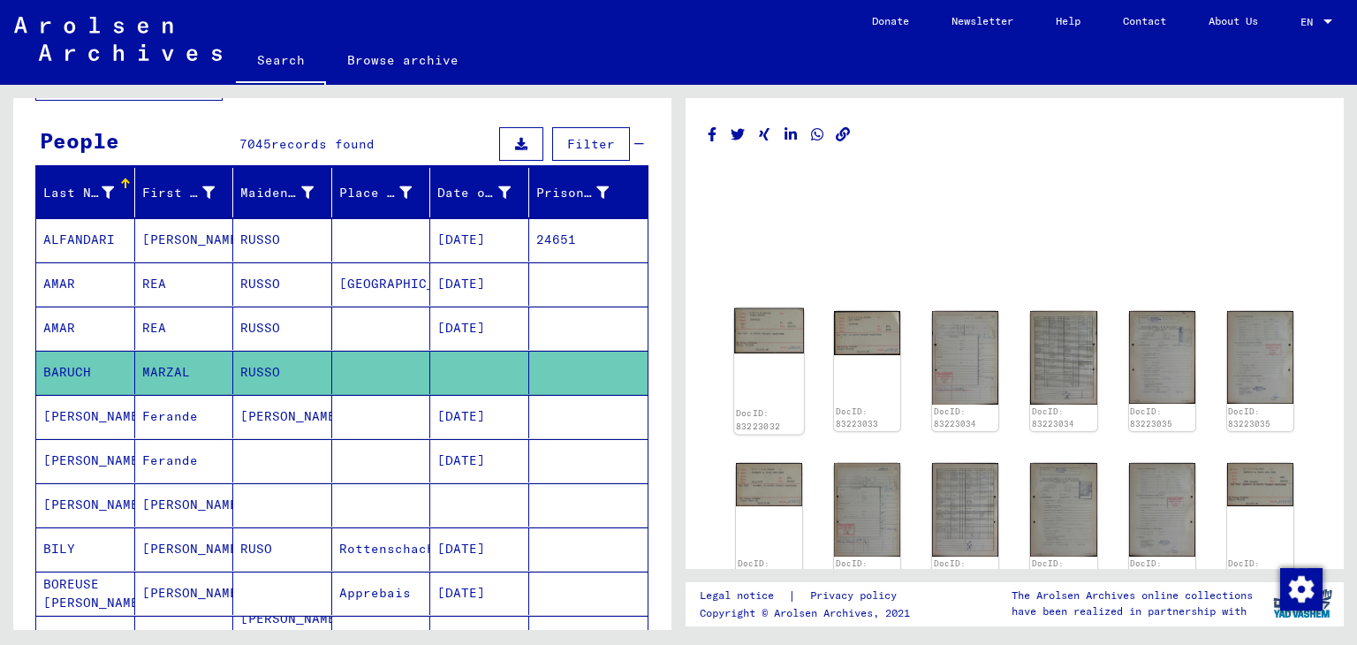
click at [770, 351] on img at bounding box center [769, 330] width 70 height 45
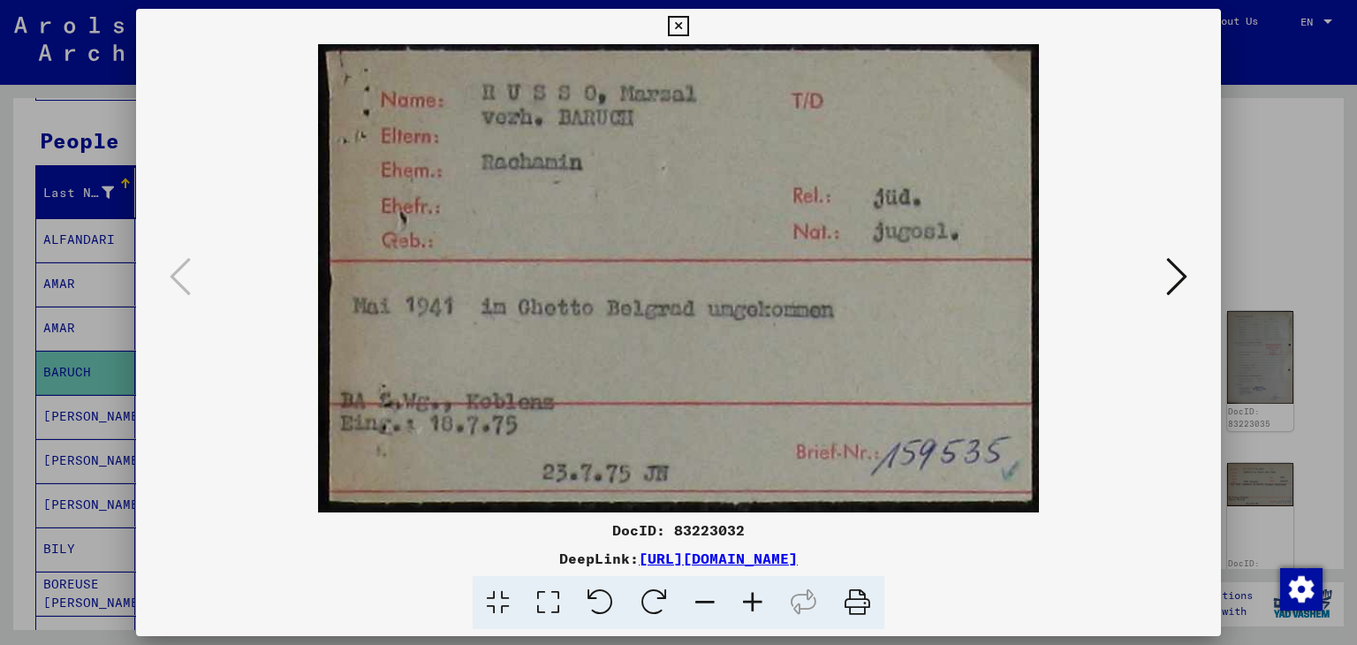
click at [1182, 274] on icon at bounding box center [1176, 276] width 21 height 42
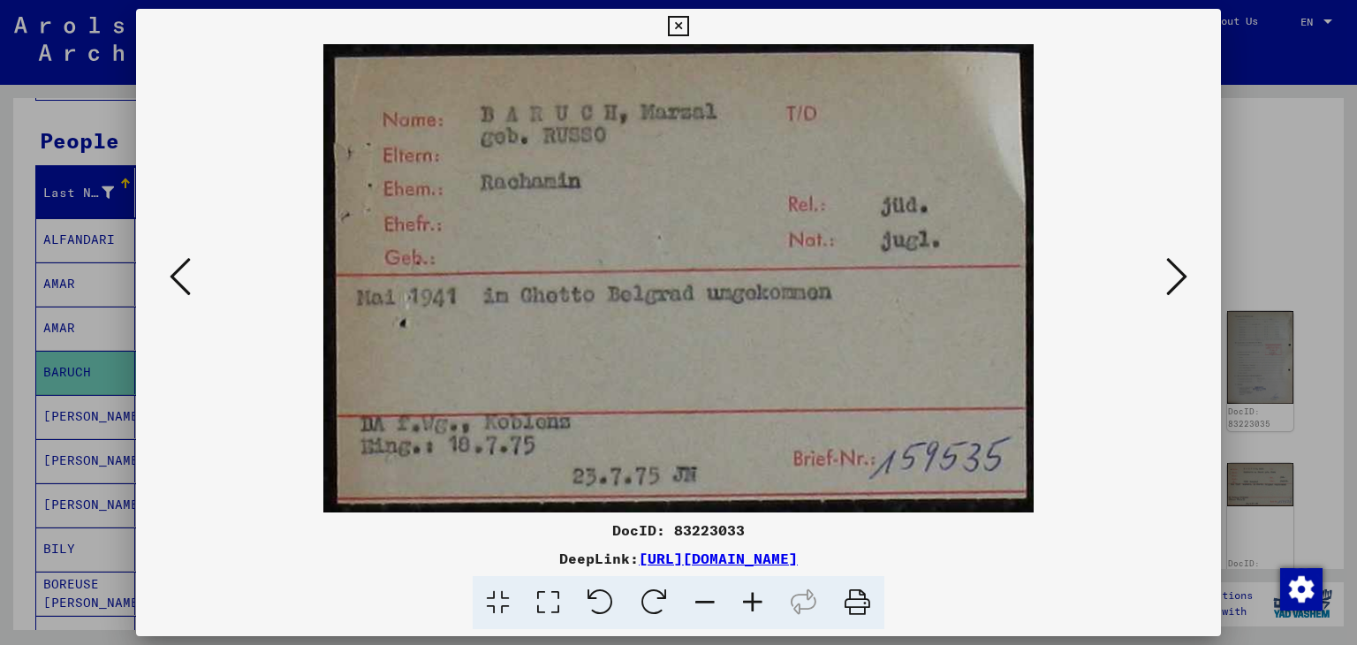
click at [1182, 274] on icon at bounding box center [1176, 276] width 21 height 42
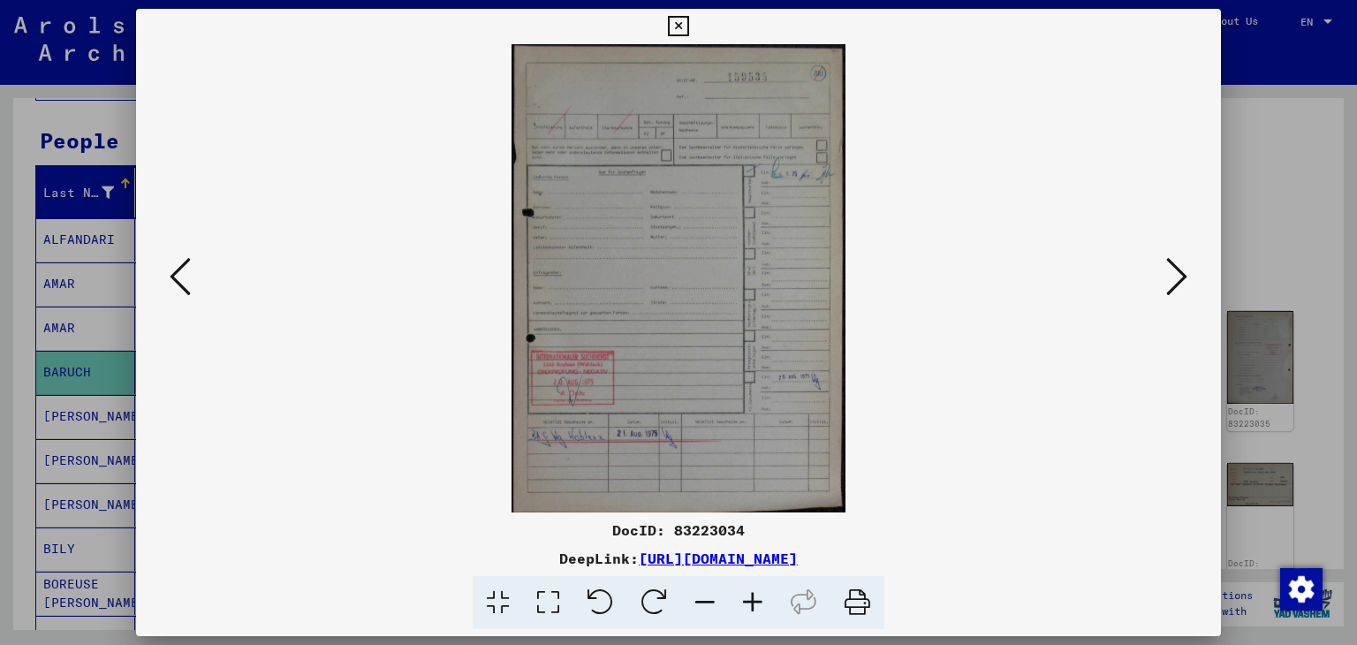
click at [1182, 274] on icon at bounding box center [1176, 276] width 21 height 42
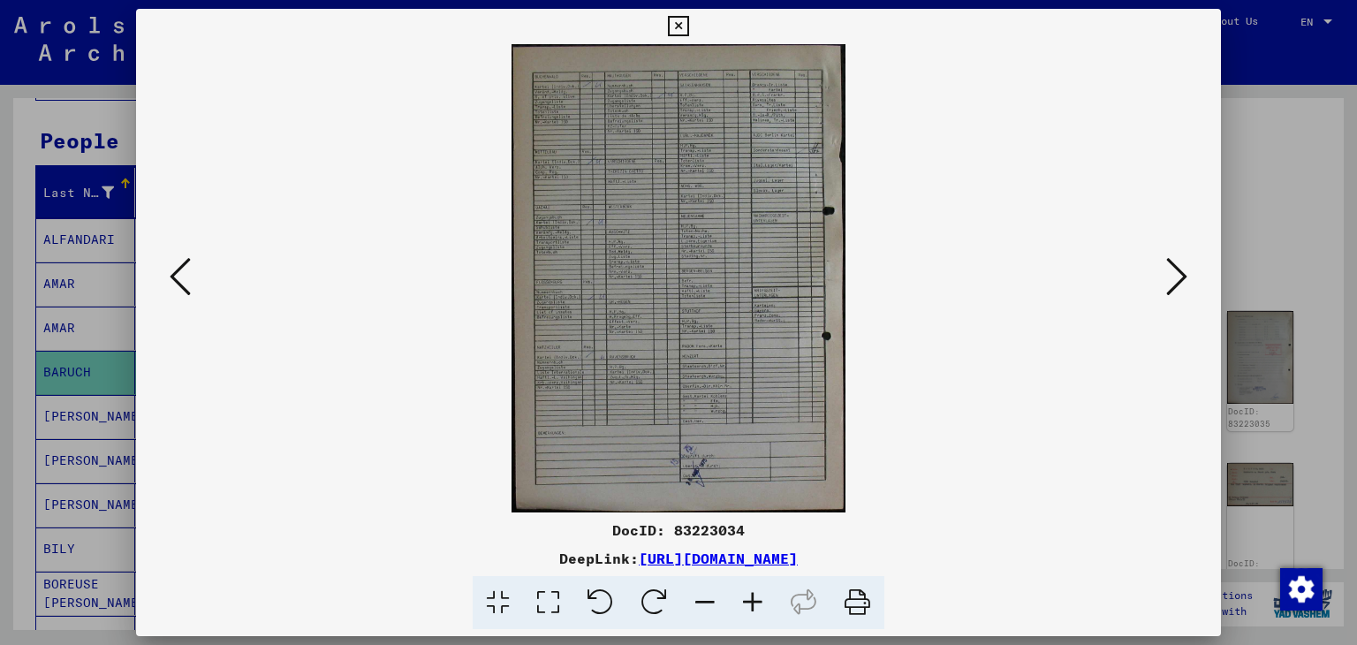
click at [1182, 274] on icon at bounding box center [1176, 276] width 21 height 42
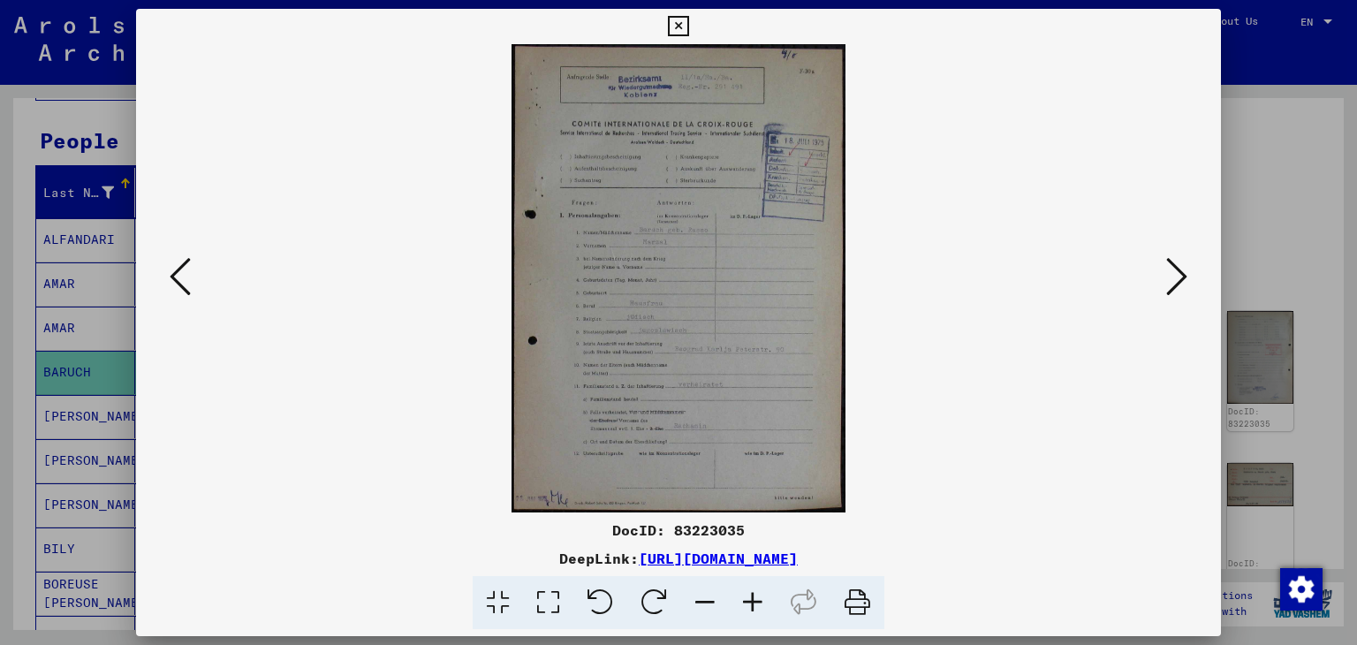
click at [173, 269] on icon at bounding box center [180, 276] width 21 height 42
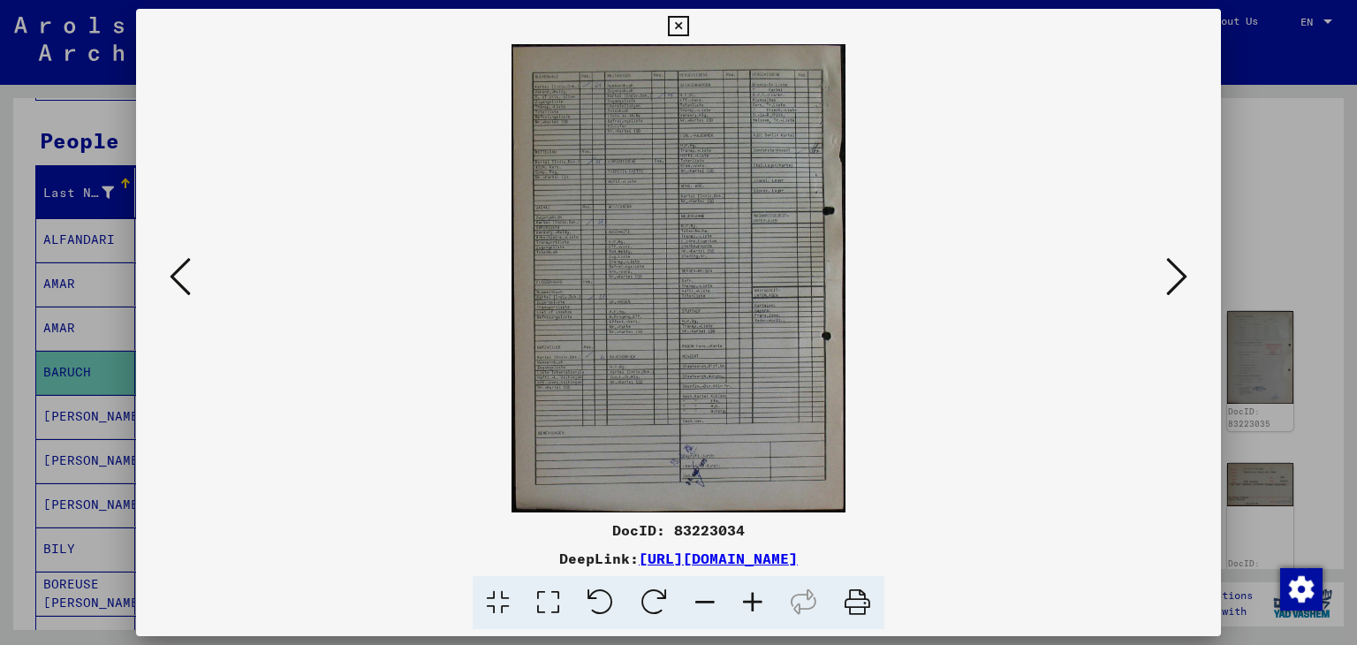
click at [1176, 283] on icon at bounding box center [1176, 276] width 21 height 42
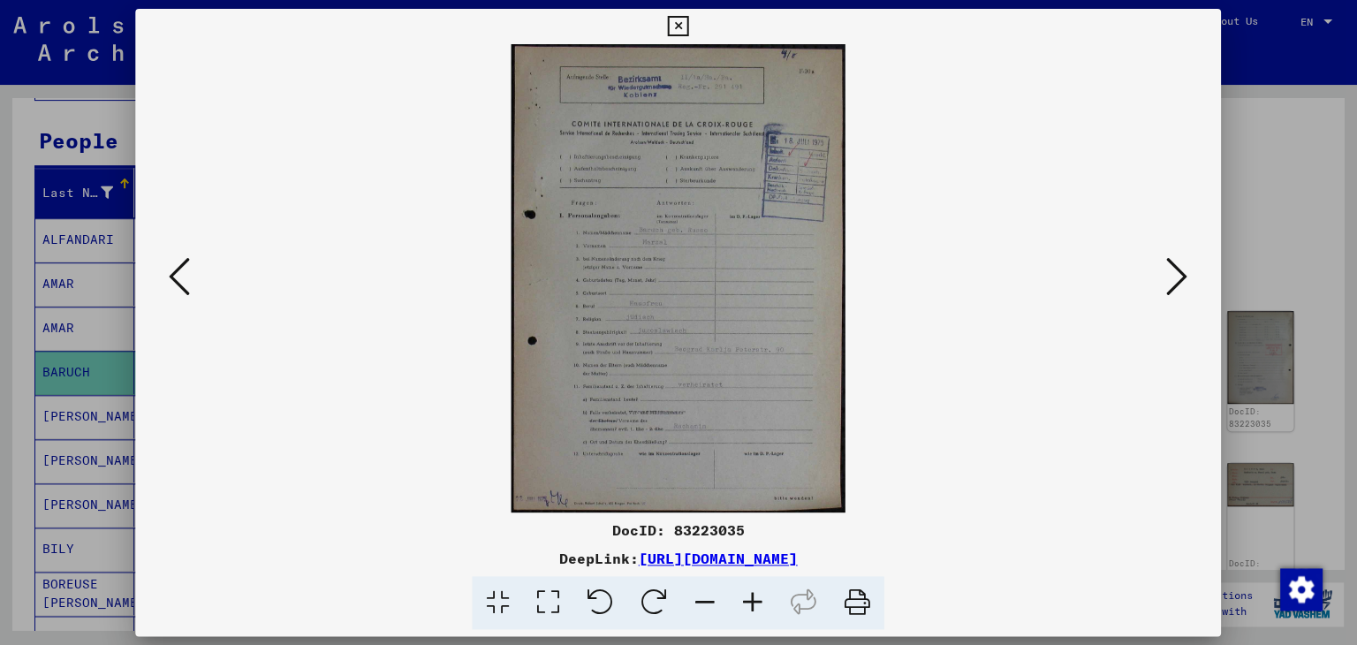
scroll to position [0, 0]
click at [1170, 276] on icon at bounding box center [1176, 276] width 21 height 42
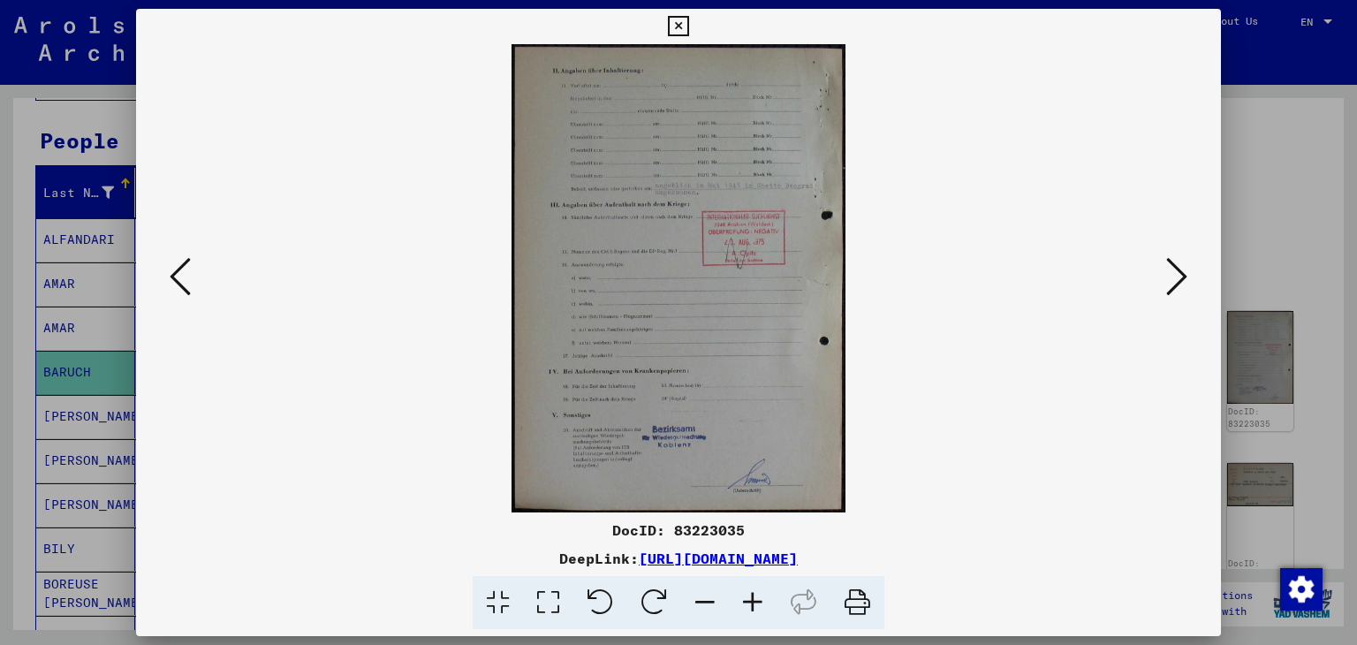
click at [1170, 276] on icon at bounding box center [1176, 276] width 21 height 42
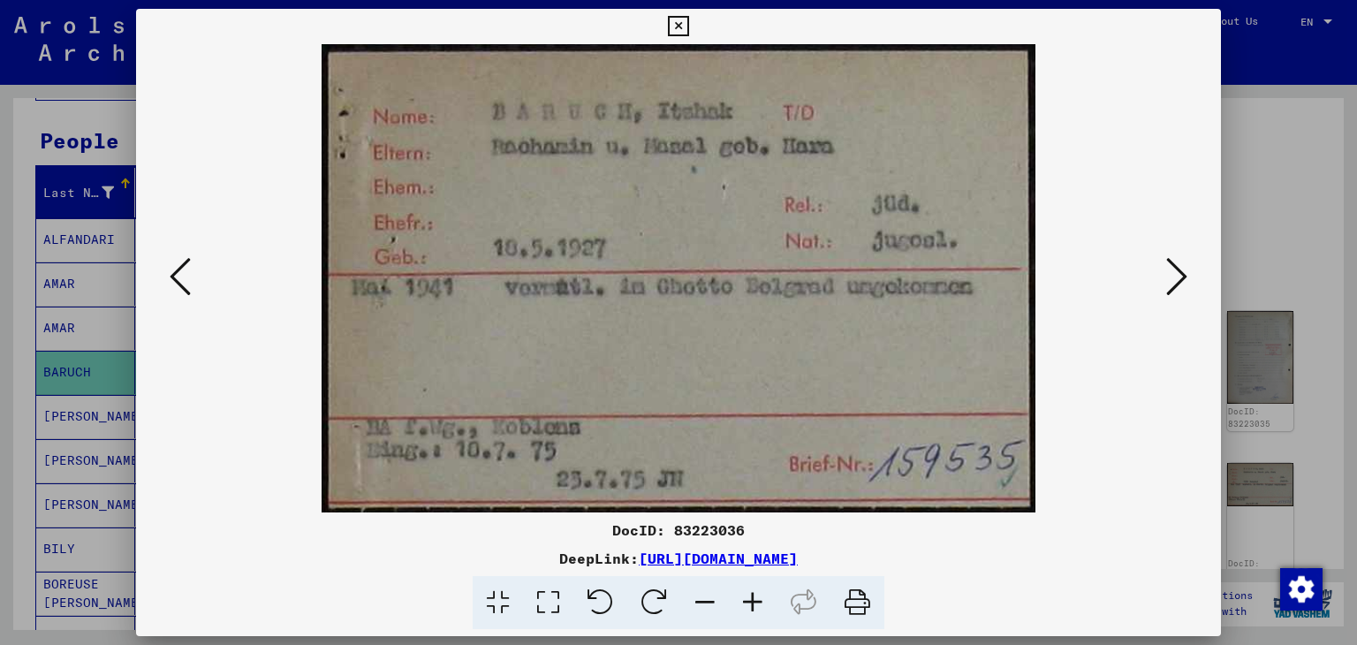
click at [1170, 276] on icon at bounding box center [1176, 276] width 21 height 42
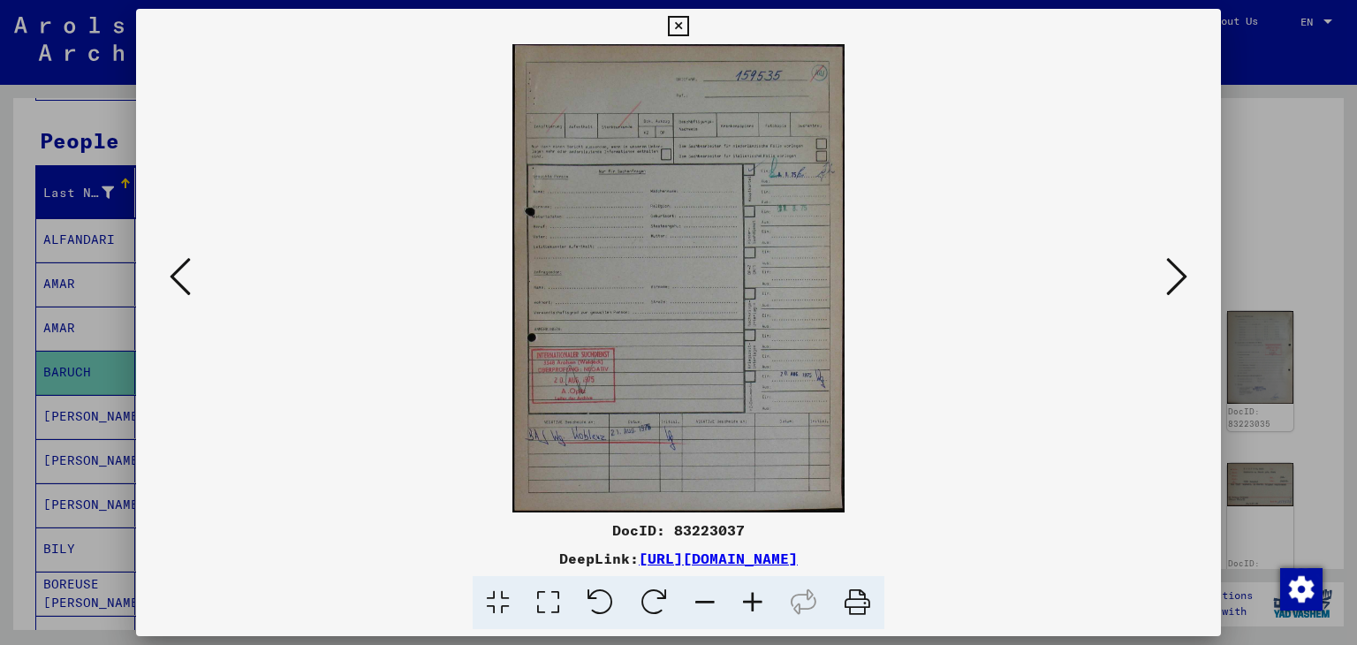
click at [1170, 276] on icon at bounding box center [1176, 276] width 21 height 42
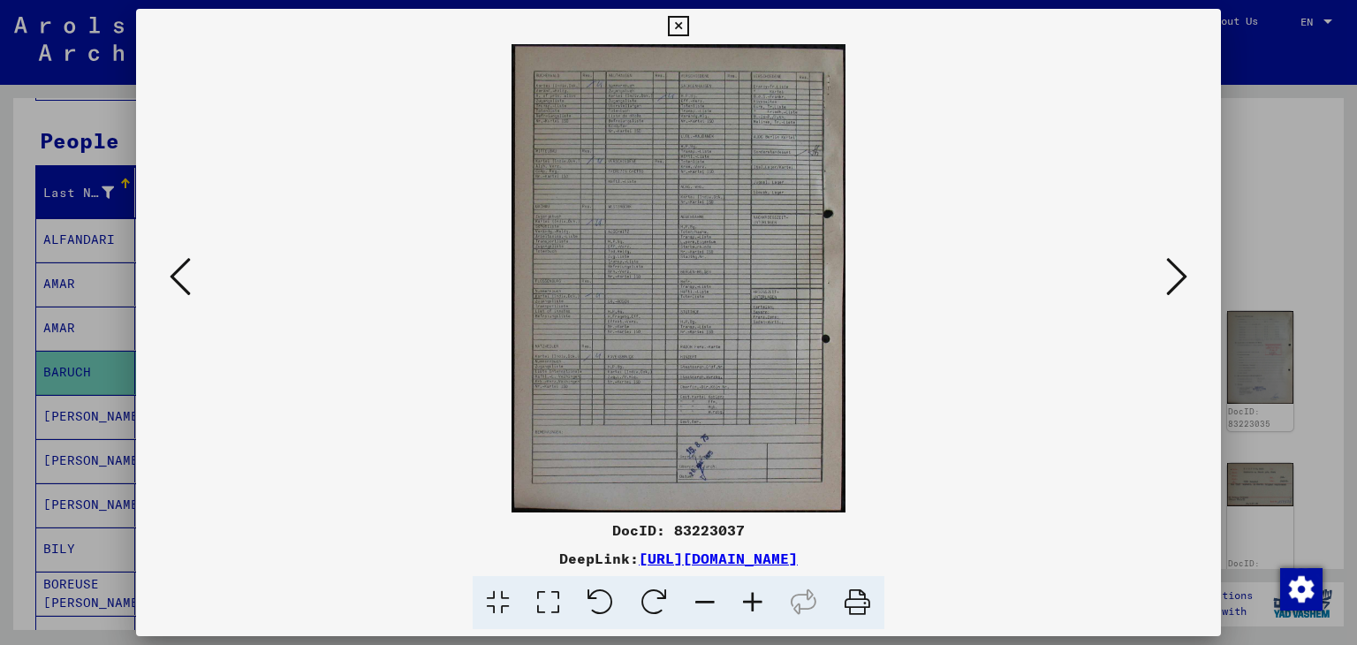
click at [1170, 276] on icon at bounding box center [1176, 276] width 21 height 42
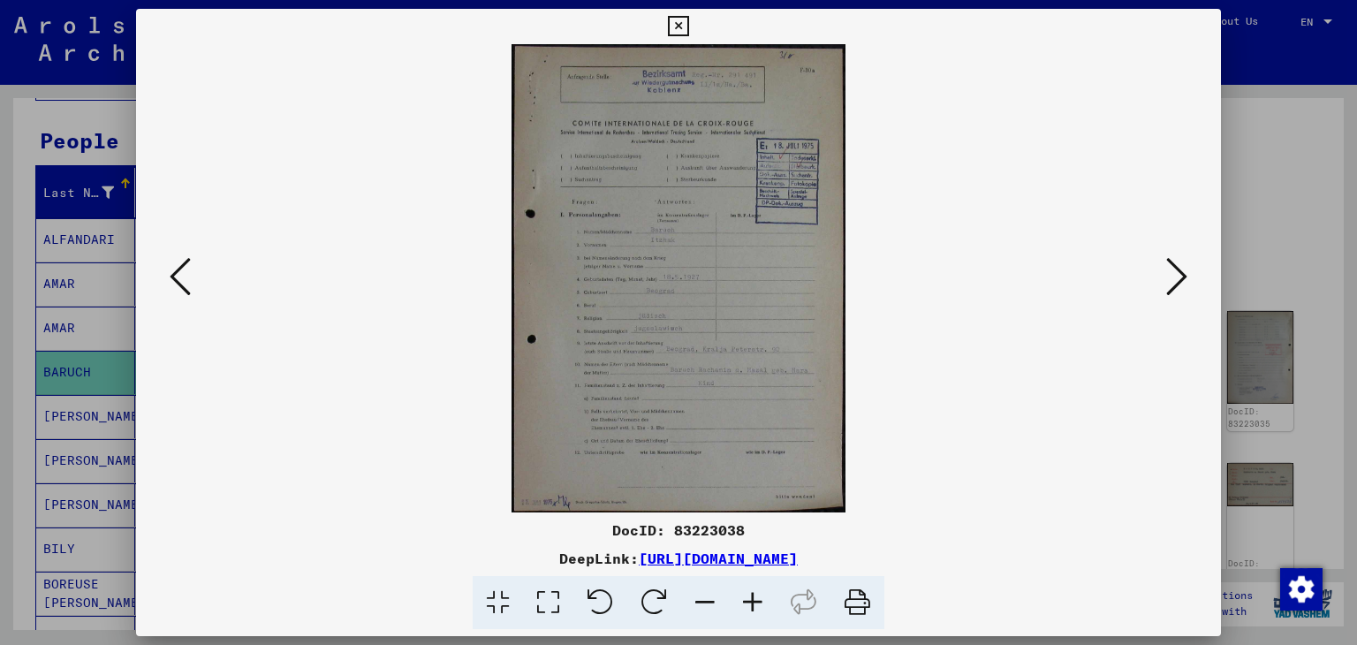
click at [1170, 276] on icon at bounding box center [1176, 276] width 21 height 42
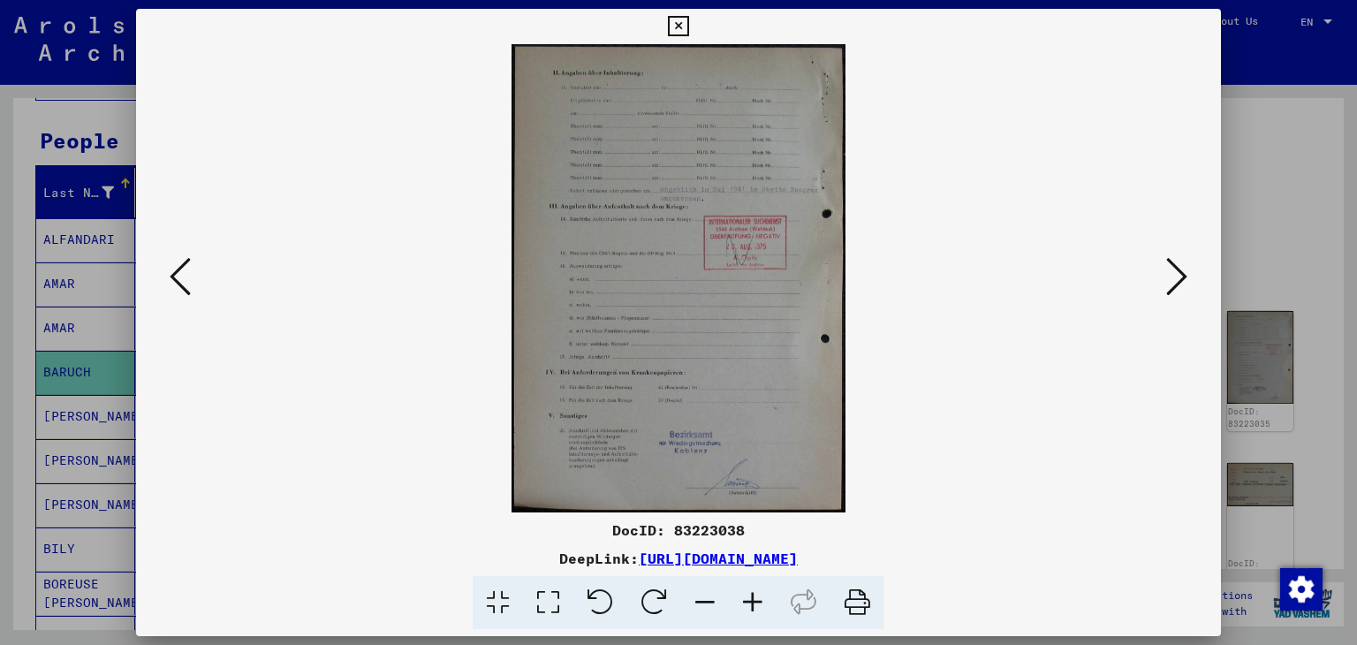
click at [1170, 276] on icon at bounding box center [1176, 276] width 21 height 42
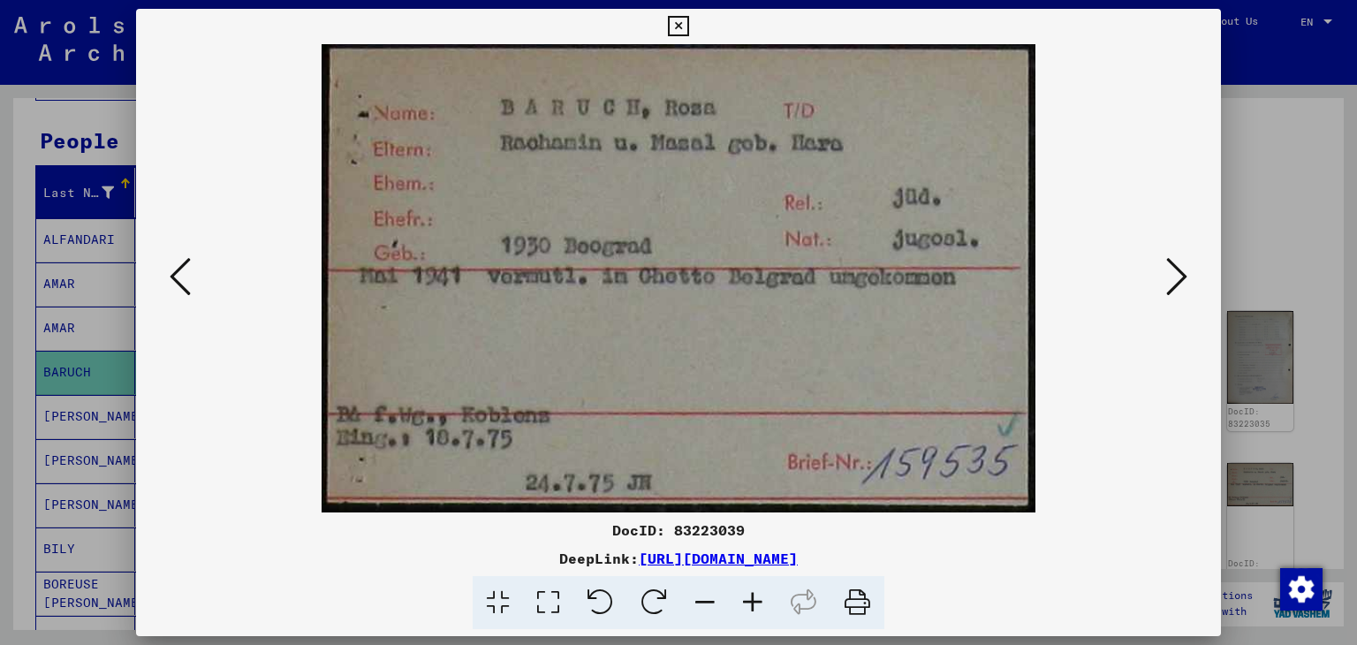
click at [1307, 217] on div at bounding box center [678, 322] width 1357 height 645
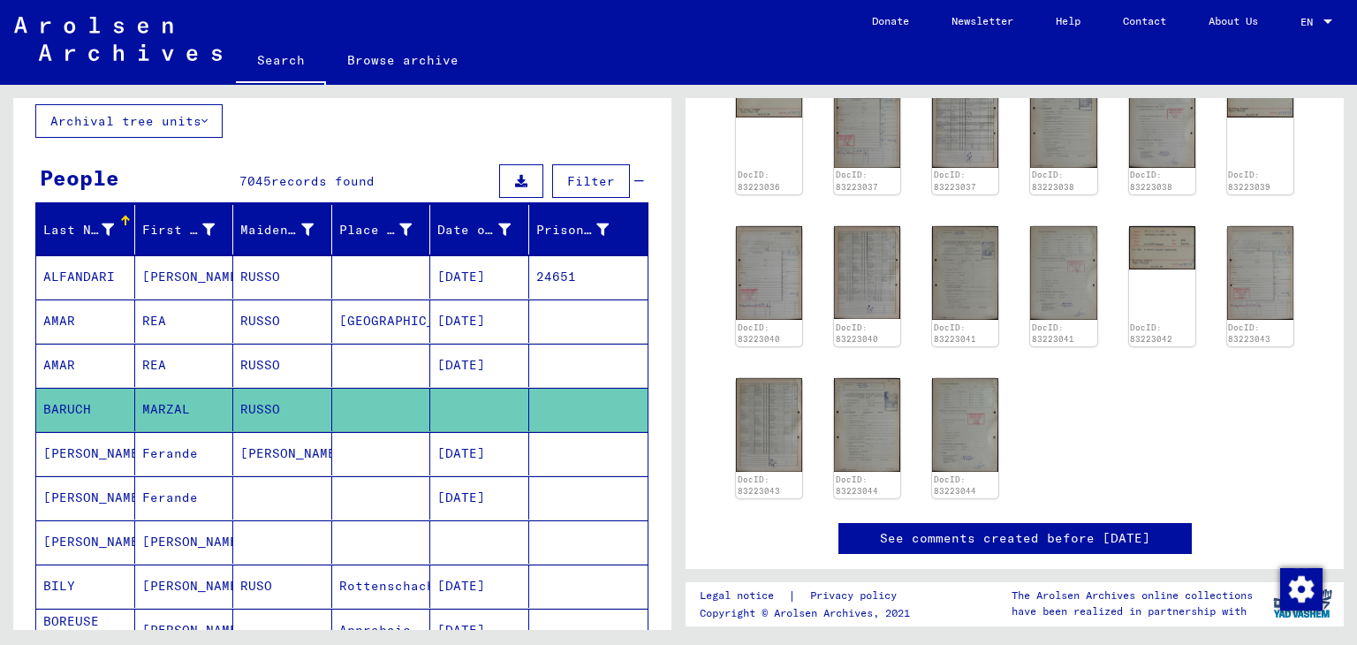
scroll to position [102, 0]
click at [362, 367] on mat-cell at bounding box center [381, 365] width 99 height 43
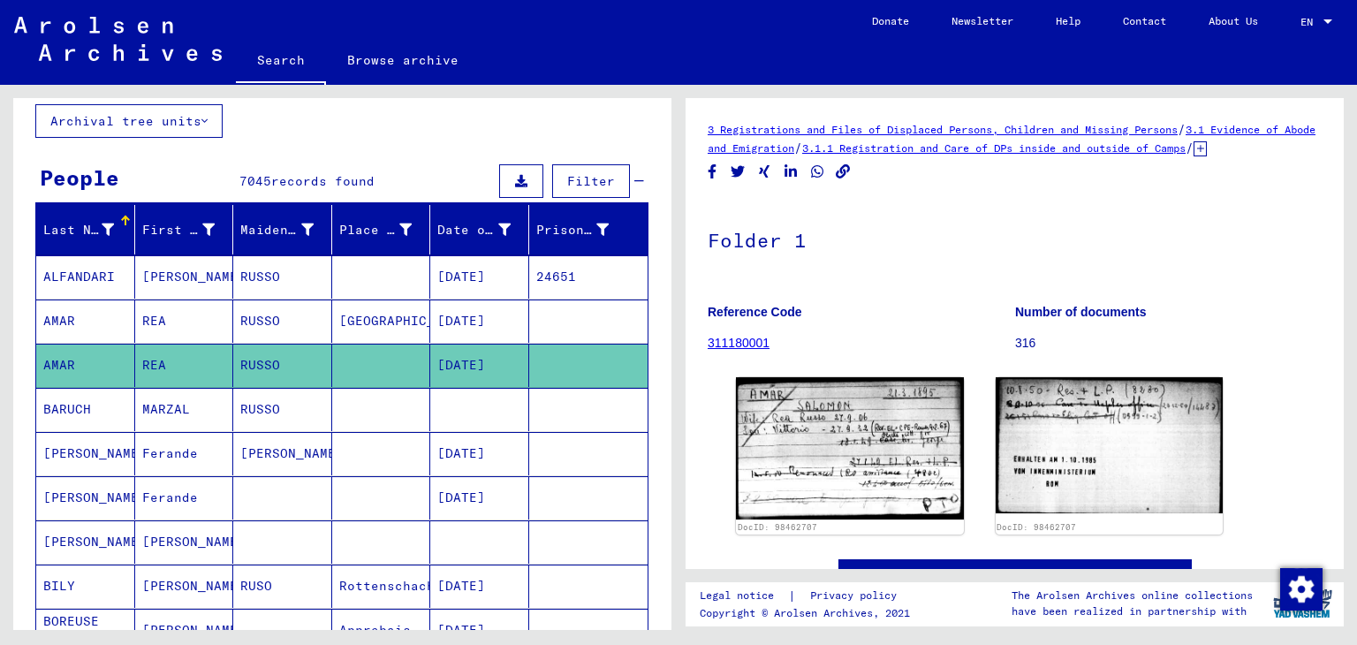
scroll to position [56, 0]
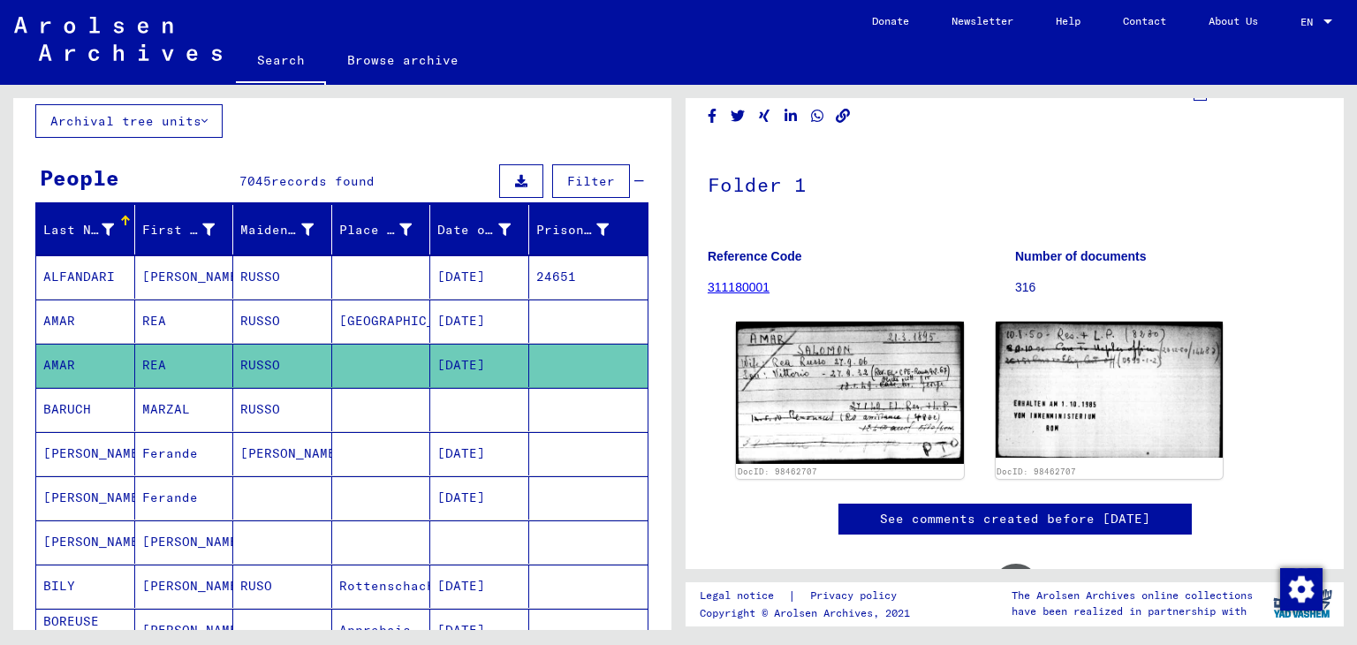
click at [496, 304] on mat-cell "[DATE]" at bounding box center [479, 320] width 99 height 43
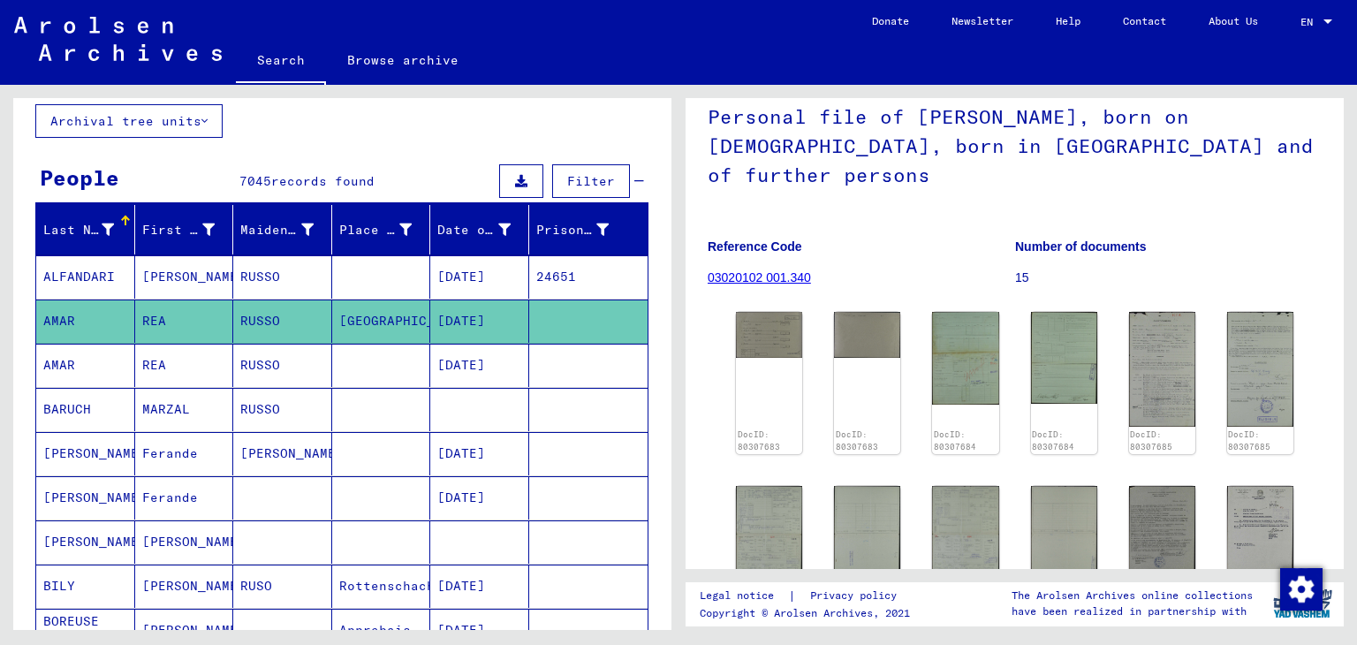
scroll to position [230, 0]
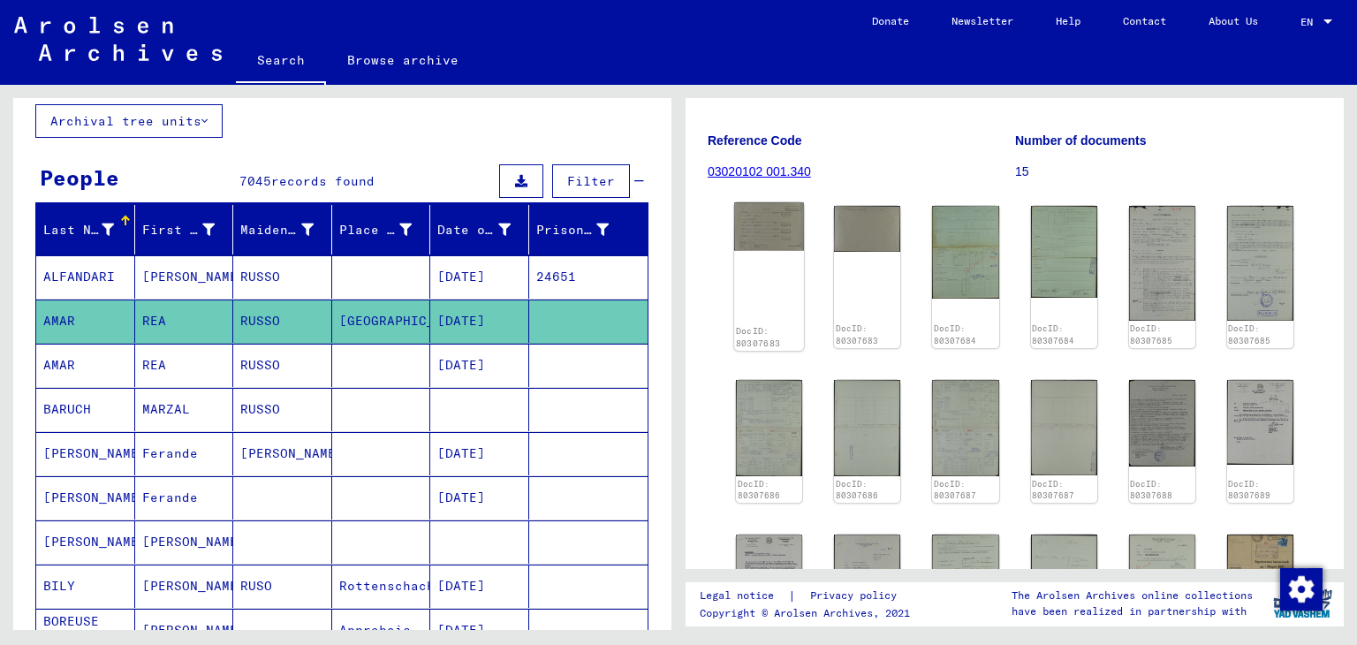
click at [760, 210] on img at bounding box center [769, 226] width 70 height 49
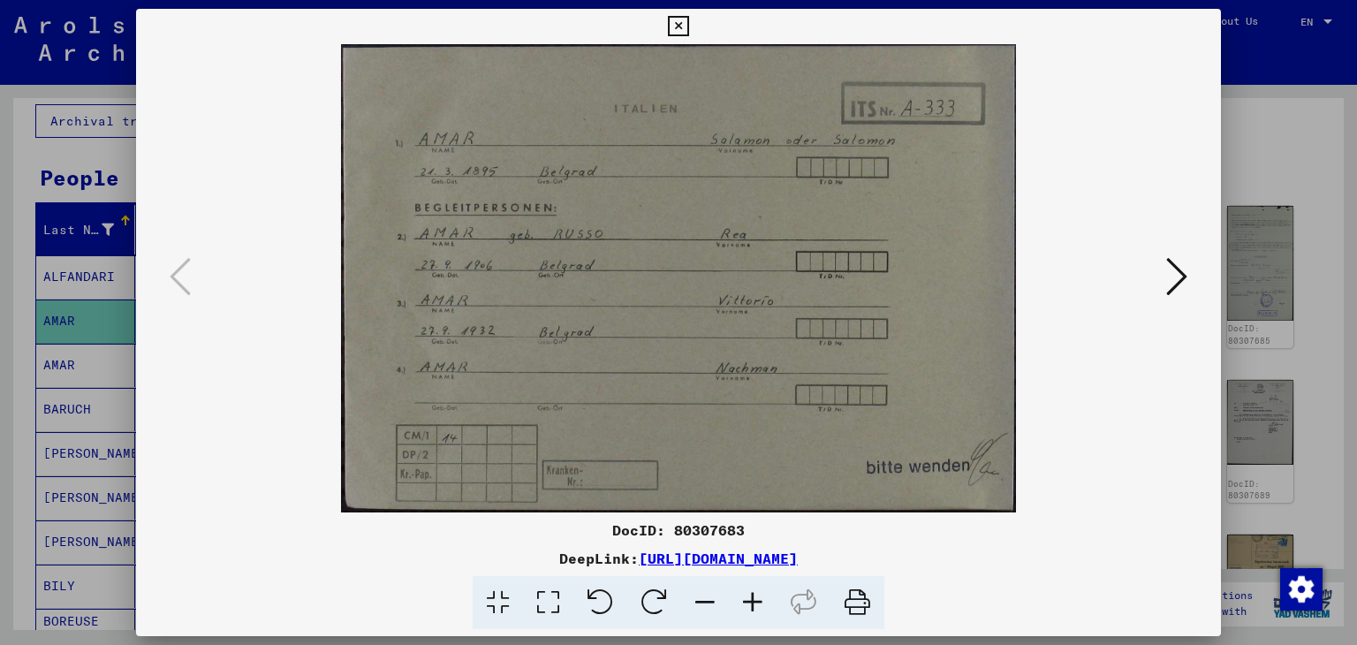
click at [75, 221] on div at bounding box center [678, 322] width 1357 height 645
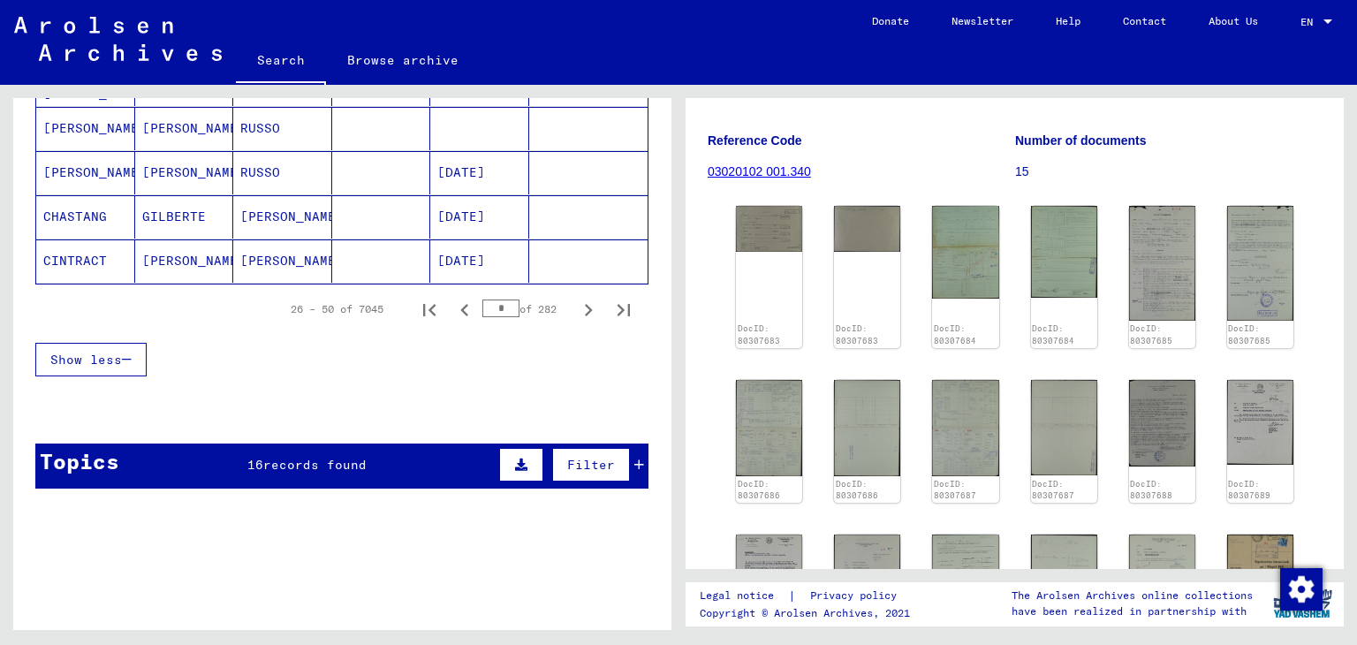
scroll to position [1191, 0]
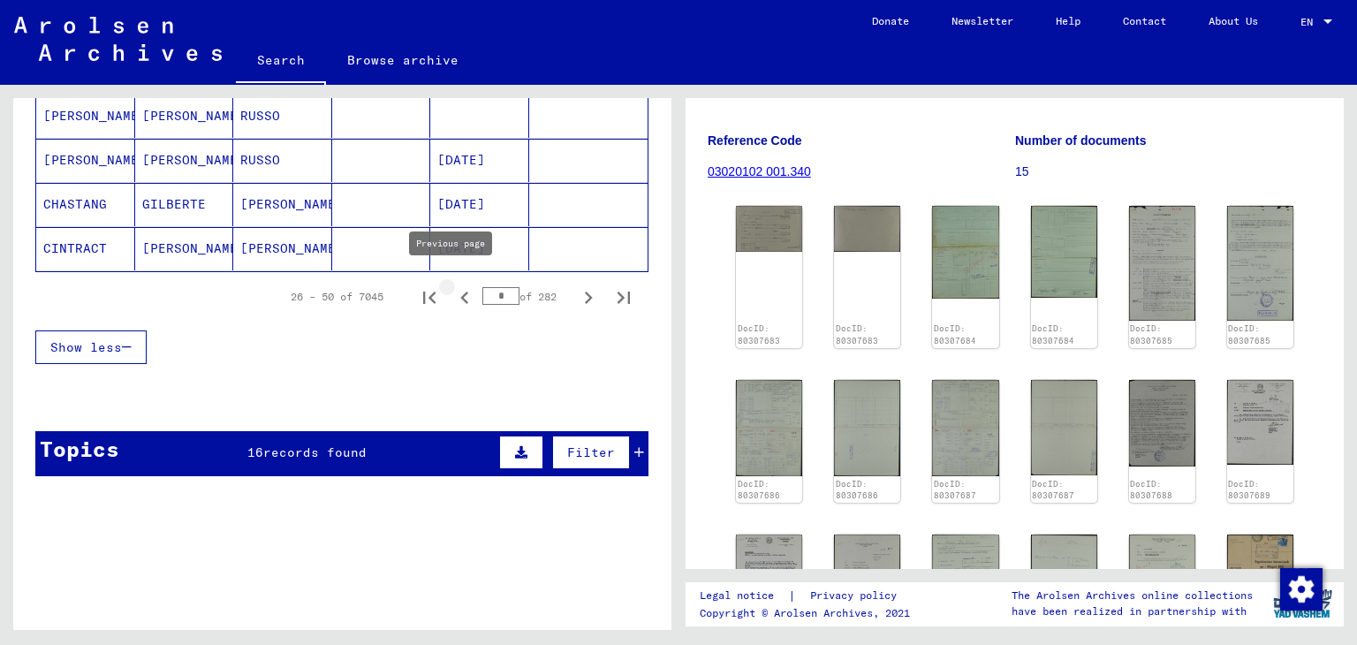
click at [460, 292] on icon "Previous page" at bounding box center [464, 298] width 8 height 12
click at [576, 291] on icon "Next page" at bounding box center [588, 297] width 25 height 25
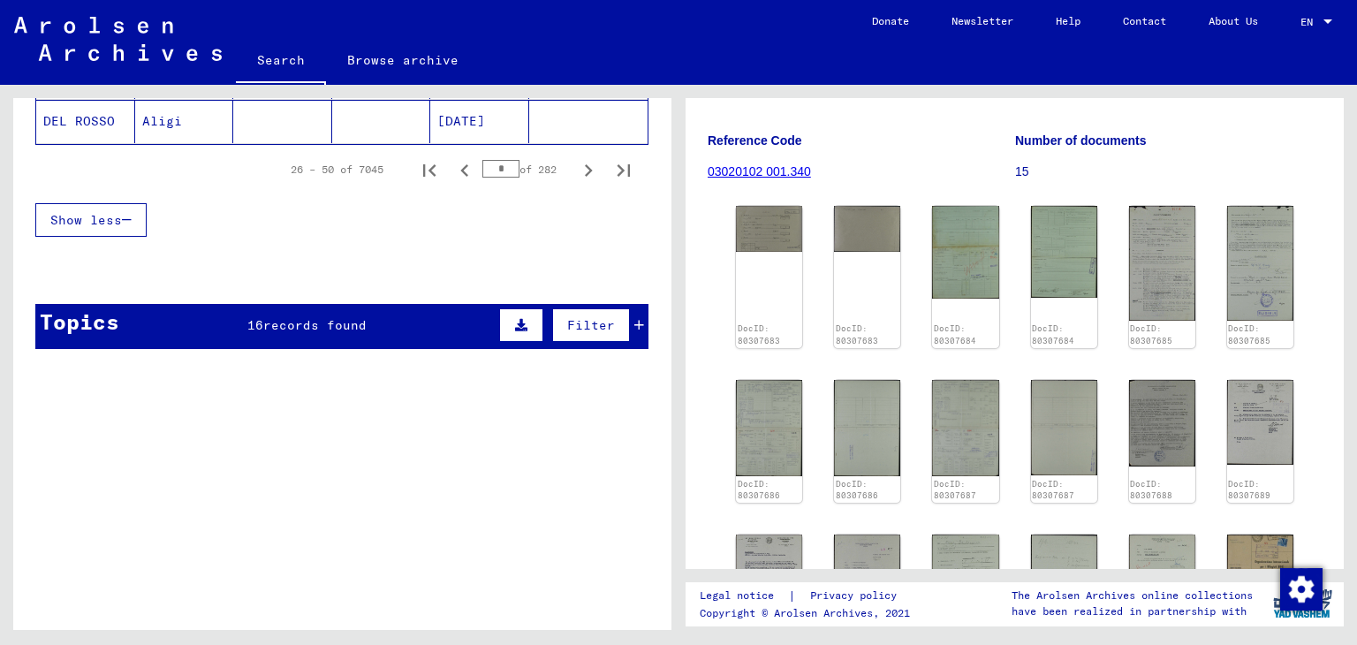
scroll to position [1316, 0]
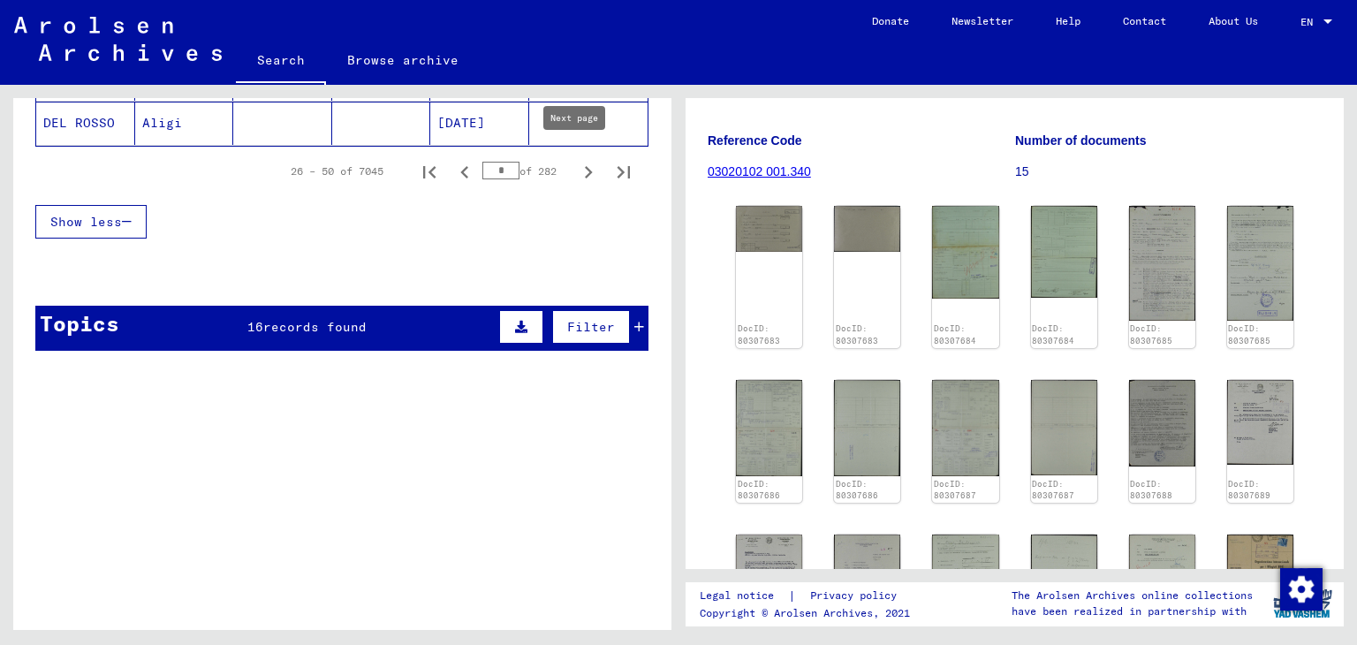
click at [576, 160] on icon "Next page" at bounding box center [588, 172] width 25 height 25
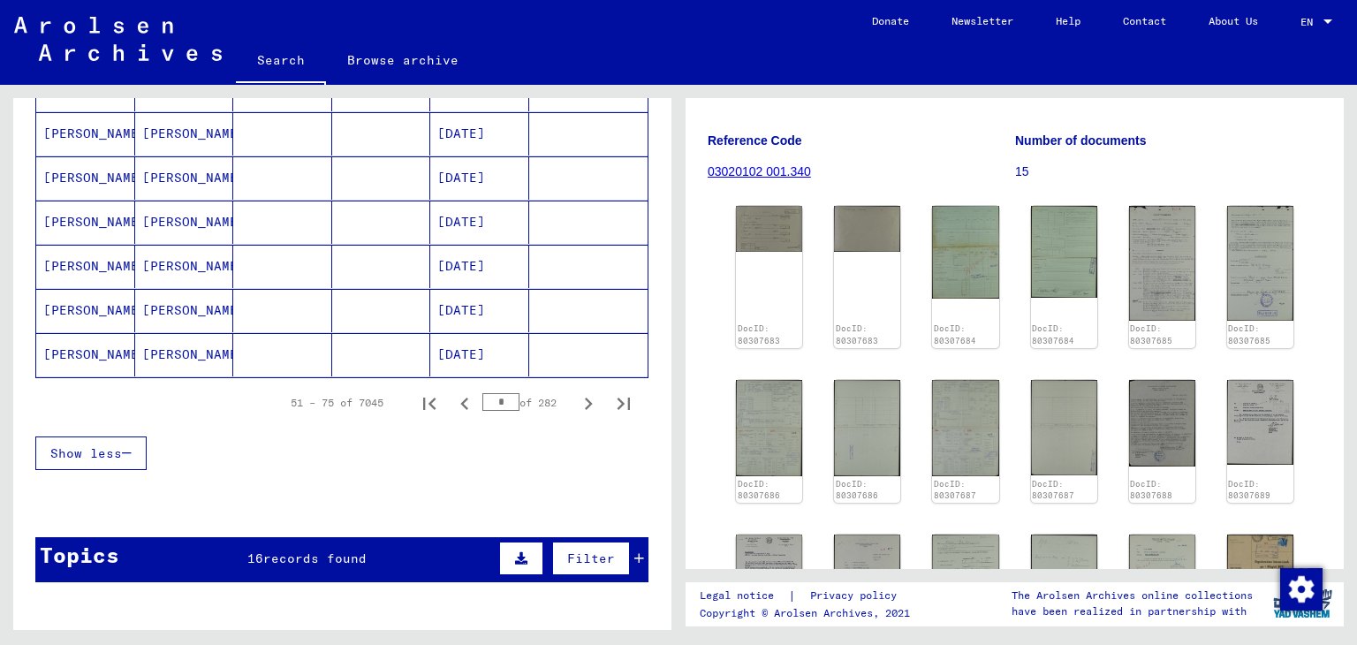
scroll to position [1087, 0]
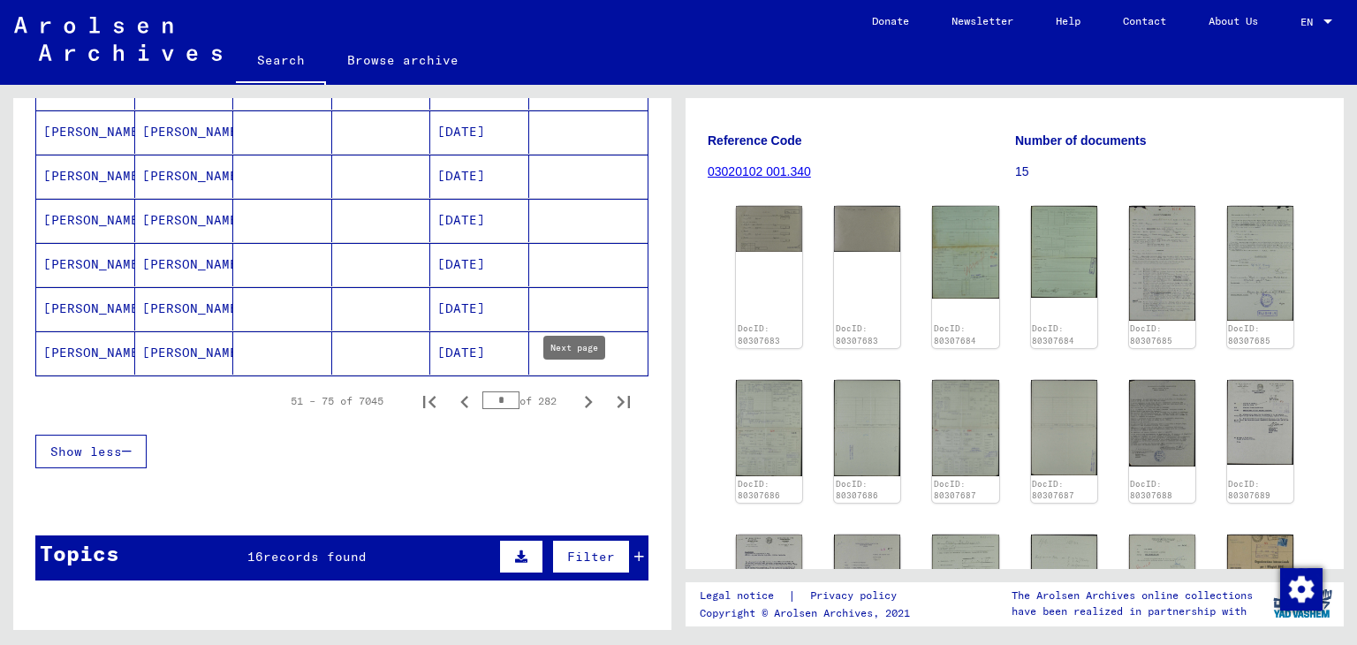
click at [576, 402] on icon "Next page" at bounding box center [588, 402] width 25 height 25
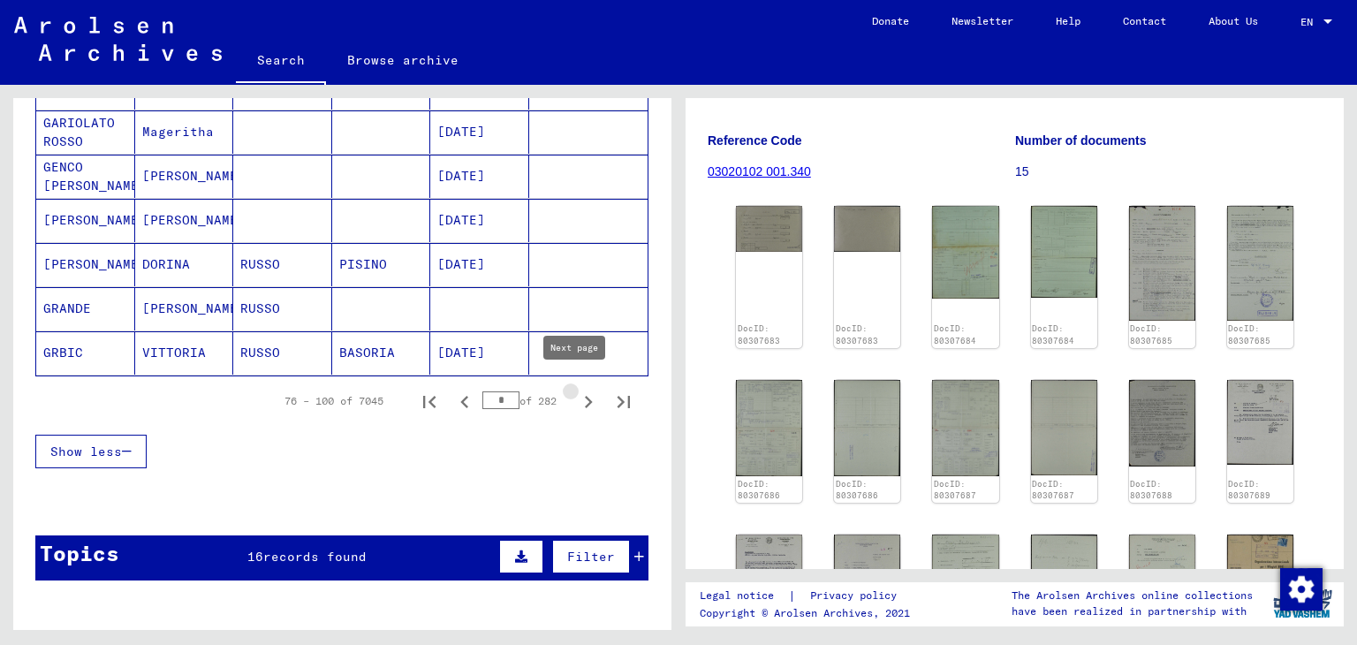
click at [576, 402] on icon "Next page" at bounding box center [588, 402] width 25 height 25
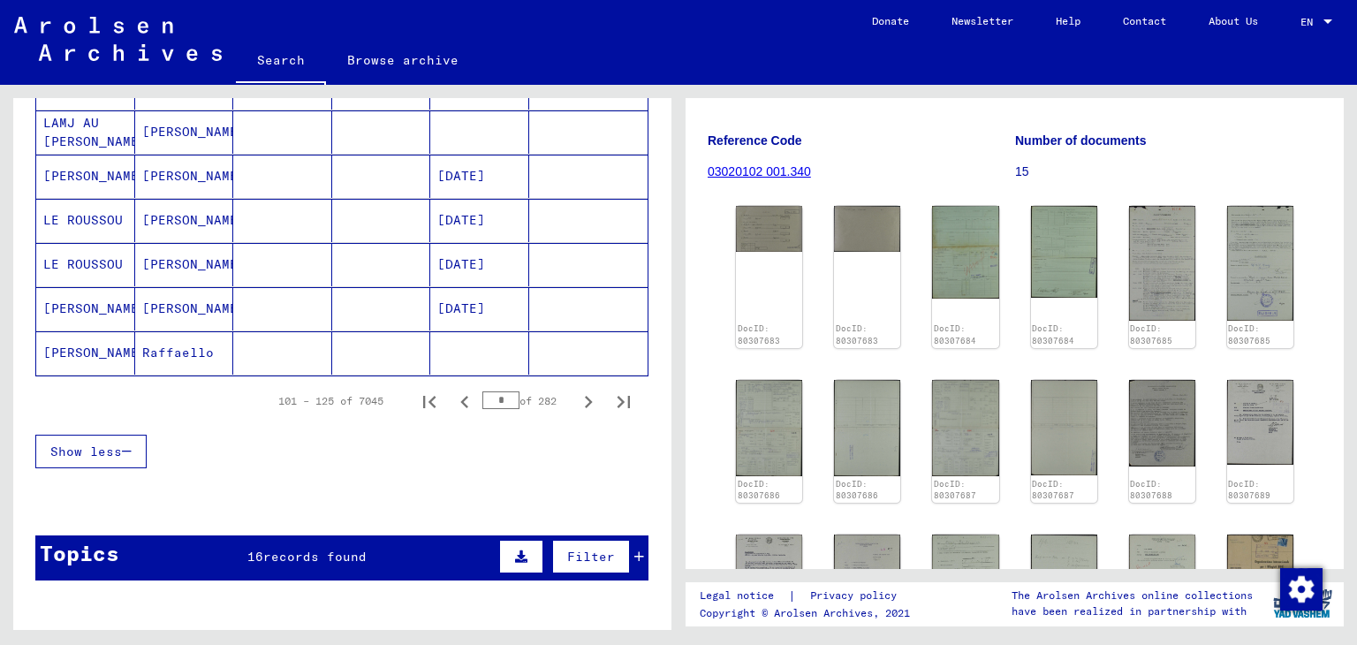
click at [576, 402] on icon "Next page" at bounding box center [588, 402] width 25 height 25
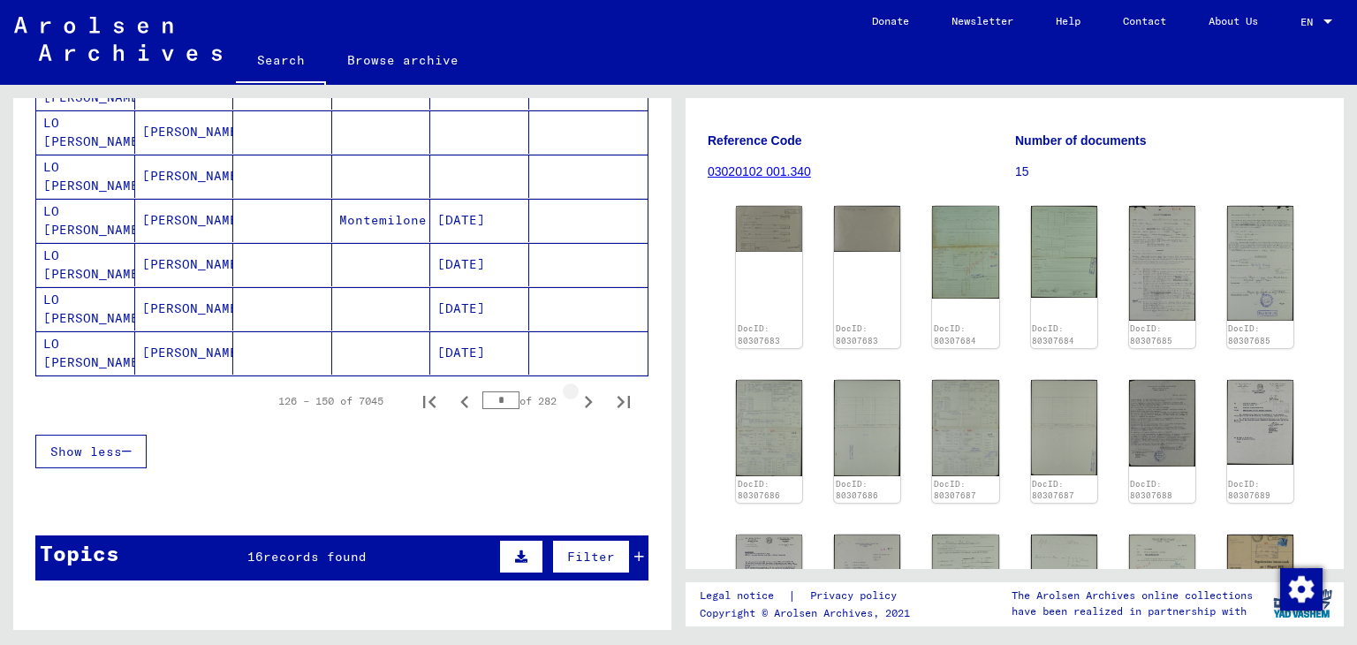
click at [576, 402] on icon "Next page" at bounding box center [588, 402] width 25 height 25
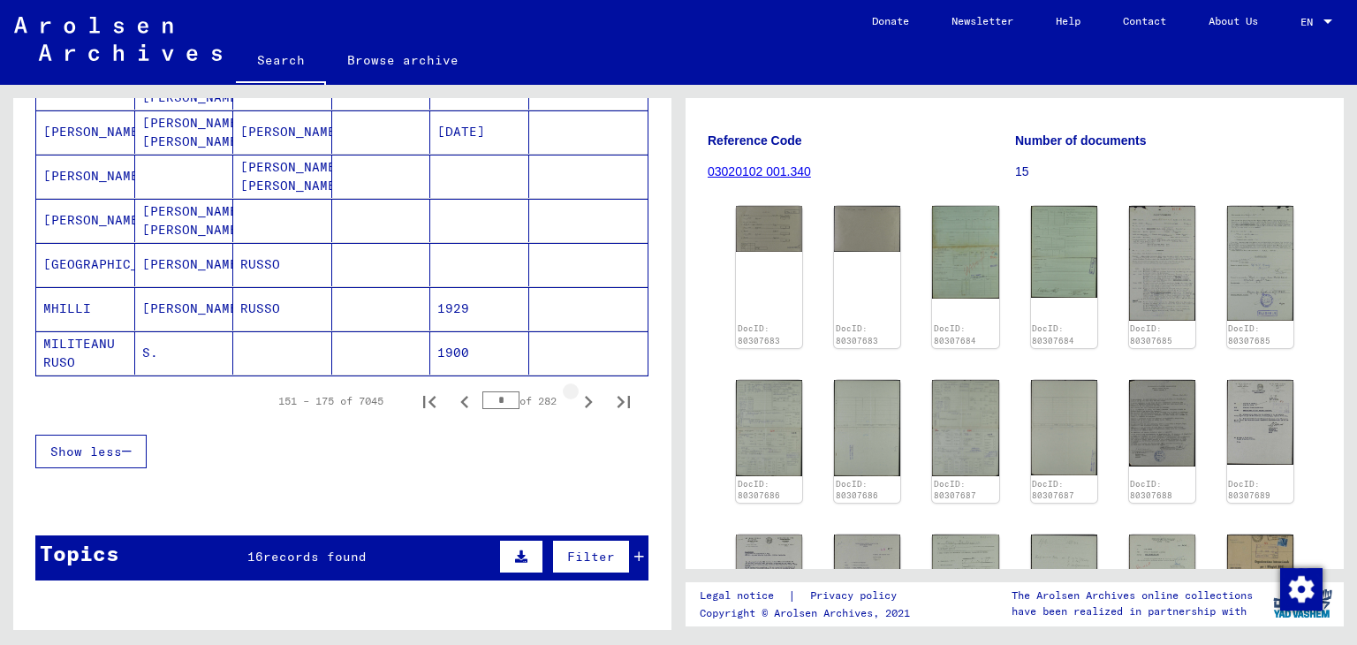
click at [576, 402] on icon "Next page" at bounding box center [588, 402] width 25 height 25
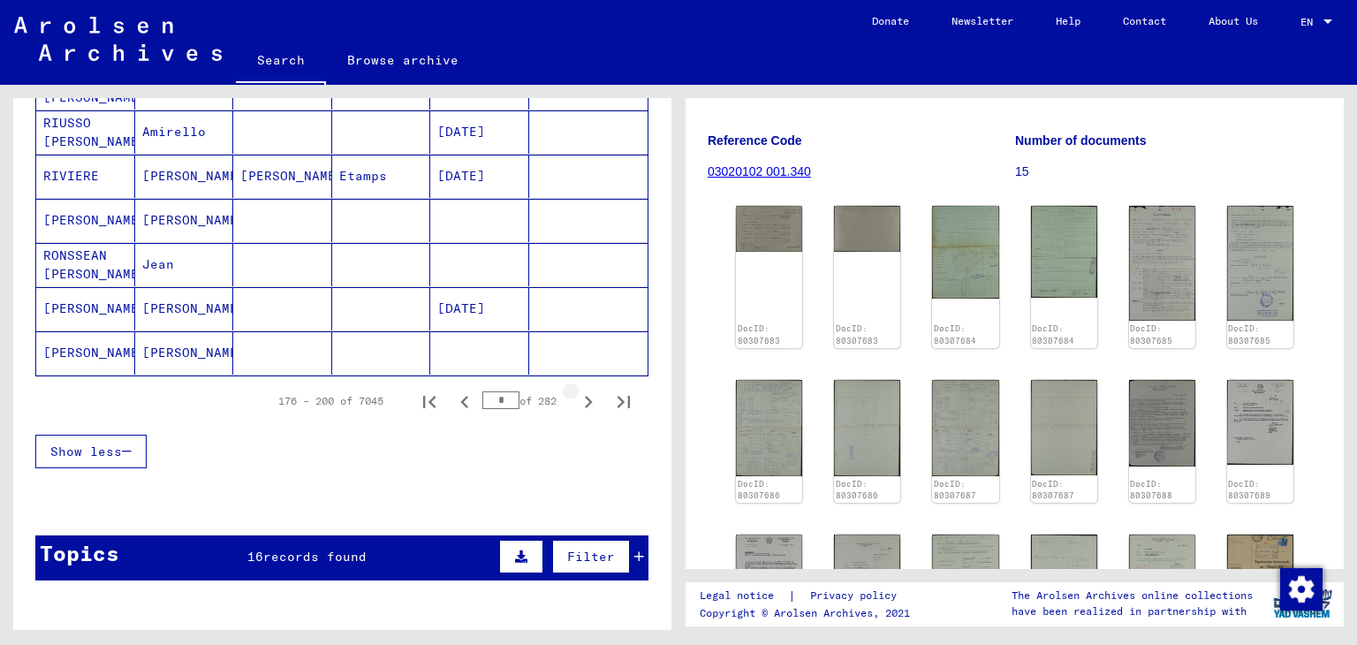
click at [576, 402] on icon "Next page" at bounding box center [588, 402] width 25 height 25
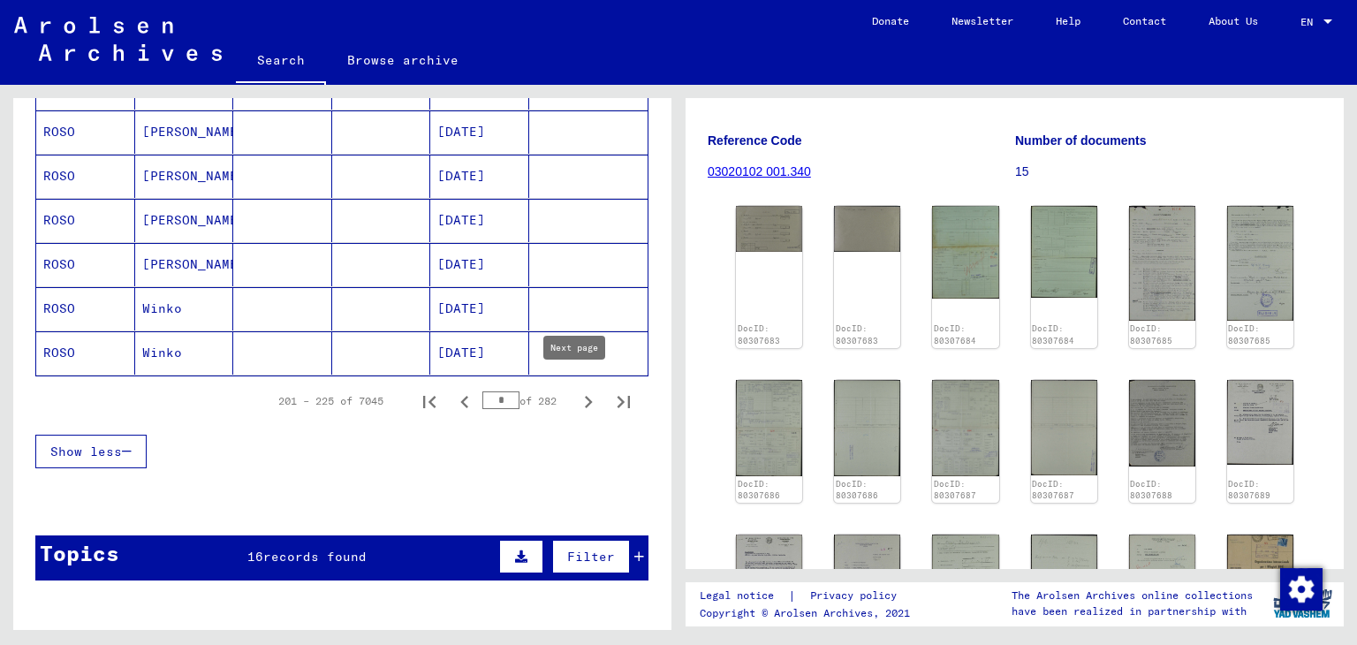
click at [580, 391] on icon "Next page" at bounding box center [588, 402] width 25 height 25
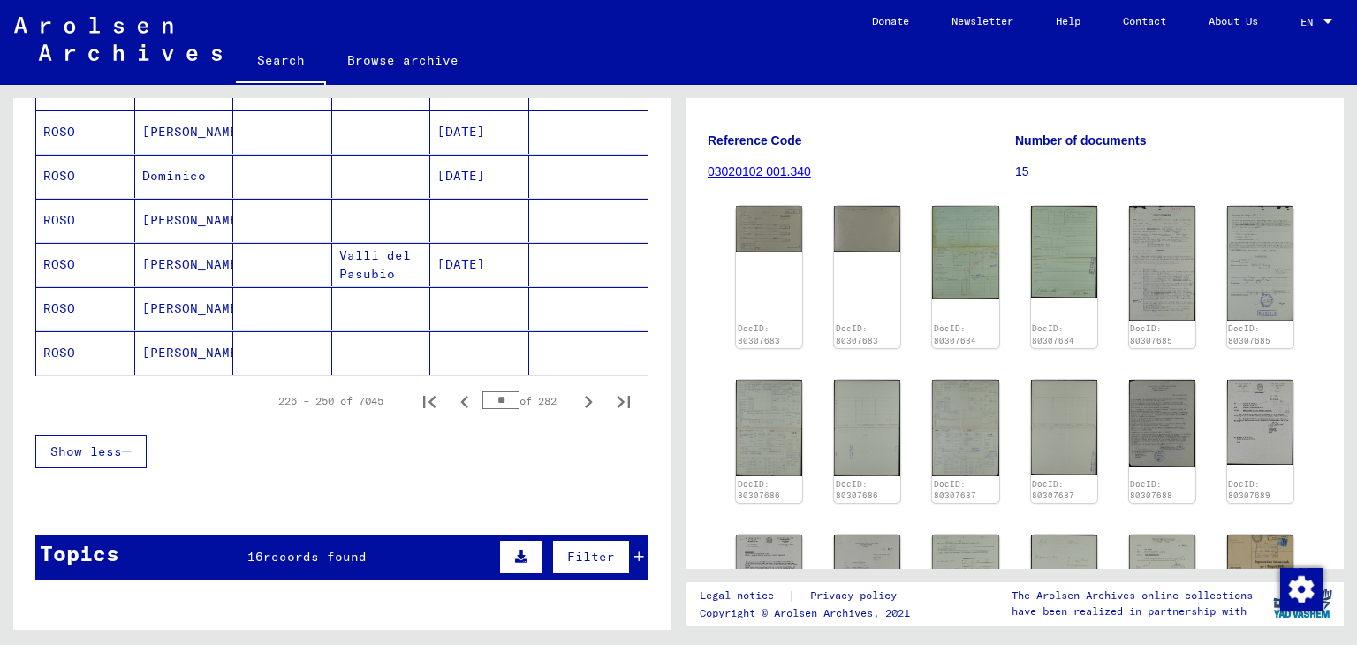
click at [580, 391] on icon "Next page" at bounding box center [588, 402] width 25 height 25
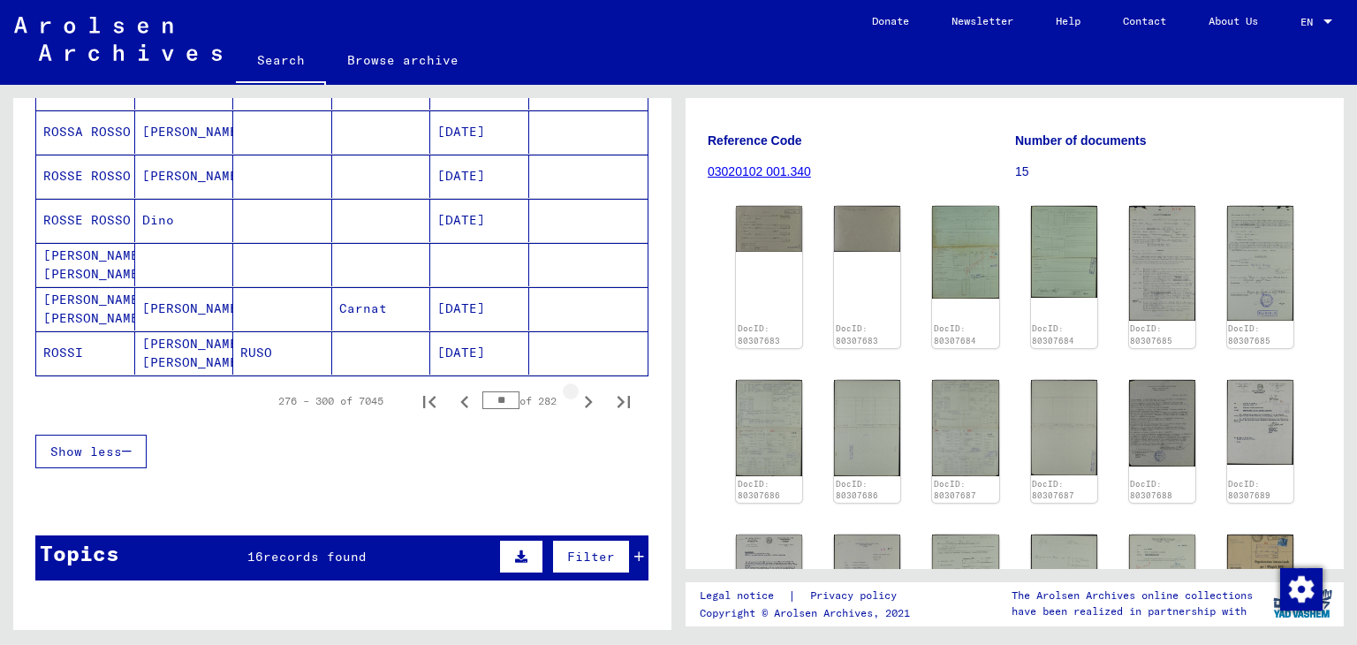
click at [580, 391] on icon "Next page" at bounding box center [588, 402] width 25 height 25
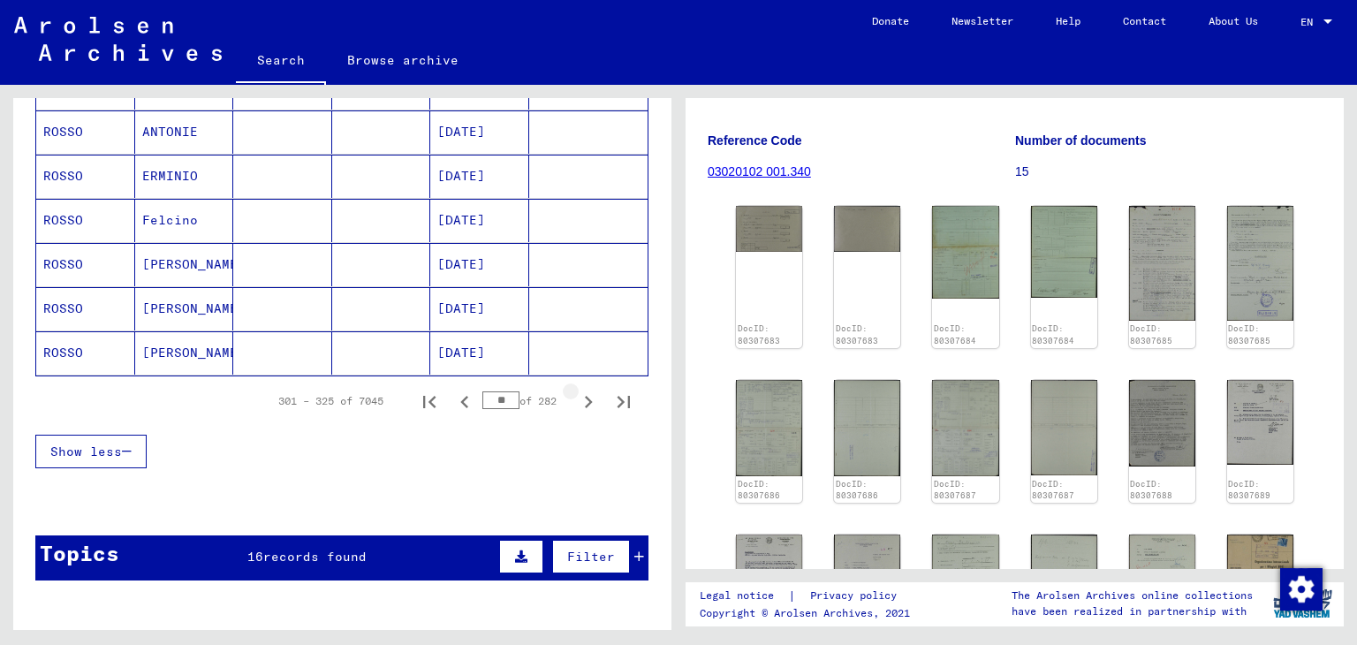
click at [580, 391] on icon "Next page" at bounding box center [588, 402] width 25 height 25
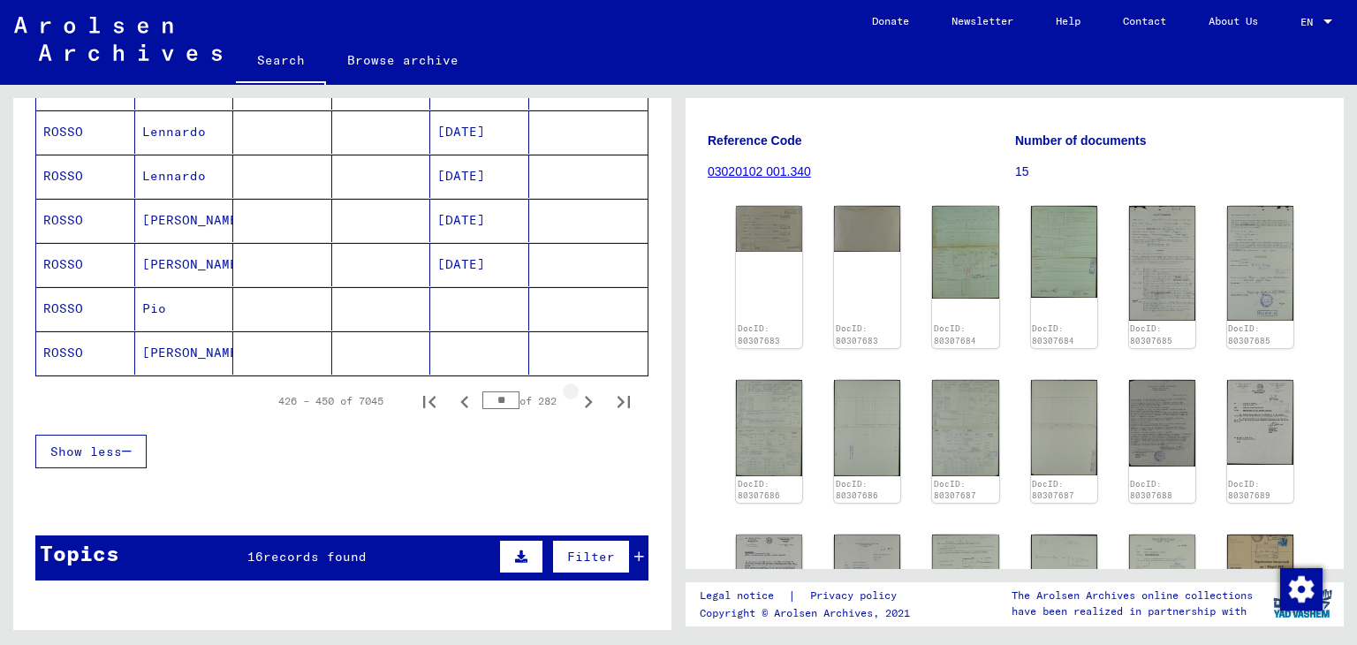
click at [580, 391] on icon "Next page" at bounding box center [588, 402] width 25 height 25
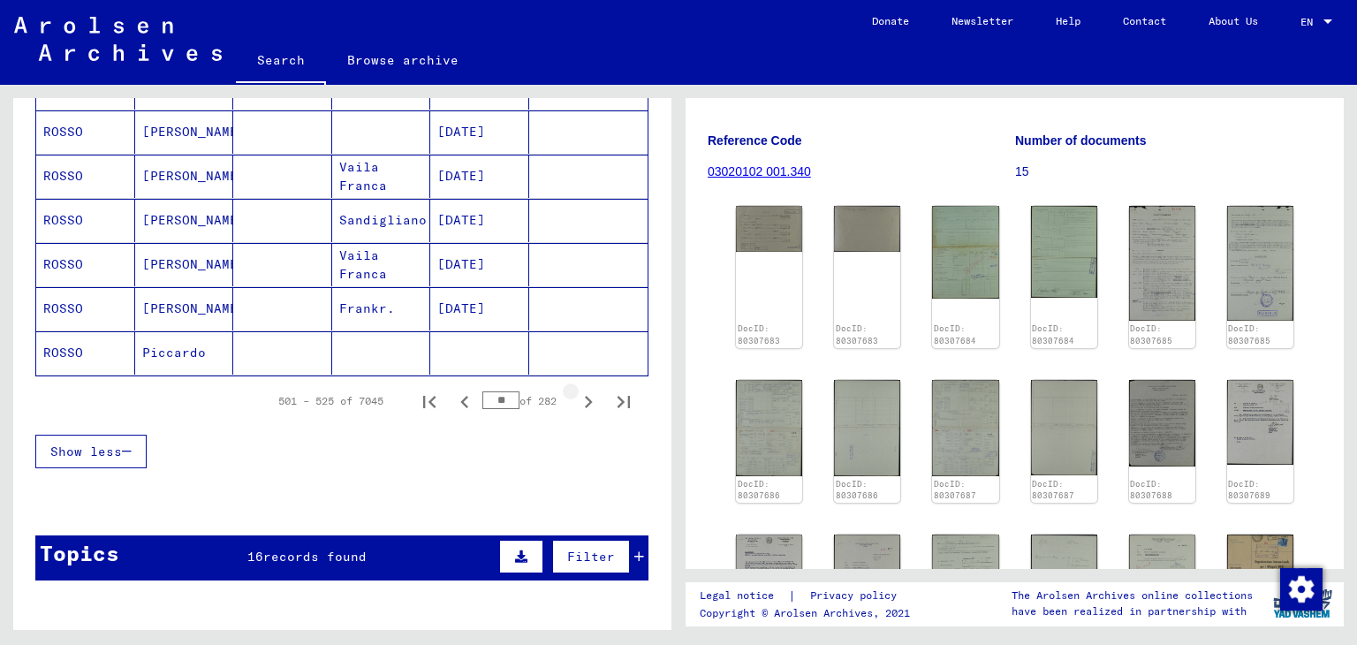
click at [580, 391] on icon "Next page" at bounding box center [588, 402] width 25 height 25
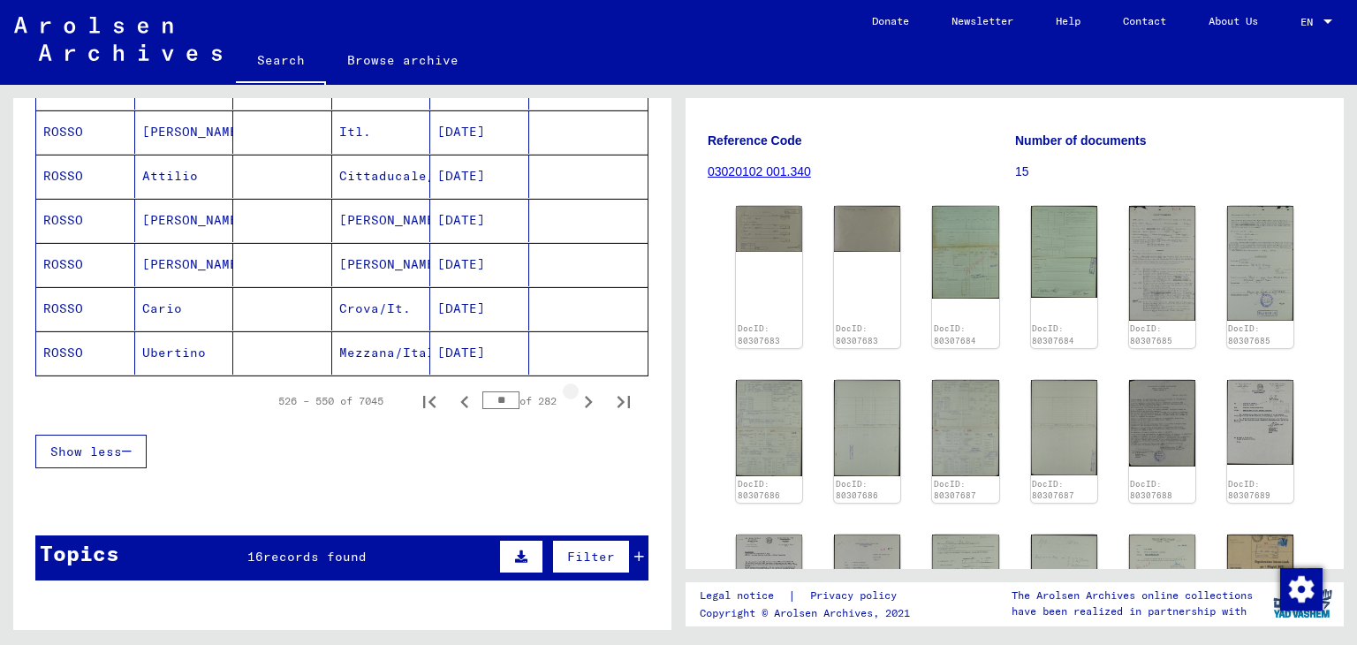
click at [580, 391] on icon "Next page" at bounding box center [588, 402] width 25 height 25
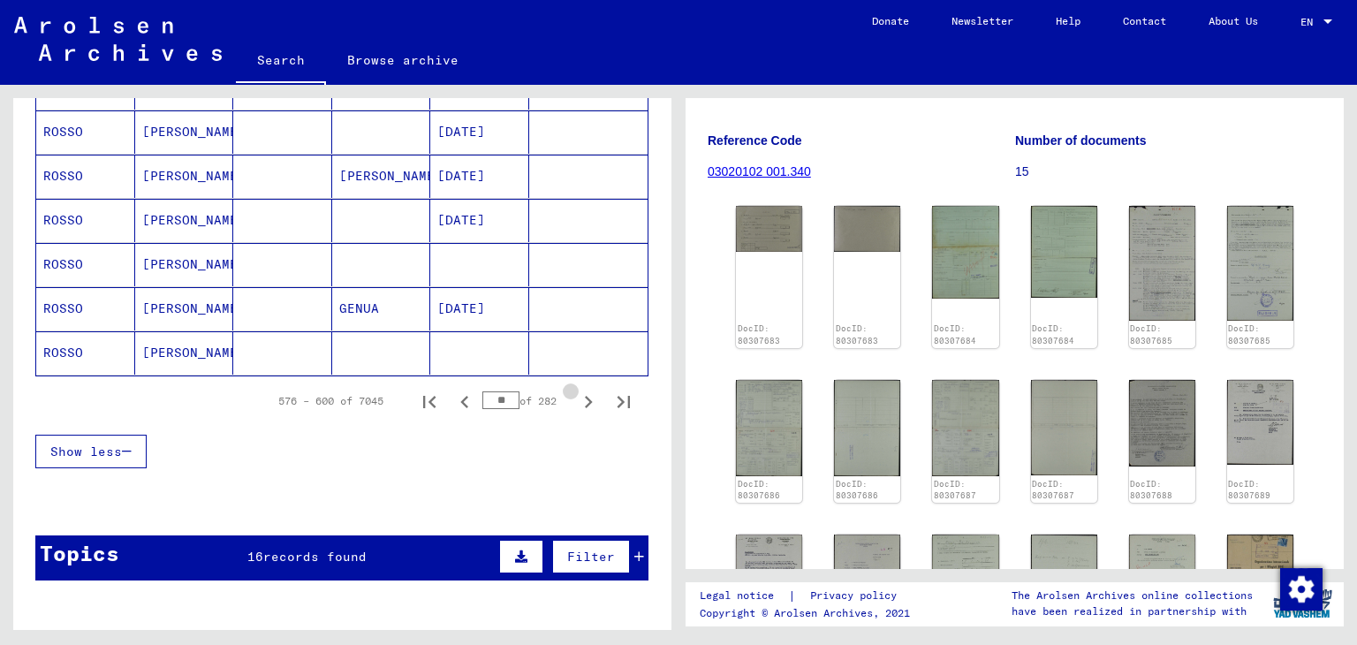
click at [580, 391] on icon "Next page" at bounding box center [588, 402] width 25 height 25
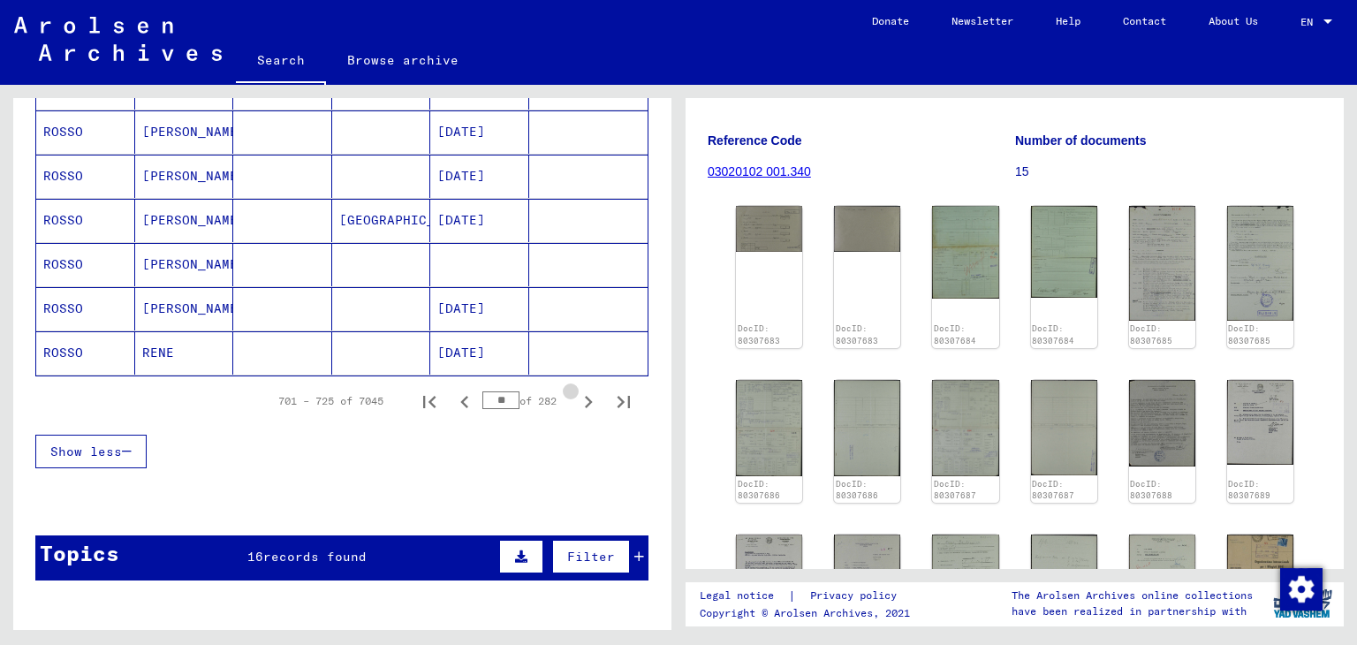
click at [580, 391] on icon "Next page" at bounding box center [588, 402] width 25 height 25
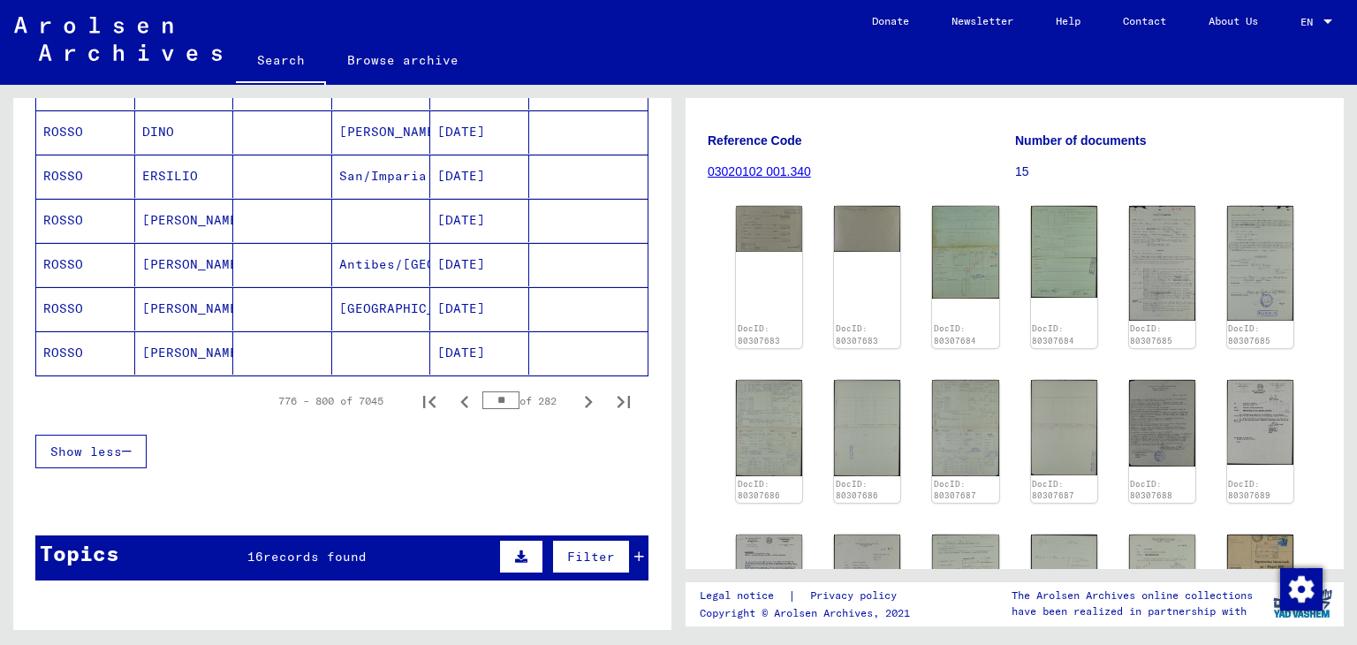
click at [580, 391] on icon "Next page" at bounding box center [588, 402] width 25 height 25
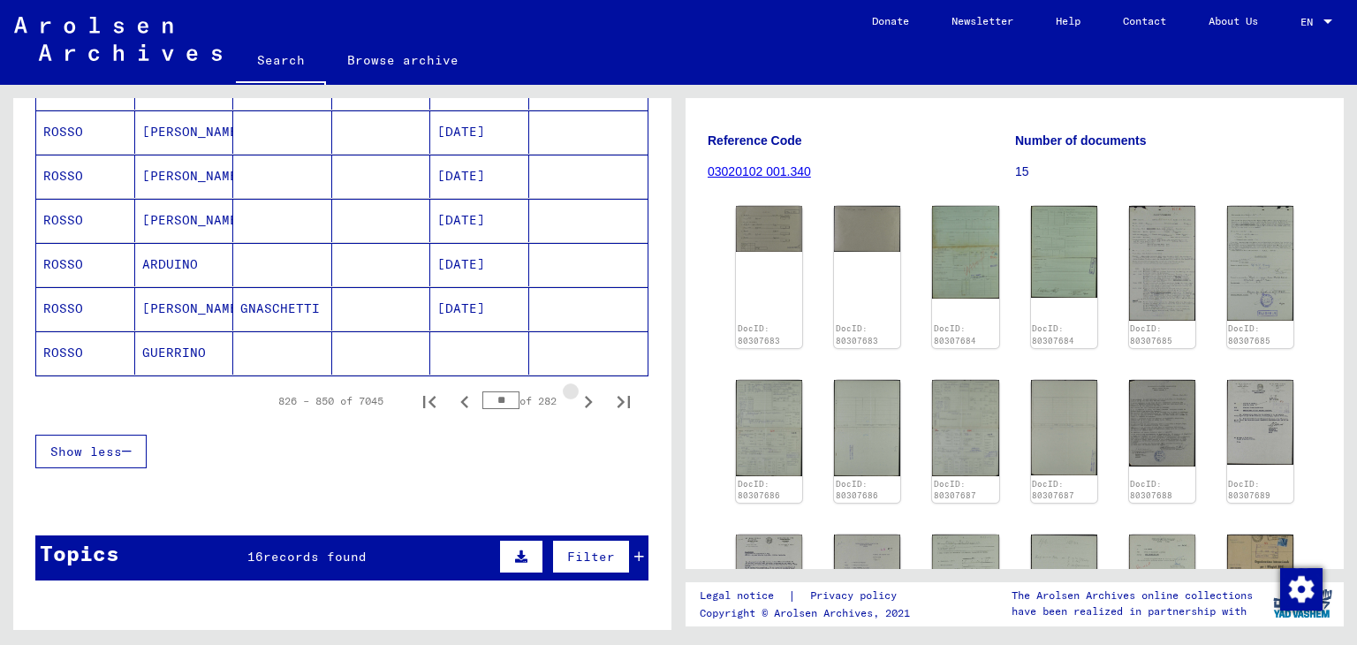
click at [580, 391] on icon "Next page" at bounding box center [588, 402] width 25 height 25
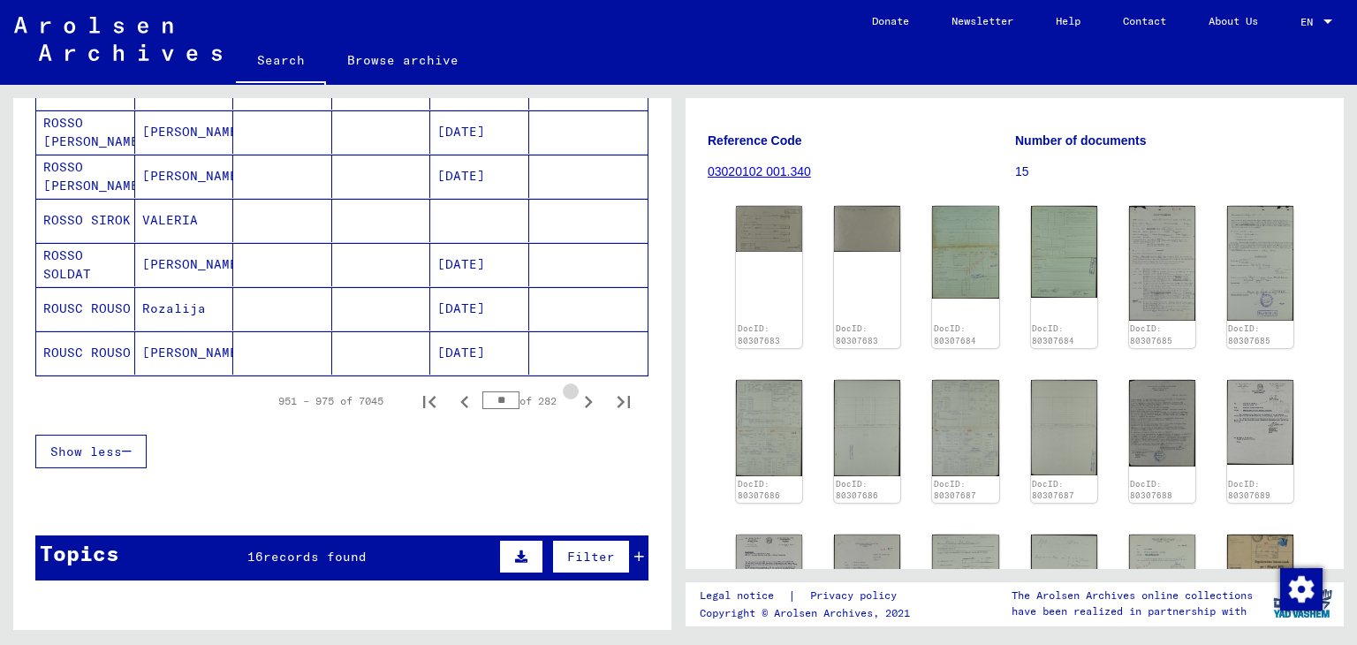
click at [580, 391] on icon "Next page" at bounding box center [588, 402] width 25 height 25
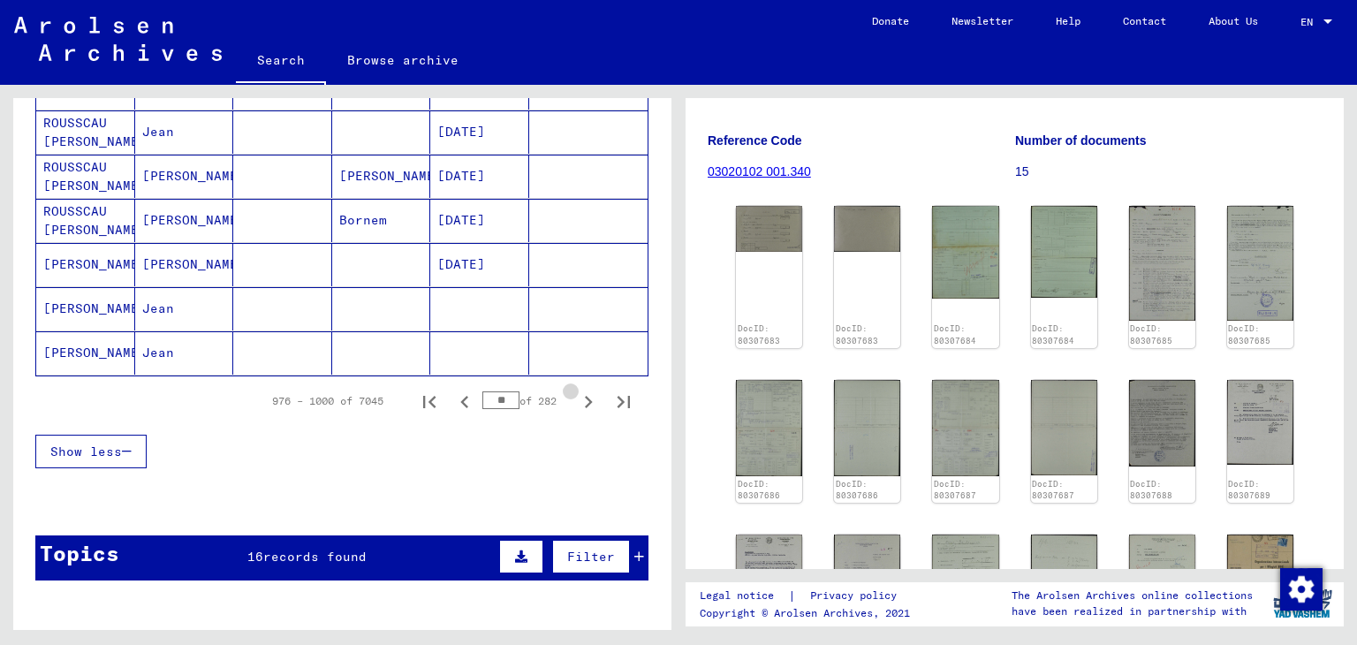
click at [580, 391] on icon "Next page" at bounding box center [588, 402] width 25 height 25
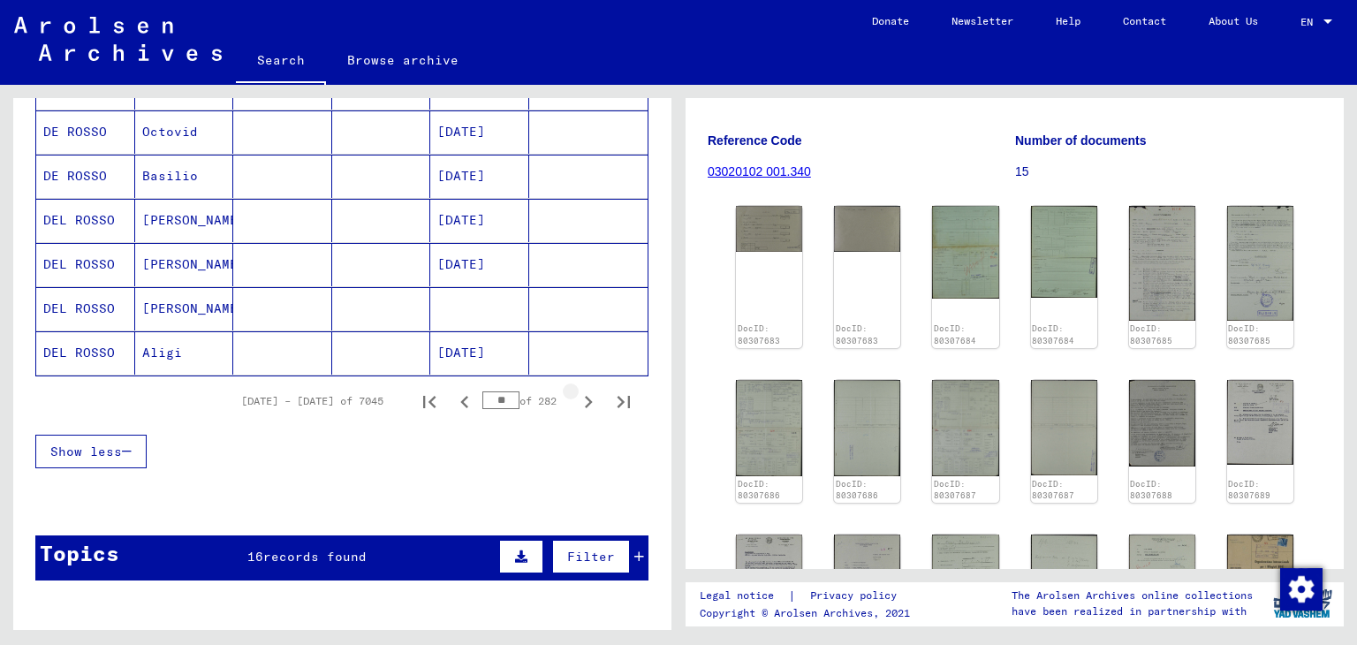
click at [580, 391] on icon "Next page" at bounding box center [588, 402] width 25 height 25
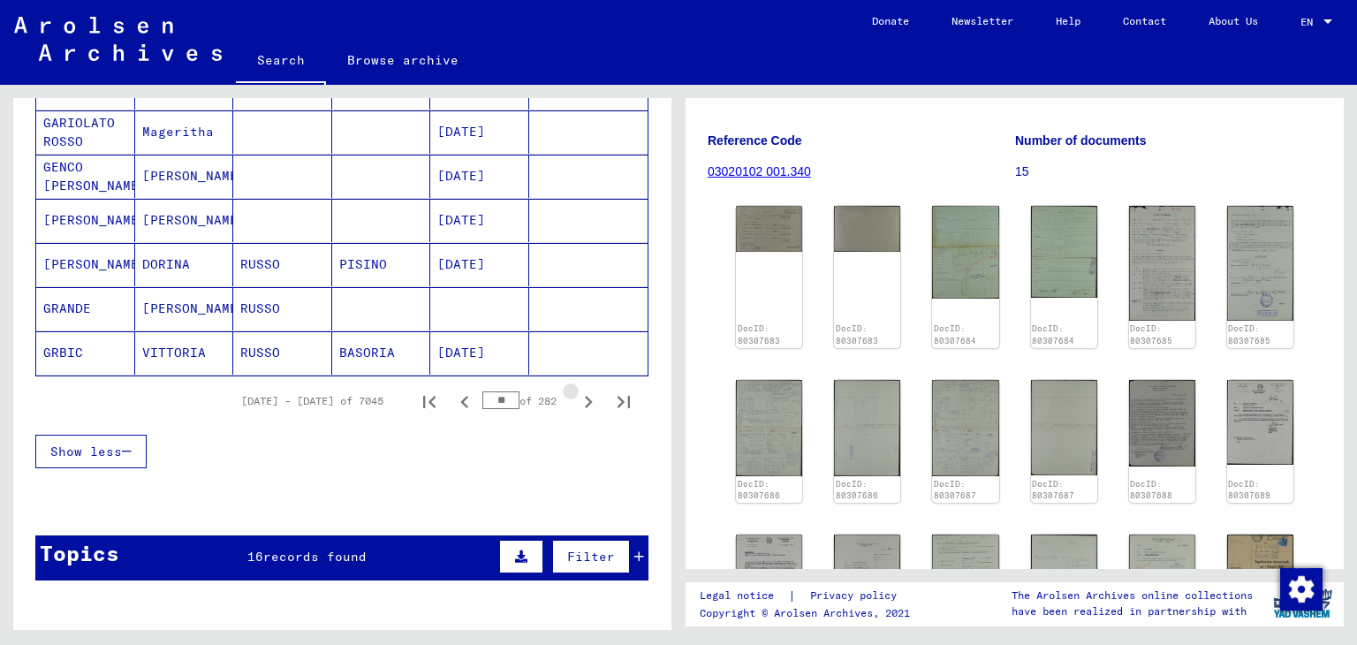
click at [580, 391] on icon "Next page" at bounding box center [588, 402] width 25 height 25
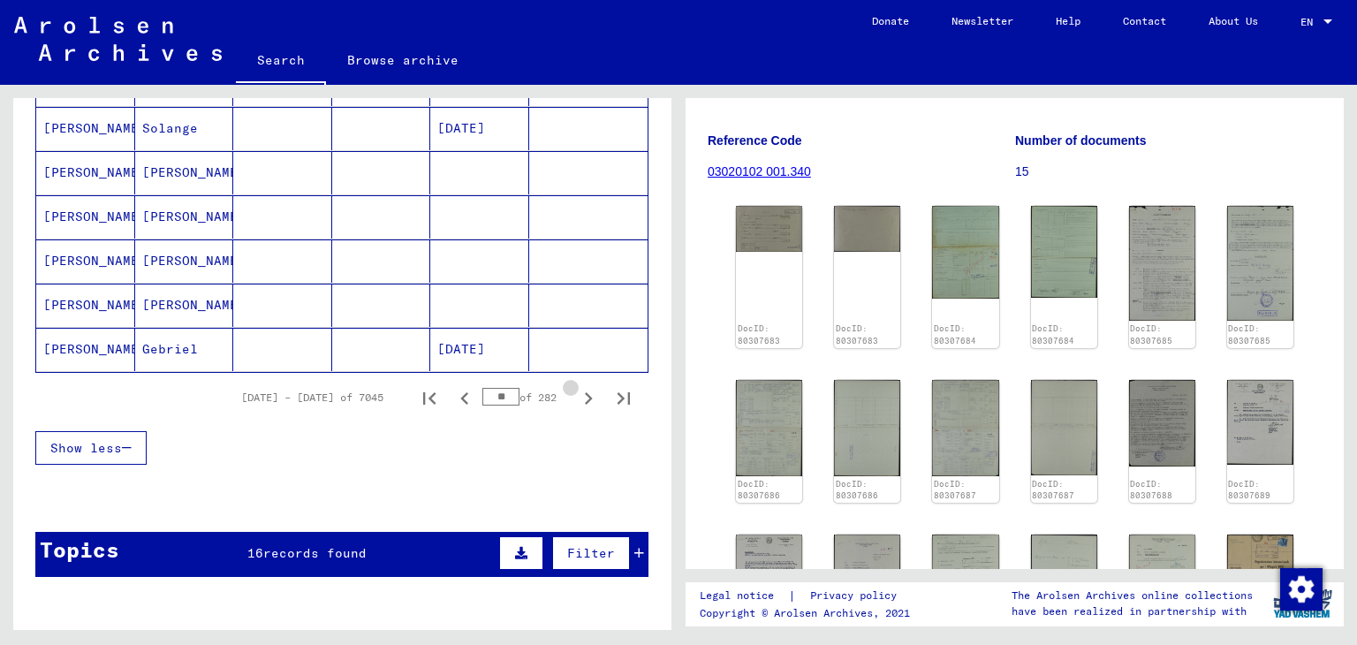
click at [580, 391] on icon "Next page" at bounding box center [588, 398] width 25 height 25
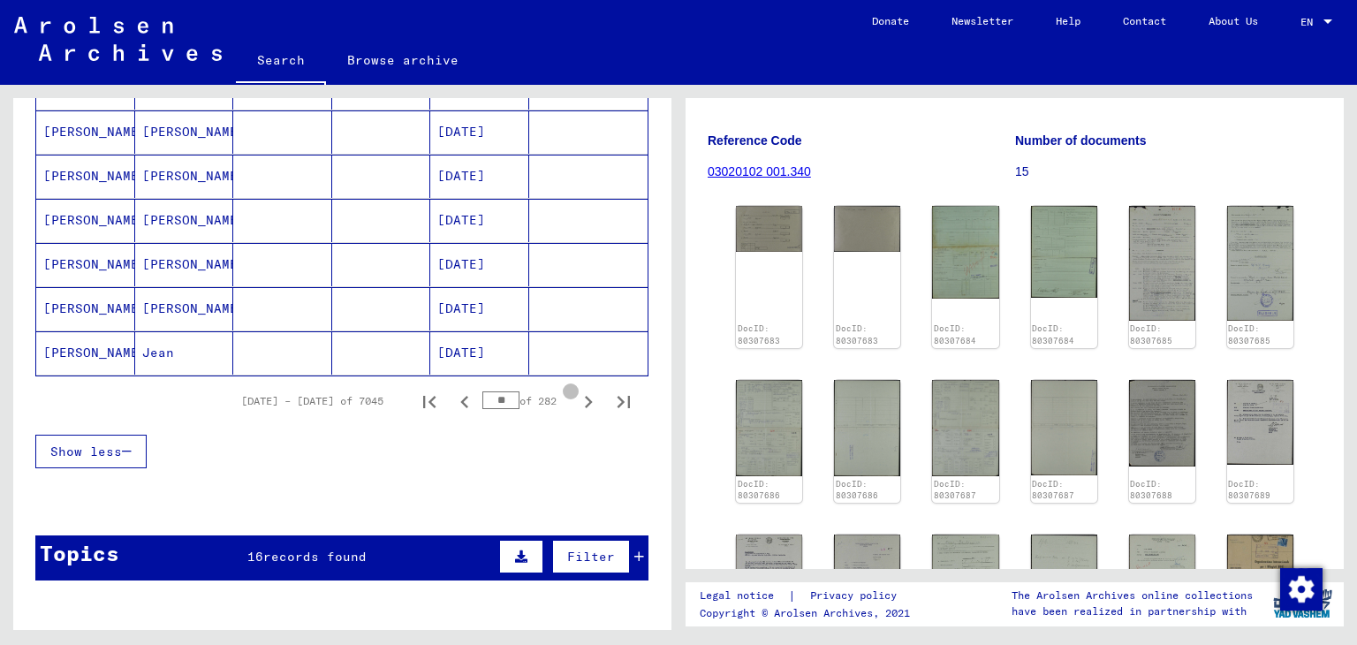
click at [580, 391] on icon "Next page" at bounding box center [588, 402] width 25 height 25
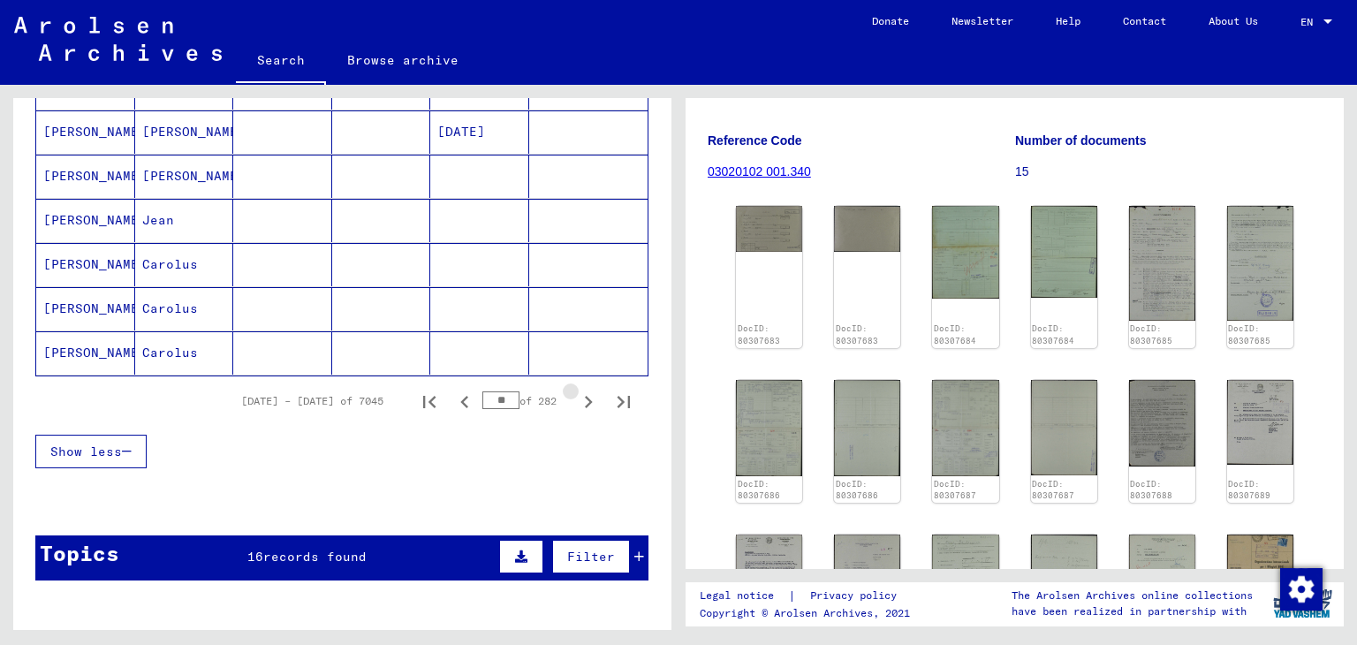
click at [580, 391] on icon "Next page" at bounding box center [588, 402] width 25 height 25
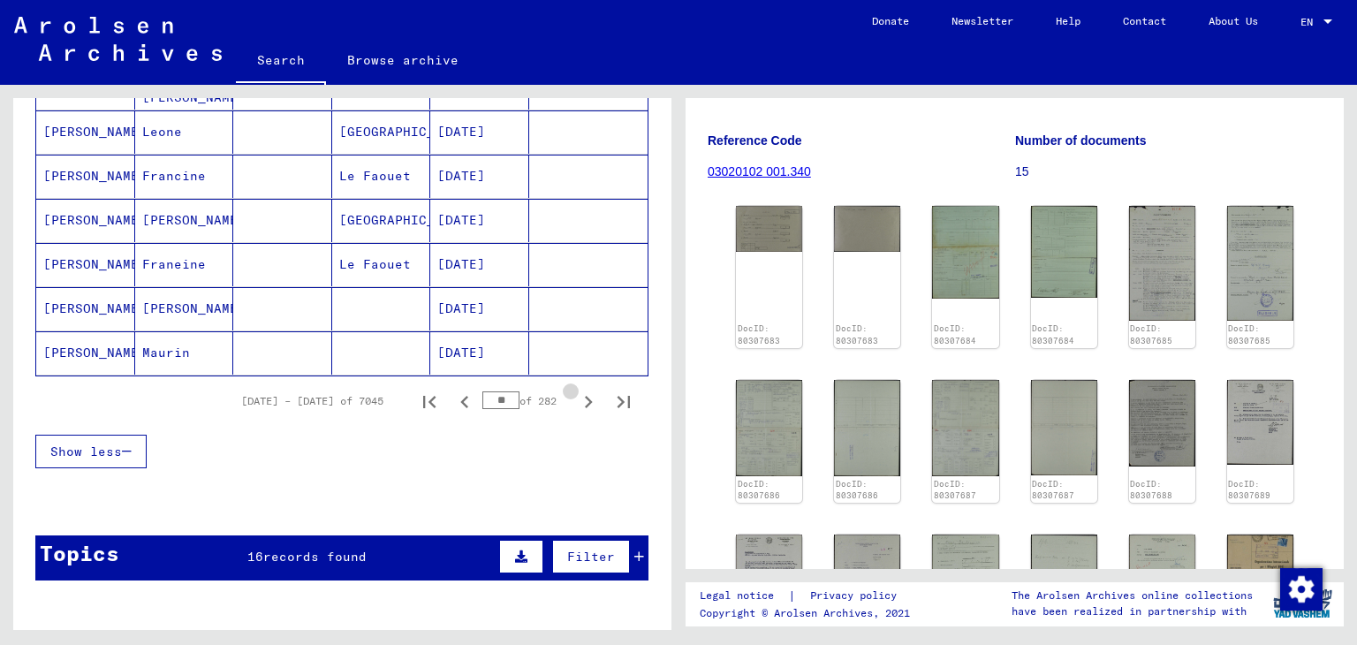
click at [580, 391] on icon "Next page" at bounding box center [588, 402] width 25 height 25
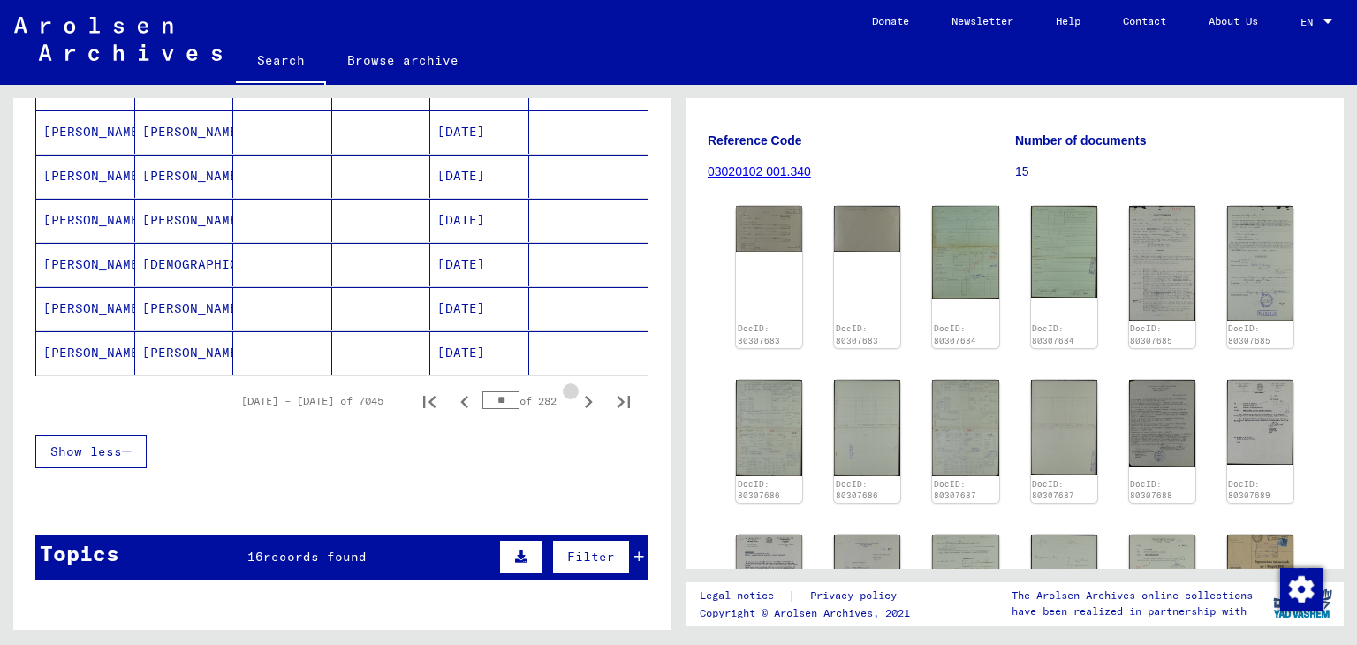
click at [580, 391] on icon "Next page" at bounding box center [588, 402] width 25 height 25
type input "**"
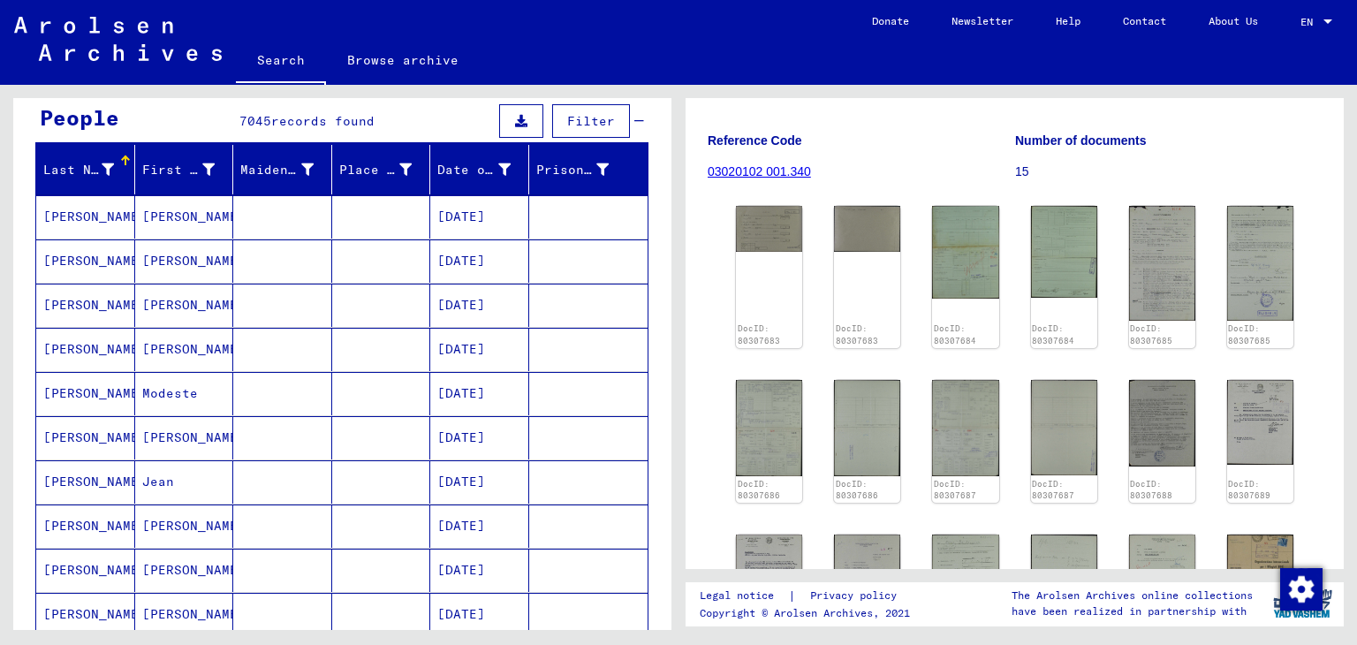
scroll to position [0, 0]
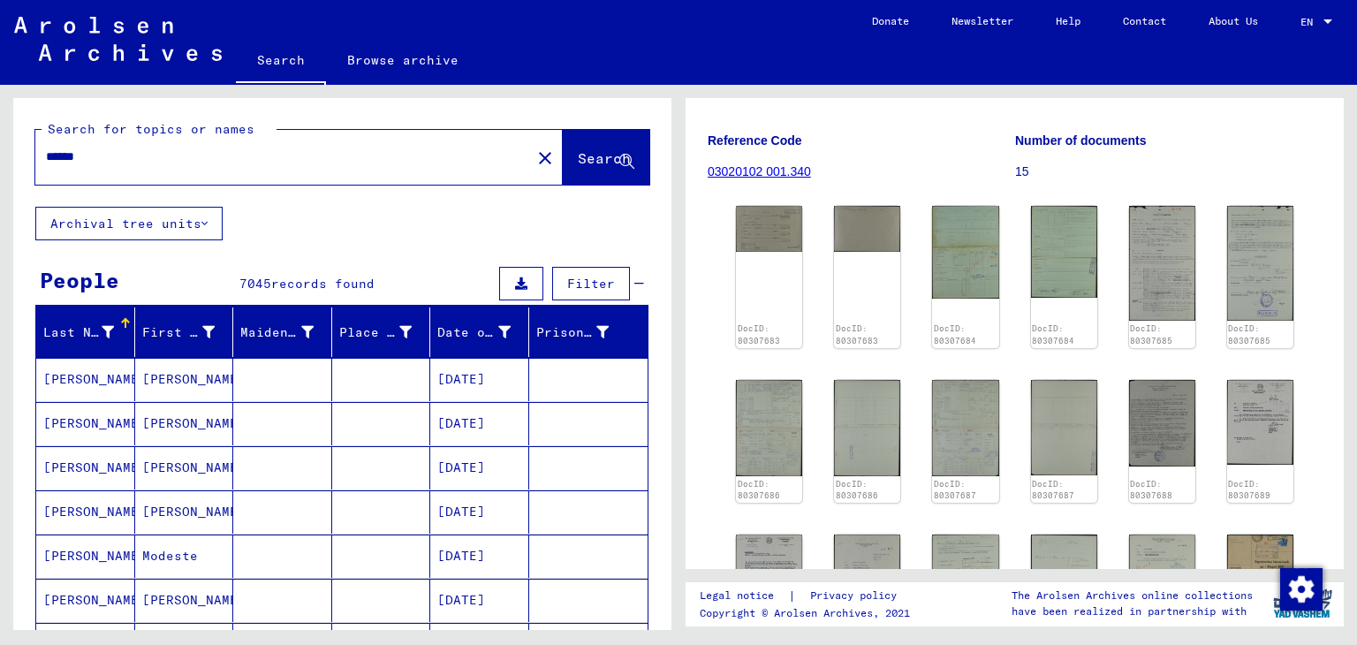
click at [60, 153] on input "******" at bounding box center [283, 157] width 474 height 19
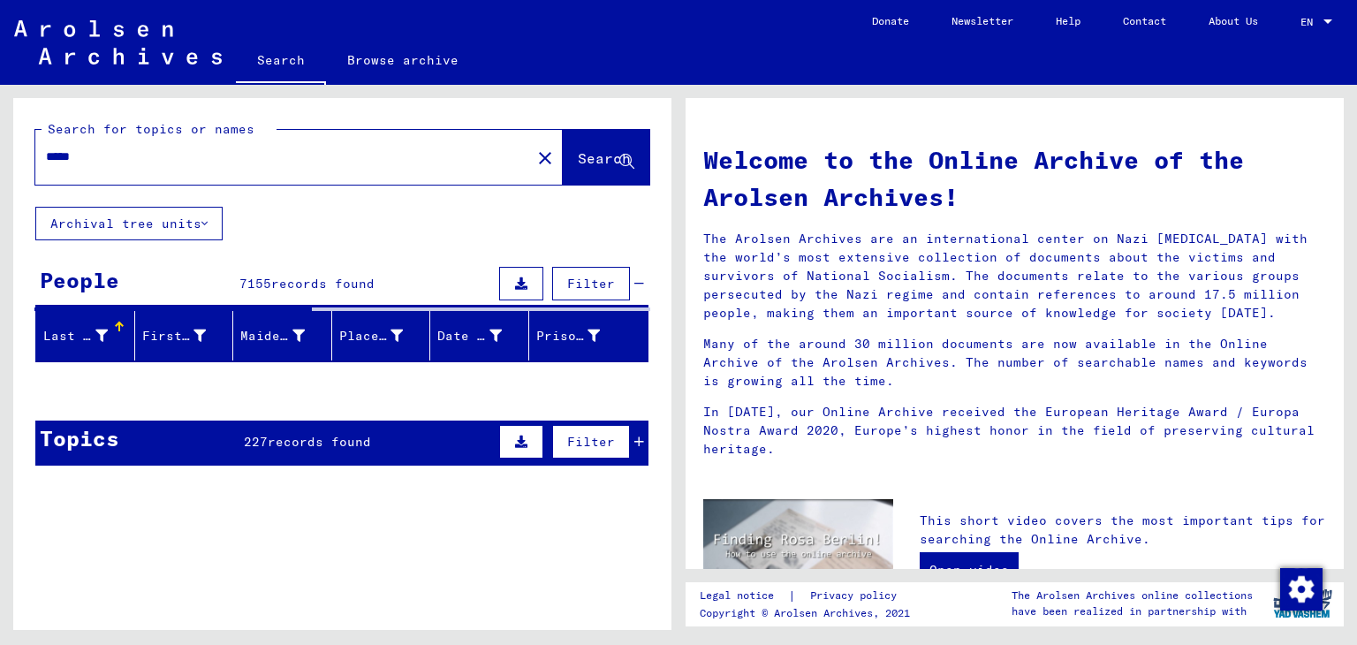
scroll to position [148, 0]
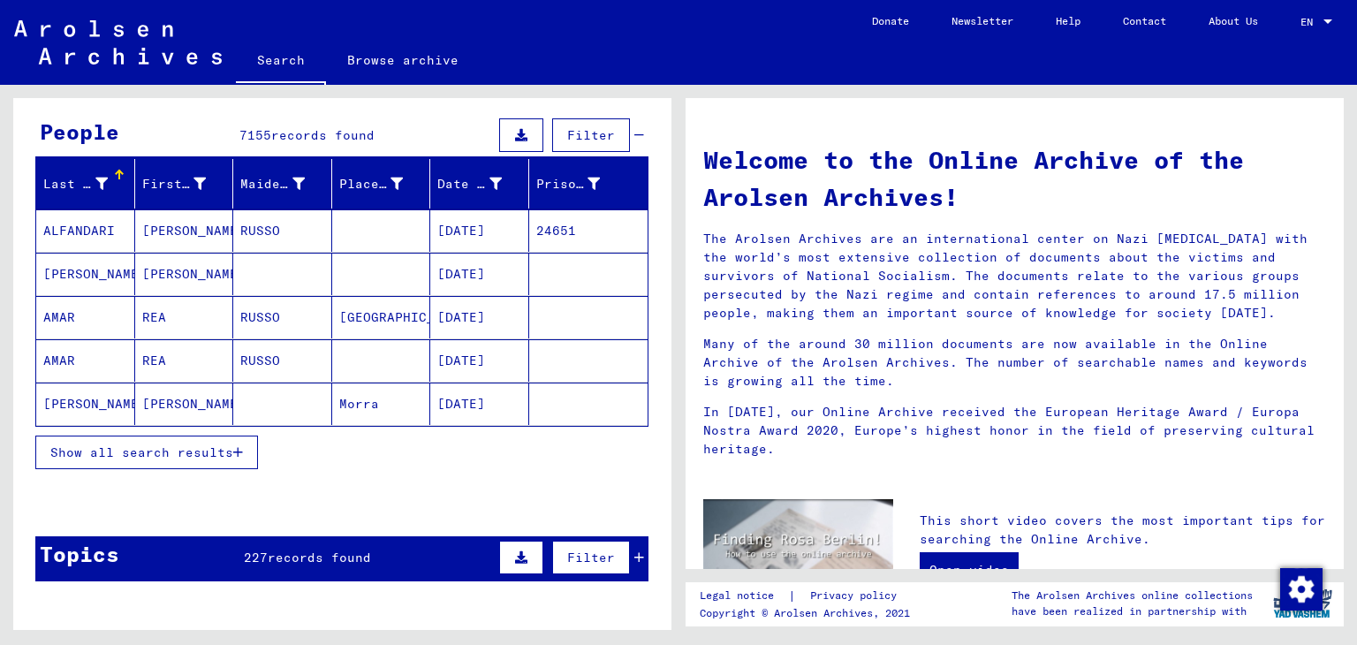
click at [332, 230] on mat-cell at bounding box center [381, 230] width 99 height 42
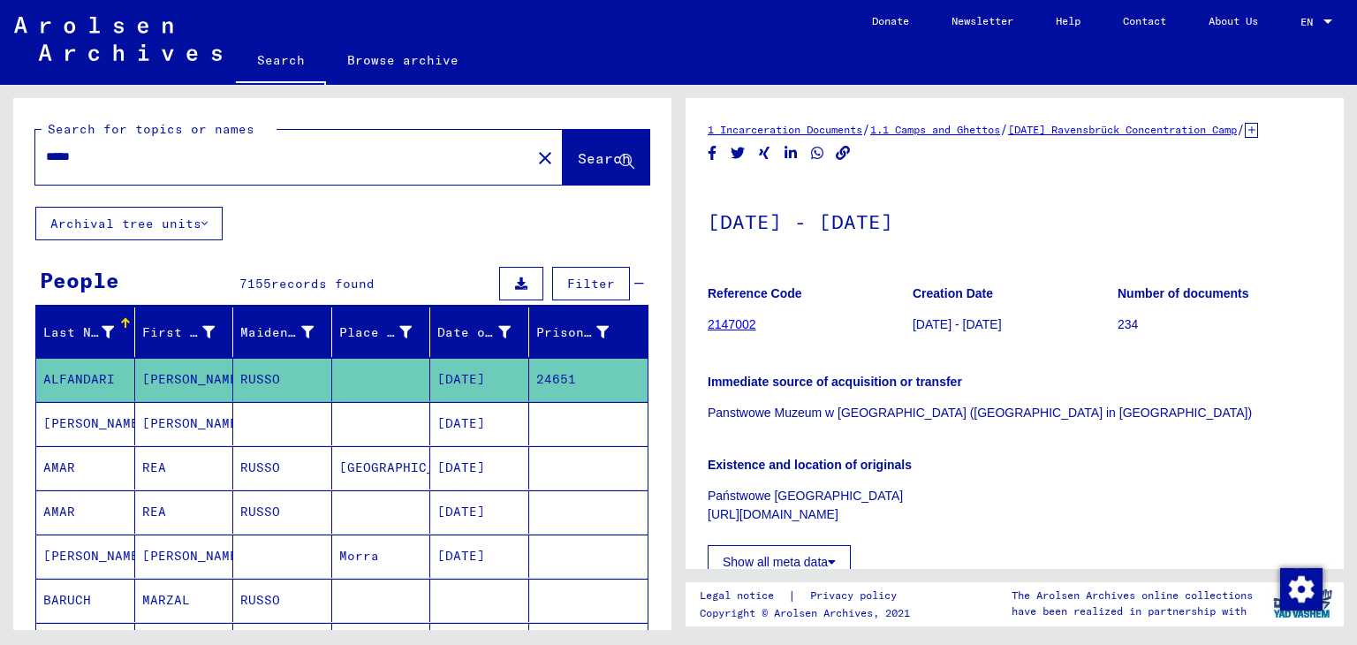
click at [141, 170] on div "*****" at bounding box center [277, 157] width 485 height 40
click at [101, 171] on div "*****" at bounding box center [277, 157] width 485 height 40
click at [86, 166] on div "*****" at bounding box center [277, 157] width 485 height 40
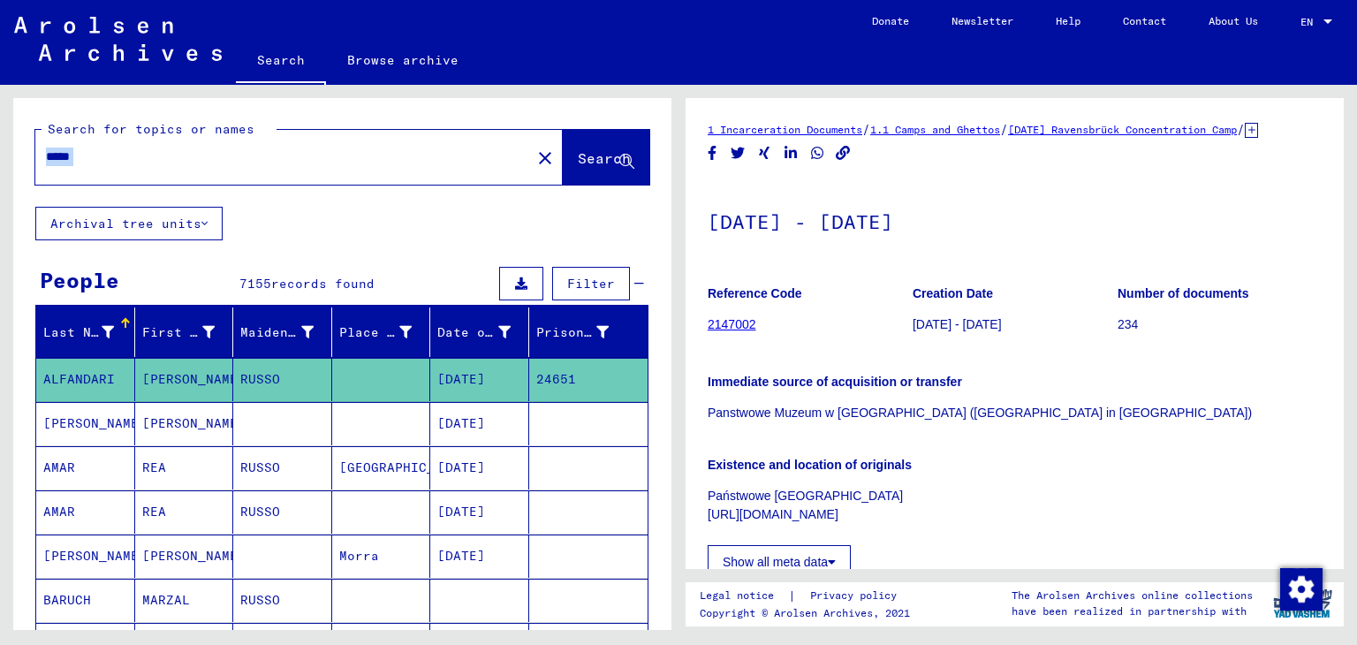
click at [86, 166] on div "*****" at bounding box center [277, 157] width 485 height 40
click at [74, 159] on input "*****" at bounding box center [283, 157] width 474 height 19
type input "*****"
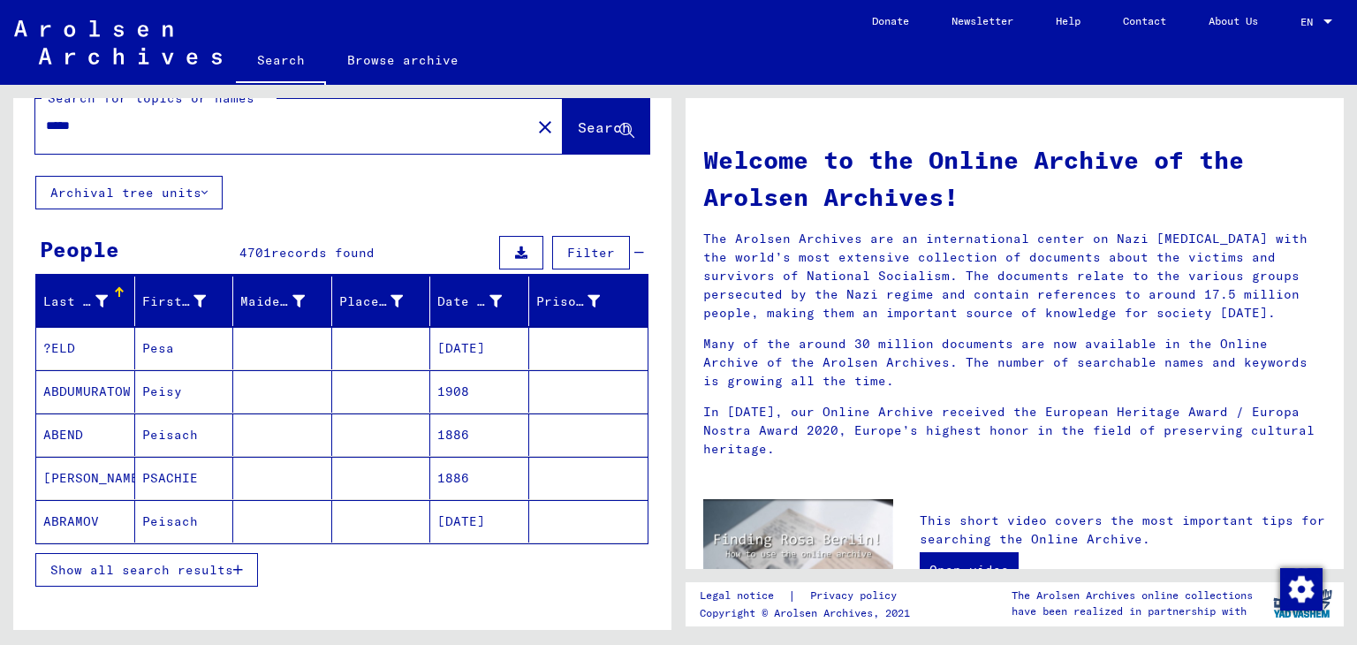
click at [227, 474] on mat-cell "PSACHIE" at bounding box center [184, 478] width 99 height 42
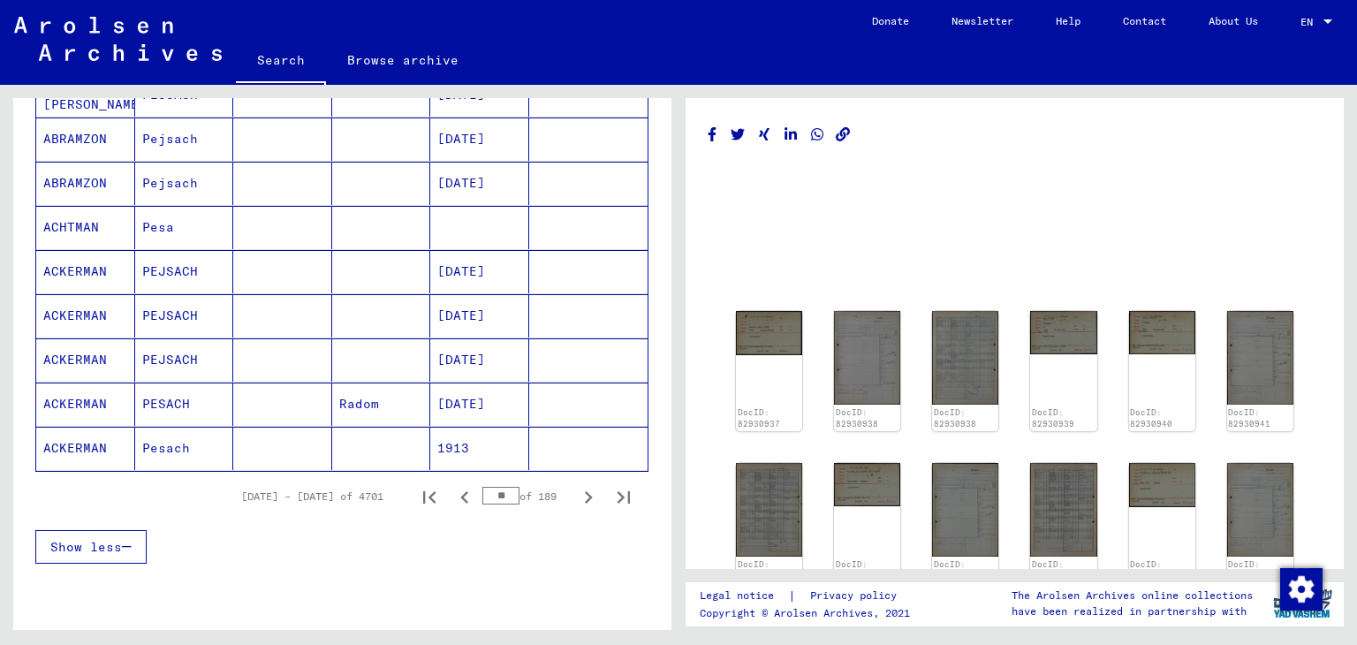
scroll to position [988, 0]
click at [576, 488] on icon "Next page" at bounding box center [588, 500] width 25 height 25
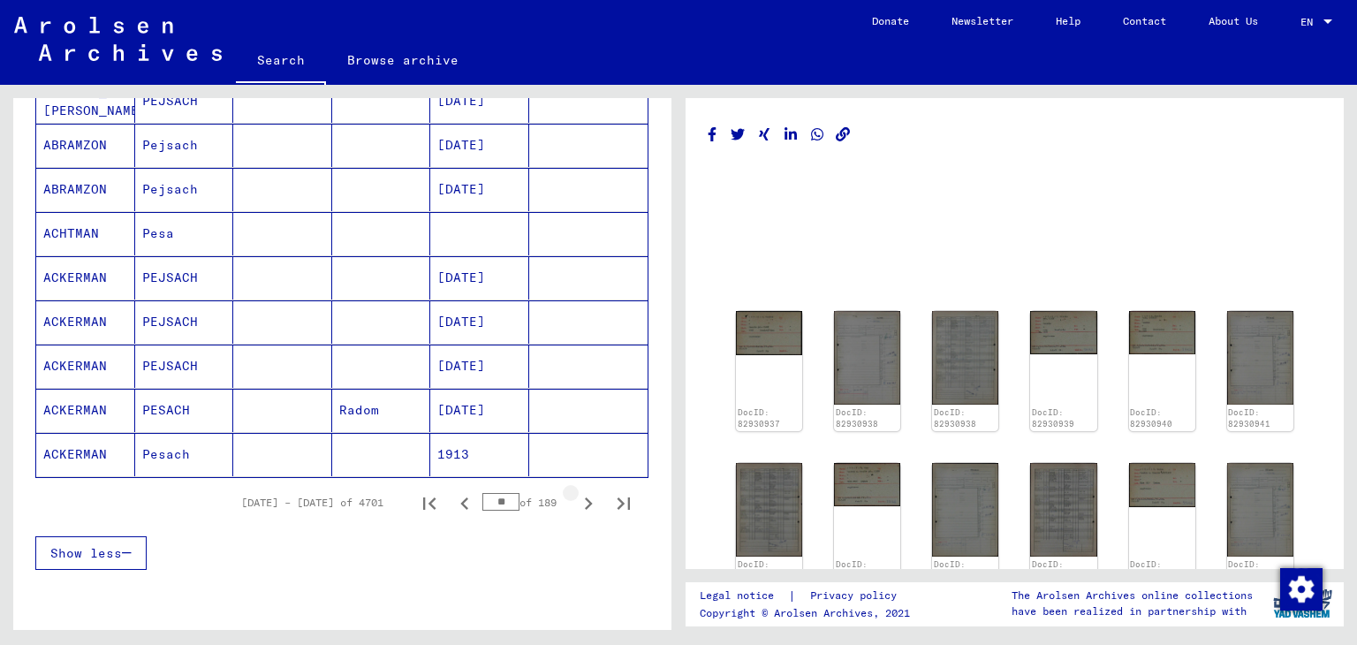
scroll to position [992, 0]
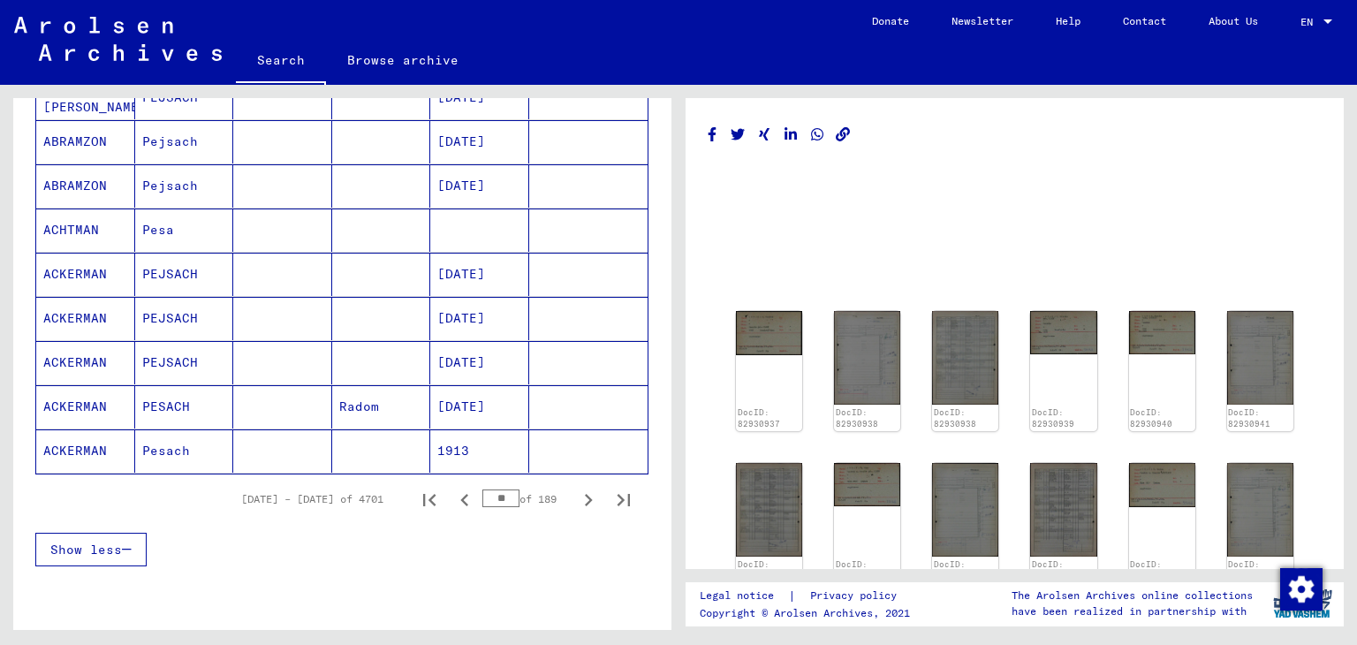
click at [482, 489] on input "**" at bounding box center [500, 498] width 37 height 18
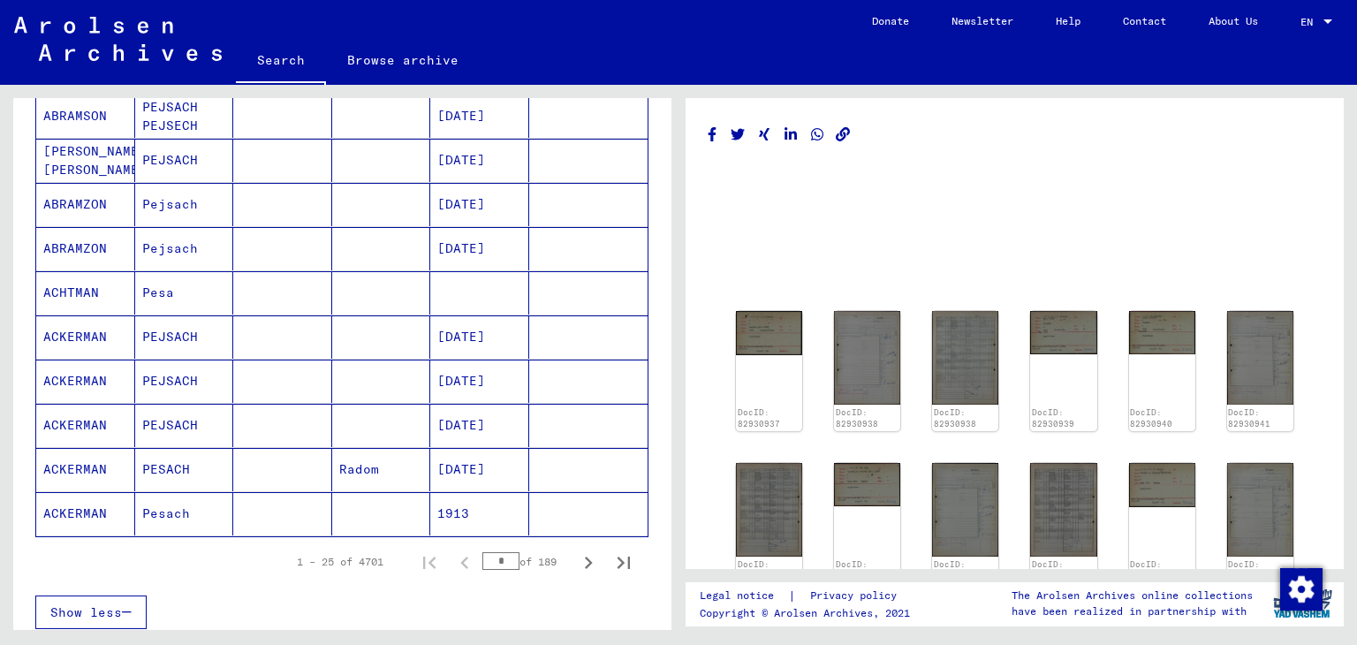
scroll to position [928, 0]
click at [585, 555] on icon "Next page" at bounding box center [589, 561] width 8 height 12
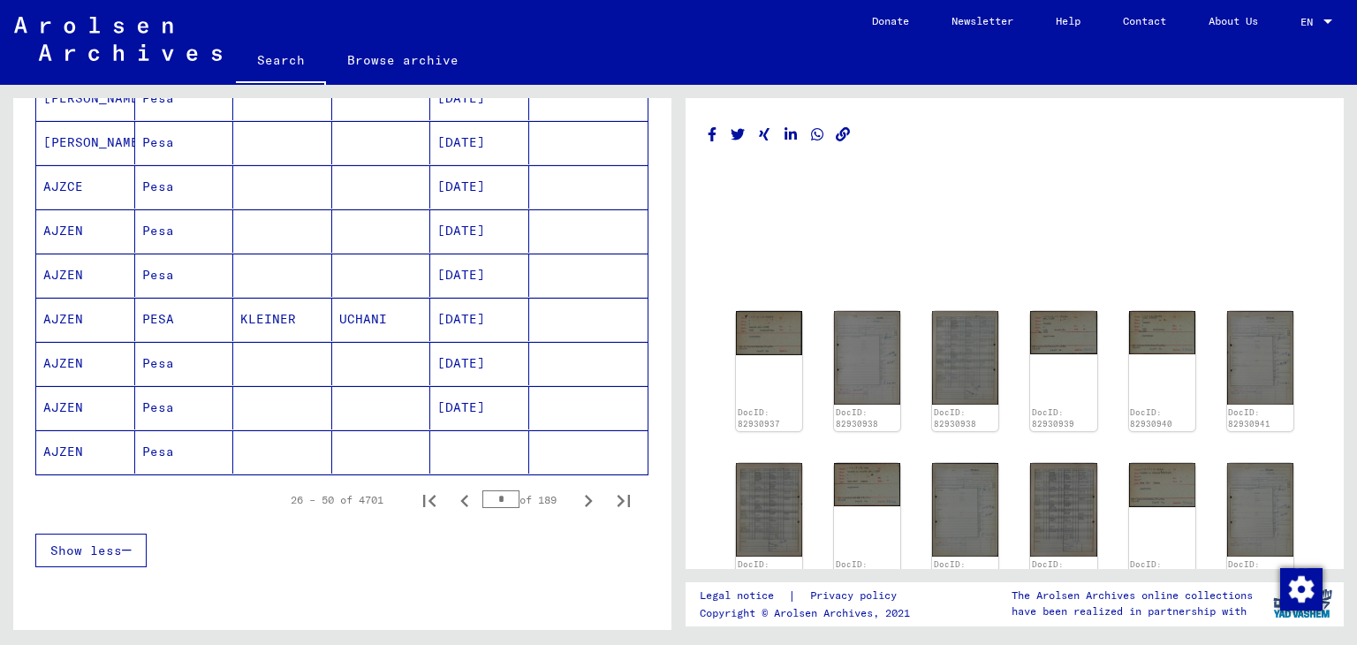
scroll to position [993, 0]
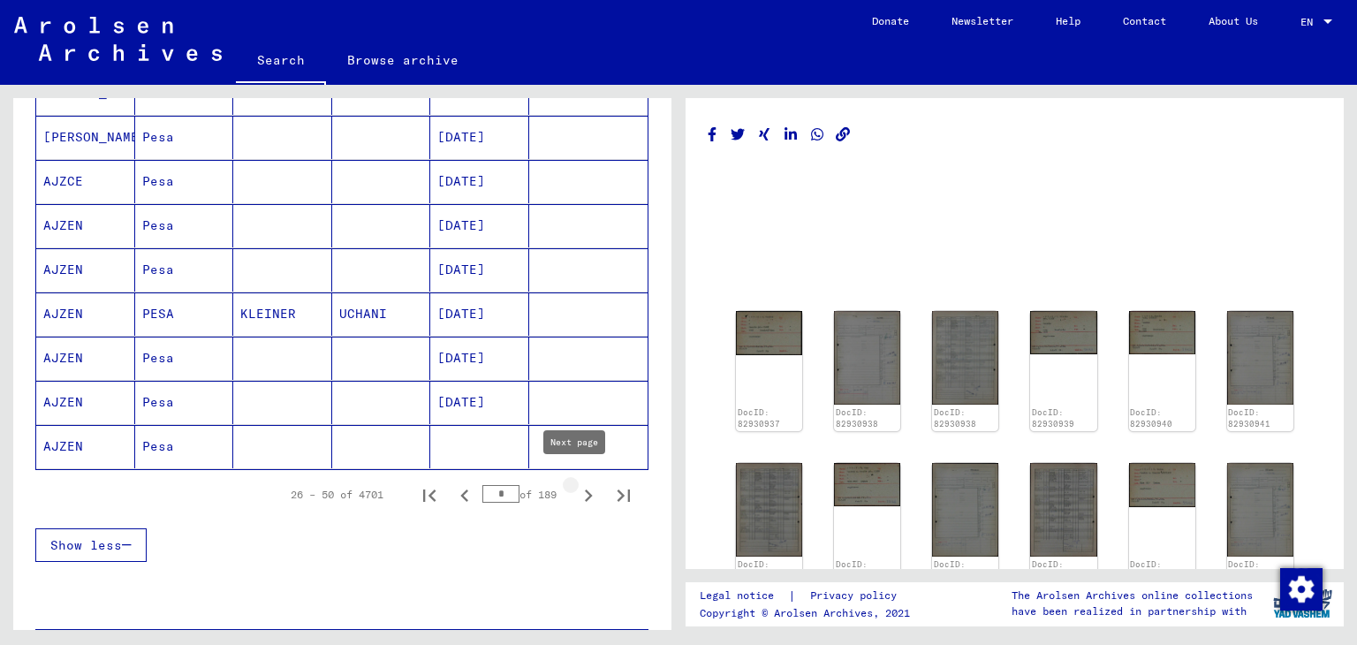
click at [576, 483] on icon "Next page" at bounding box center [588, 495] width 25 height 25
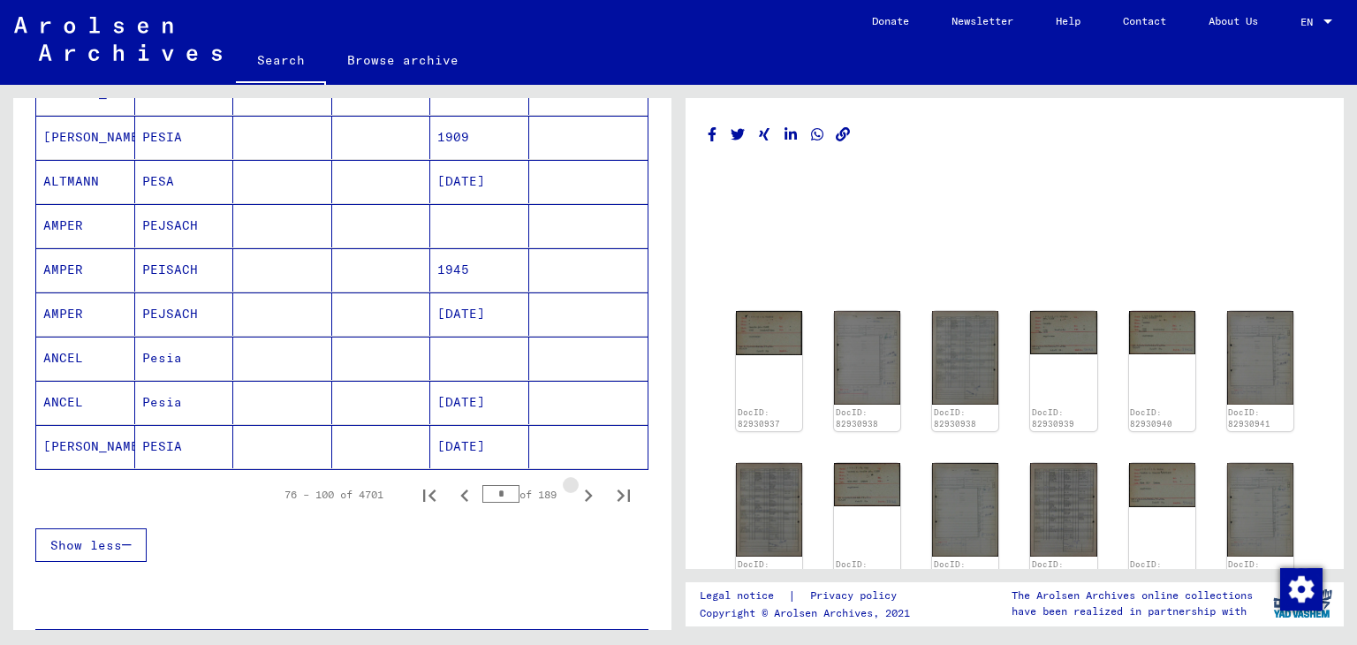
click at [576, 483] on icon "Next page" at bounding box center [588, 495] width 25 height 25
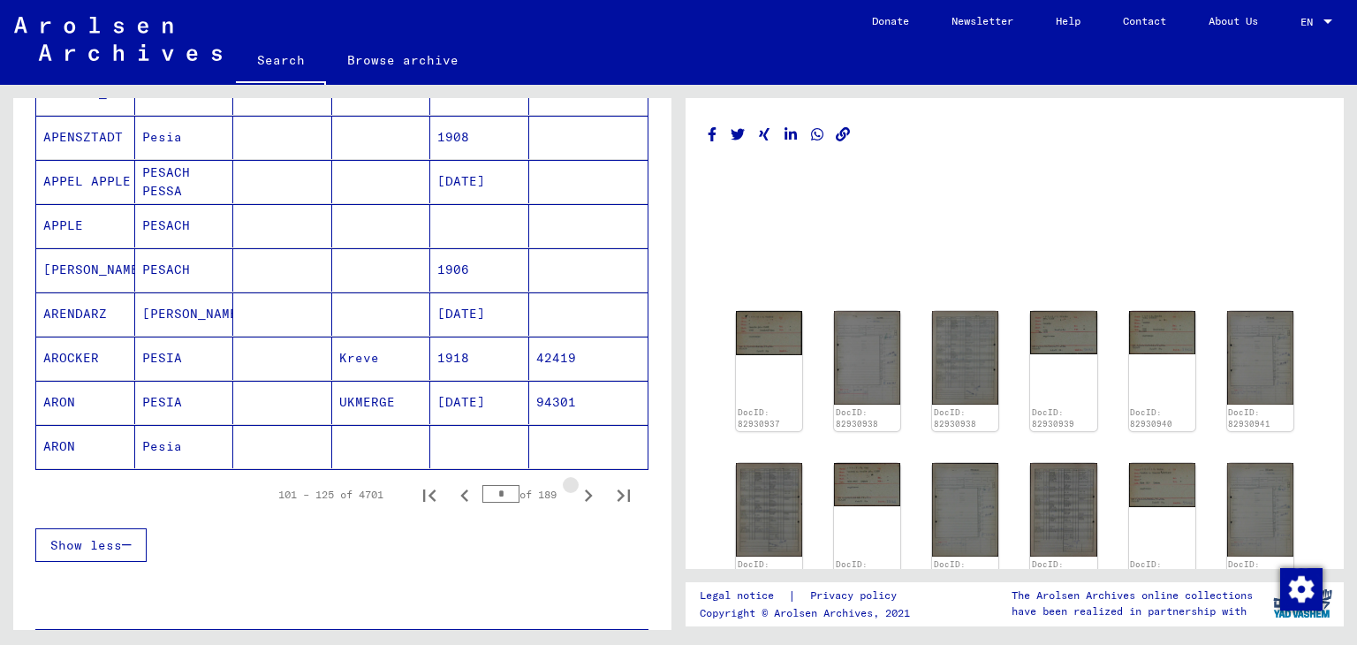
click at [576, 483] on icon "Next page" at bounding box center [588, 495] width 25 height 25
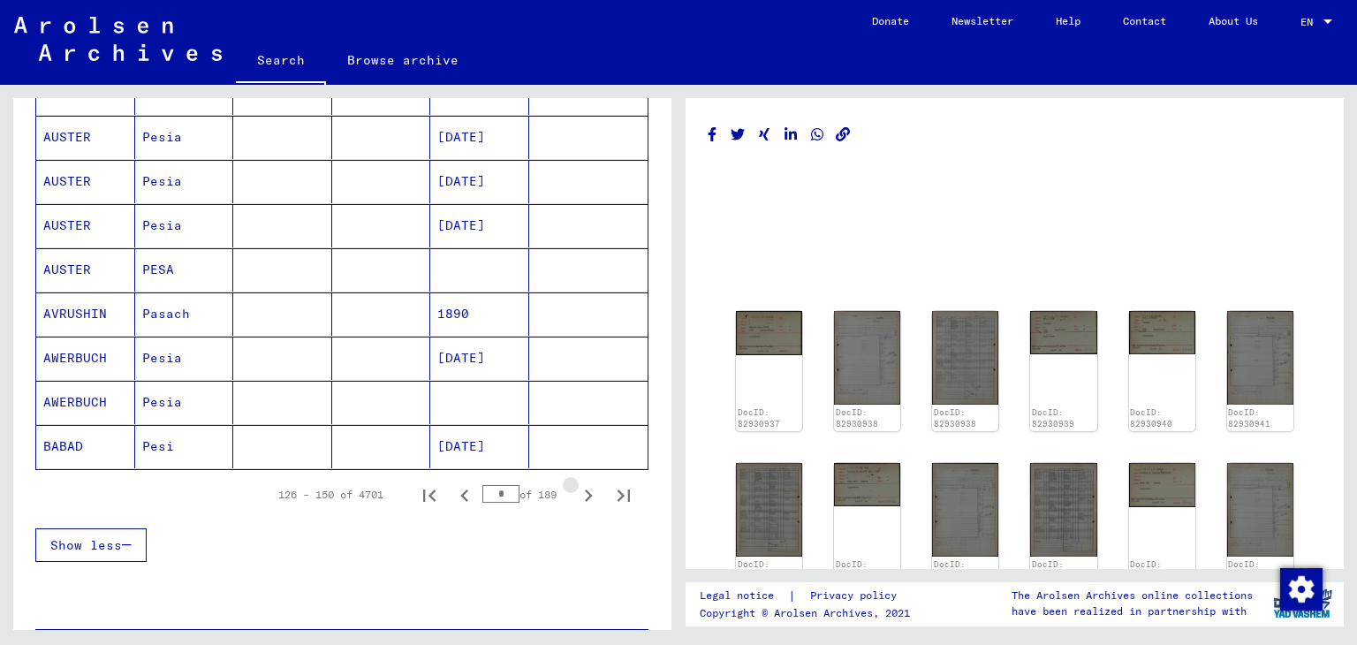
click at [576, 483] on icon "Next page" at bounding box center [588, 495] width 25 height 25
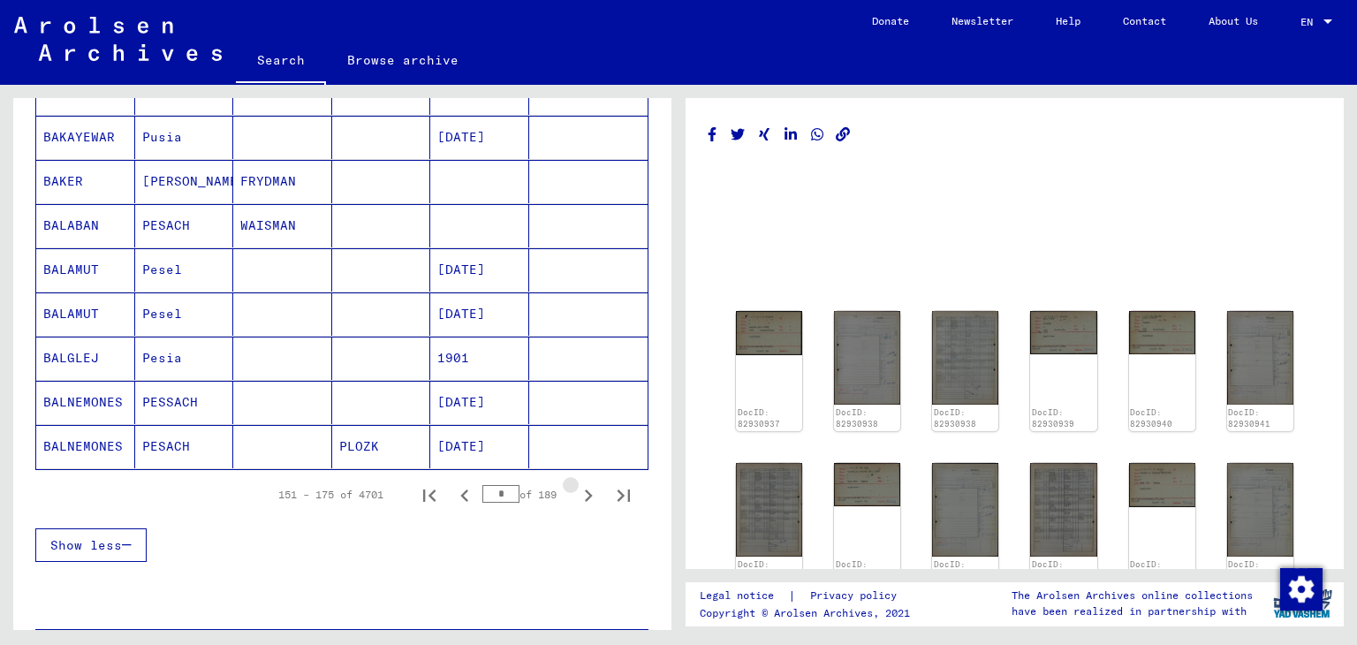
click at [576, 483] on icon "Next page" at bounding box center [588, 495] width 25 height 25
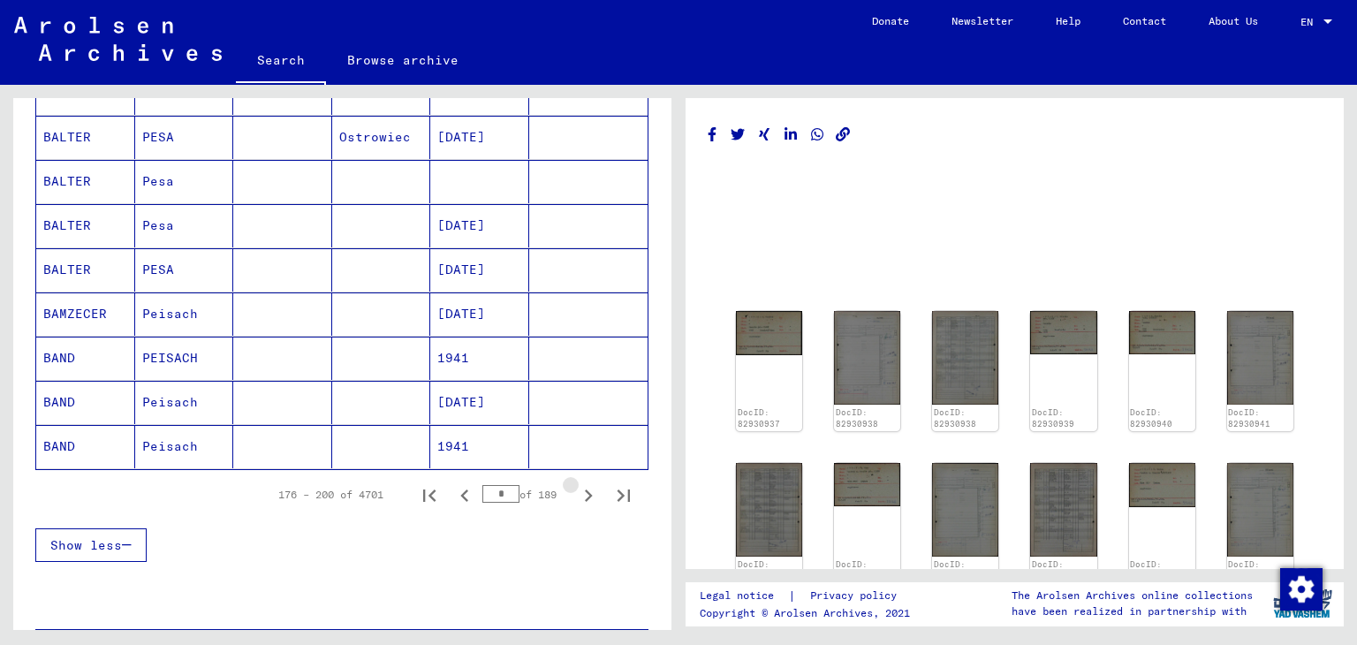
click at [576, 483] on icon "Next page" at bounding box center [588, 495] width 25 height 25
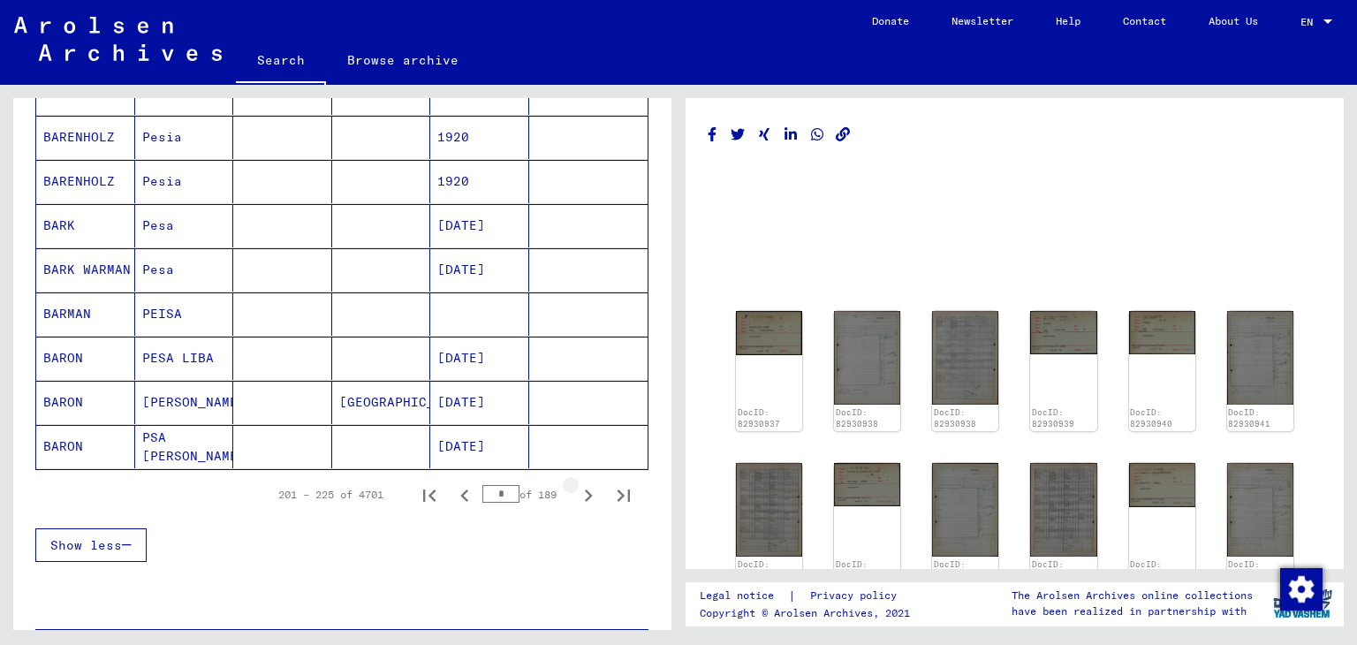
click at [576, 483] on icon "Next page" at bounding box center [588, 495] width 25 height 25
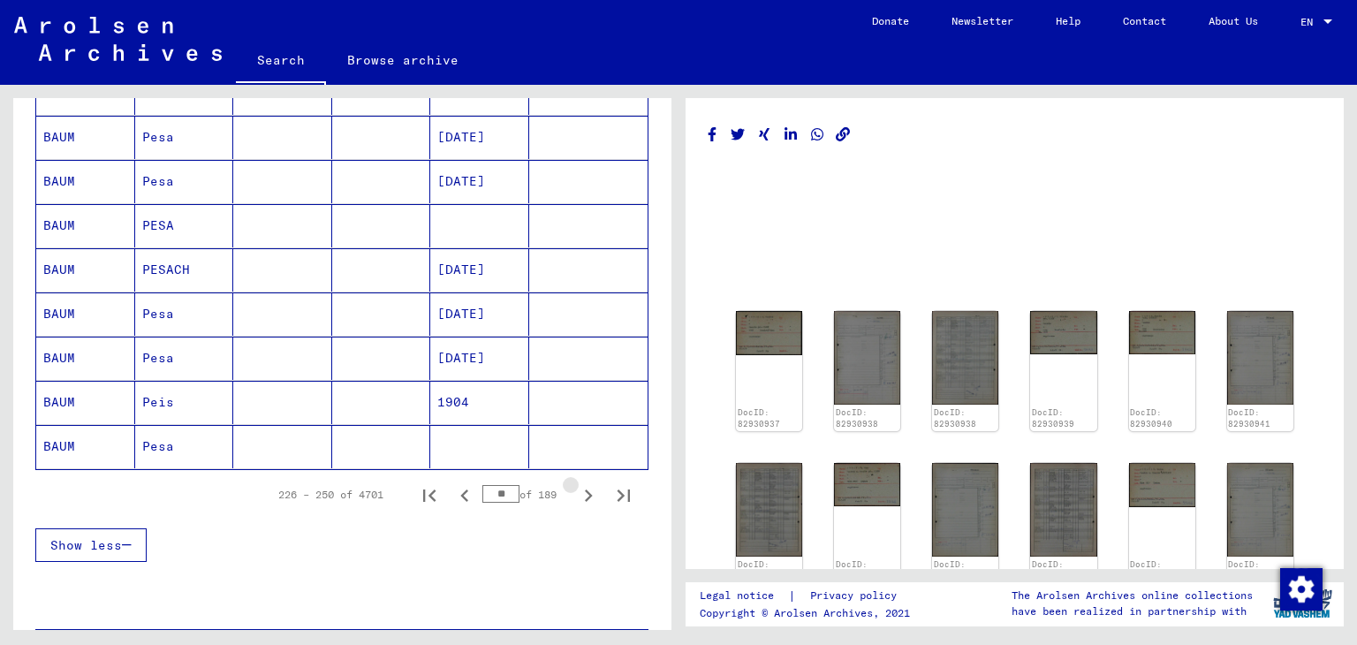
click at [576, 483] on icon "Next page" at bounding box center [588, 495] width 25 height 25
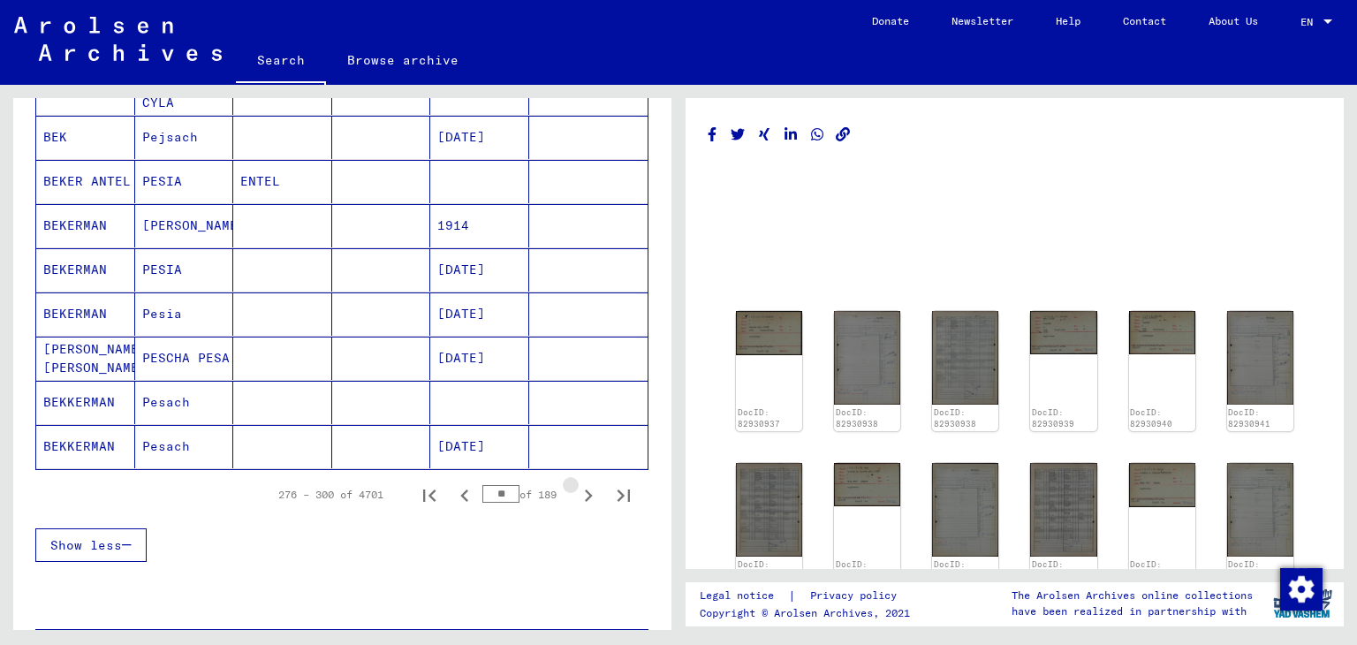
click at [576, 483] on icon "Next page" at bounding box center [588, 495] width 25 height 25
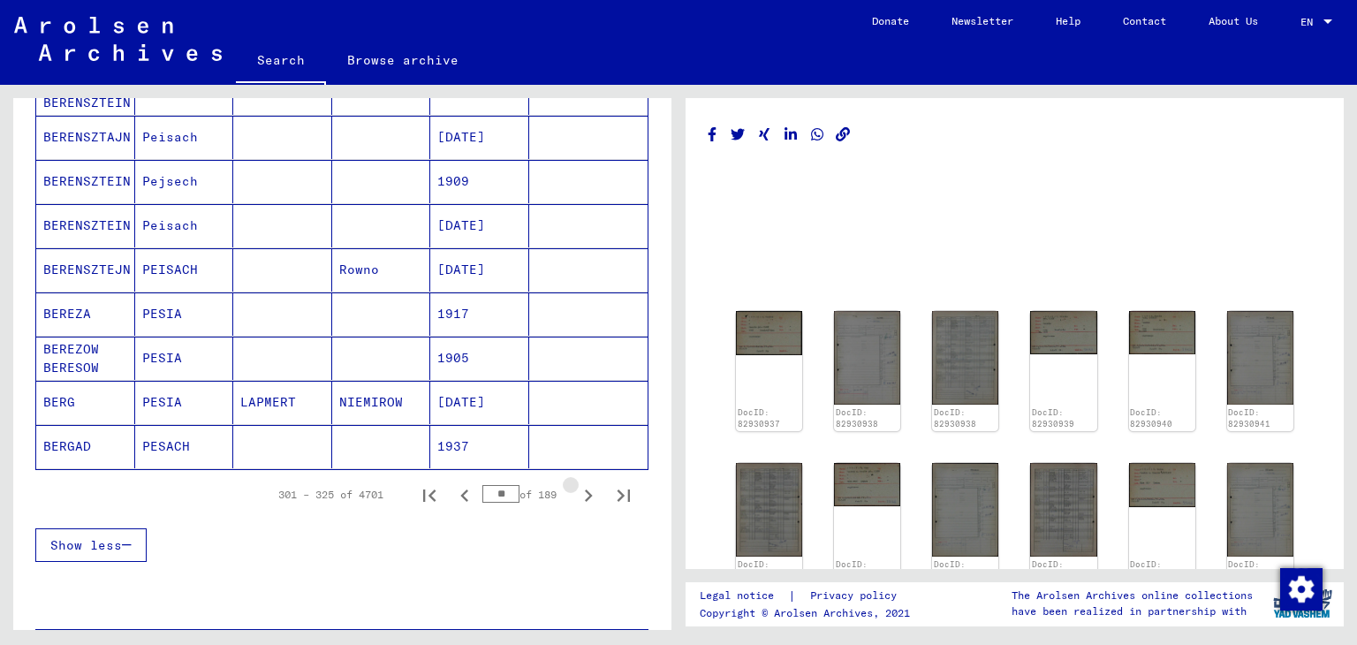
click at [576, 483] on icon "Next page" at bounding box center [588, 495] width 25 height 25
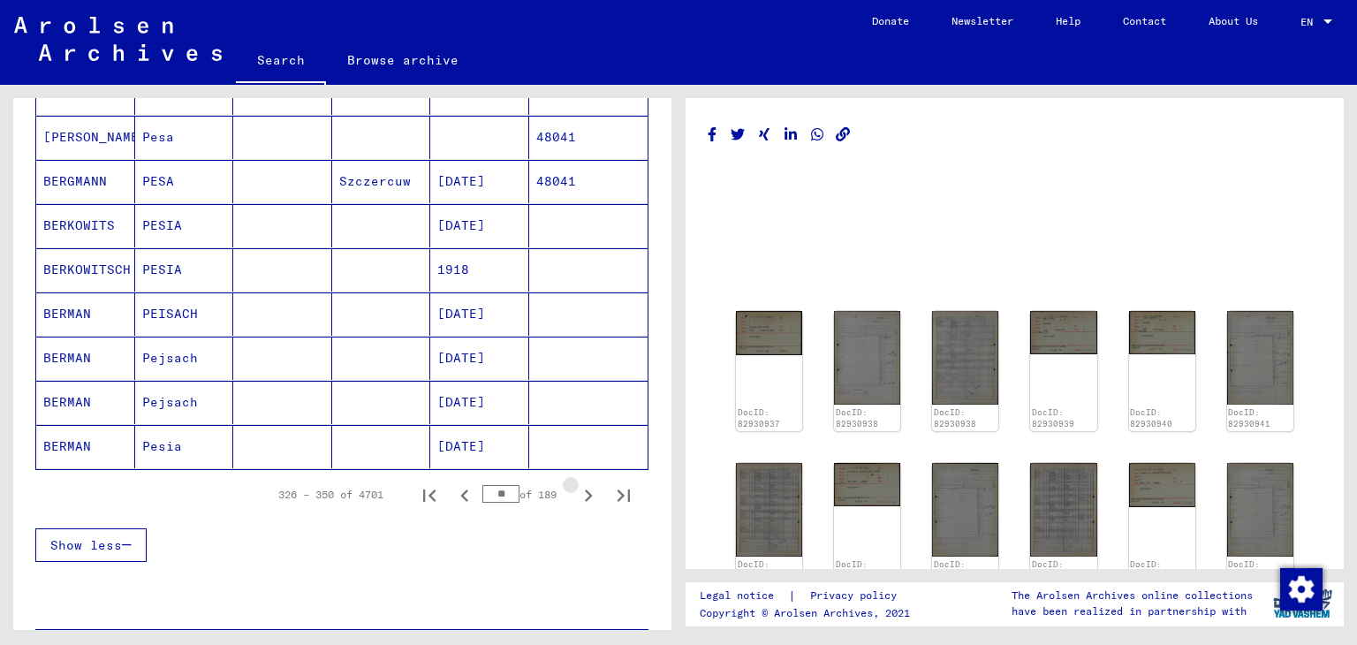
click at [576, 483] on icon "Next page" at bounding box center [588, 495] width 25 height 25
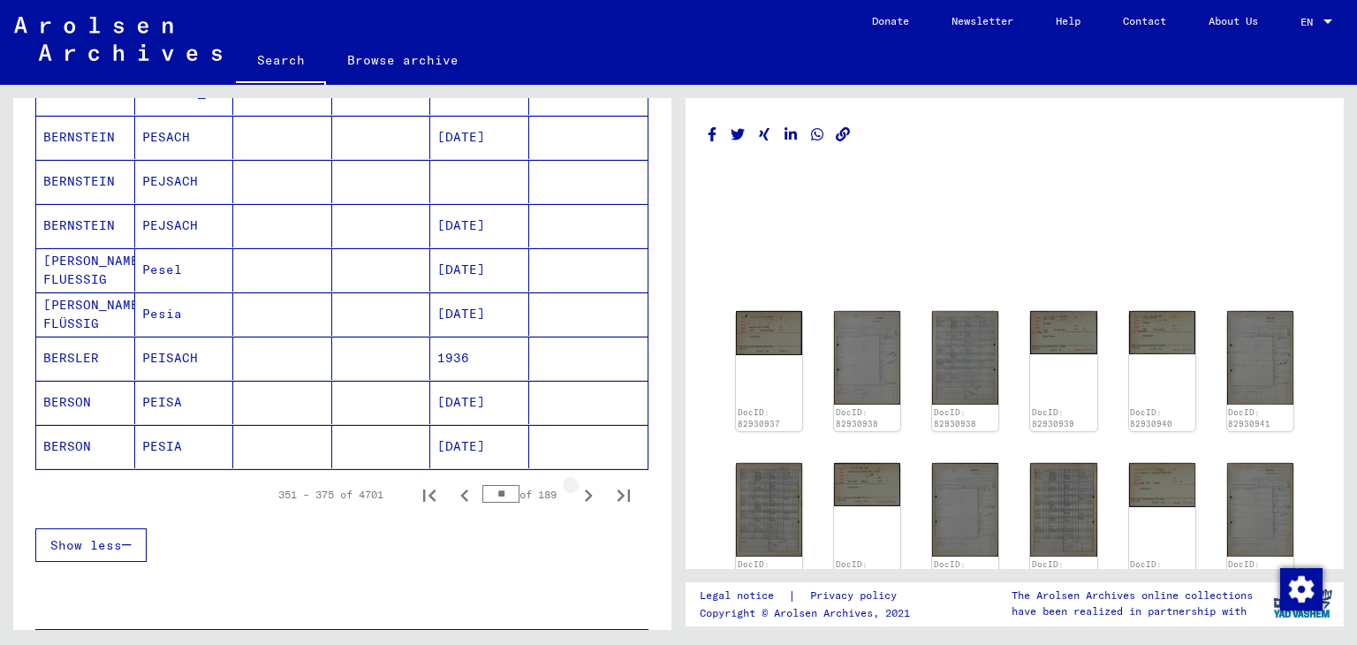
click at [576, 483] on icon "Next page" at bounding box center [588, 495] width 25 height 25
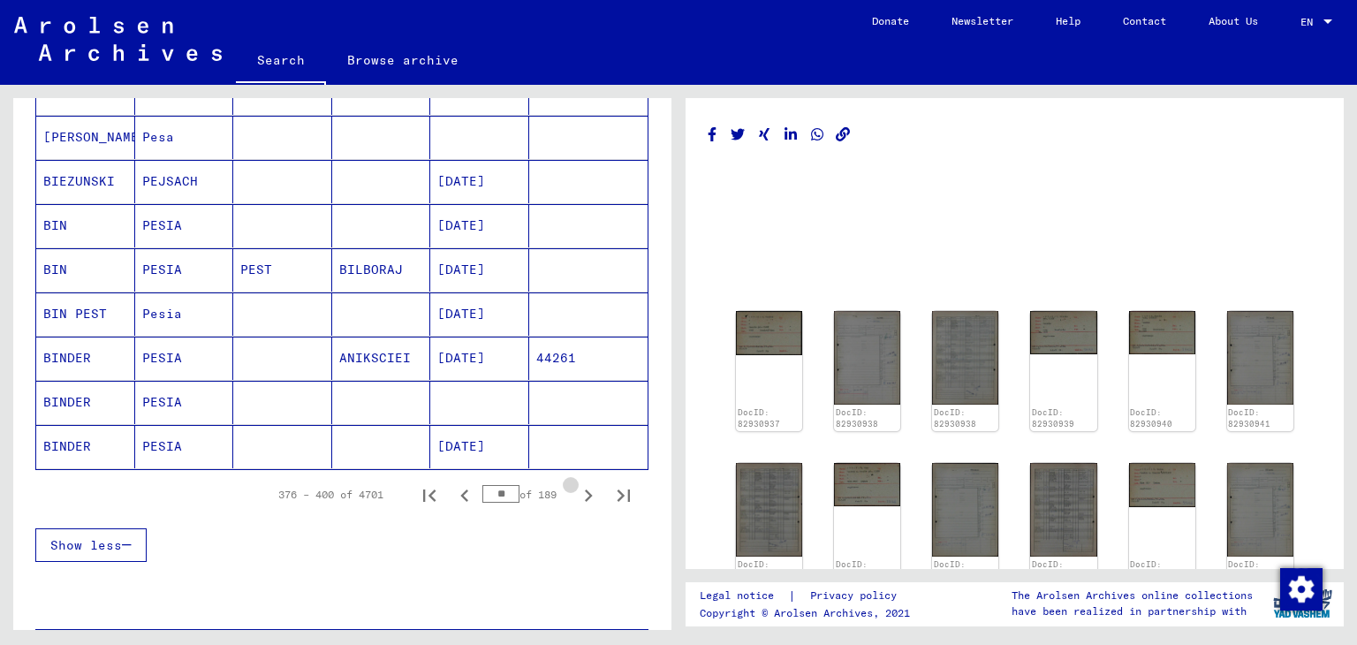
click at [576, 483] on icon "Next page" at bounding box center [588, 495] width 25 height 25
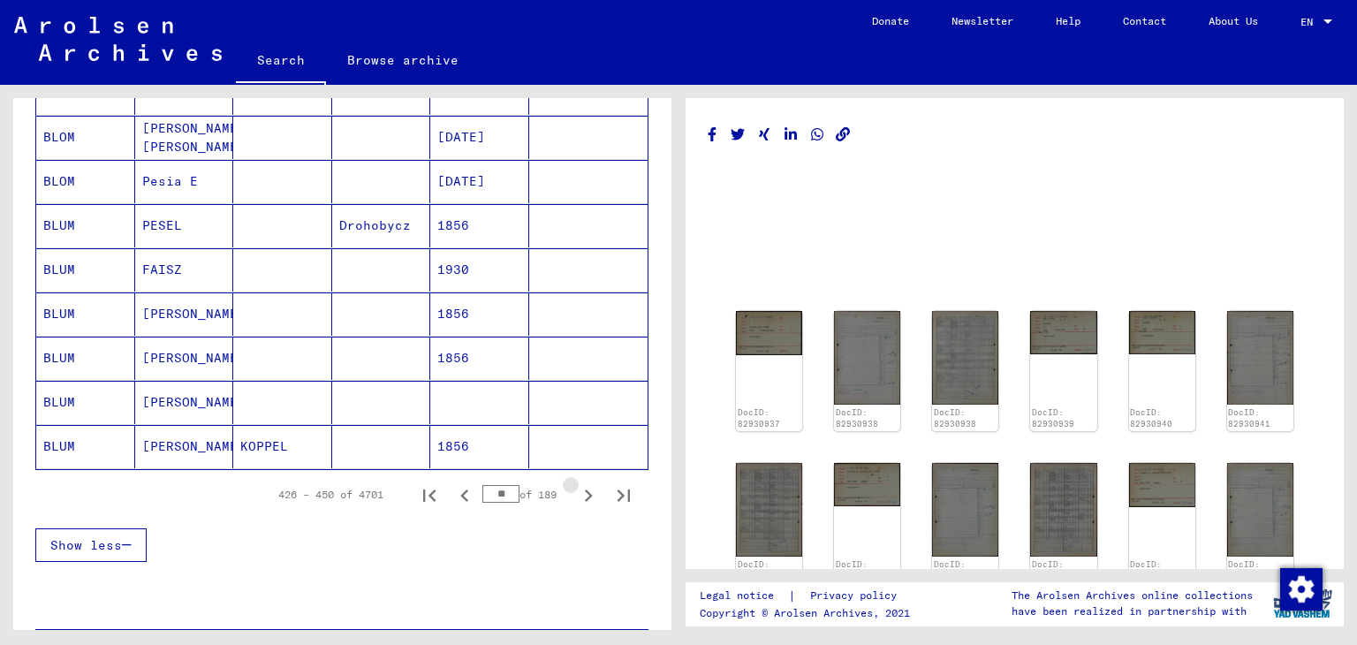
click at [576, 483] on icon "Next page" at bounding box center [588, 495] width 25 height 25
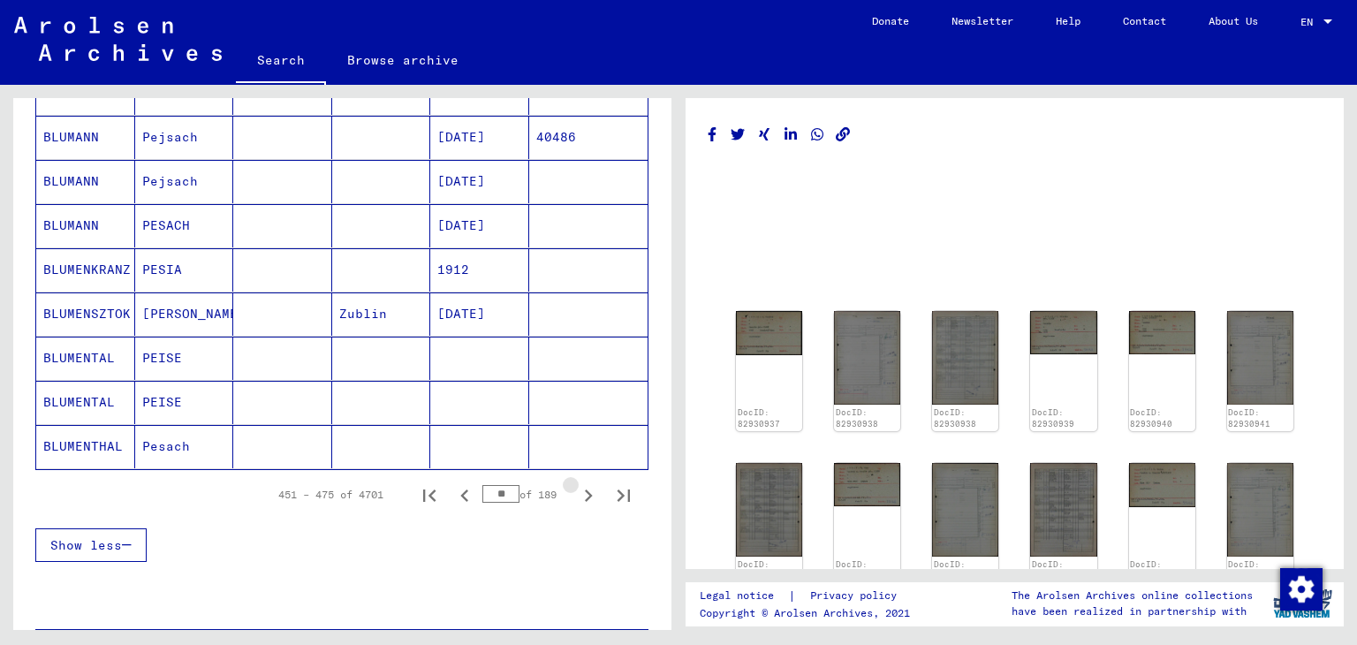
click at [576, 483] on icon "Next page" at bounding box center [588, 495] width 25 height 25
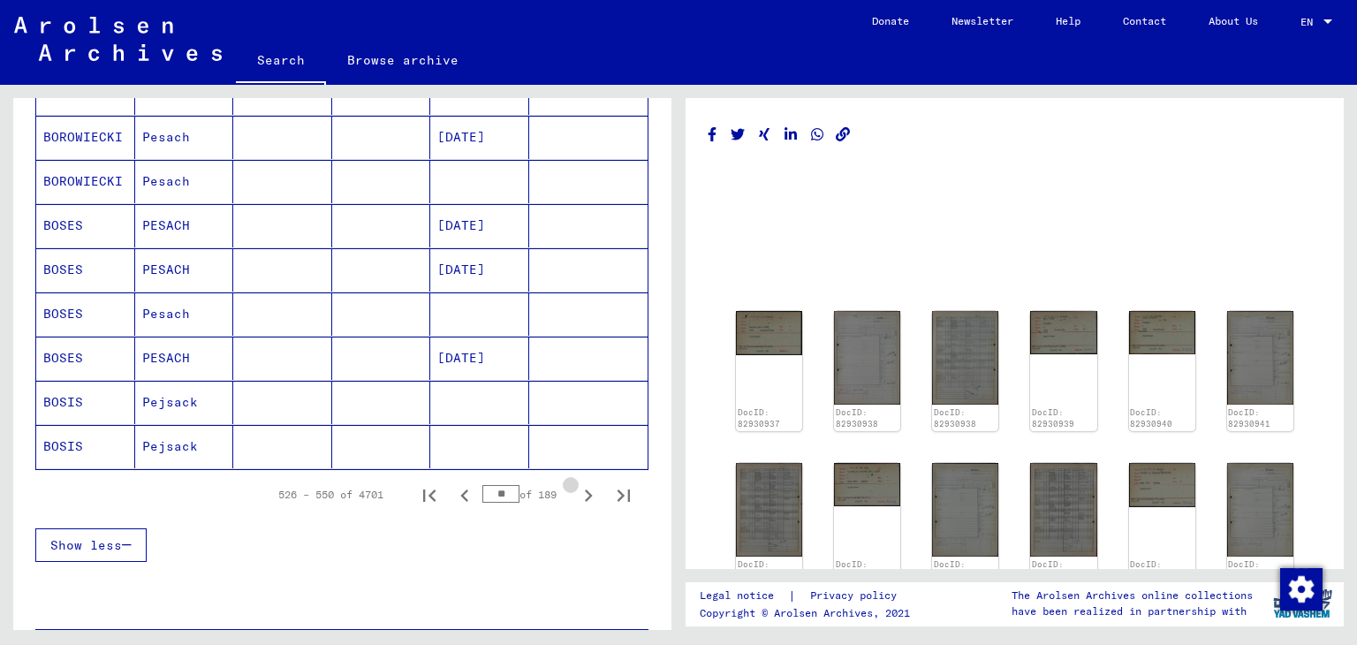
click at [576, 483] on icon "Next page" at bounding box center [588, 495] width 25 height 25
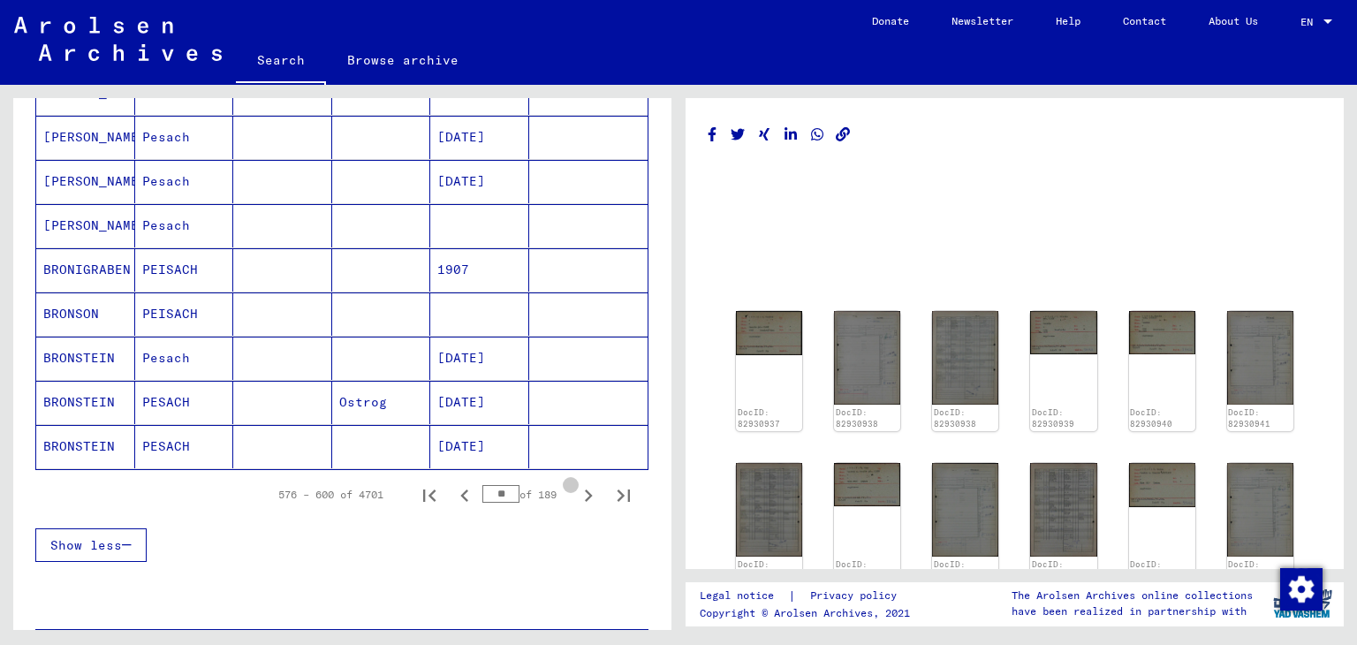
click at [576, 483] on icon "Next page" at bounding box center [588, 495] width 25 height 25
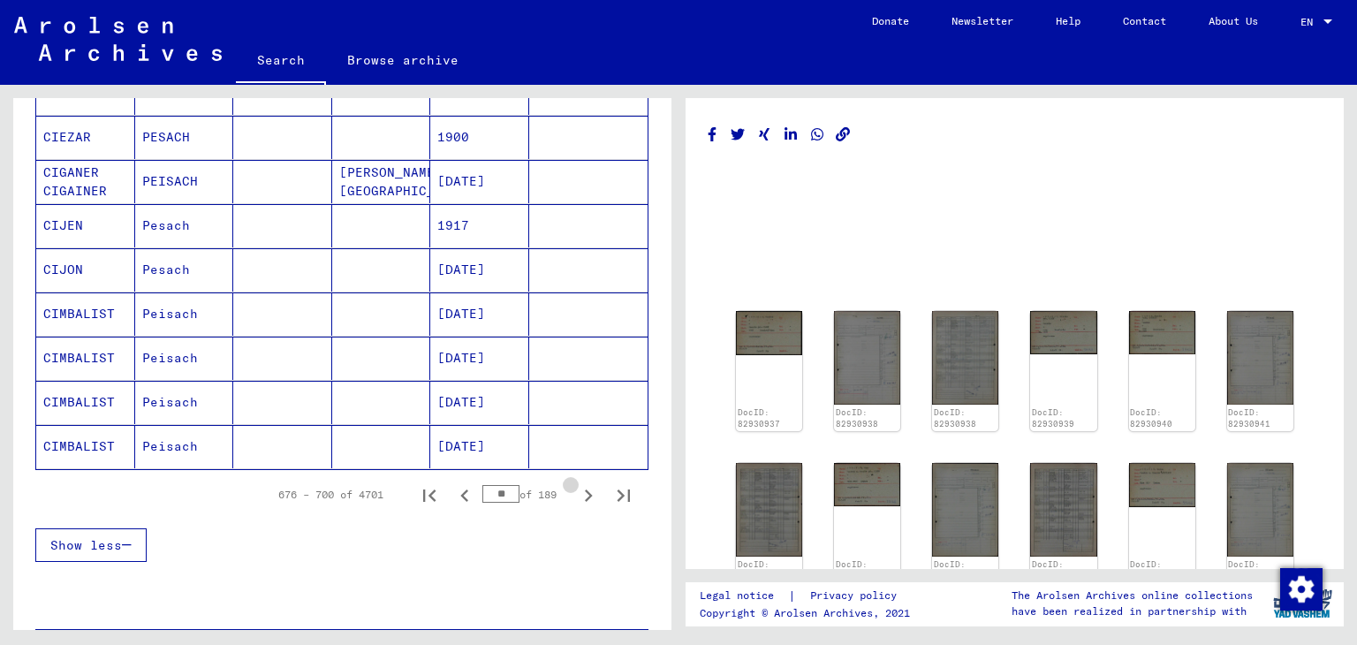
click at [576, 483] on icon "Next page" at bounding box center [588, 495] width 25 height 25
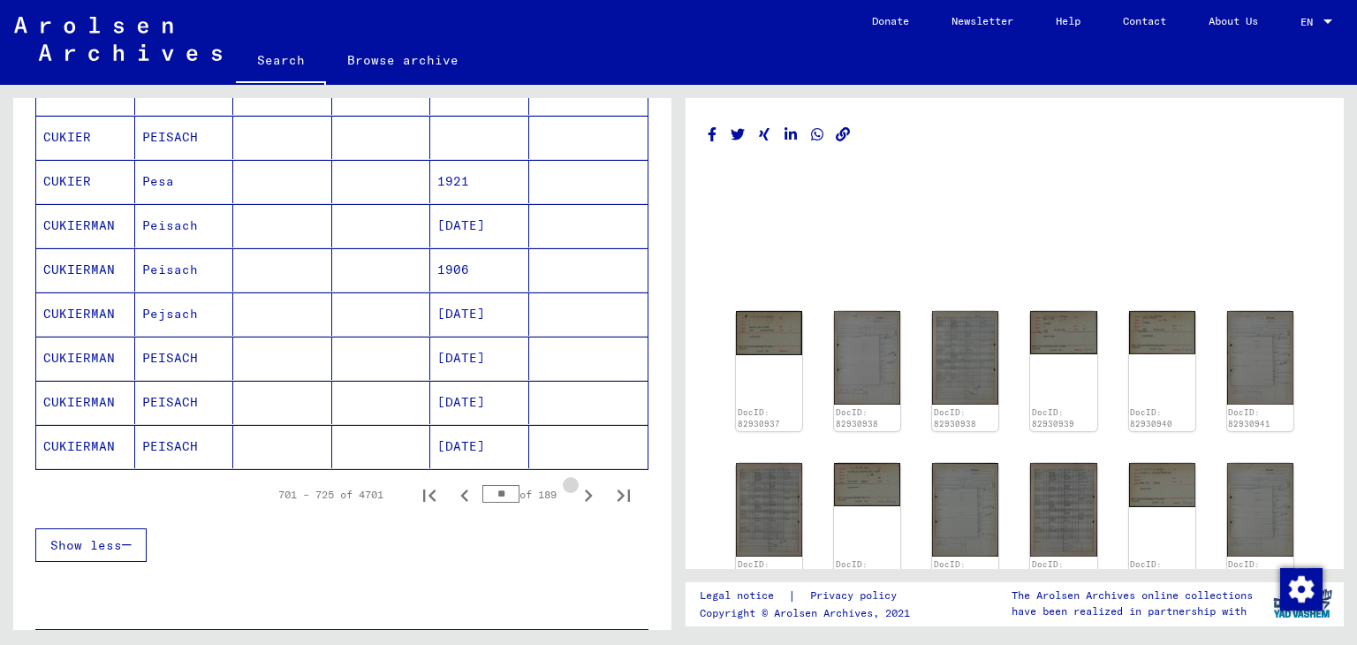
click at [576, 483] on icon "Next page" at bounding box center [588, 495] width 25 height 25
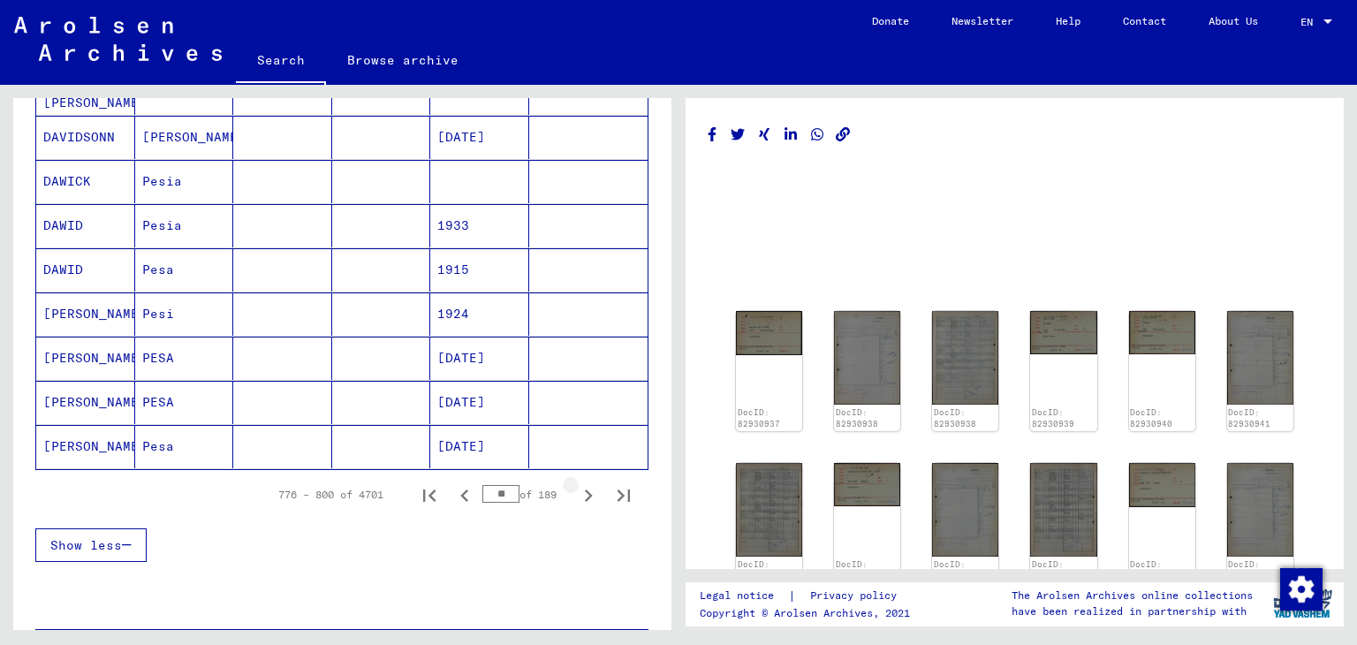
click at [576, 483] on icon "Next page" at bounding box center [588, 495] width 25 height 25
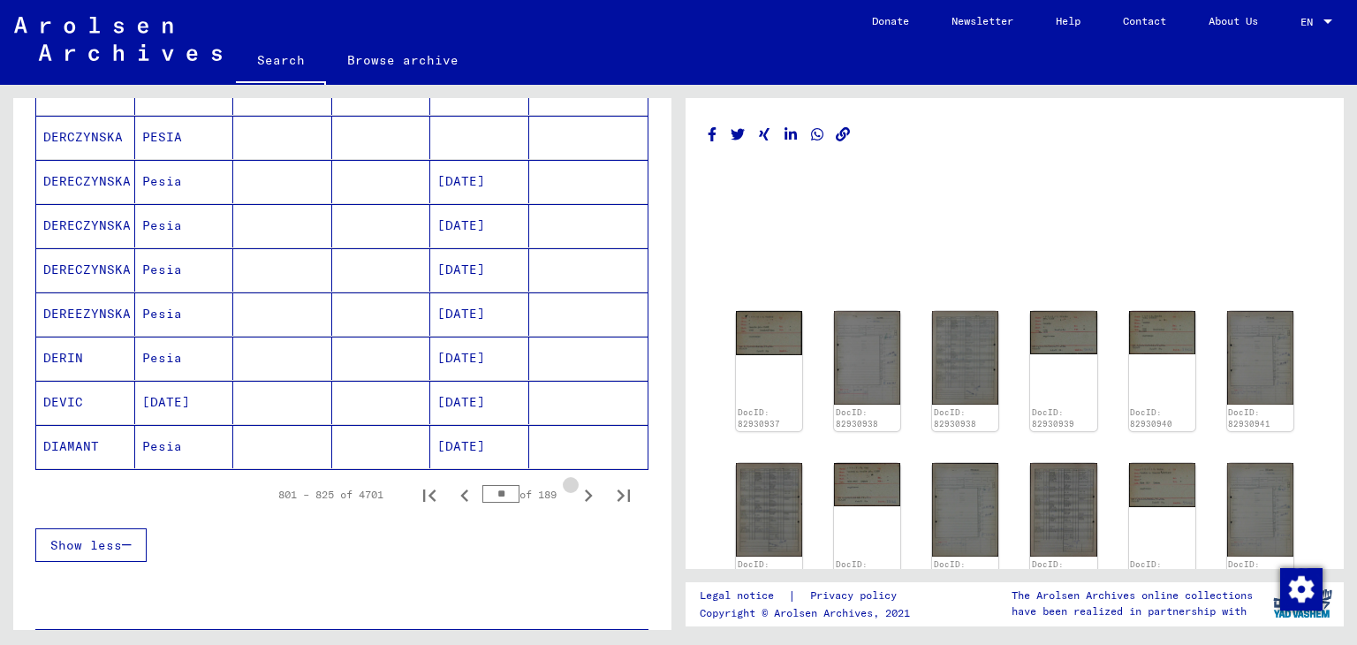
click at [576, 483] on icon "Next page" at bounding box center [588, 495] width 25 height 25
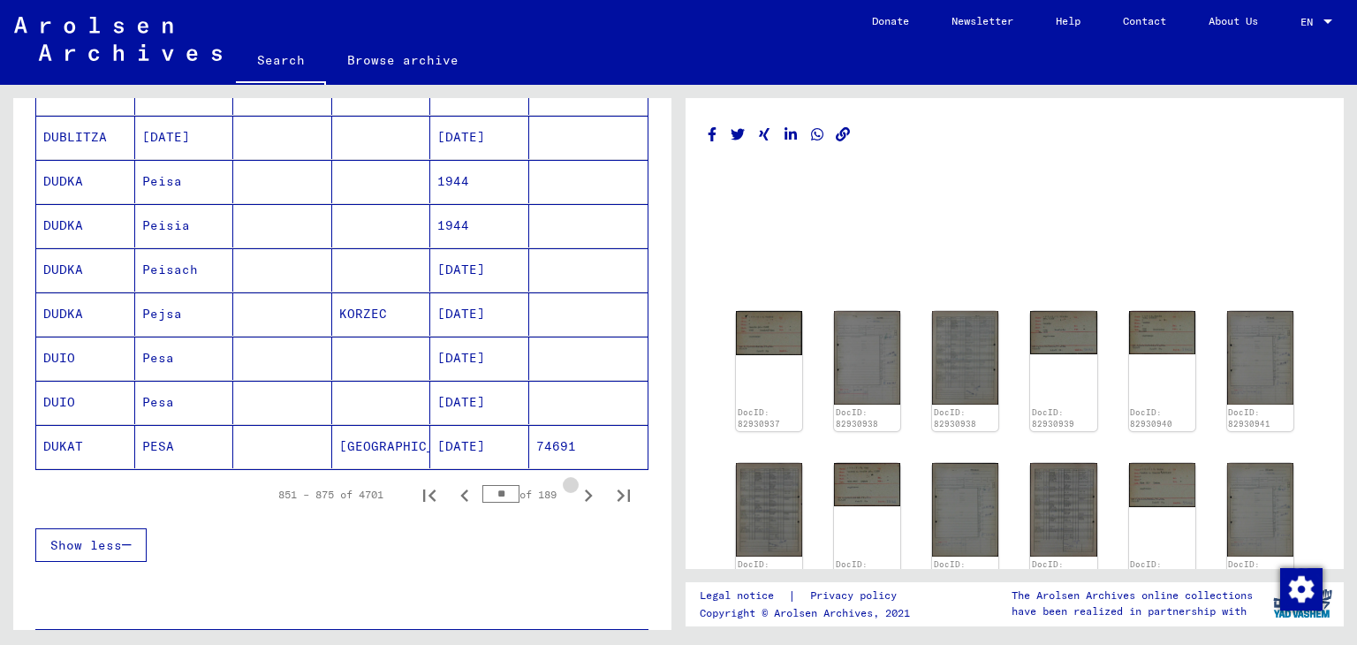
click at [576, 483] on icon "Next page" at bounding box center [588, 495] width 25 height 25
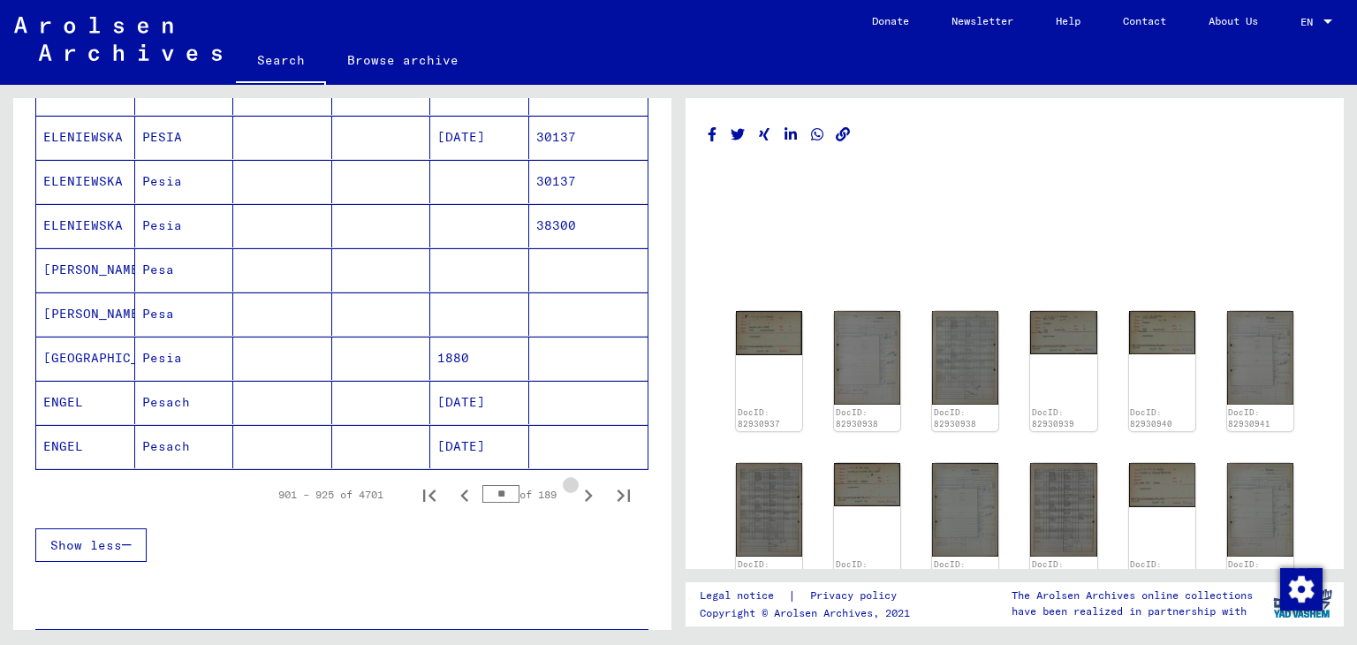
click at [576, 483] on icon "Next page" at bounding box center [588, 495] width 25 height 25
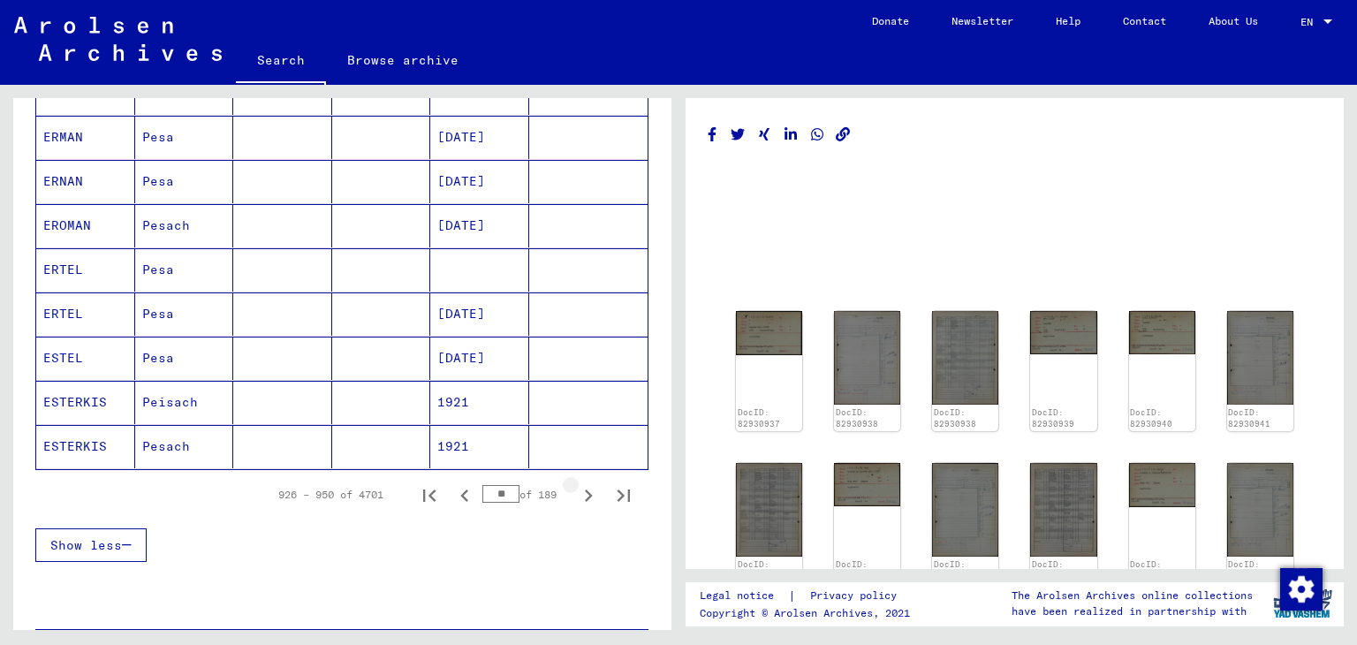
click at [576, 483] on icon "Next page" at bounding box center [588, 495] width 25 height 25
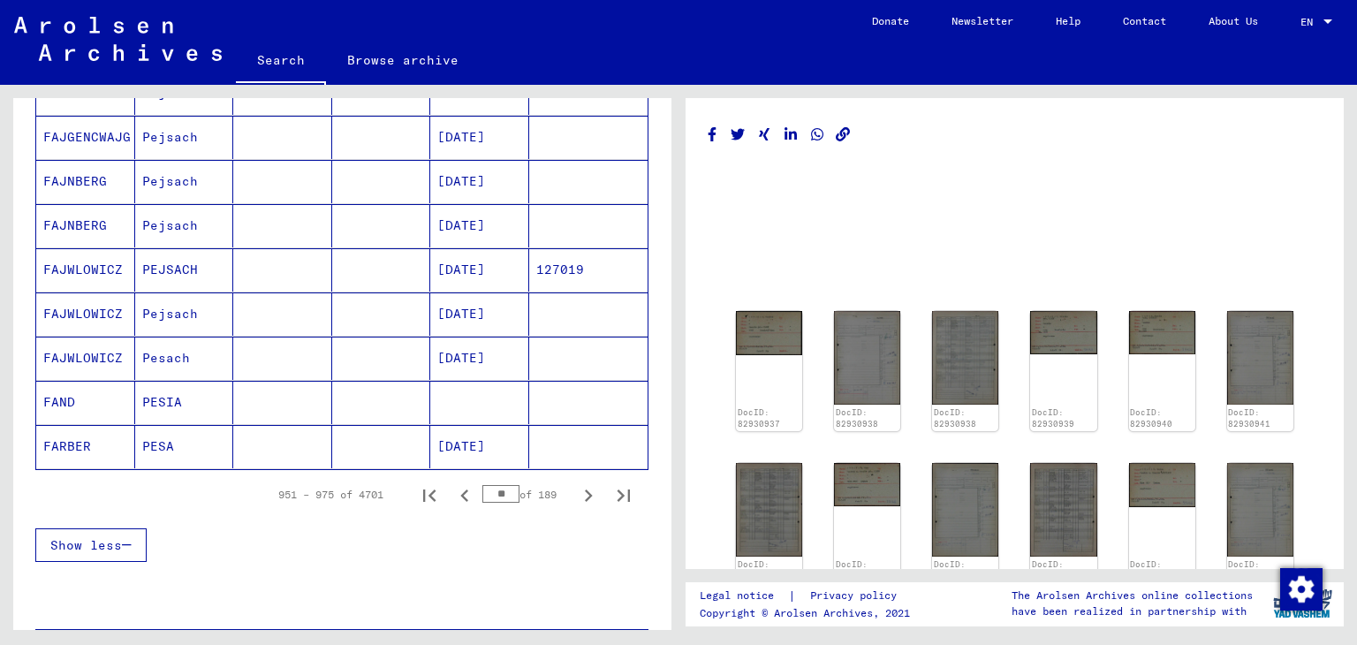
click at [585, 489] on icon "Next page" at bounding box center [589, 495] width 8 height 12
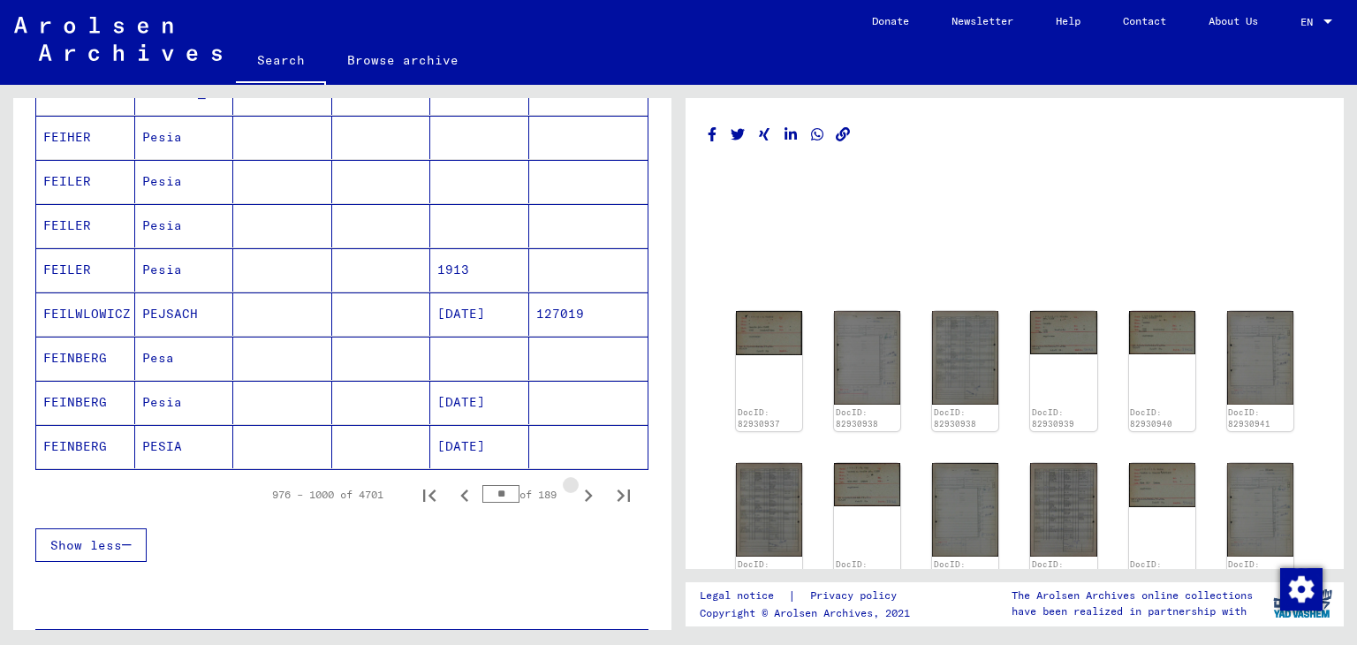
click at [585, 489] on icon "Next page" at bounding box center [589, 495] width 8 height 12
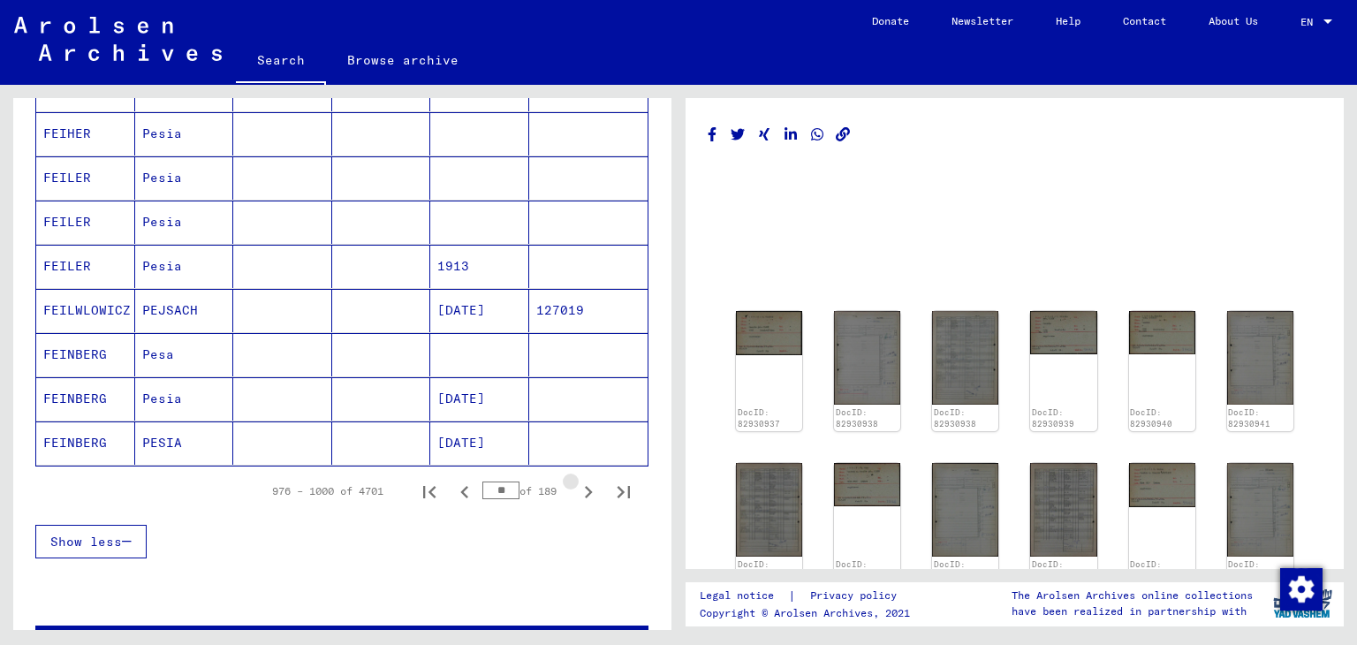
click at [585, 486] on icon "Next page" at bounding box center [589, 492] width 8 height 12
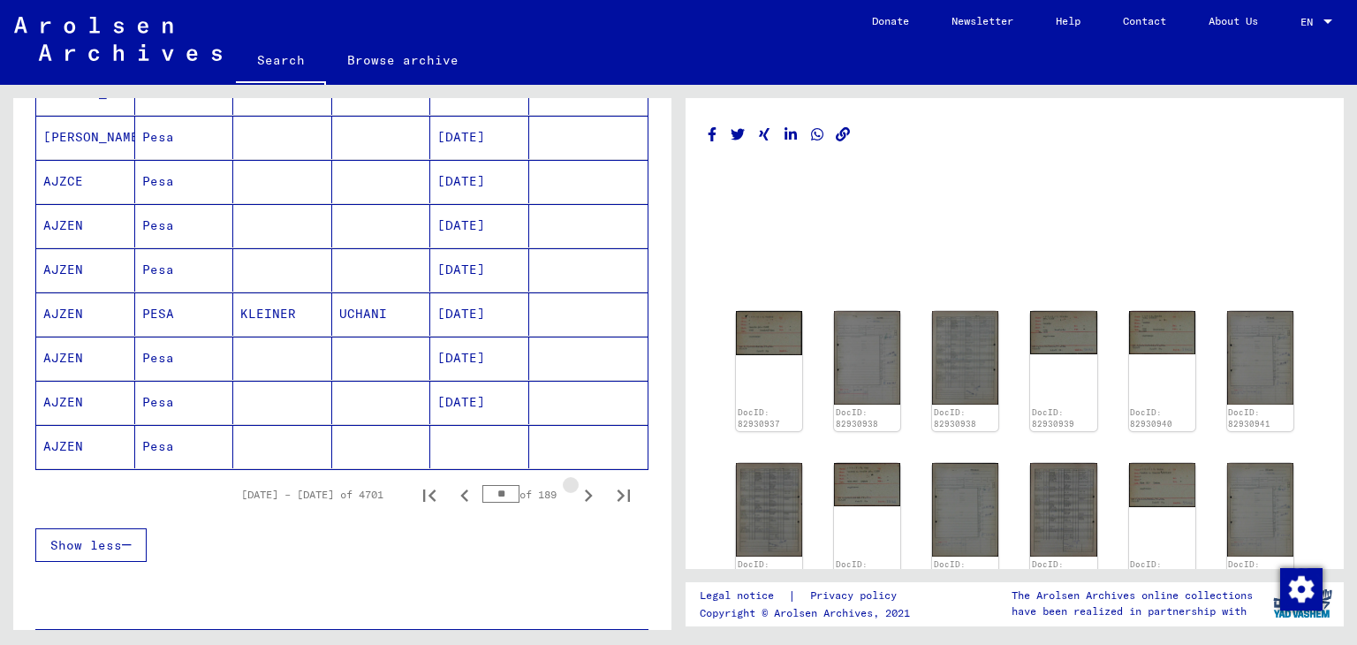
click at [585, 489] on icon "Next page" at bounding box center [589, 495] width 8 height 12
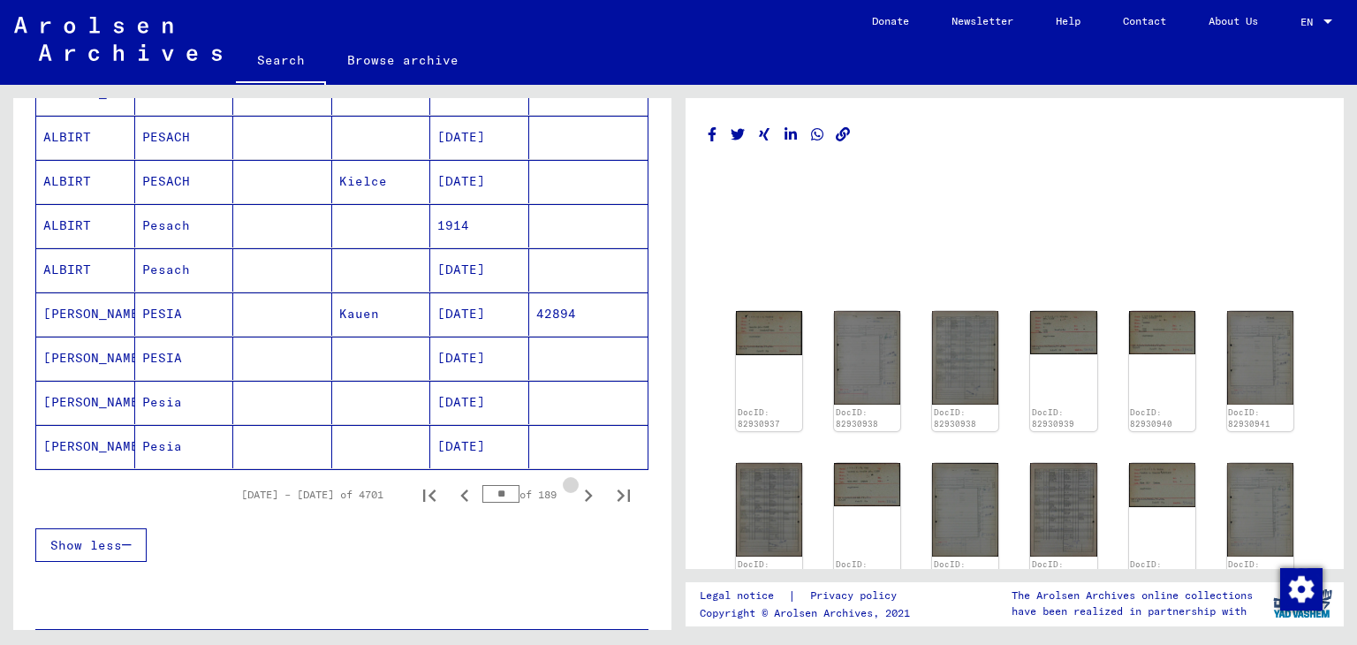
click at [585, 489] on icon "Next page" at bounding box center [589, 495] width 8 height 12
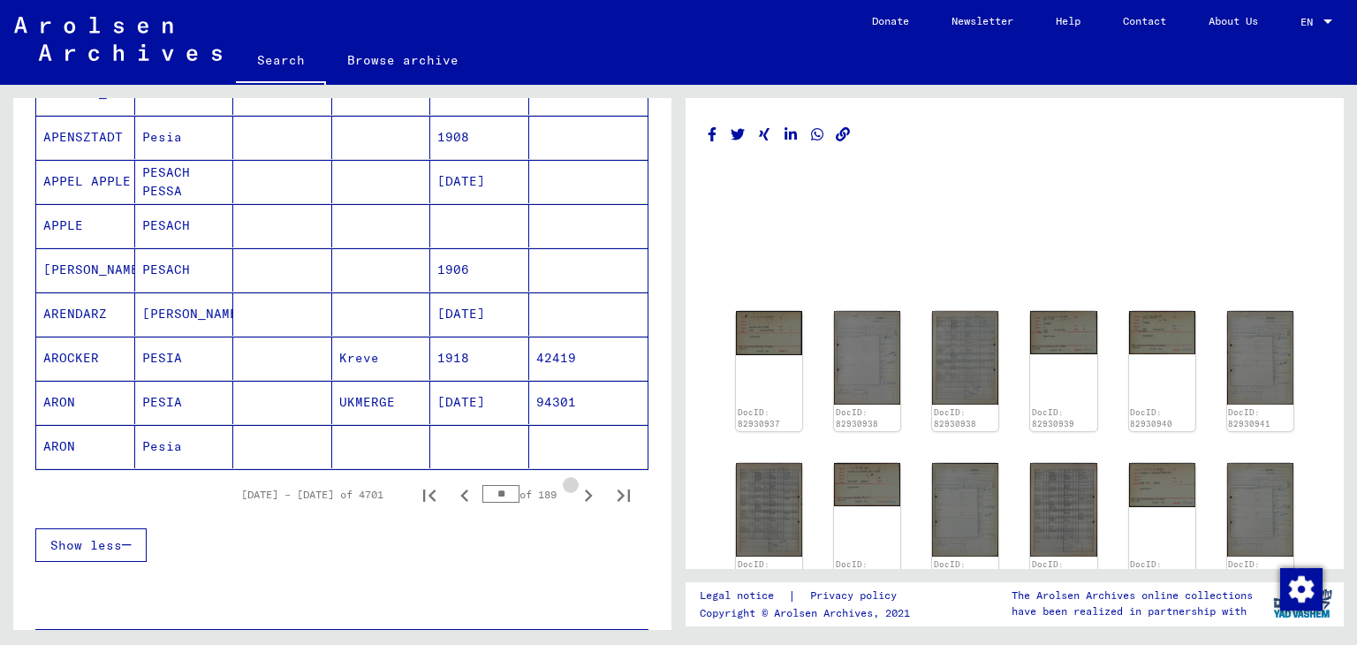
click at [585, 489] on icon "Next page" at bounding box center [589, 495] width 8 height 12
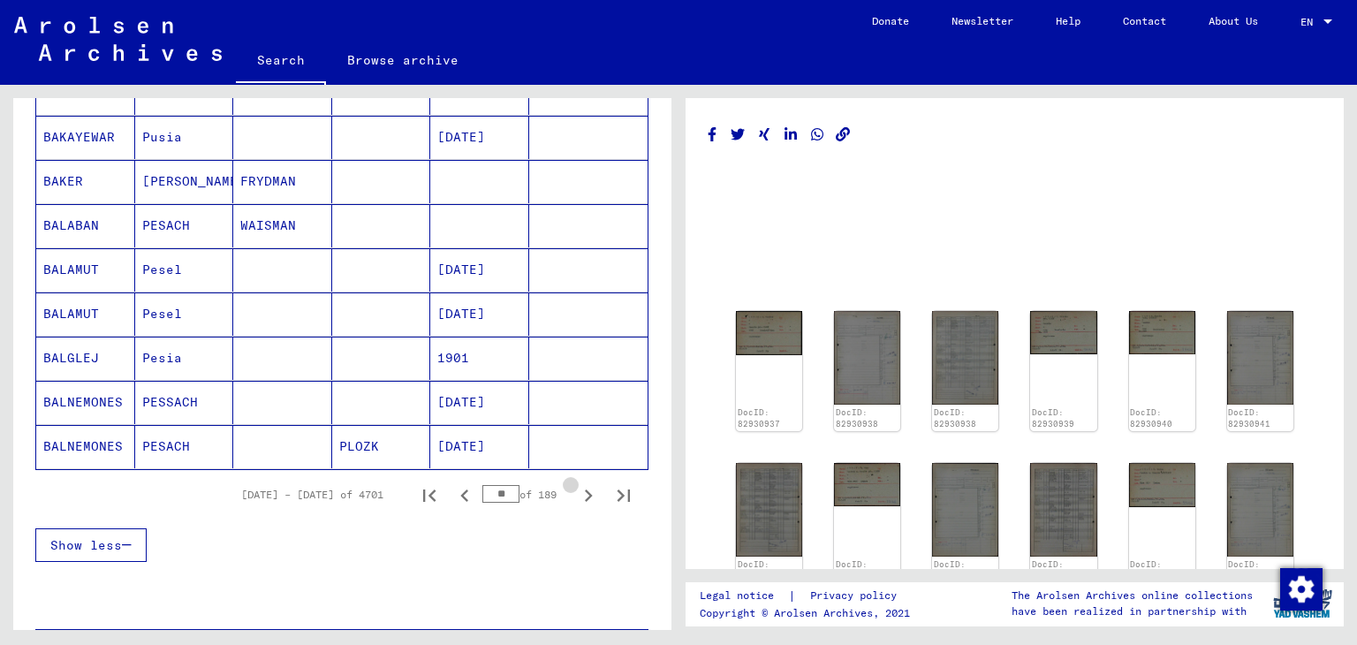
click at [585, 489] on icon "Next page" at bounding box center [589, 495] width 8 height 12
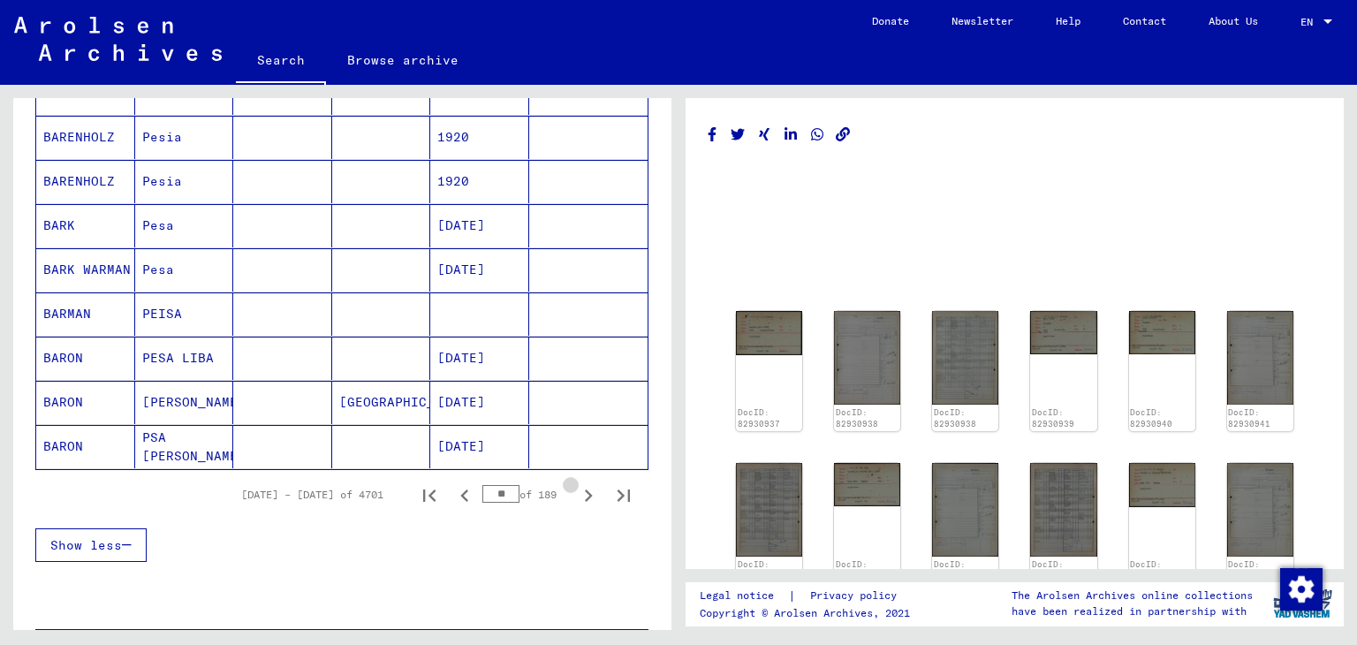
click at [585, 489] on icon "Next page" at bounding box center [589, 495] width 8 height 12
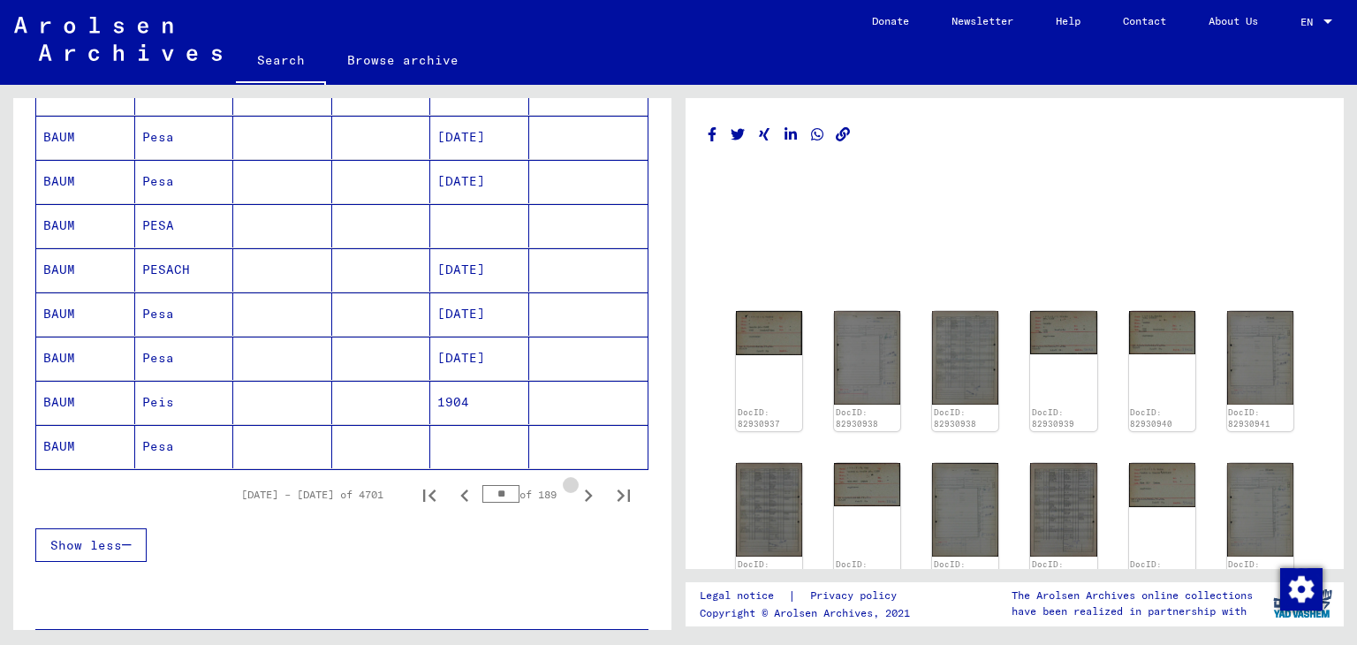
click at [585, 489] on icon "Next page" at bounding box center [589, 495] width 8 height 12
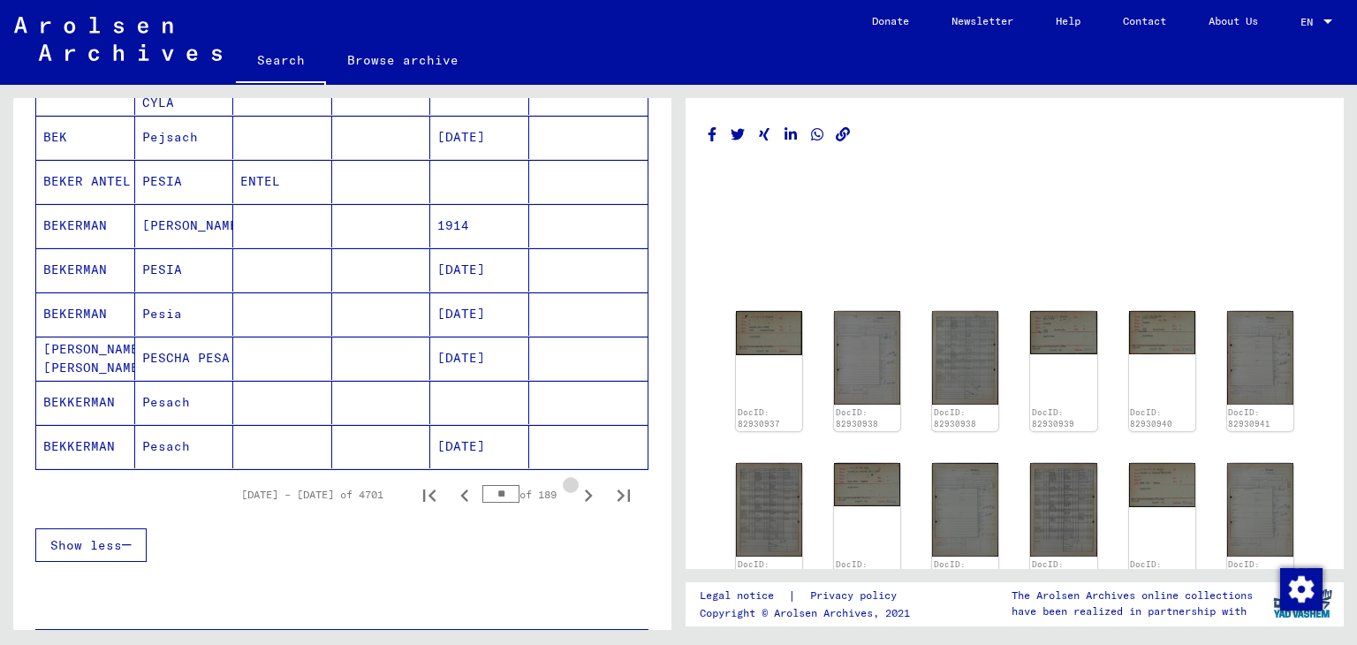
click at [585, 489] on icon "Next page" at bounding box center [589, 495] width 8 height 12
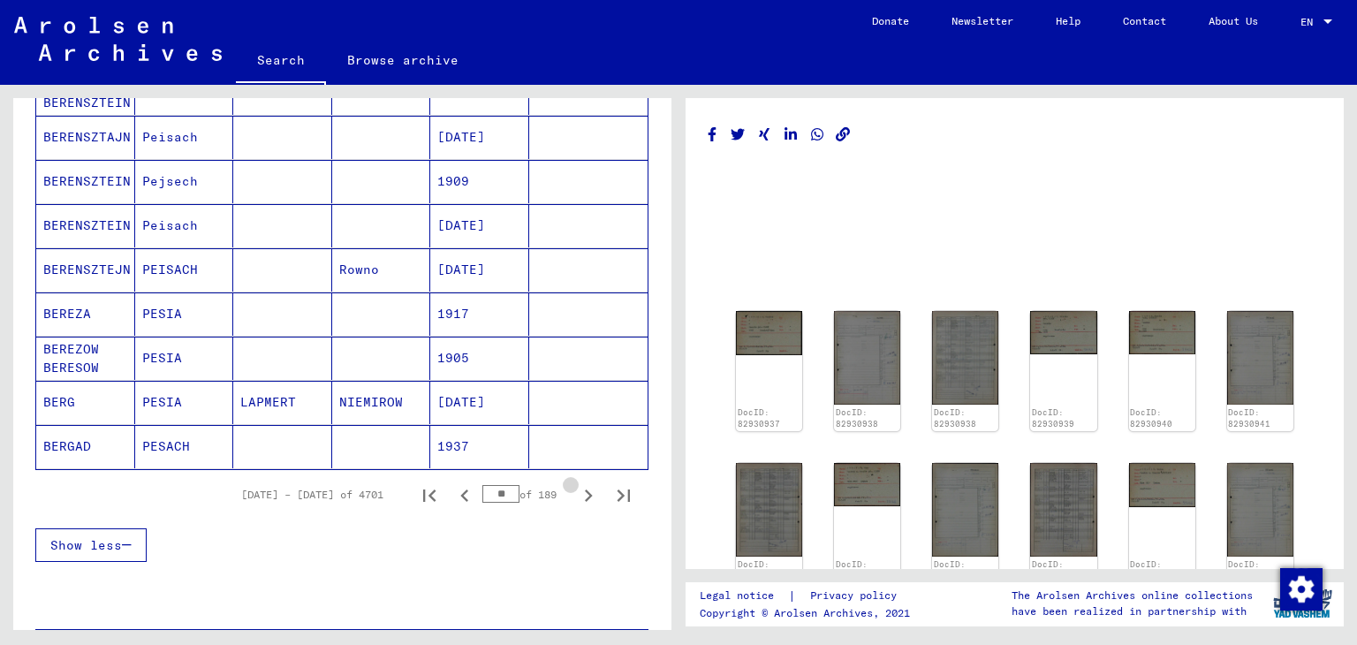
click at [585, 489] on icon "Next page" at bounding box center [589, 495] width 8 height 12
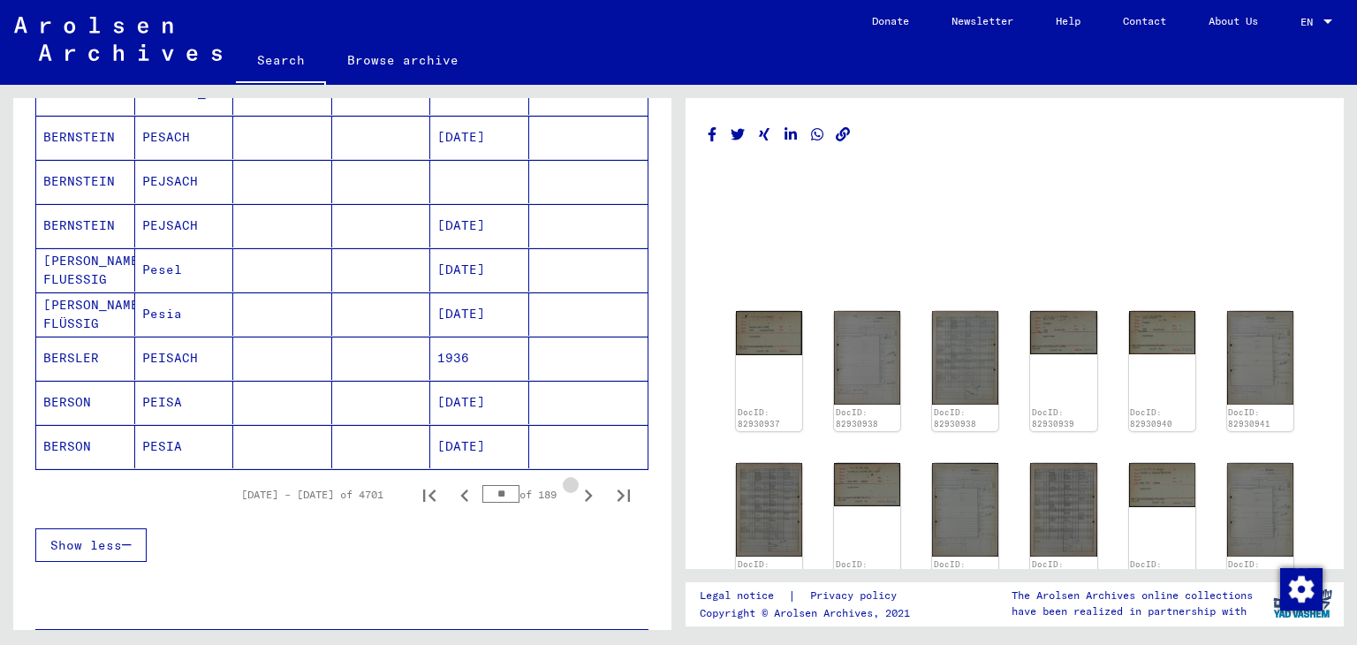
click at [585, 489] on icon "Next page" at bounding box center [589, 495] width 8 height 12
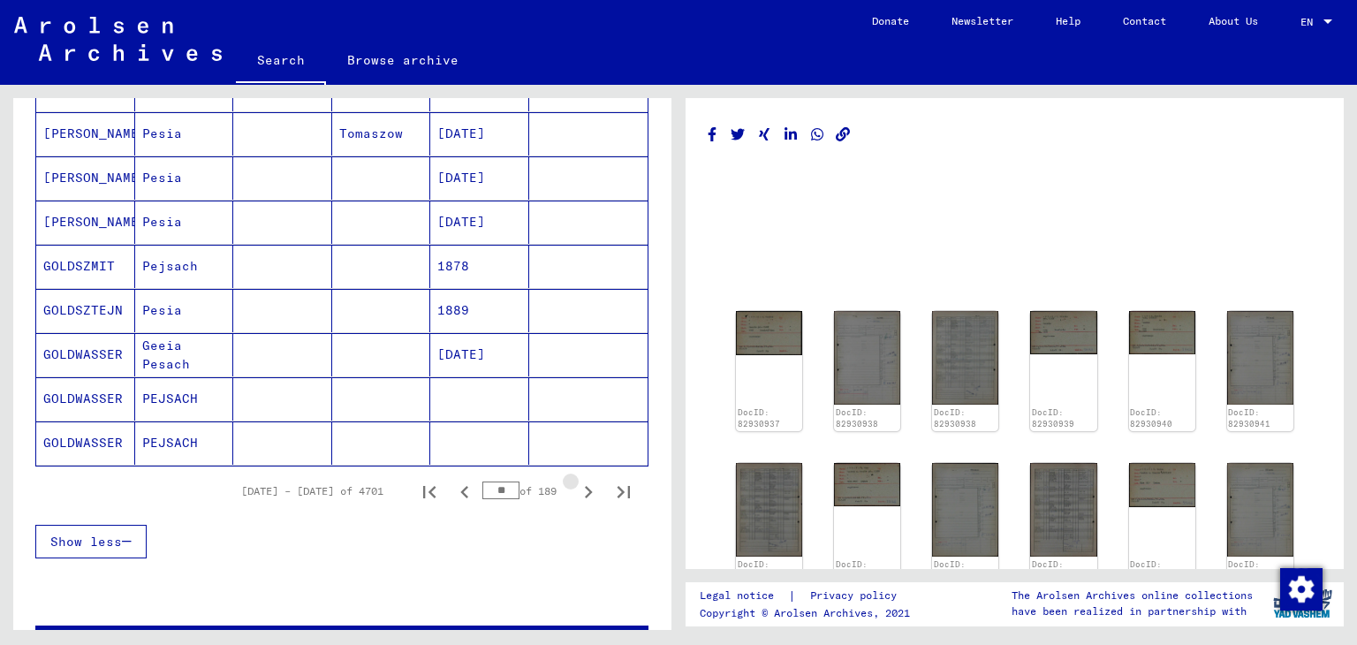
click at [585, 486] on icon "Next page" at bounding box center [589, 492] width 8 height 12
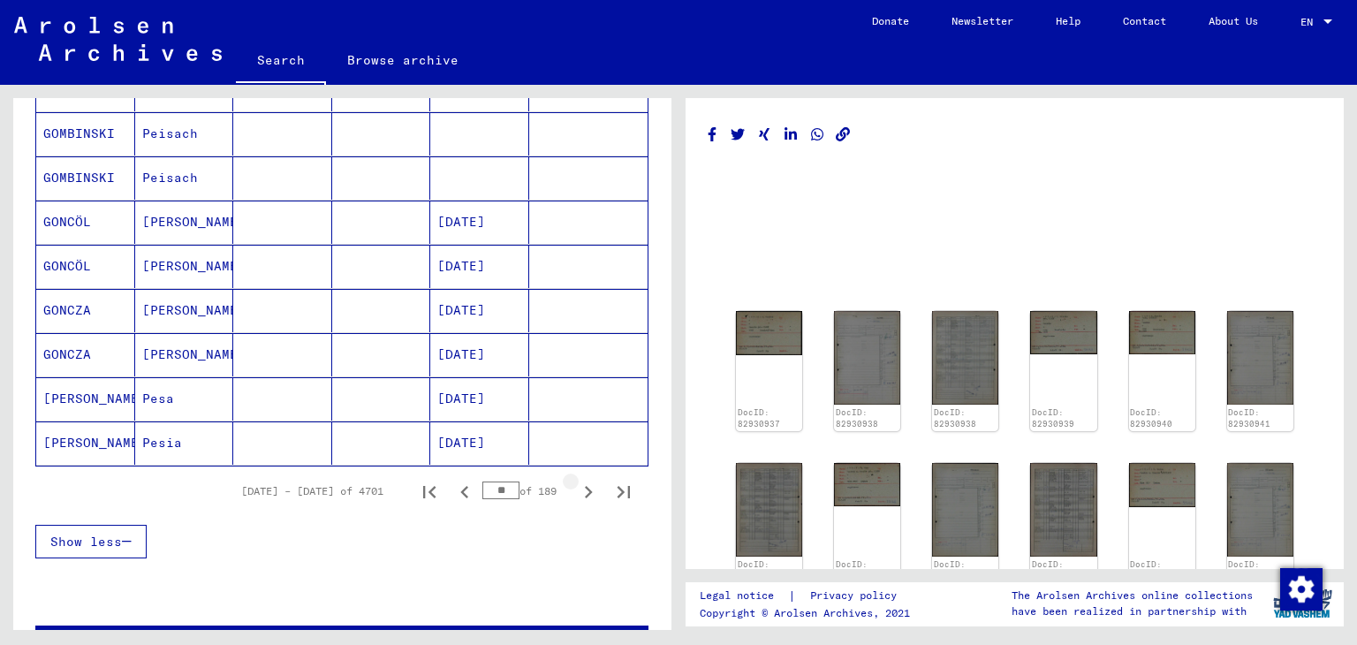
scroll to position [993, 0]
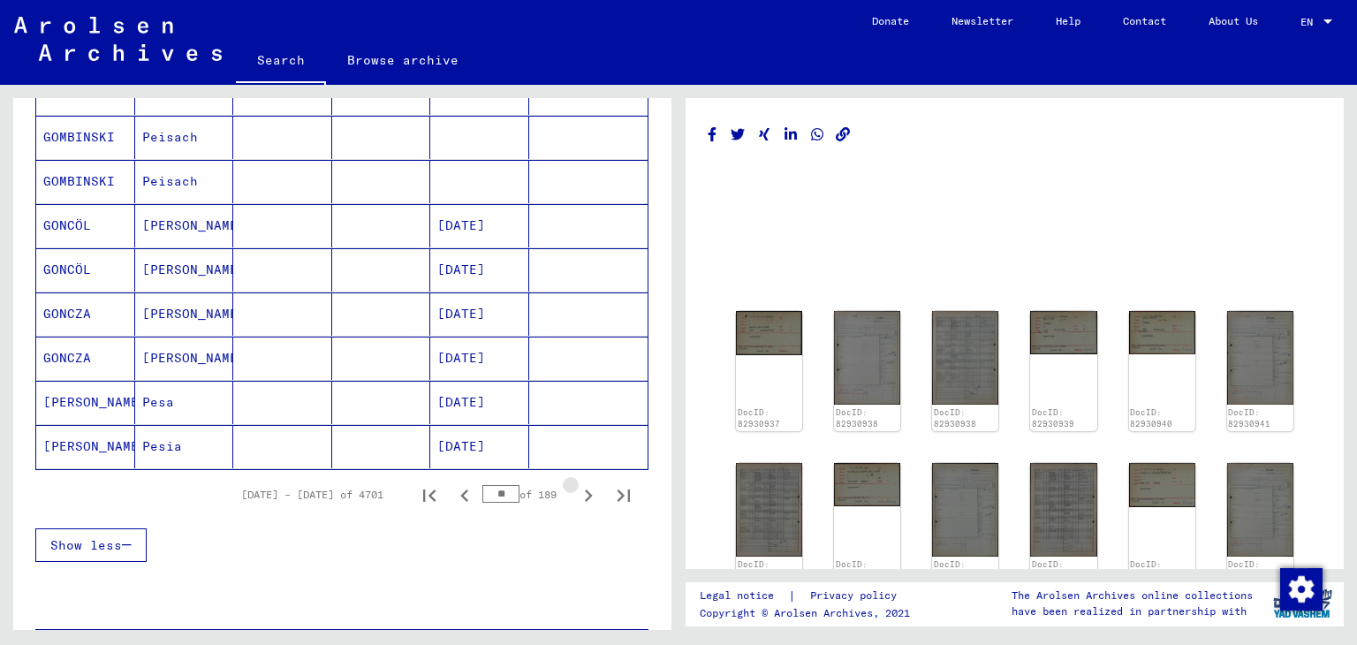
click at [585, 489] on icon "Next page" at bounding box center [589, 495] width 8 height 12
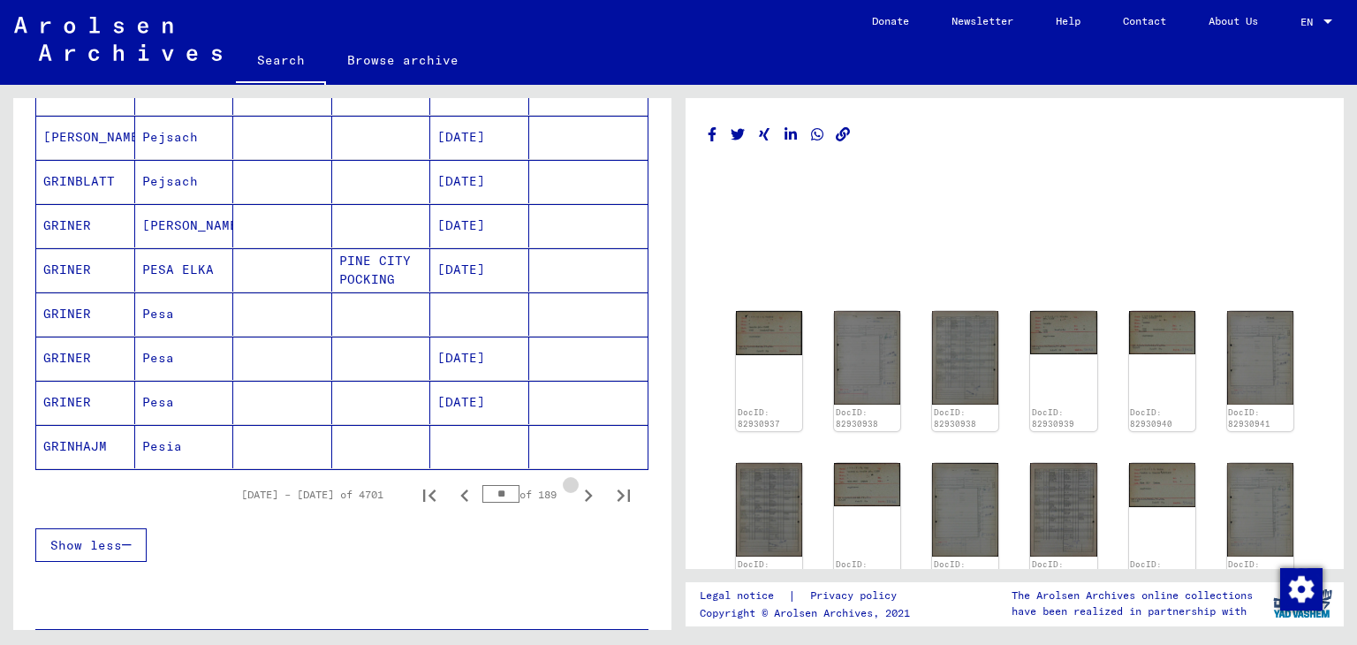
click at [585, 489] on icon "Next page" at bounding box center [589, 495] width 8 height 12
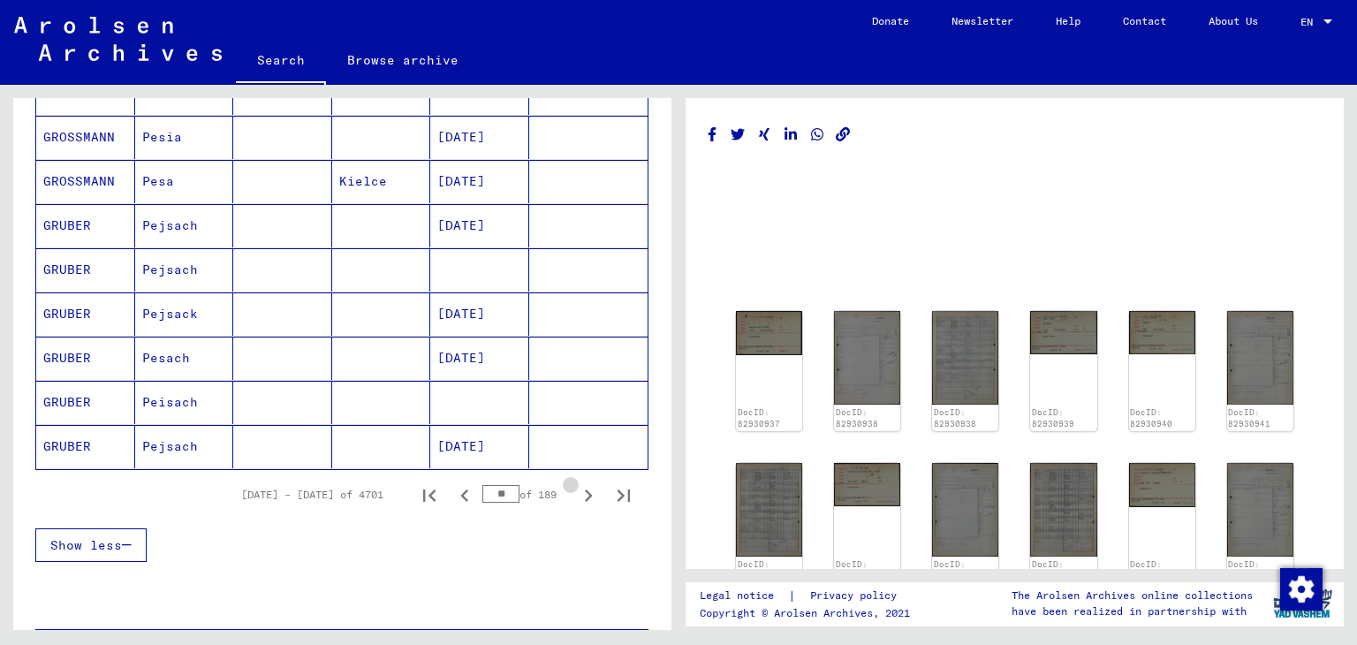
click at [585, 489] on icon "Next page" at bounding box center [589, 495] width 8 height 12
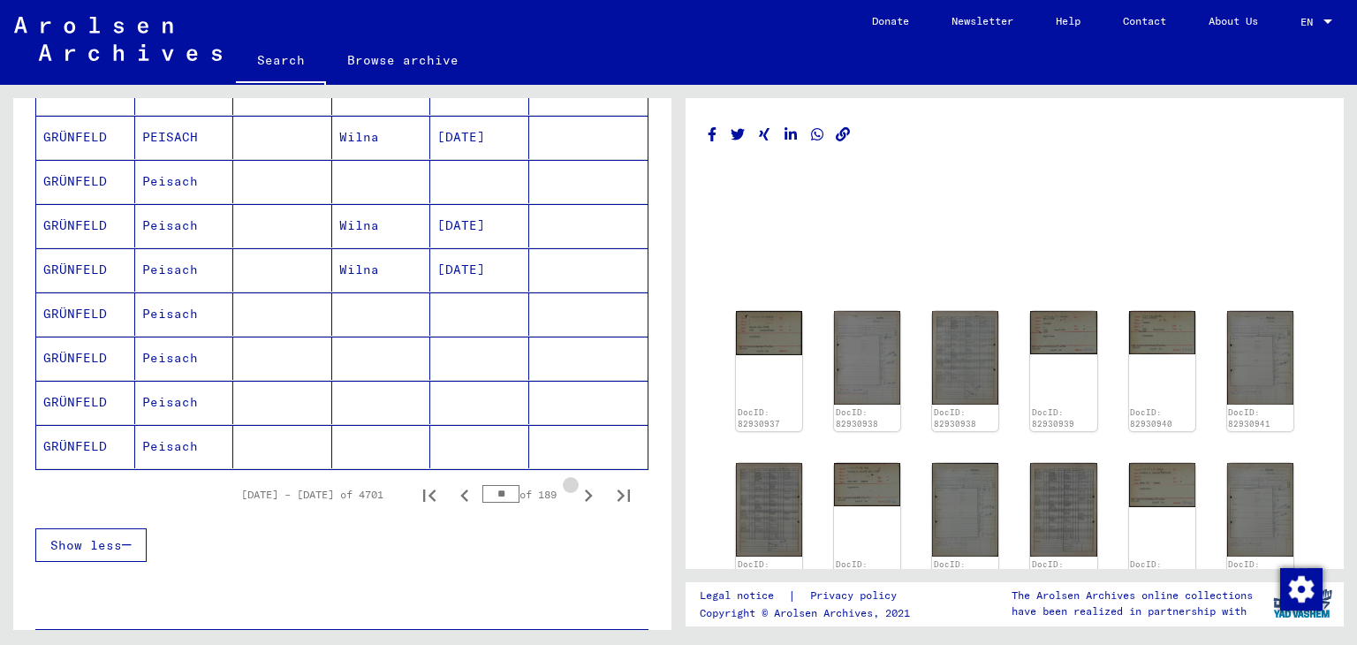
click at [585, 489] on icon "Next page" at bounding box center [589, 495] width 8 height 12
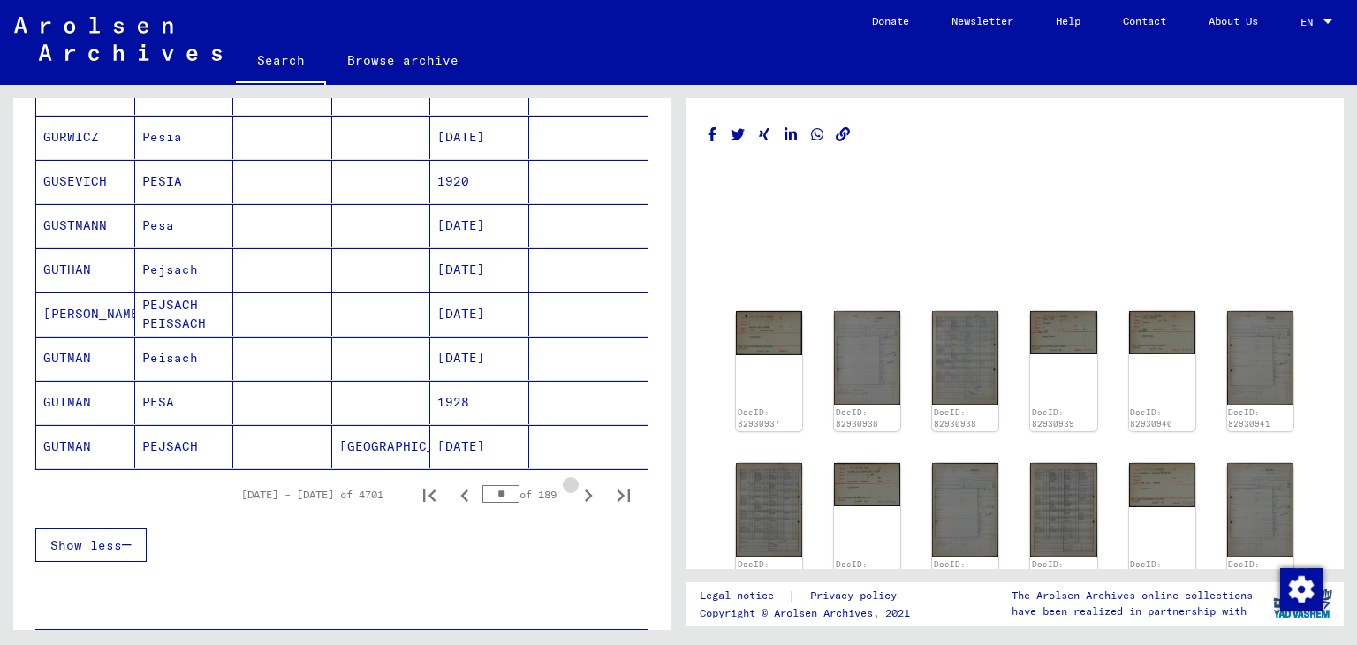
click at [585, 489] on icon "Next page" at bounding box center [589, 495] width 8 height 12
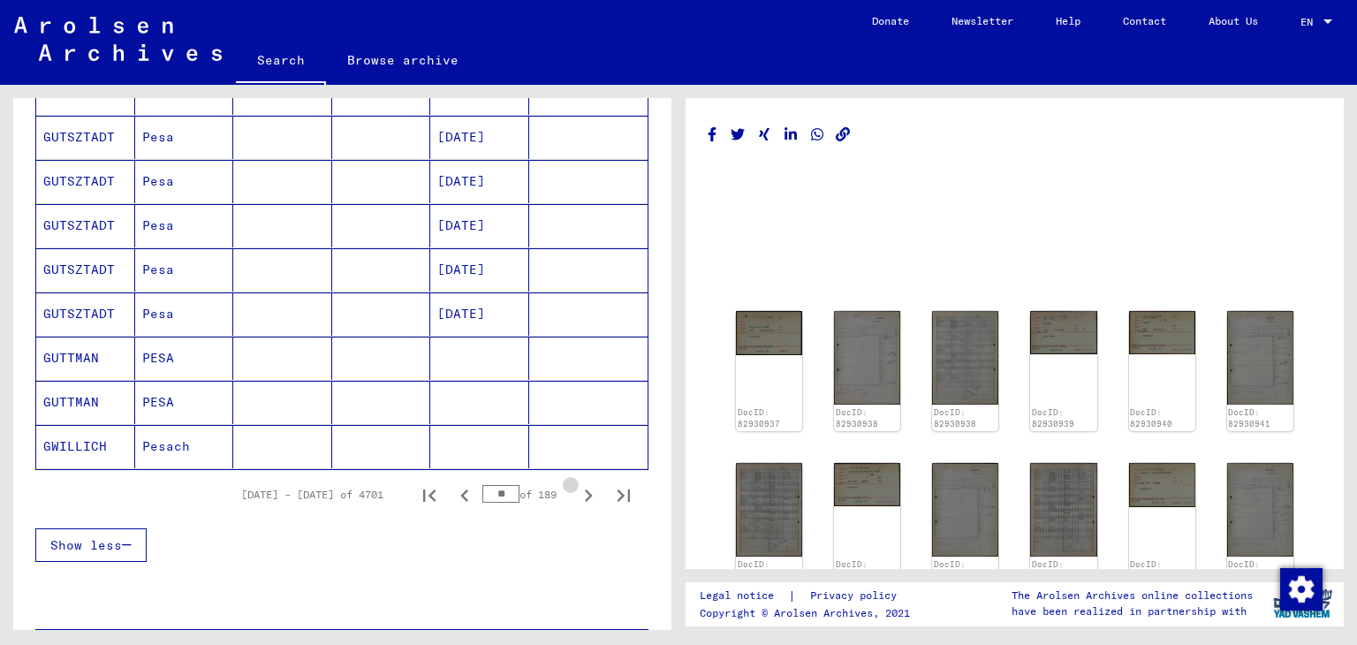
click at [585, 489] on icon "Next page" at bounding box center [589, 495] width 8 height 12
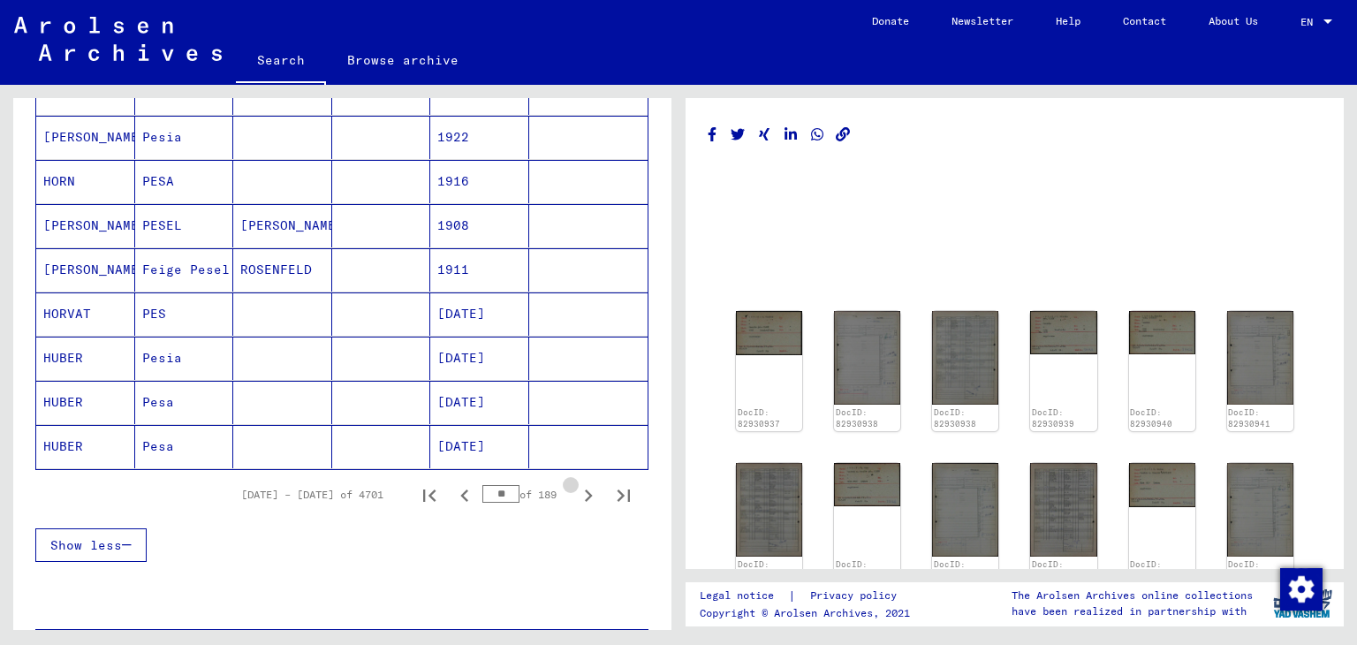
click at [585, 489] on icon "Next page" at bounding box center [589, 495] width 8 height 12
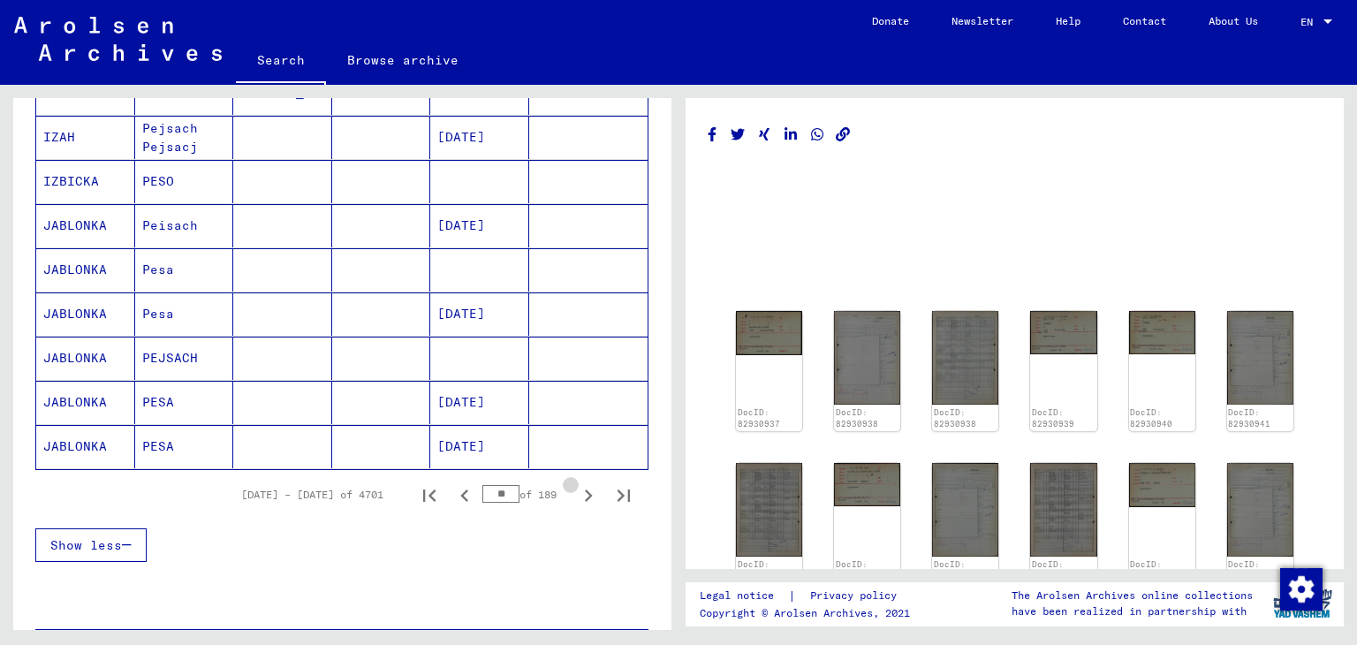
click at [585, 489] on icon "Next page" at bounding box center [589, 495] width 8 height 12
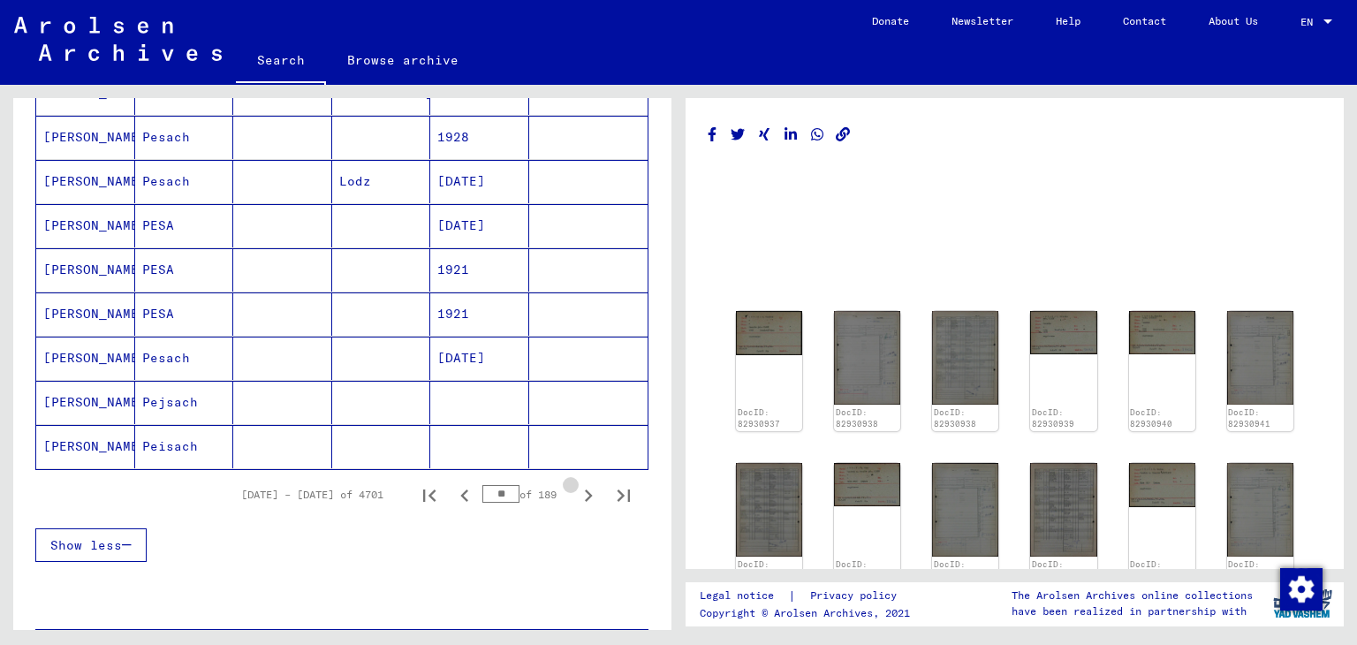
click at [585, 489] on icon "Next page" at bounding box center [589, 495] width 8 height 12
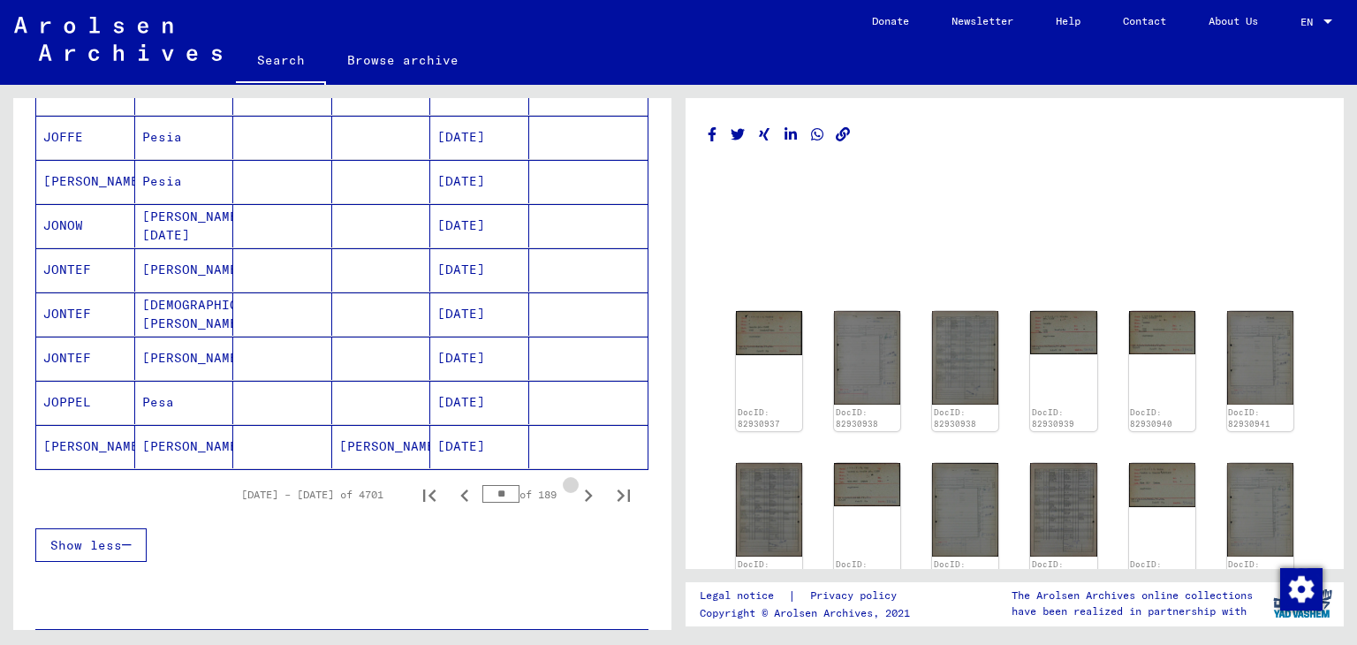
click at [585, 489] on icon "Next page" at bounding box center [589, 495] width 8 height 12
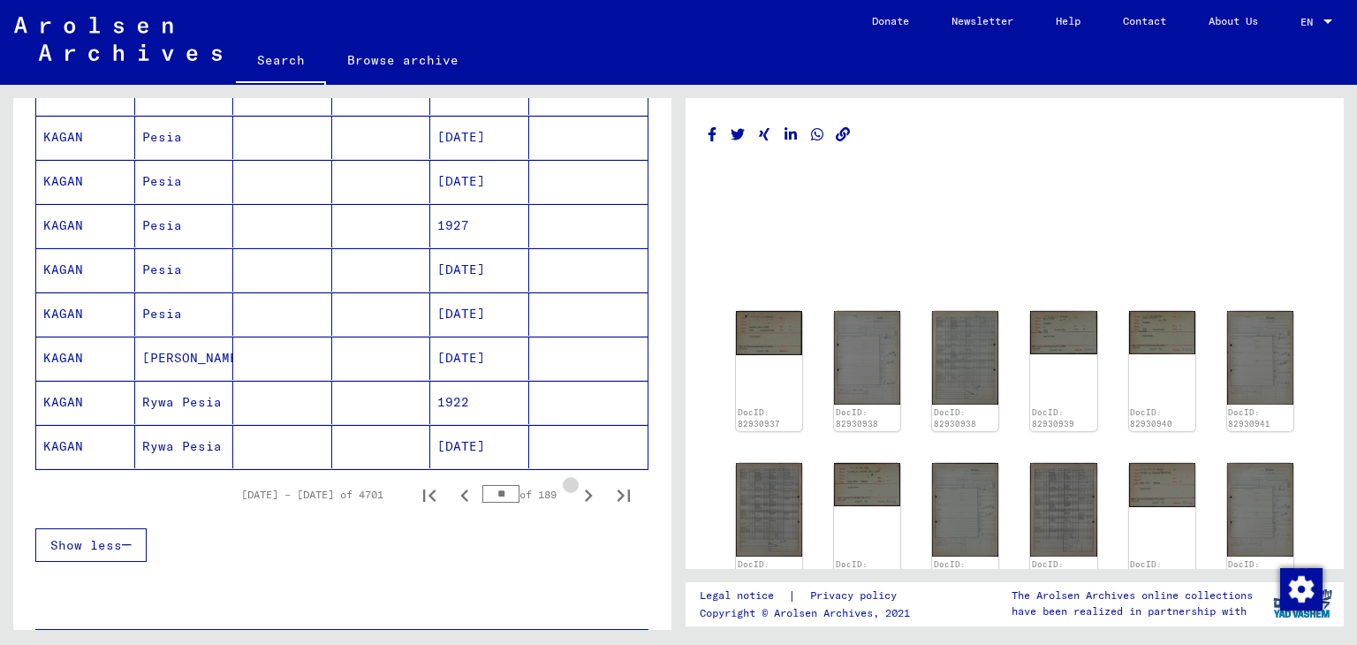
click at [585, 489] on icon "Next page" at bounding box center [589, 495] width 8 height 12
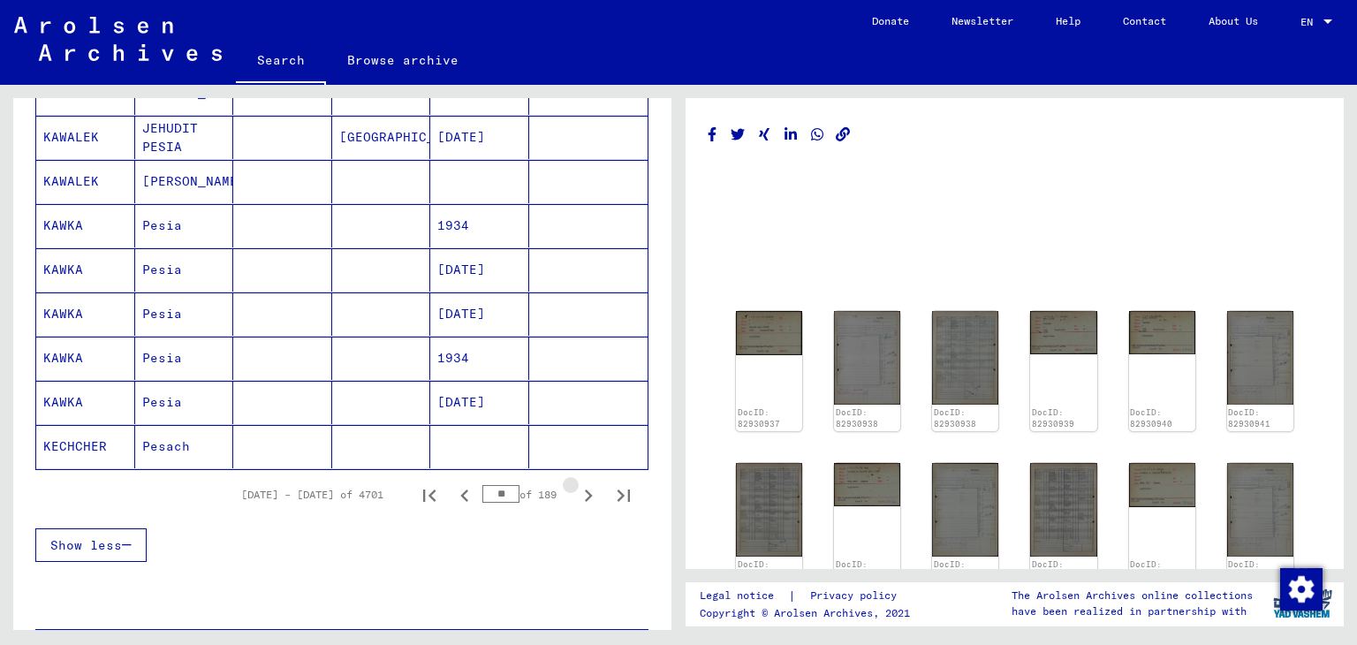
click at [585, 489] on icon "Next page" at bounding box center [589, 495] width 8 height 12
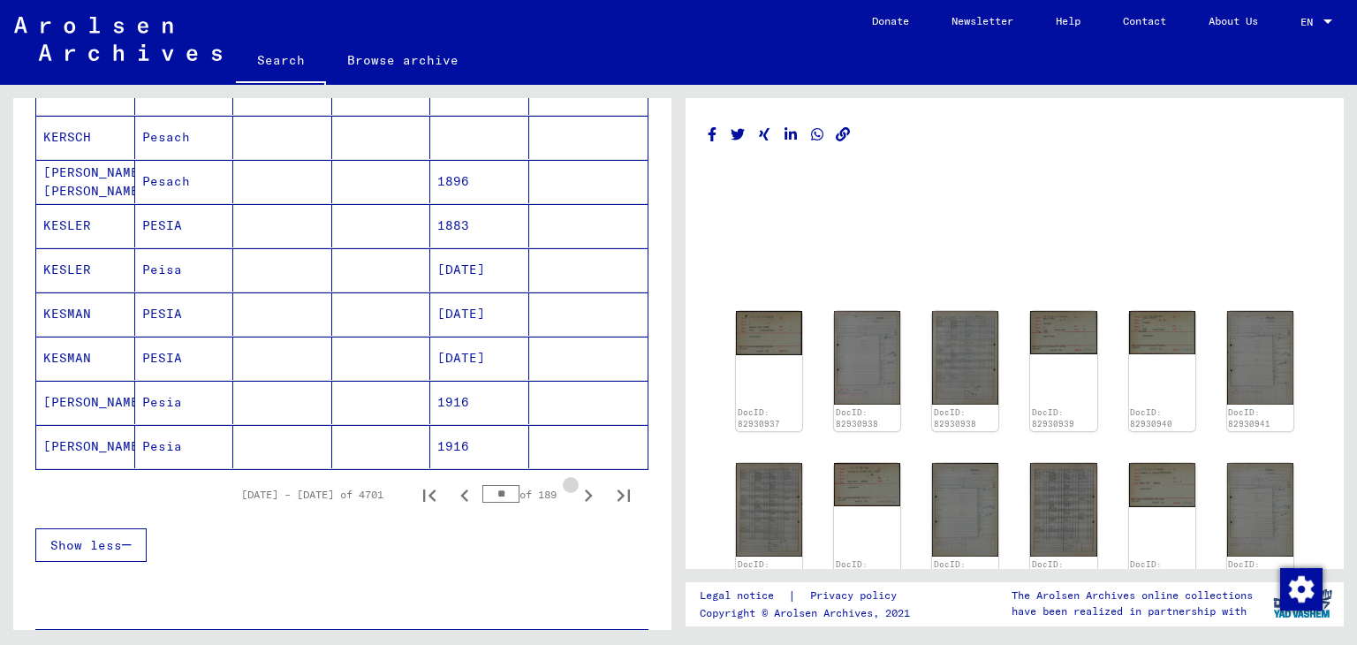
click at [585, 489] on icon "Next page" at bounding box center [589, 495] width 8 height 12
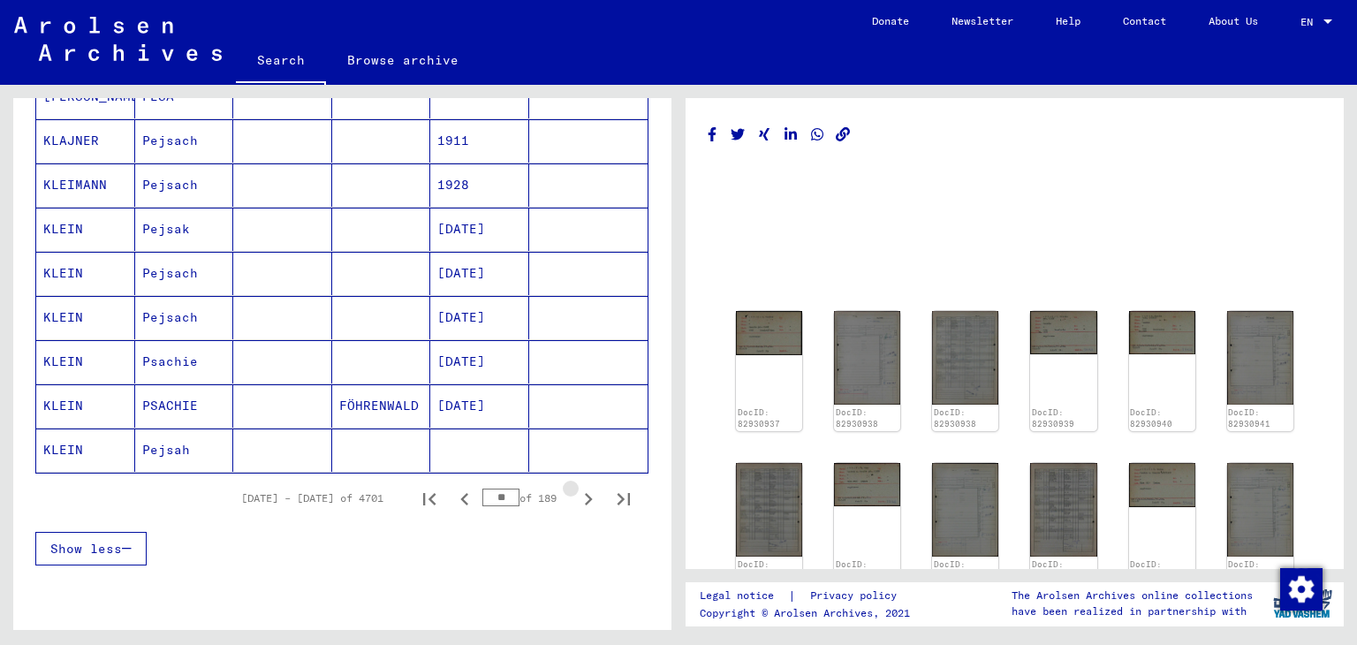
scroll to position [996, 0]
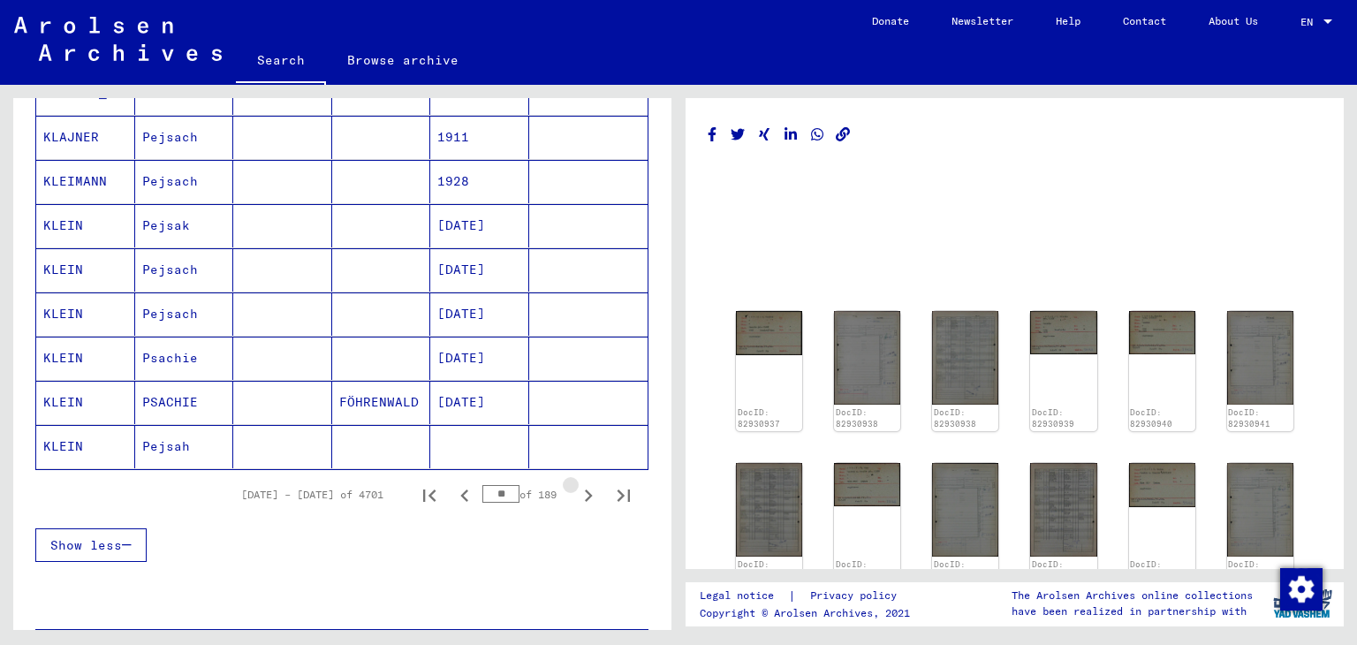
click at [585, 489] on icon "Next page" at bounding box center [589, 495] width 8 height 12
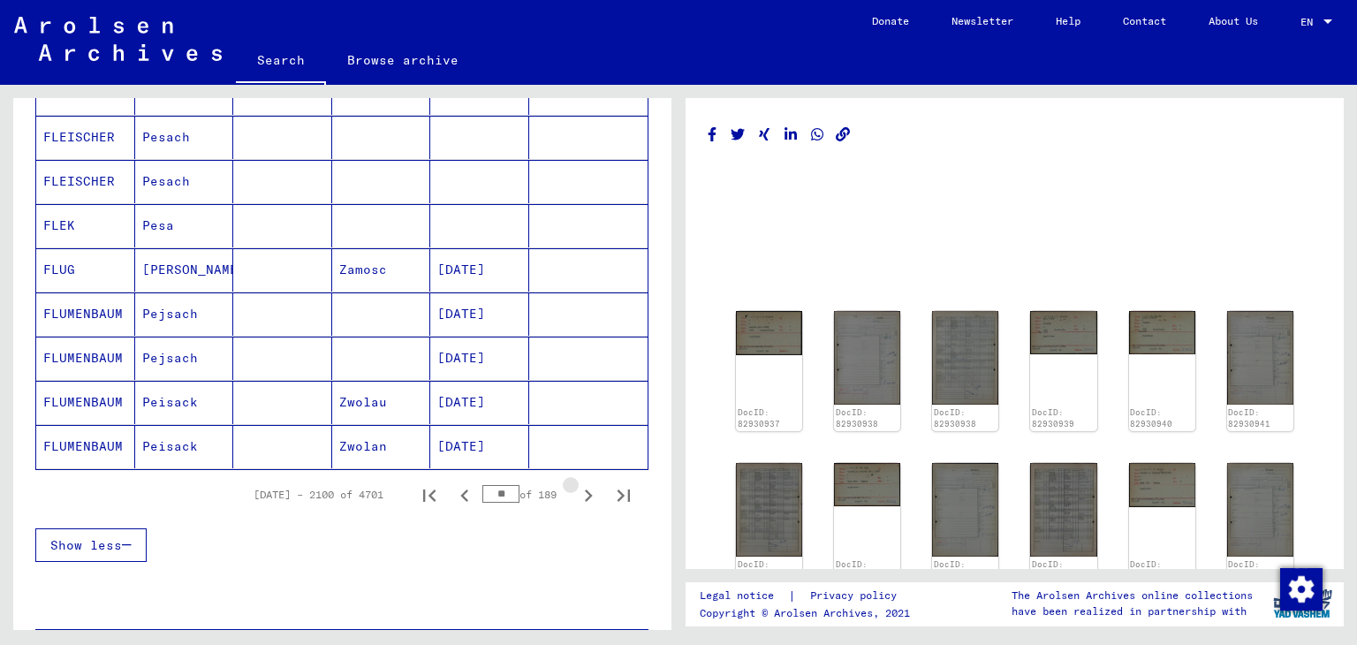
click at [585, 489] on icon "Next page" at bounding box center [589, 495] width 8 height 12
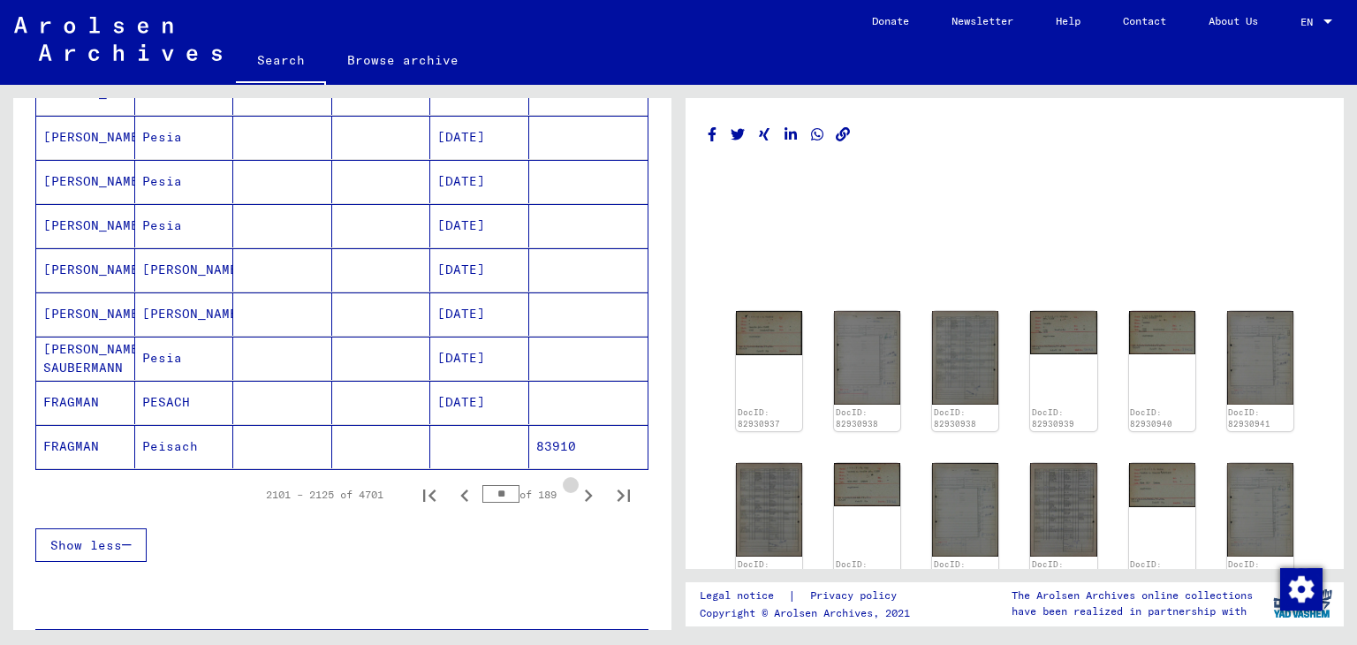
click at [585, 489] on icon "Next page" at bounding box center [589, 495] width 8 height 12
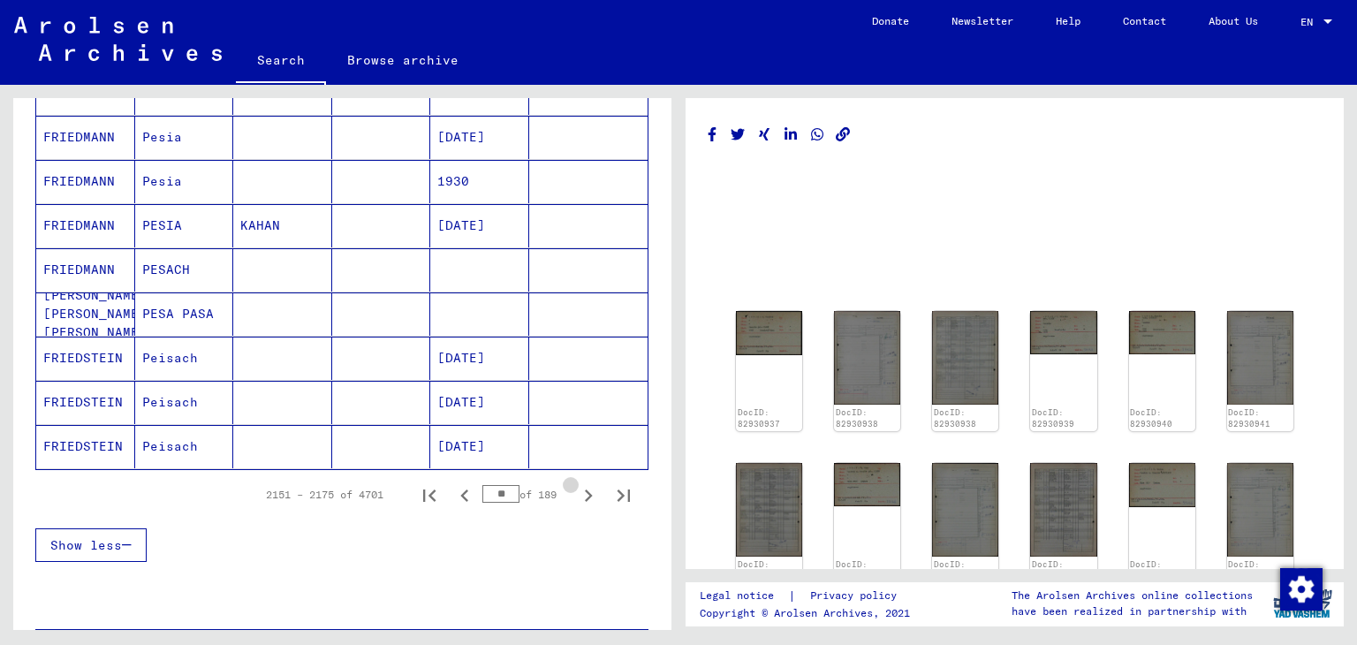
click at [585, 489] on icon "Next page" at bounding box center [589, 495] width 8 height 12
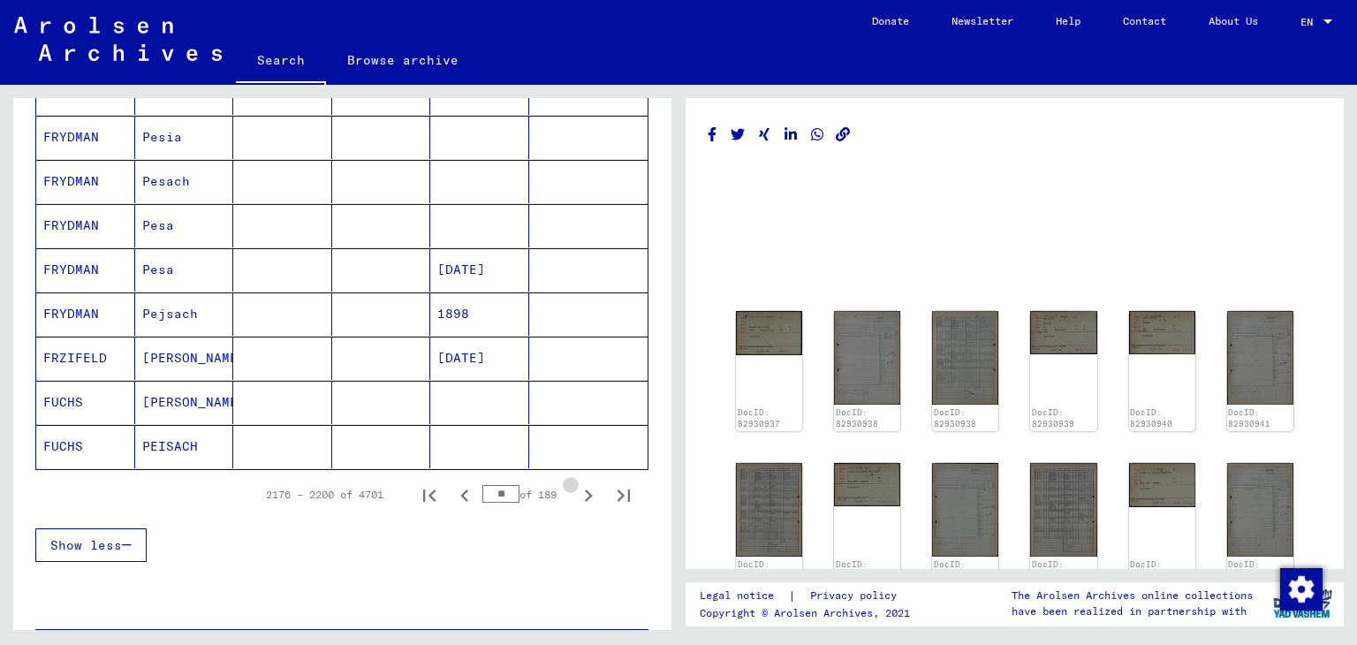
click at [585, 489] on icon "Next page" at bounding box center [589, 495] width 8 height 12
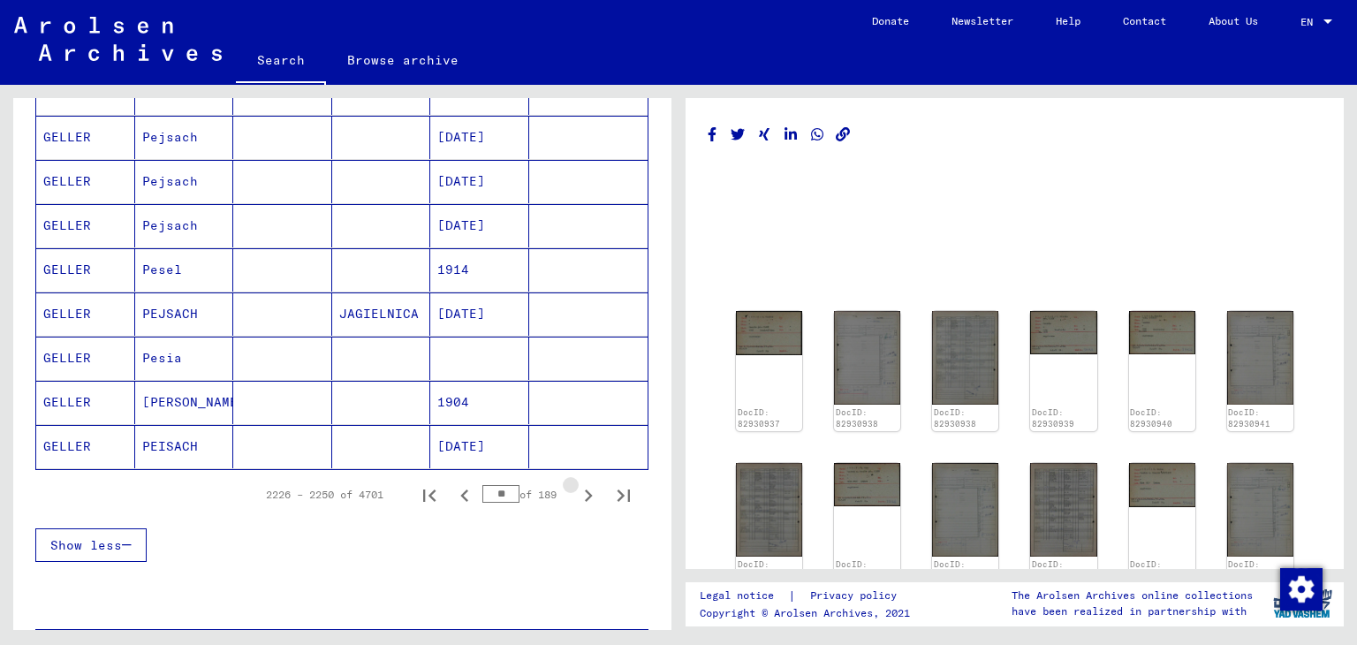
click at [585, 489] on icon "Next page" at bounding box center [589, 495] width 8 height 12
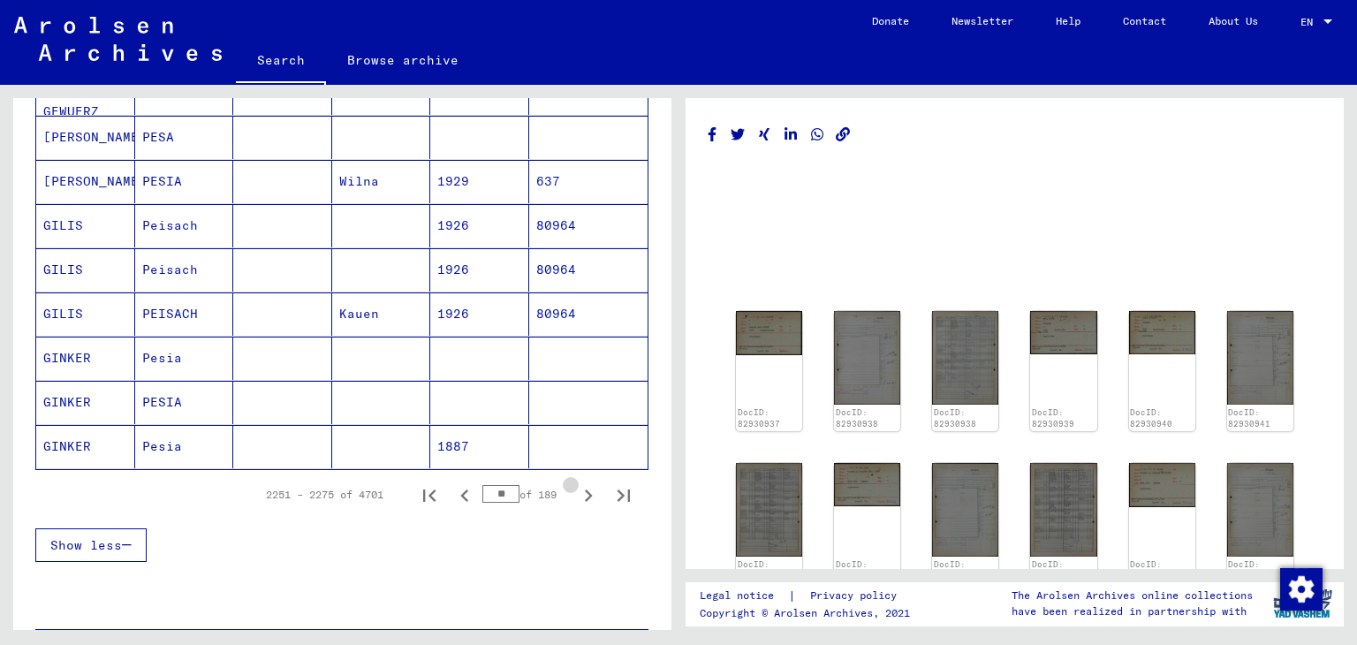
click at [585, 489] on icon "Next page" at bounding box center [589, 495] width 8 height 12
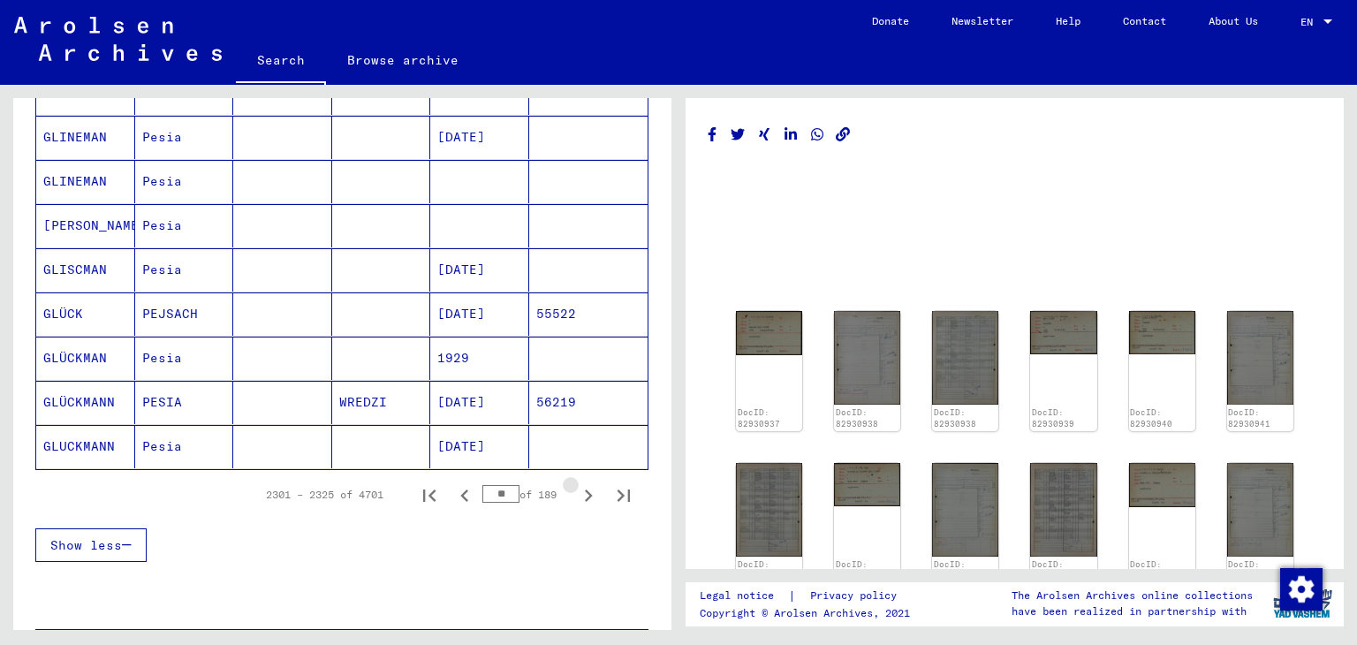
click at [585, 489] on icon "Next page" at bounding box center [589, 495] width 8 height 12
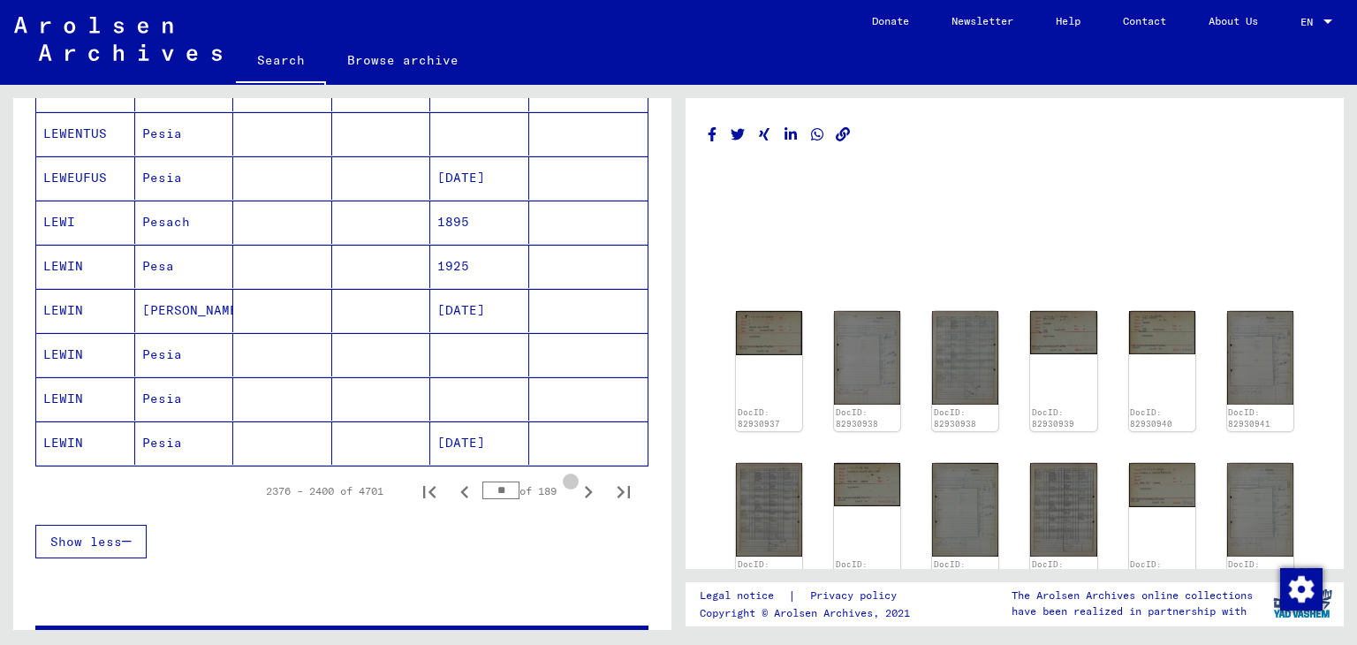
click at [585, 486] on icon "Next page" at bounding box center [589, 492] width 8 height 12
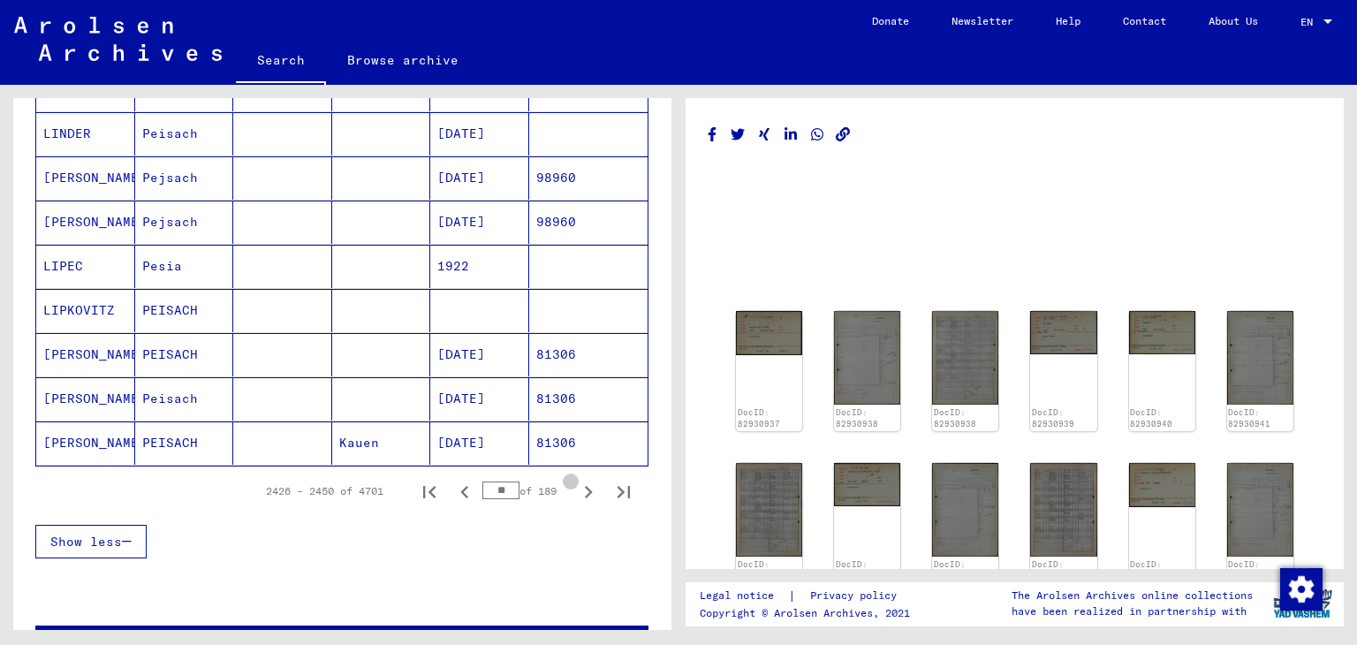
scroll to position [993, 0]
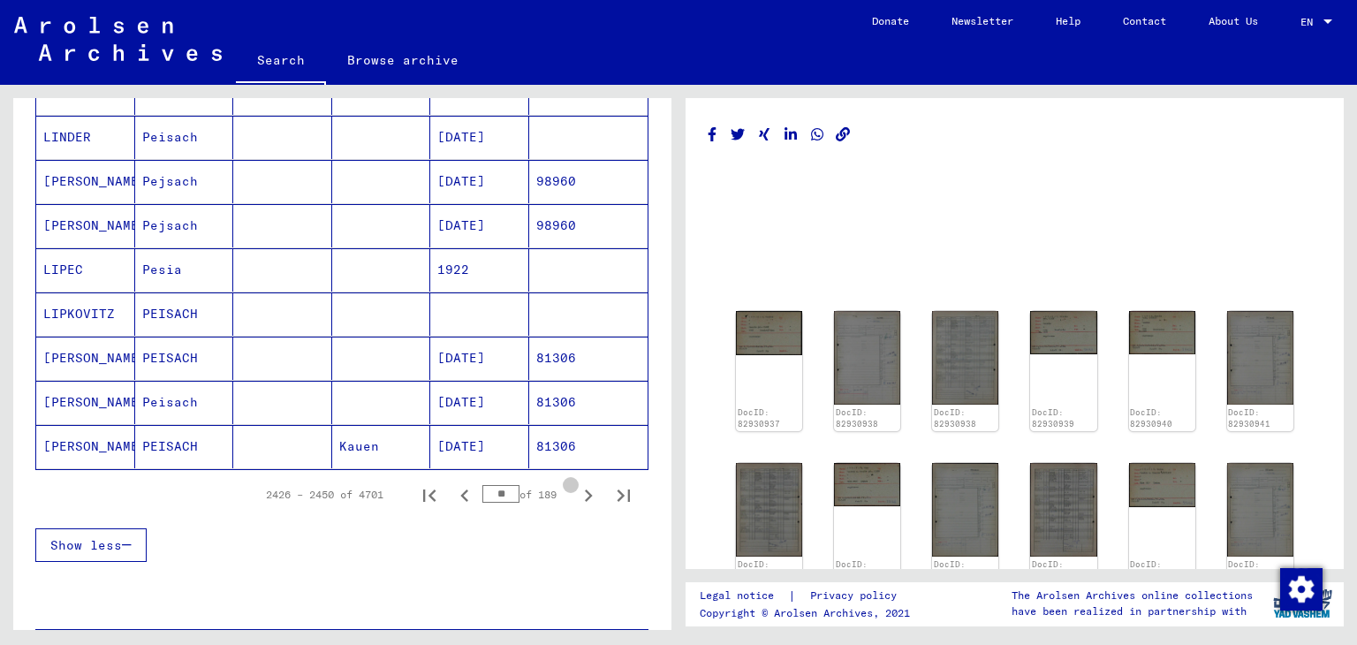
click at [585, 489] on icon "Next page" at bounding box center [589, 495] width 8 height 12
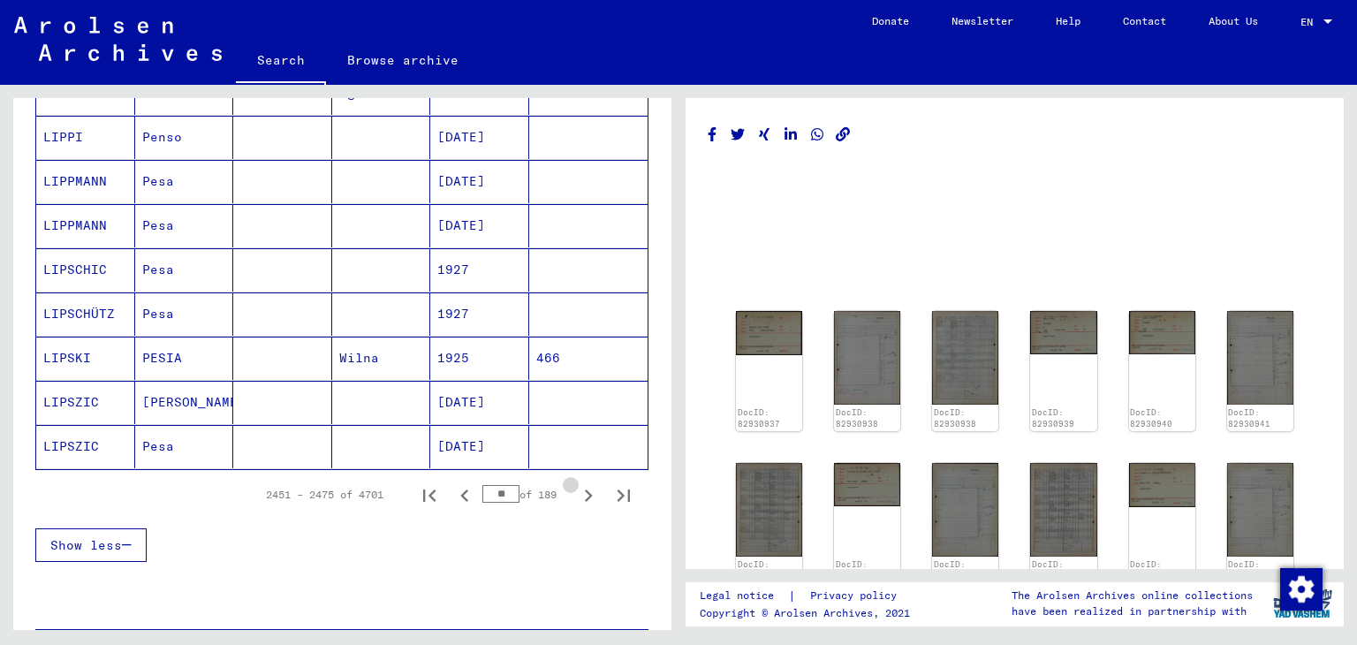
click at [585, 489] on icon "Next page" at bounding box center [589, 495] width 8 height 12
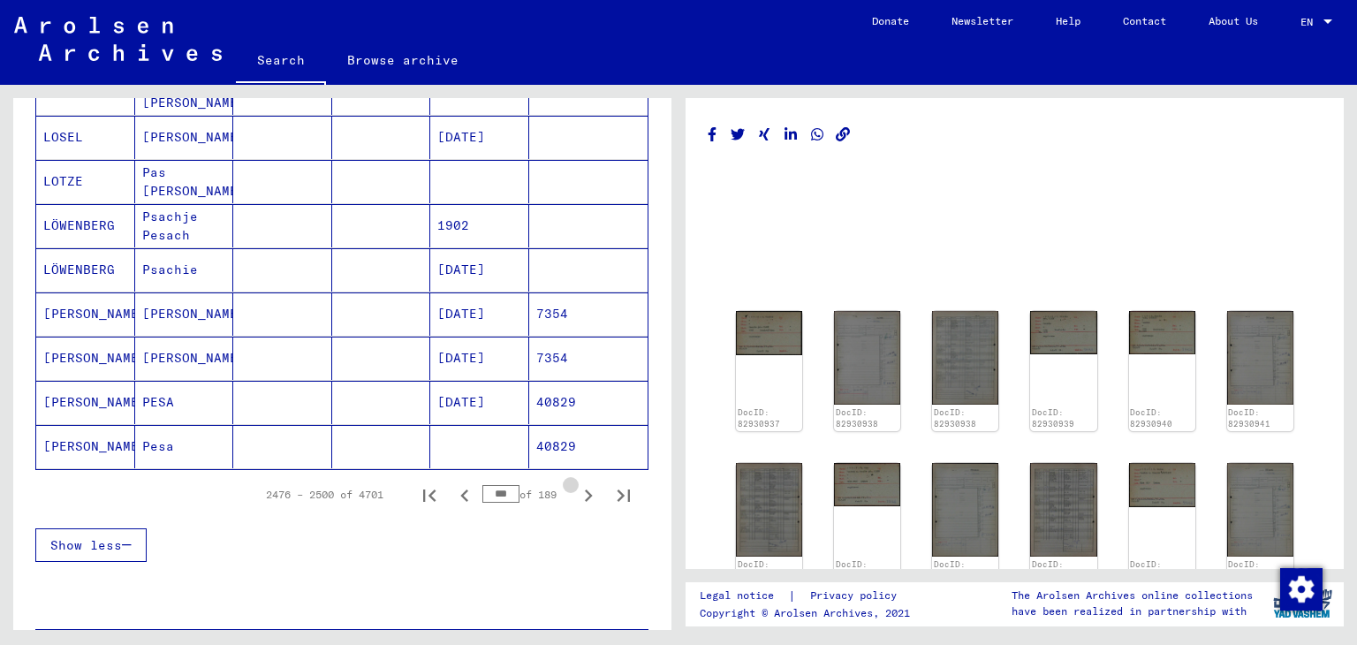
click at [585, 489] on icon "Next page" at bounding box center [589, 495] width 8 height 12
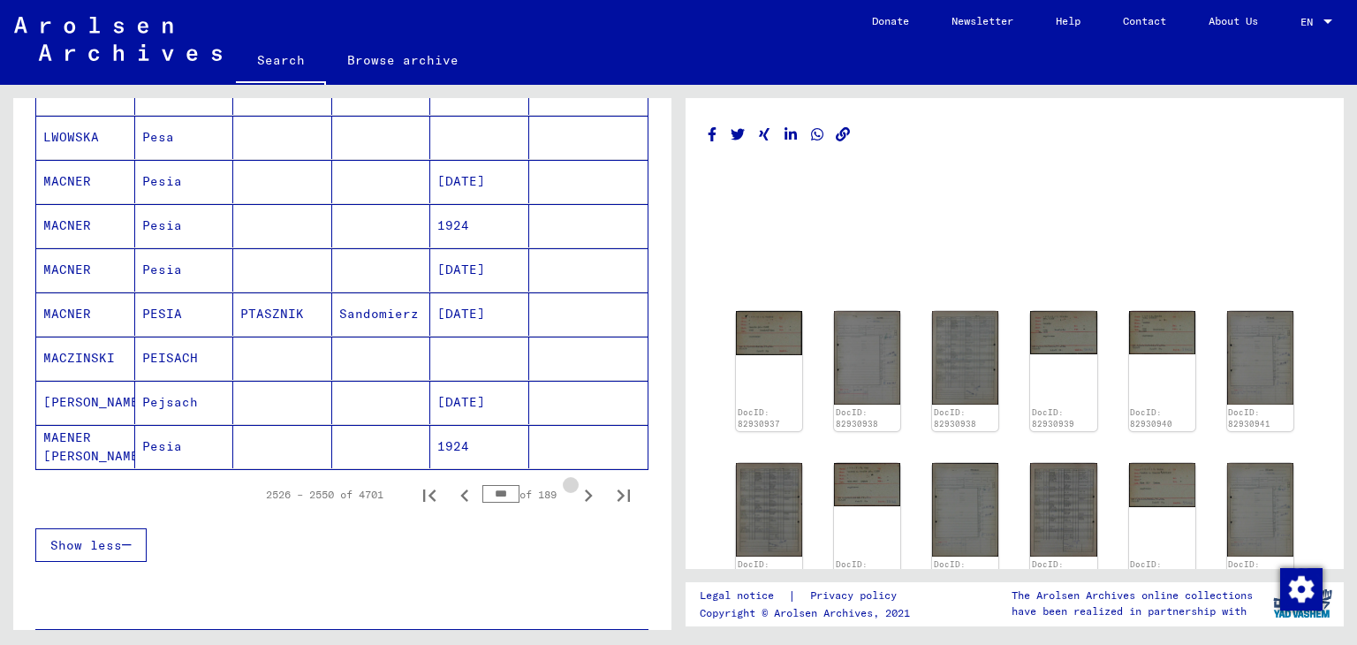
click at [585, 489] on icon "Next page" at bounding box center [589, 495] width 8 height 12
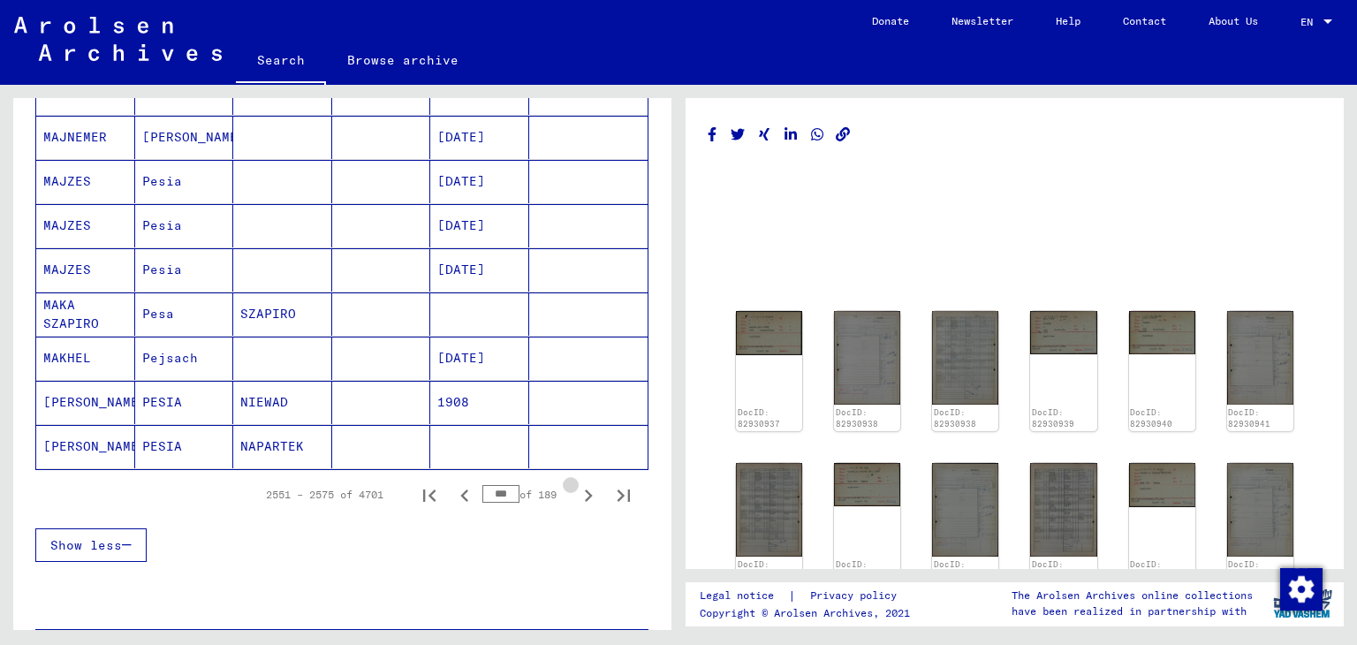
click at [585, 489] on icon "Next page" at bounding box center [589, 495] width 8 height 12
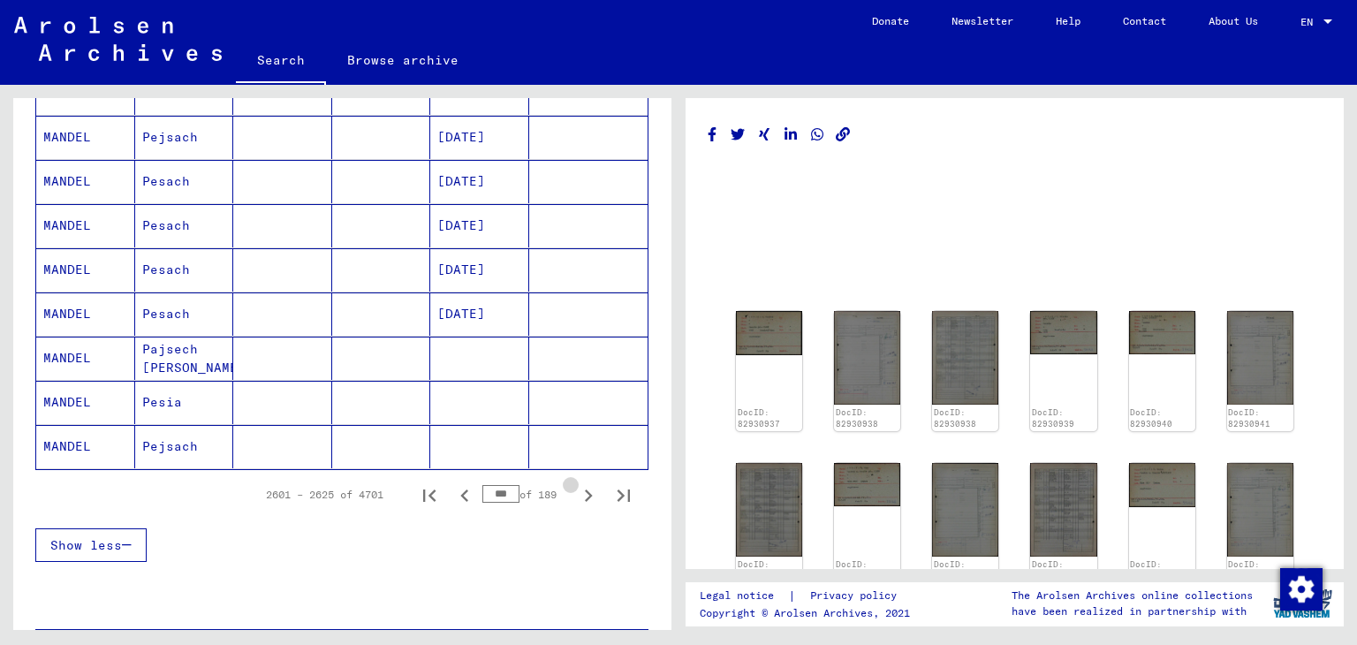
click at [585, 489] on icon "Next page" at bounding box center [589, 495] width 8 height 12
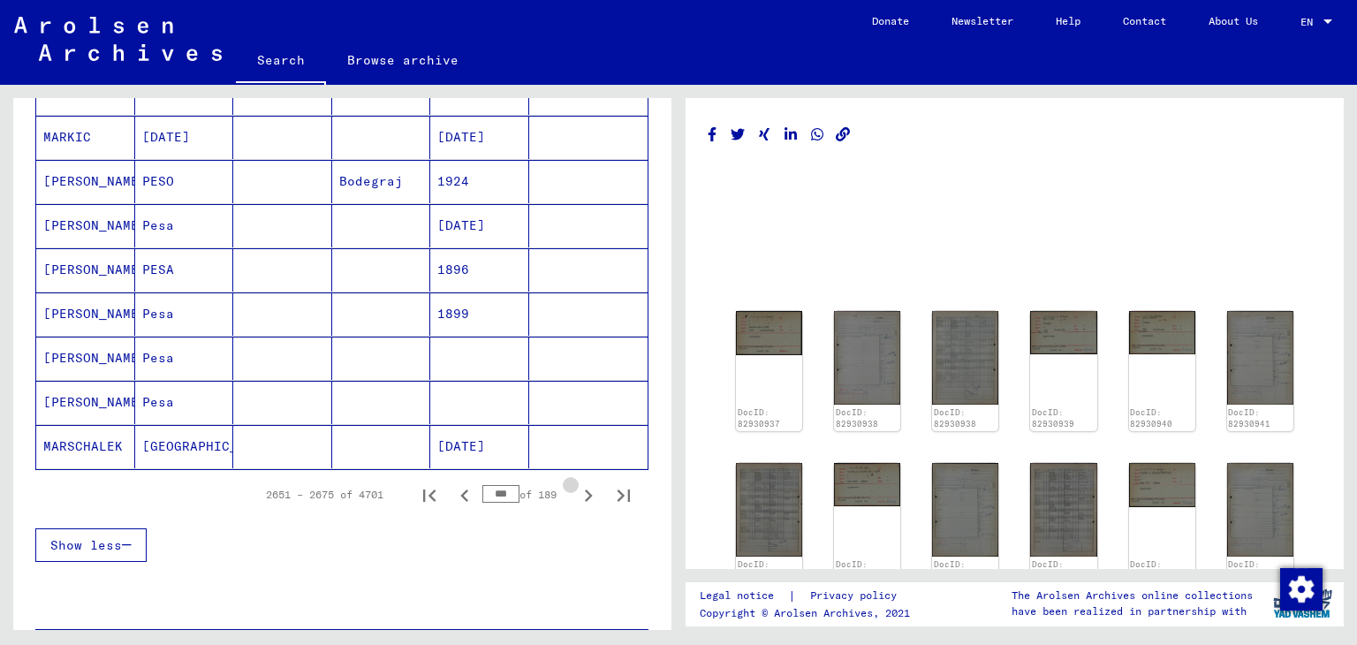
click at [585, 489] on icon "Next page" at bounding box center [589, 495] width 8 height 12
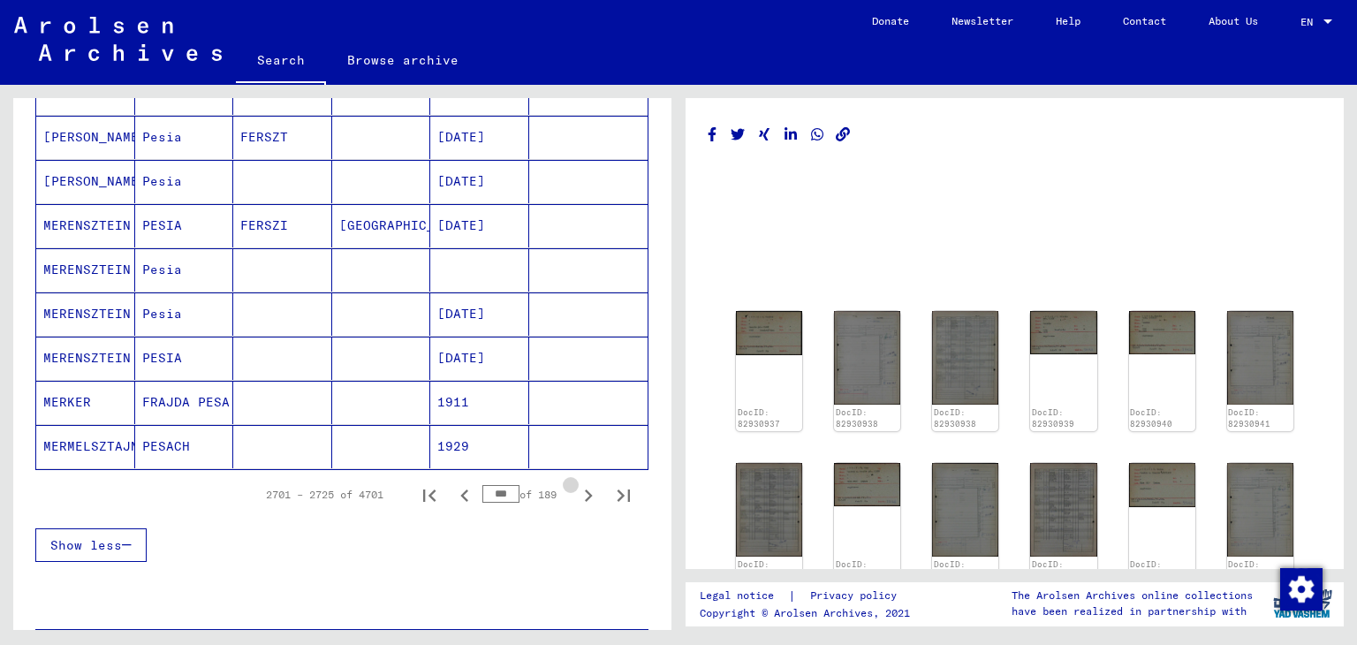
click at [585, 489] on icon "Next page" at bounding box center [589, 495] width 8 height 12
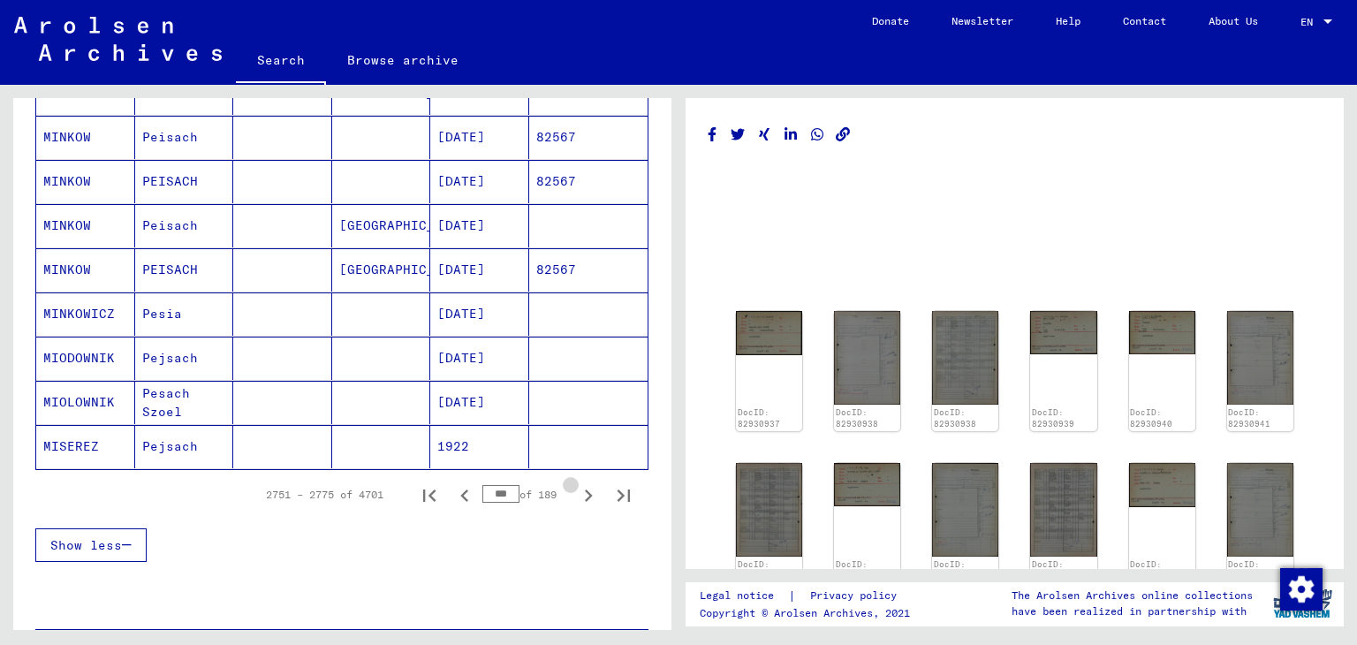
click at [585, 489] on icon "Next page" at bounding box center [589, 495] width 8 height 12
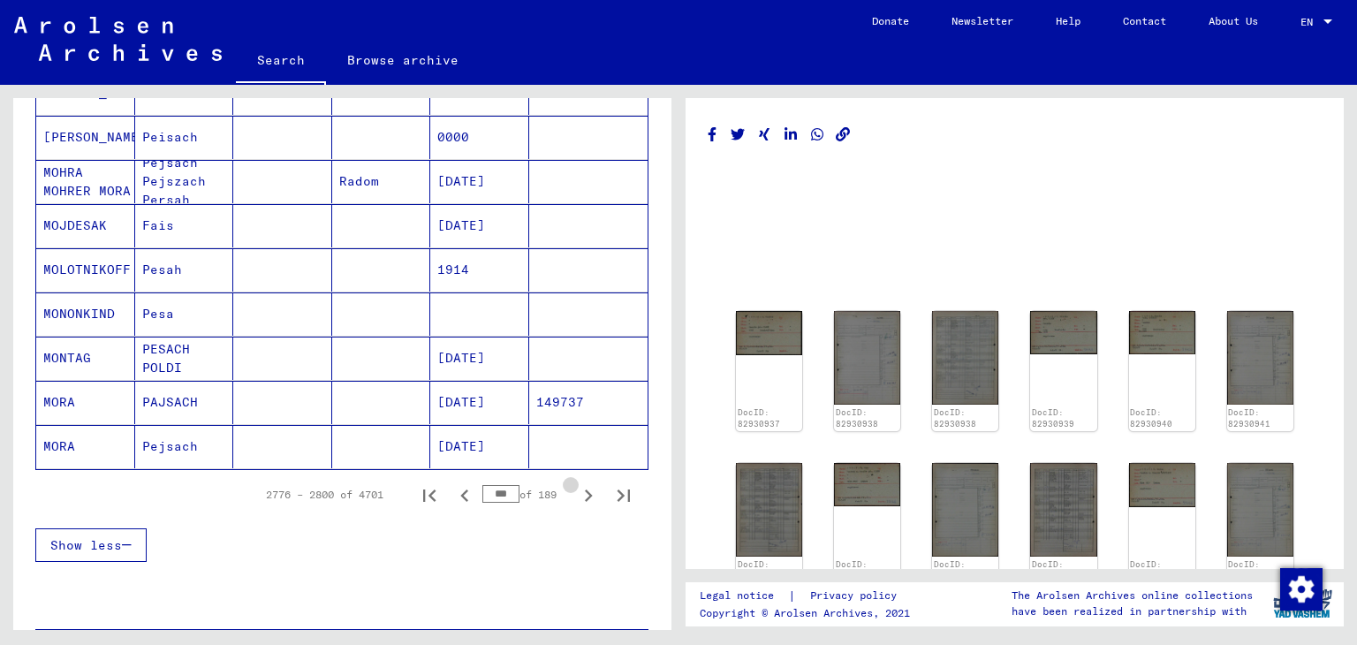
click at [585, 489] on icon "Next page" at bounding box center [589, 495] width 8 height 12
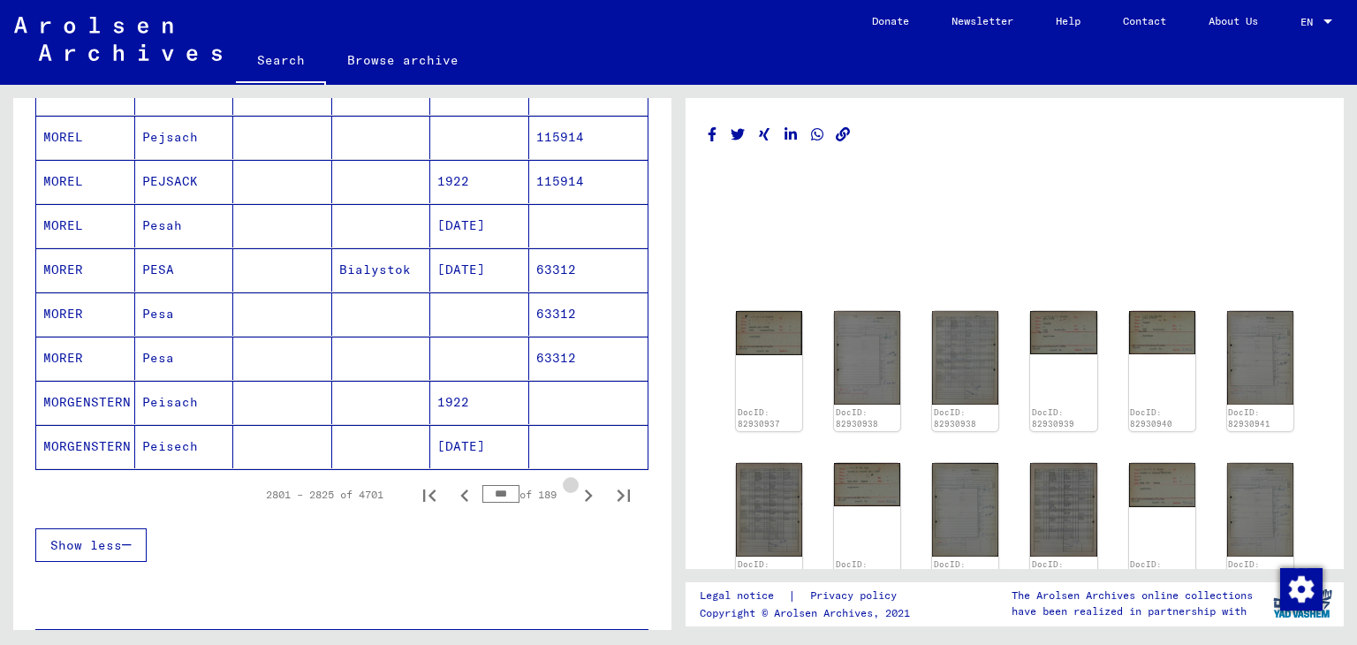
click at [585, 489] on icon "Next page" at bounding box center [589, 495] width 8 height 12
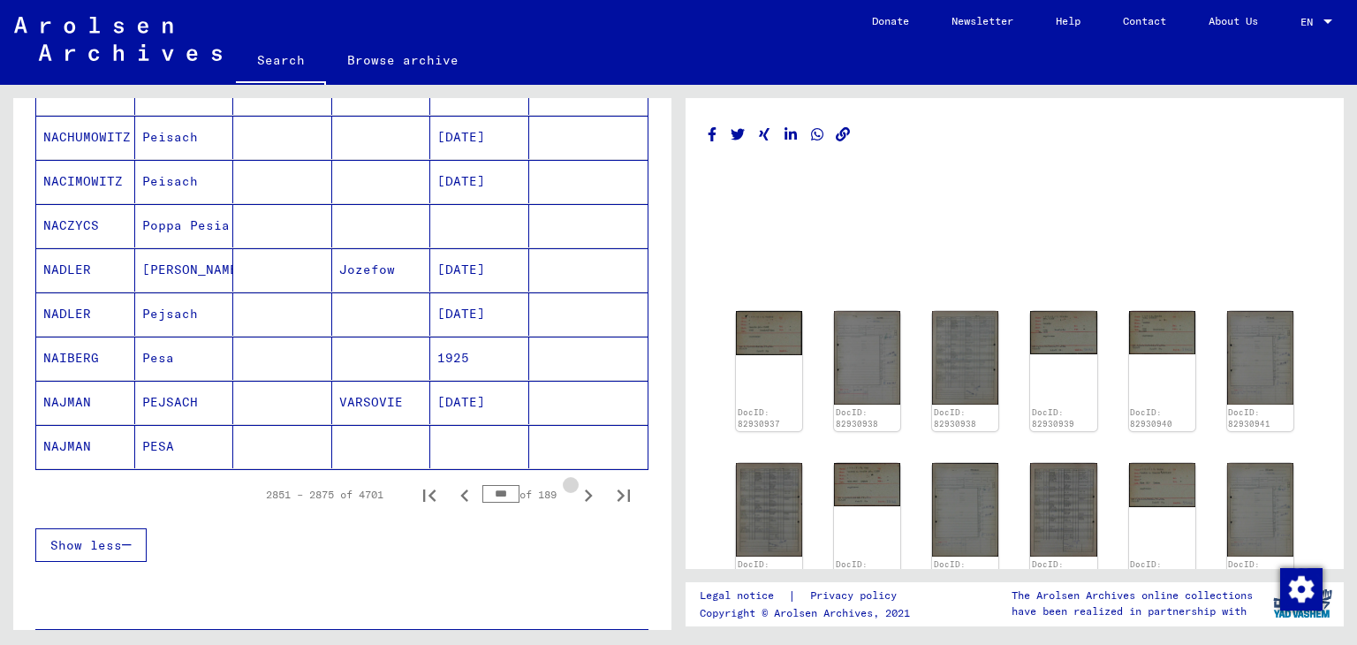
click at [585, 489] on icon "Next page" at bounding box center [589, 495] width 8 height 12
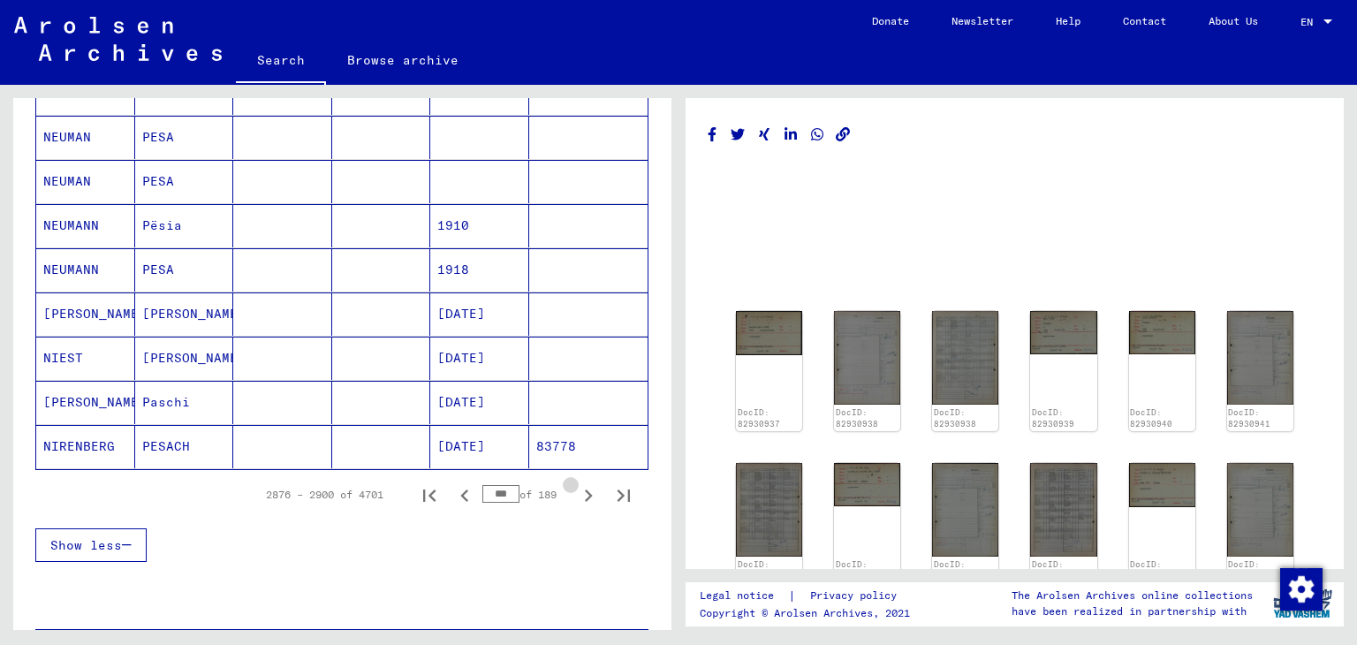
click at [585, 489] on icon "Next page" at bounding box center [589, 495] width 8 height 12
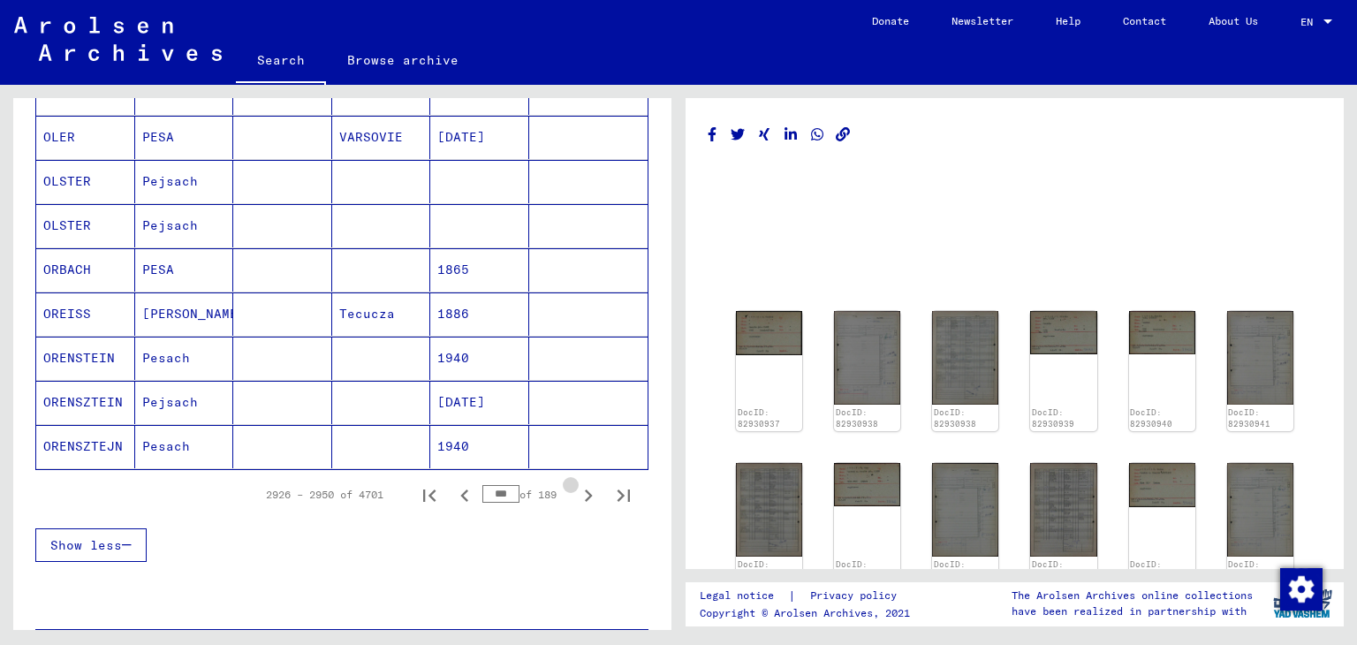
click at [585, 489] on icon "Next page" at bounding box center [589, 495] width 8 height 12
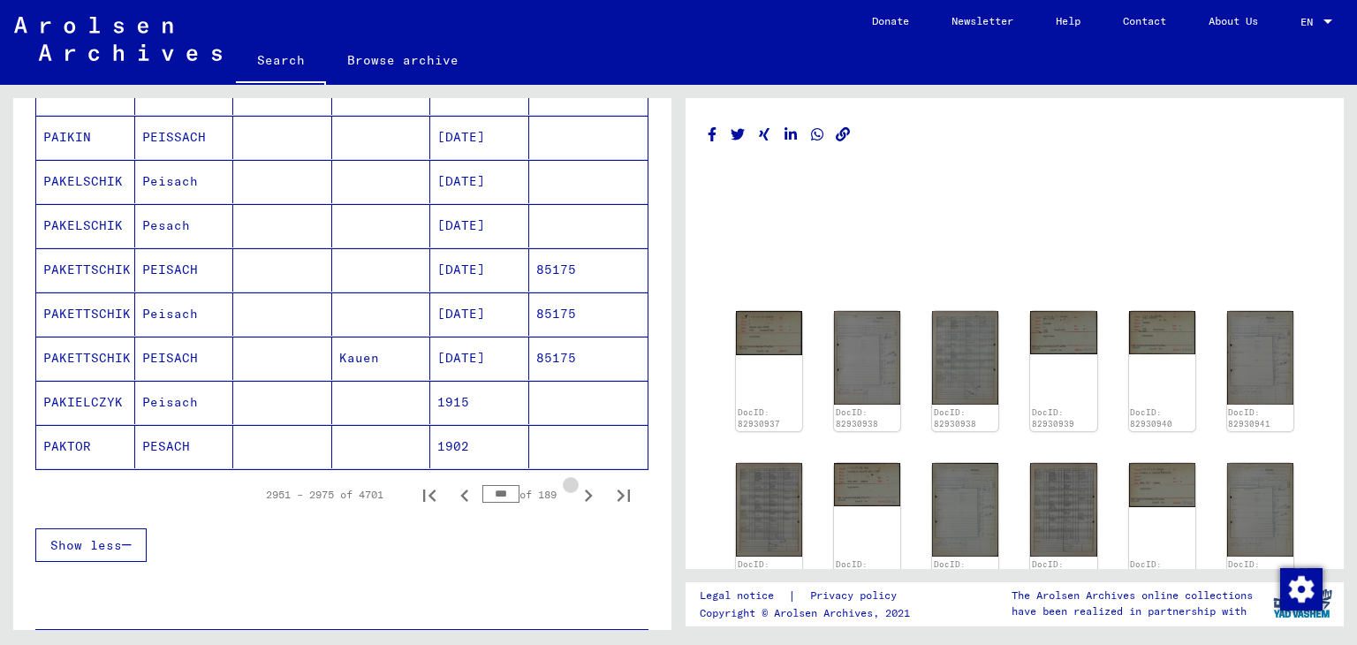
click at [585, 489] on icon "Next page" at bounding box center [589, 495] width 8 height 12
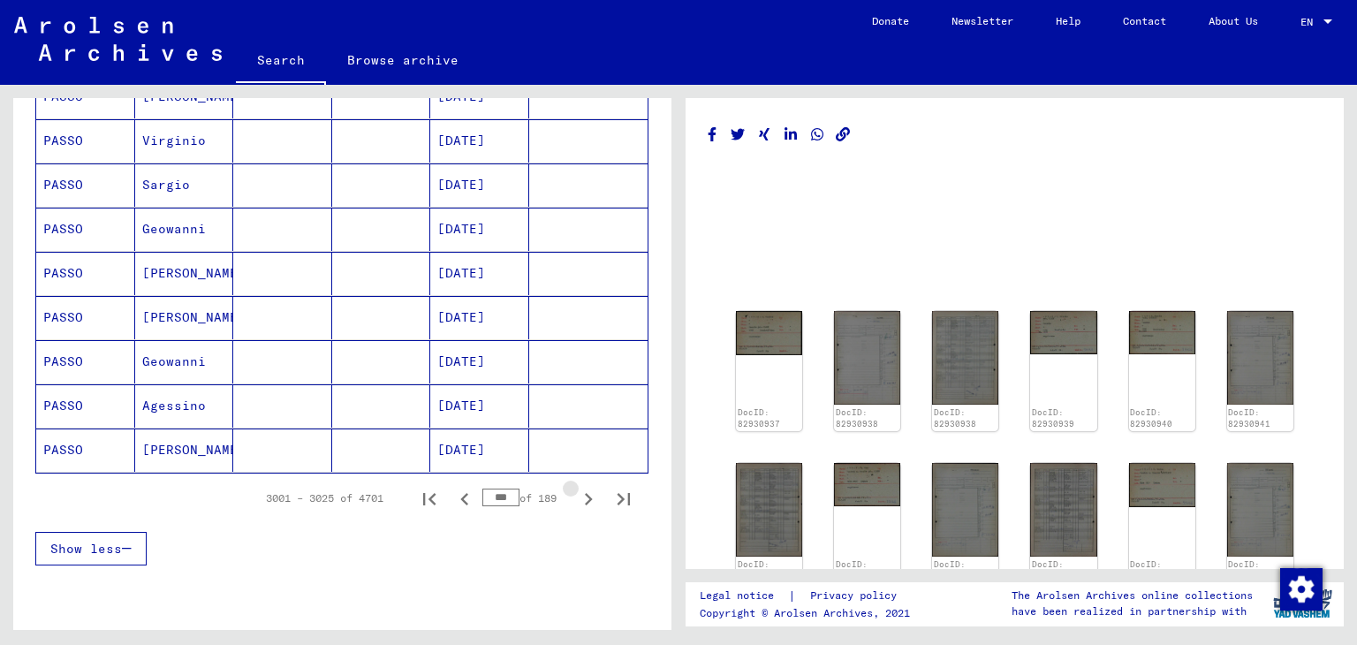
scroll to position [996, 0]
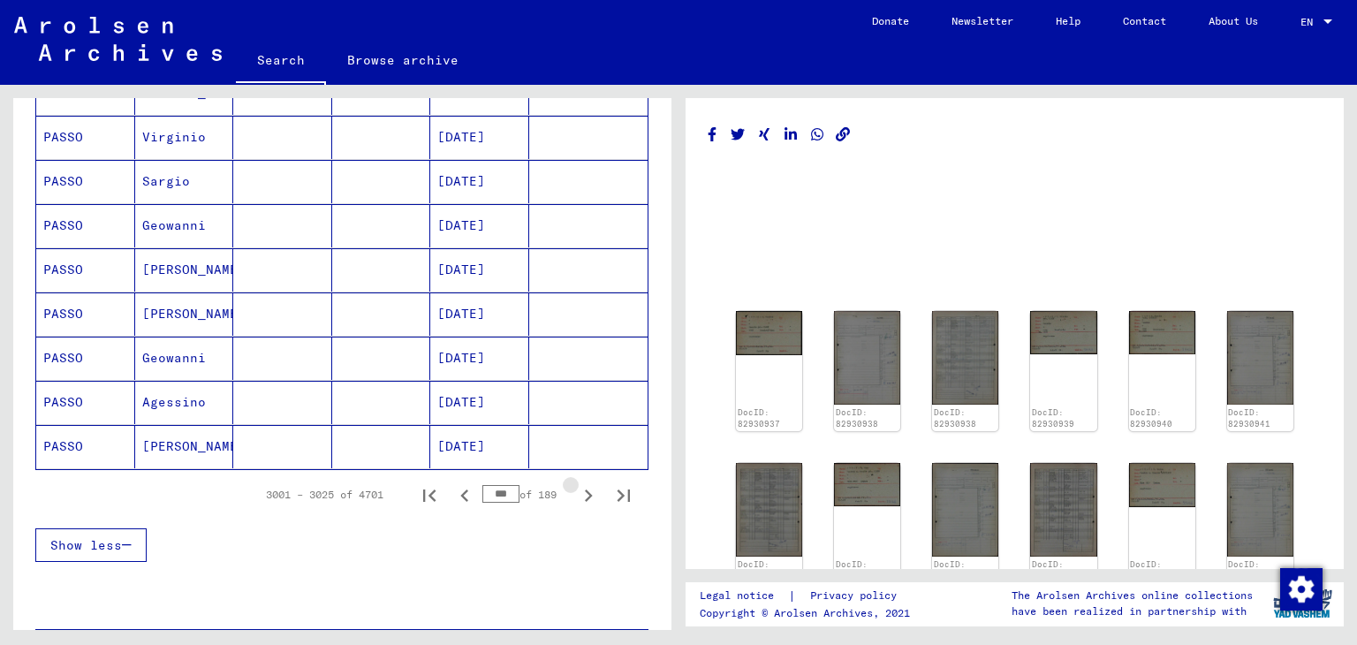
click at [585, 489] on icon "Next page" at bounding box center [589, 495] width 8 height 12
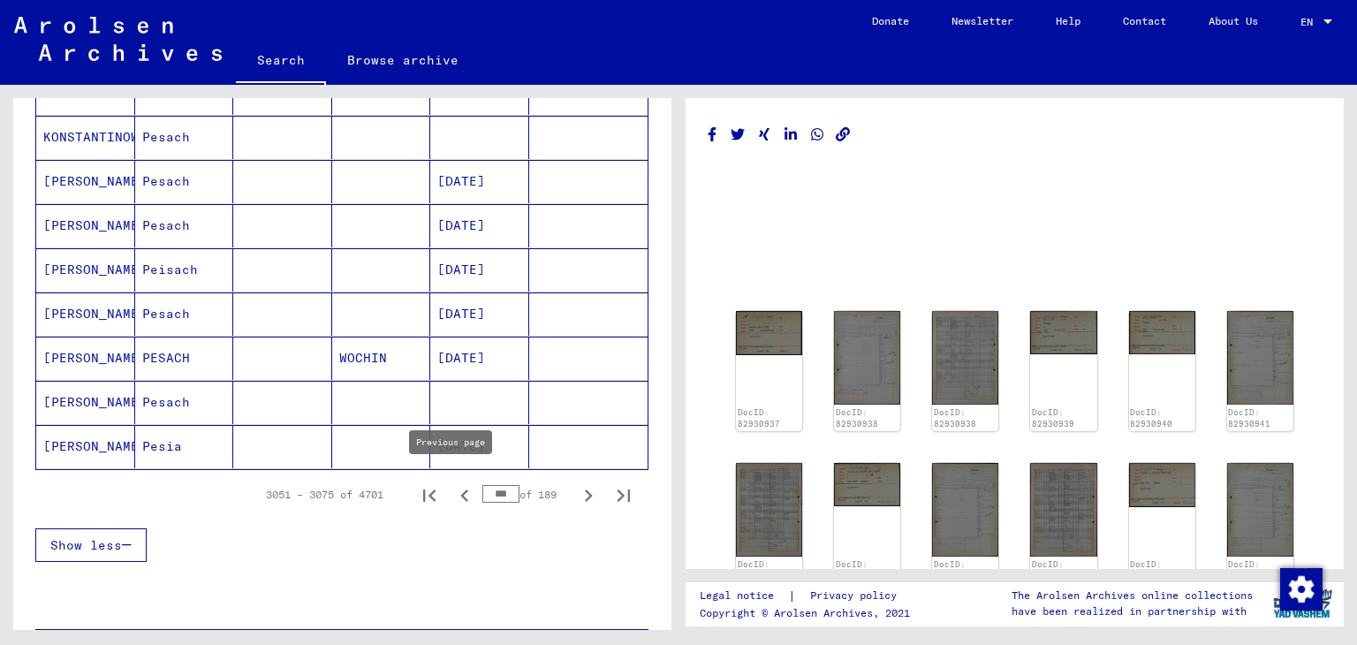
click at [452, 483] on icon "Previous page" at bounding box center [464, 495] width 25 height 25
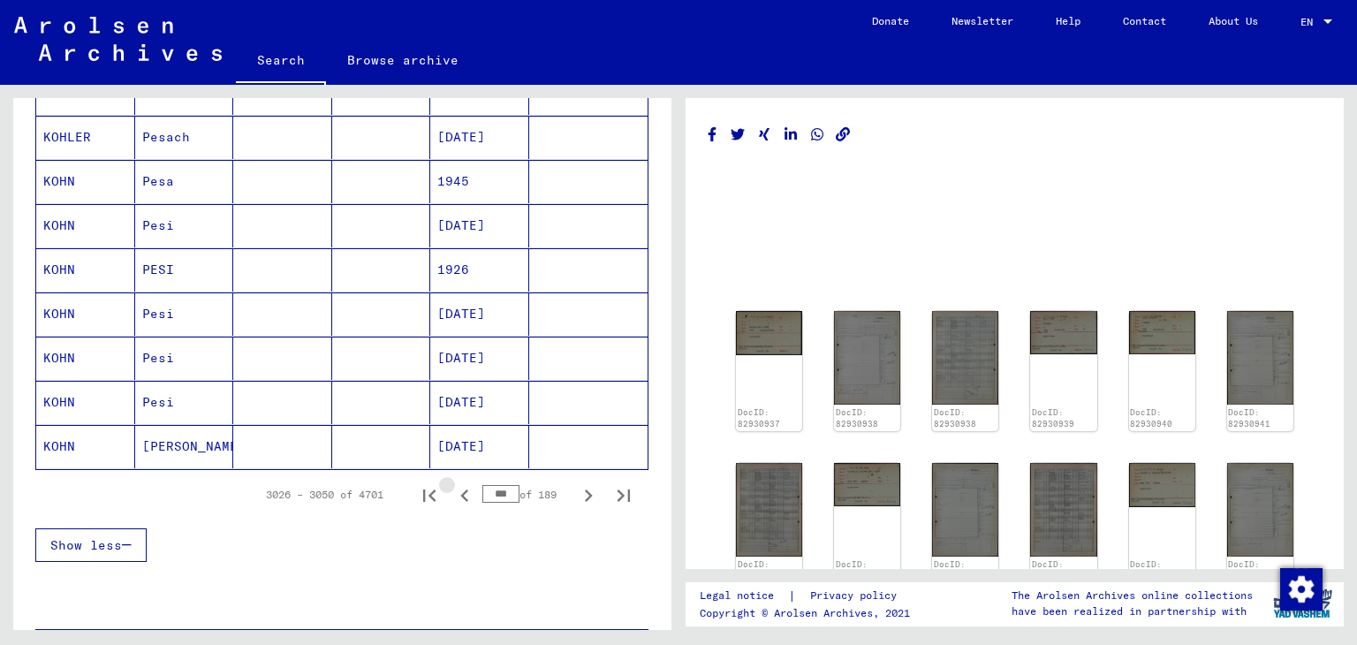
click at [452, 483] on icon "Previous page" at bounding box center [464, 495] width 25 height 25
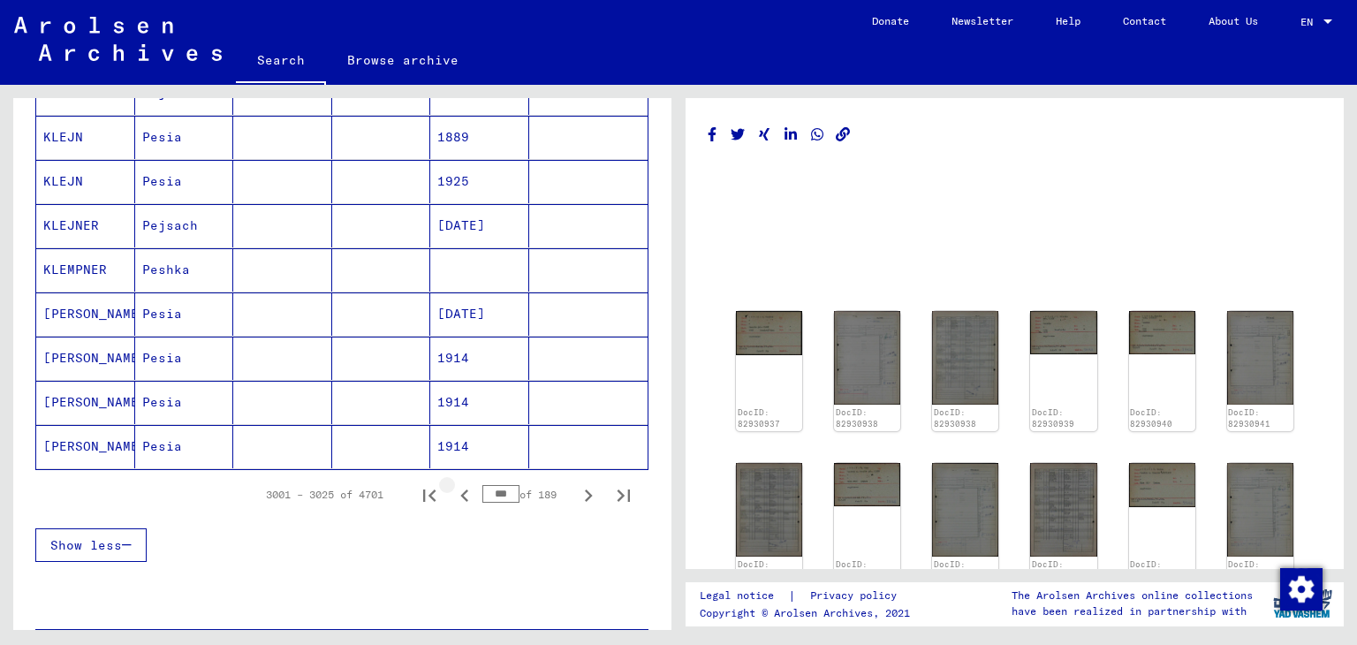
click at [452, 483] on icon "Previous page" at bounding box center [464, 495] width 25 height 25
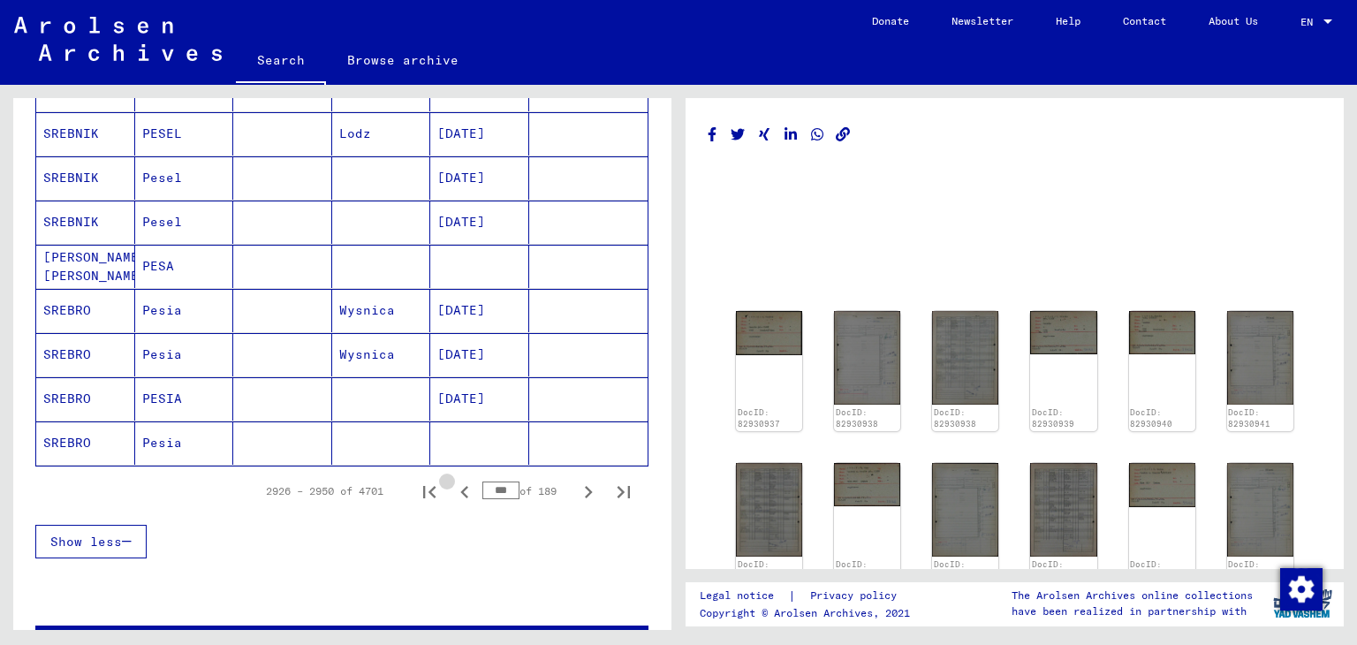
scroll to position [993, 0]
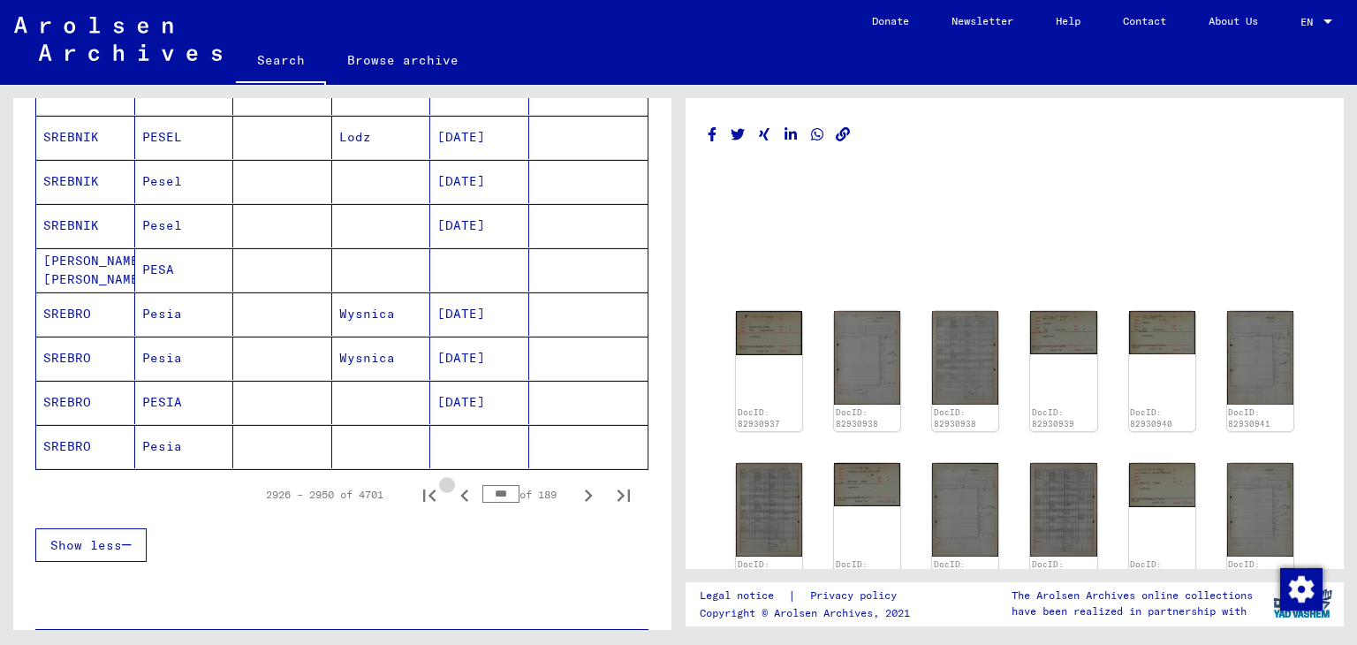
click at [452, 483] on icon "Previous page" at bounding box center [464, 495] width 25 height 25
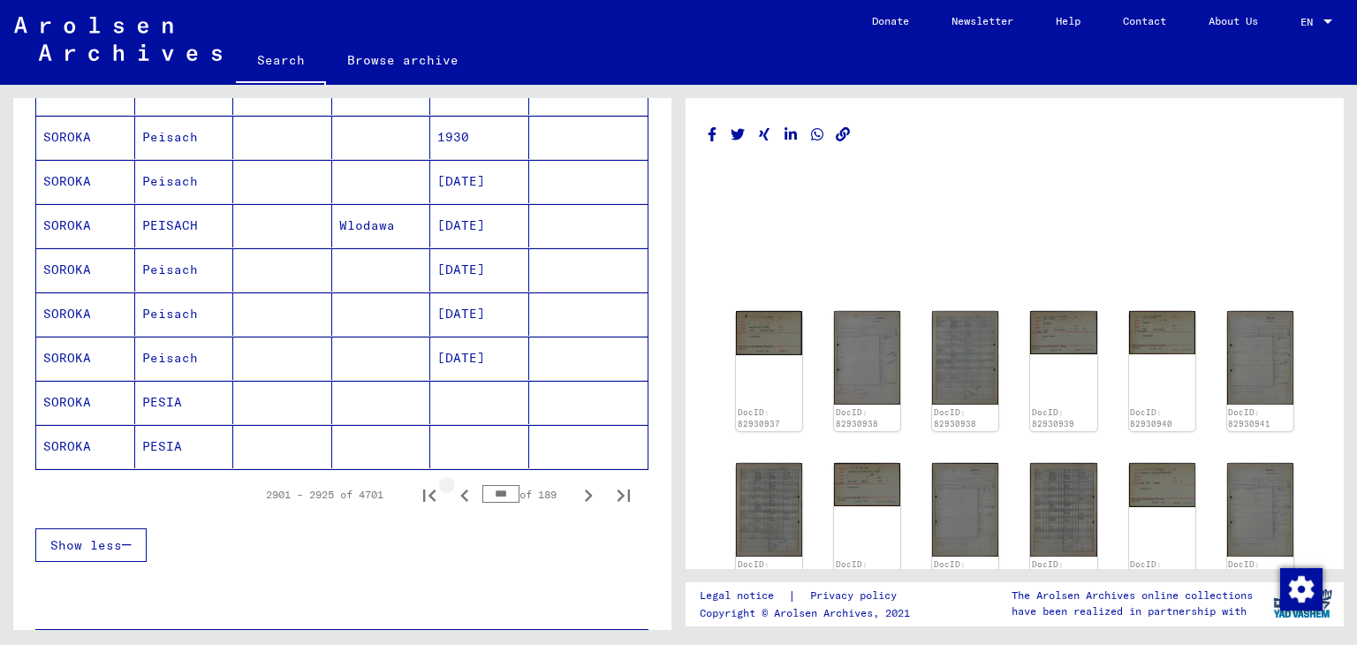
click at [452, 483] on icon "Previous page" at bounding box center [464, 495] width 25 height 25
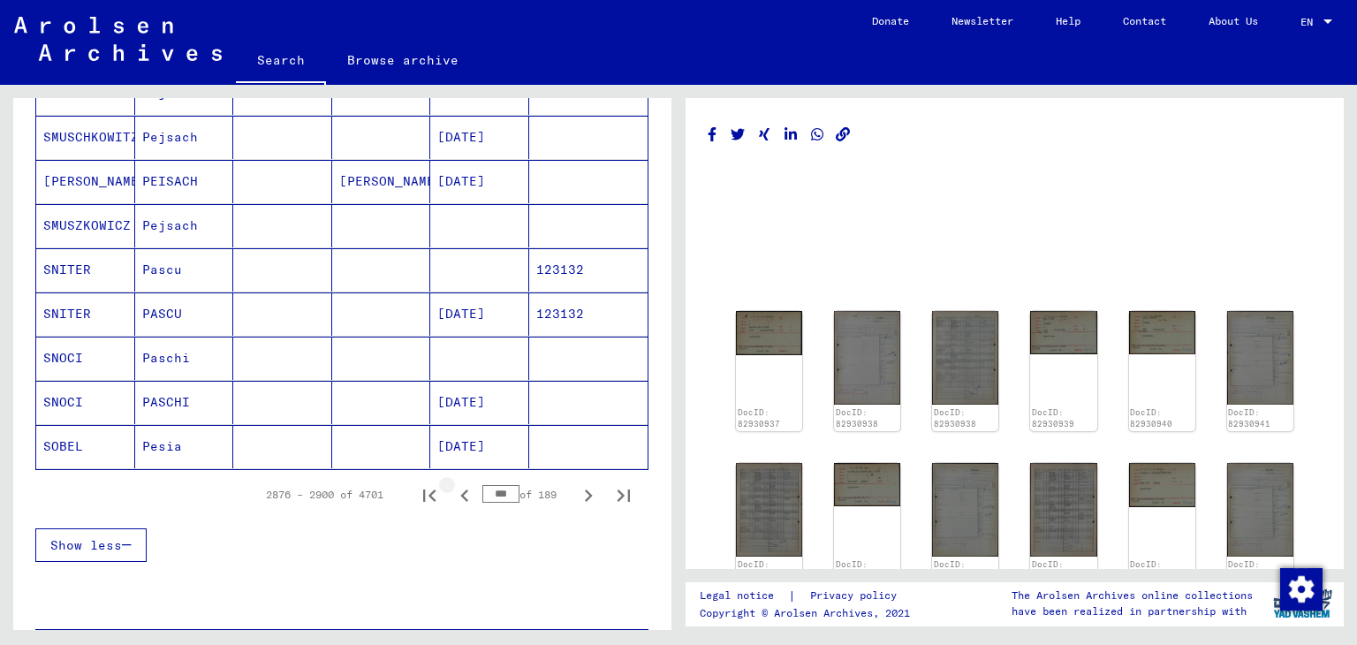
click at [452, 483] on icon "Previous page" at bounding box center [464, 495] width 25 height 25
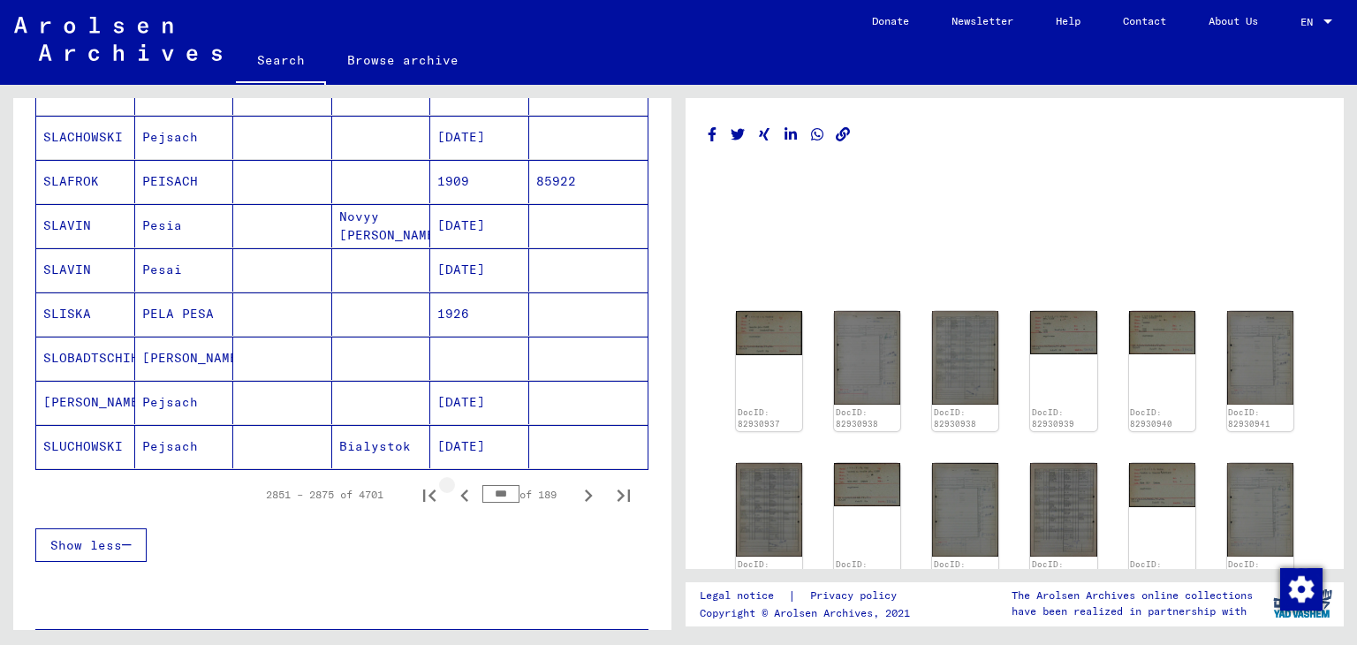
click at [452, 483] on icon "Previous page" at bounding box center [464, 495] width 25 height 25
type input "***"
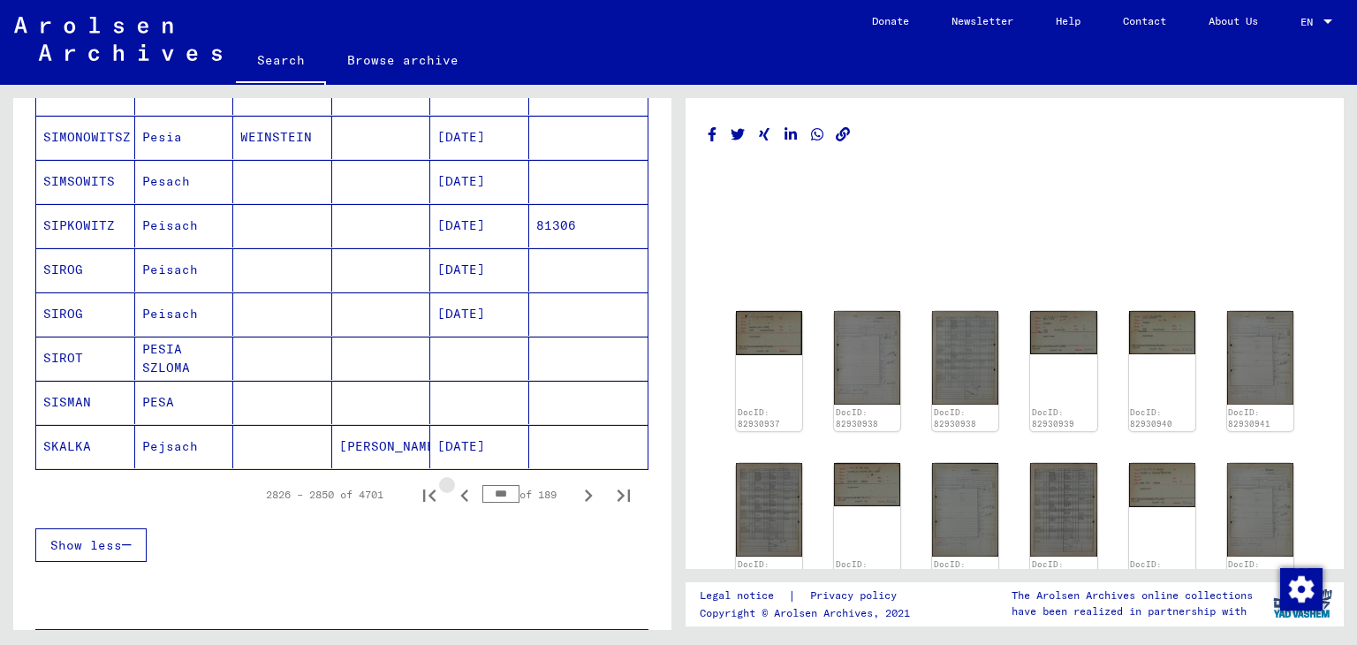
click at [452, 483] on icon "Previous page" at bounding box center [464, 495] width 25 height 25
